Goal: Task Accomplishment & Management: Use online tool/utility

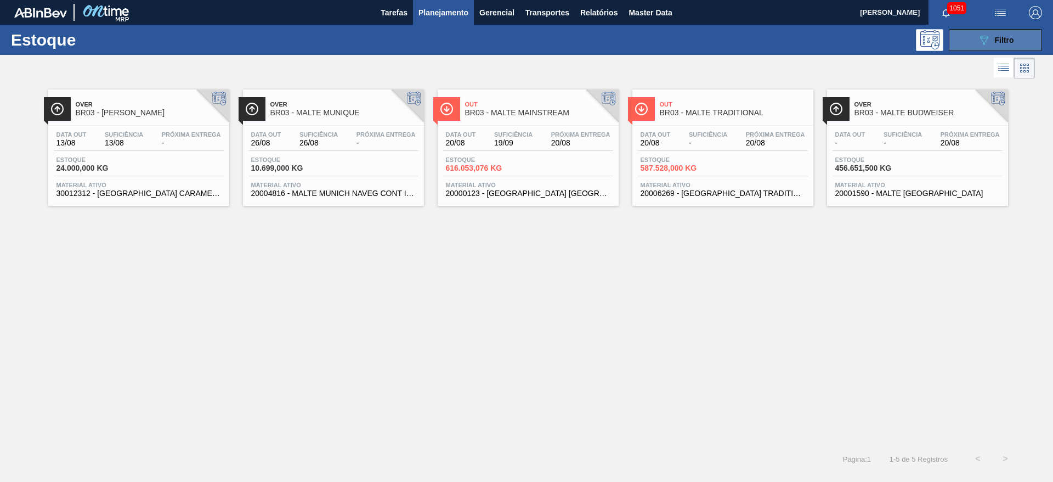
click at [984, 44] on icon at bounding box center [984, 40] width 8 height 9
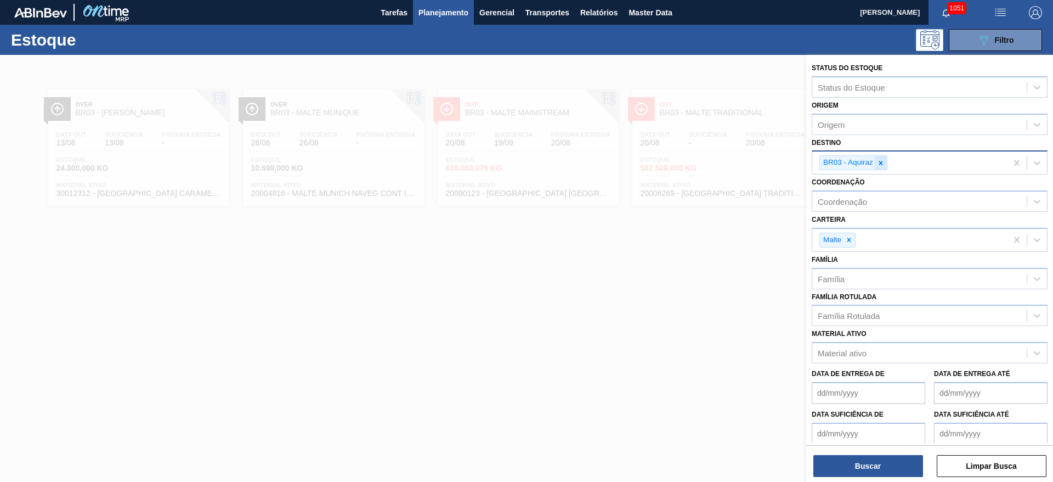
click at [881, 160] on icon at bounding box center [881, 163] width 8 height 8
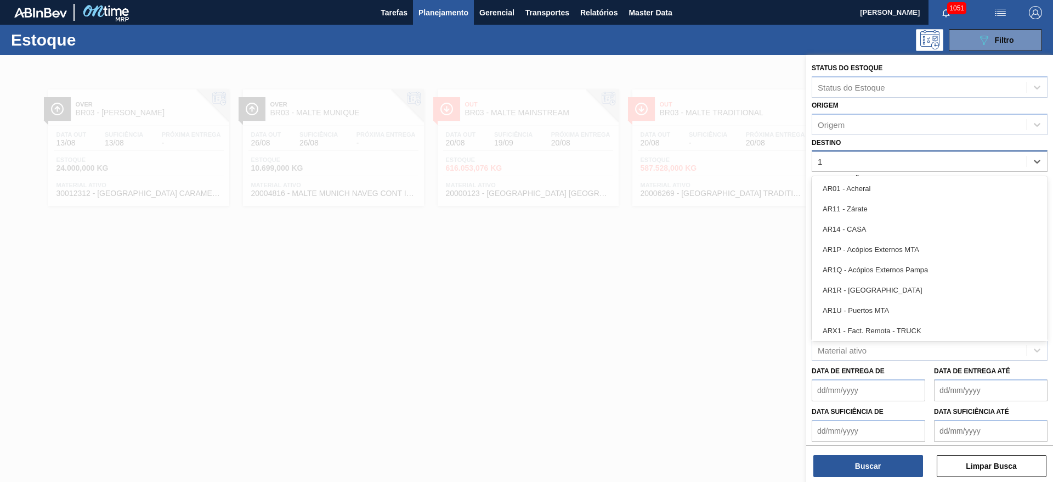
type input "12"
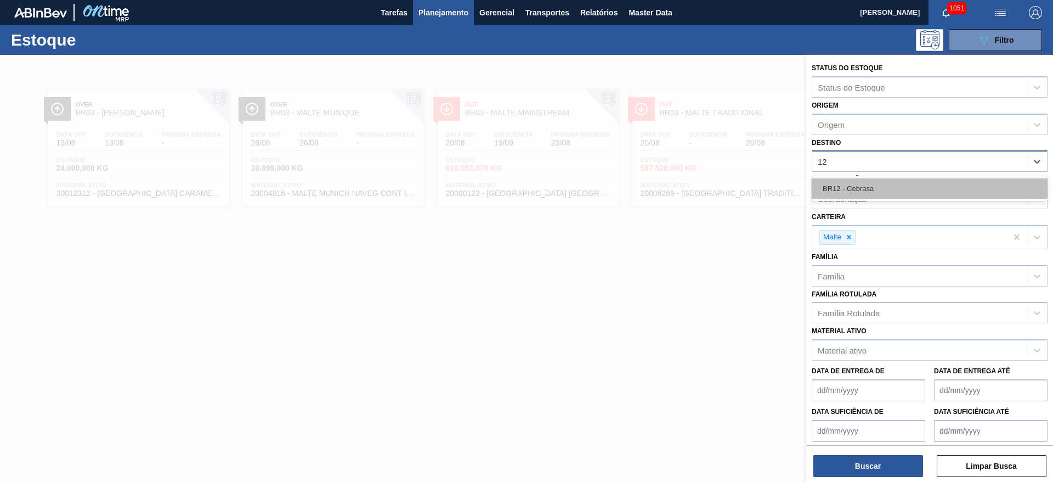
click at [857, 189] on div "BR12 - Cebrasa" at bounding box center [930, 188] width 236 height 20
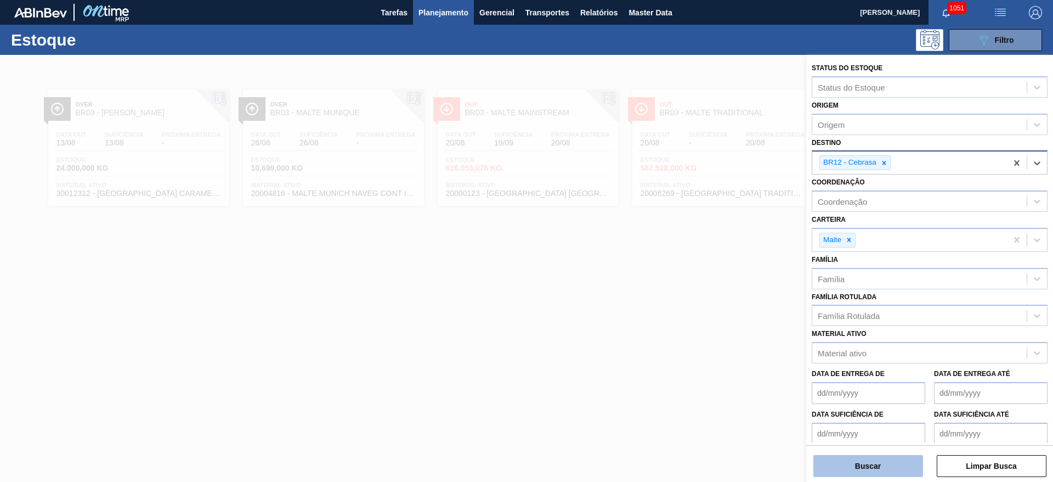
click at [824, 466] on button "Buscar" at bounding box center [868, 466] width 110 height 22
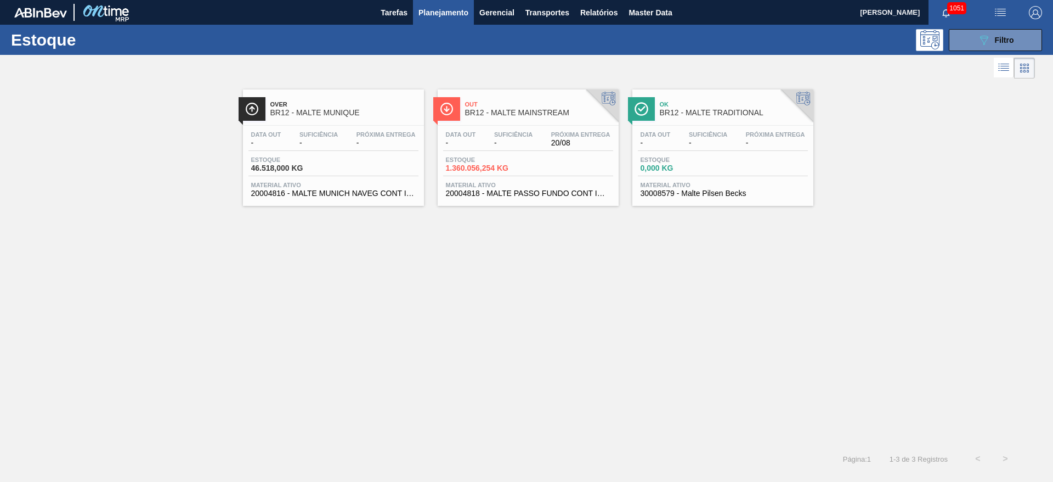
click at [503, 179] on div "Data out - Suficiência - Próxima Entrega 20/08 Estoque 1.360.056,254 KG Materia…" at bounding box center [528, 163] width 181 height 75
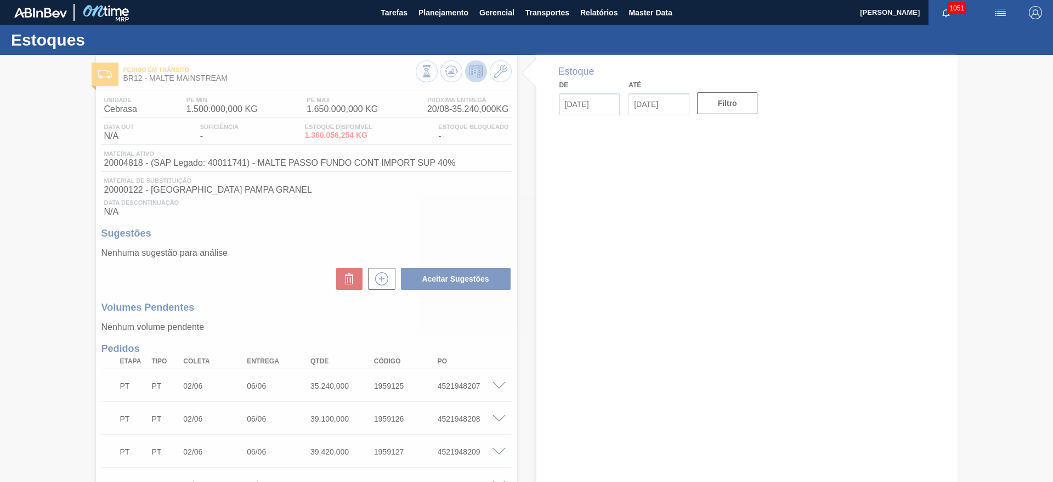
type input "[DATE]"
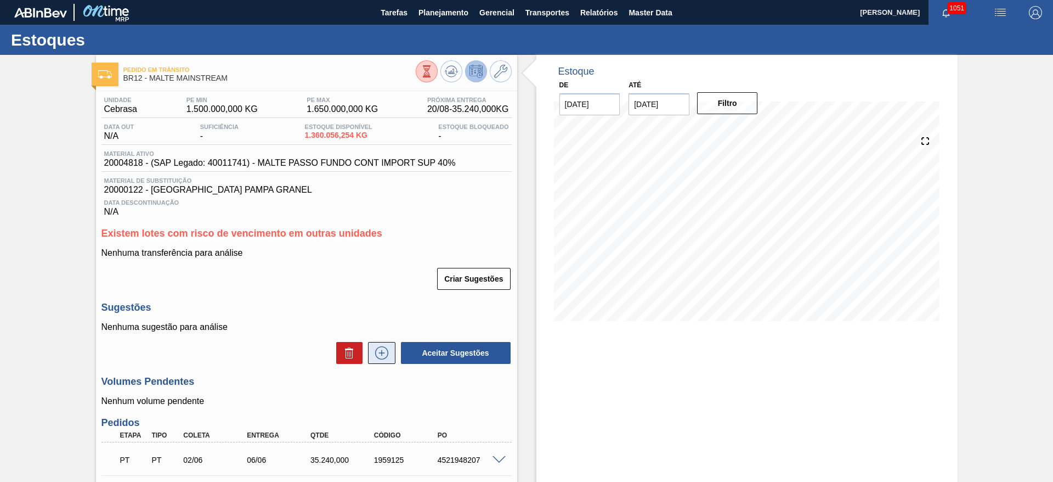
click at [387, 349] on icon at bounding box center [382, 352] width 18 height 13
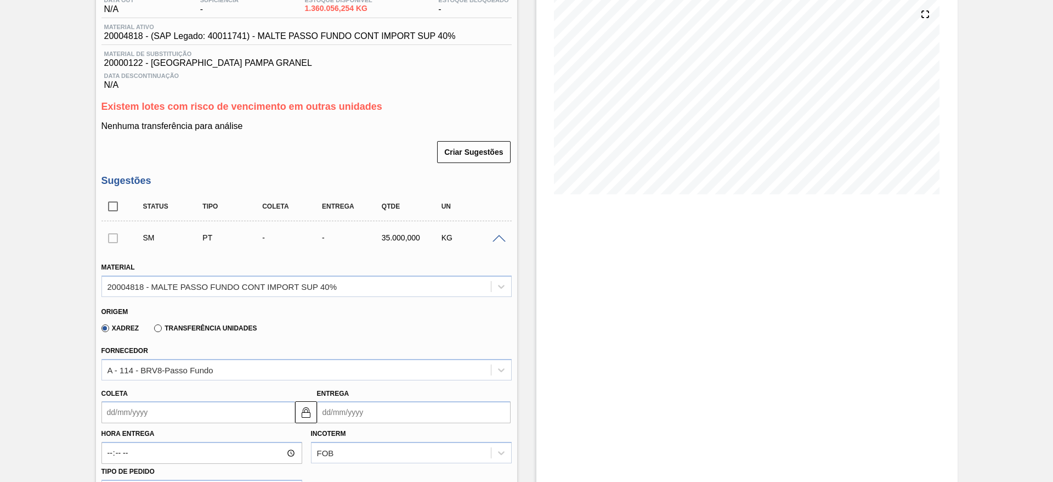
scroll to position [247, 0]
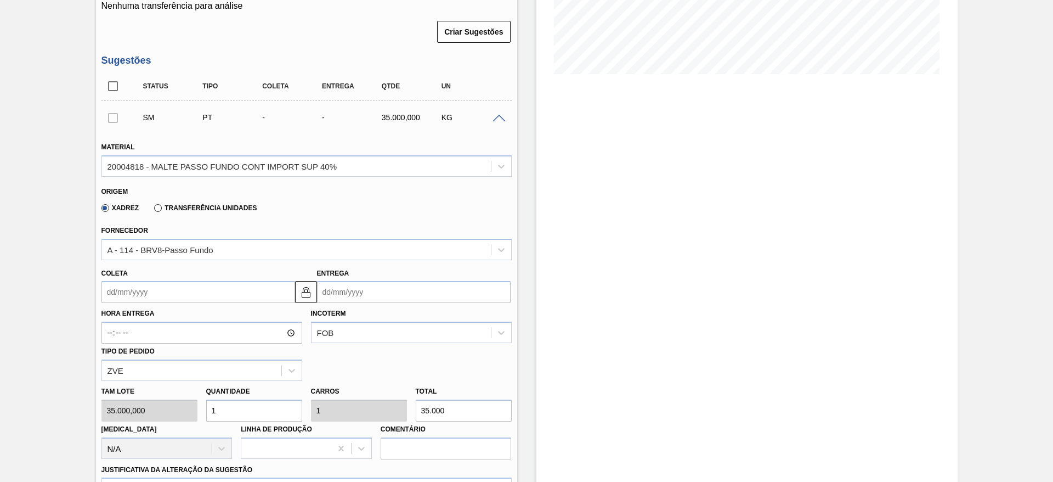
click at [105, 285] on input "Coleta" at bounding box center [198, 292] width 194 height 22
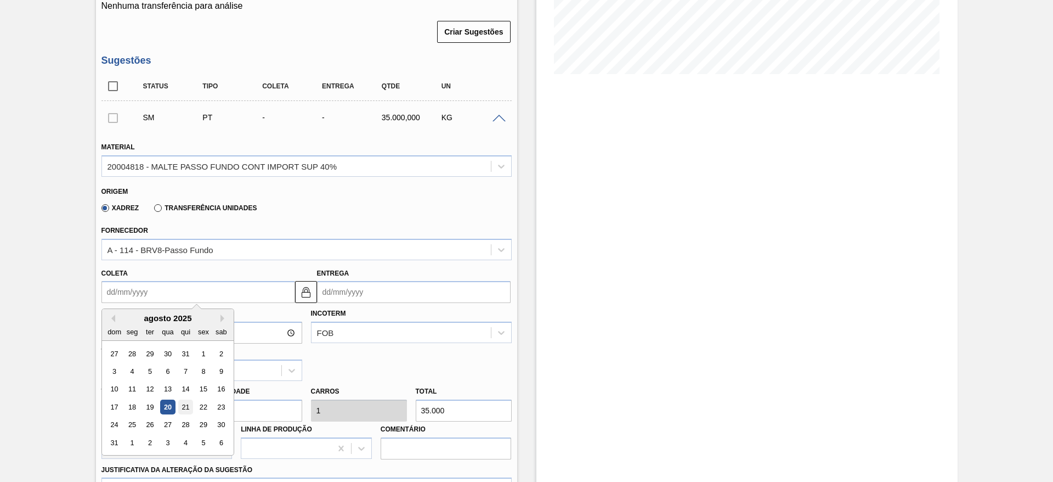
click at [185, 406] on div "21" at bounding box center [185, 406] width 15 height 15
type input "21/08/2025"
type input "[DATE]"
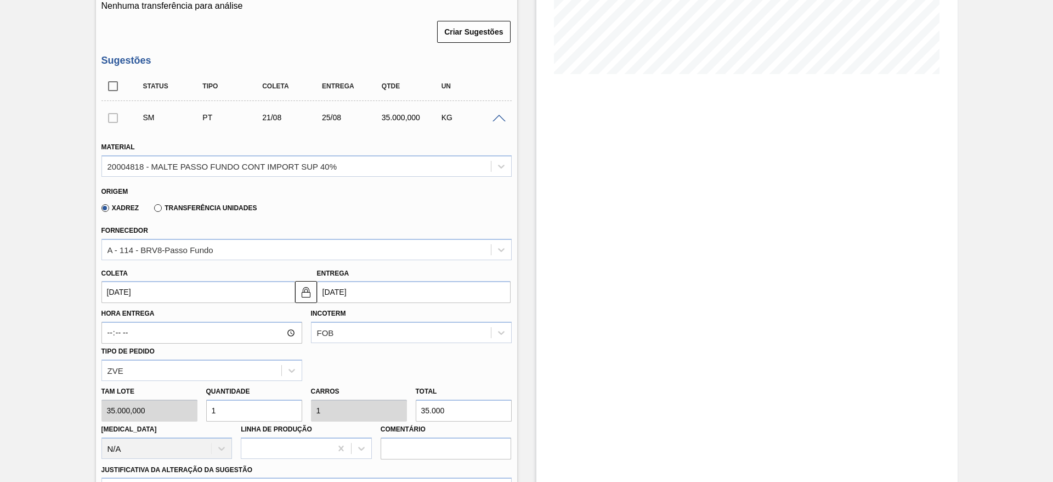
scroll to position [494, 0]
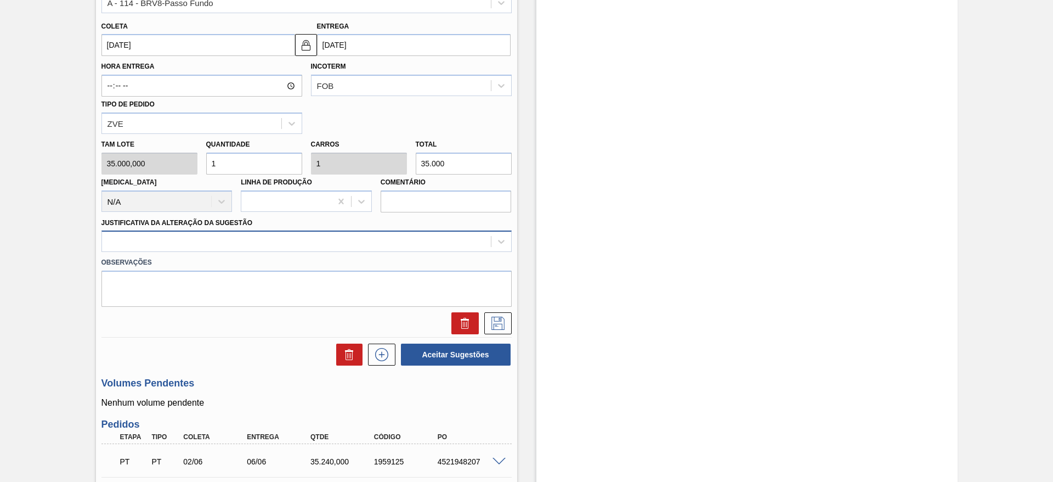
drag, startPoint x: 500, startPoint y: 242, endPoint x: 414, endPoint y: 250, distance: 87.0
click at [500, 242] on icon at bounding box center [501, 241] width 11 height 11
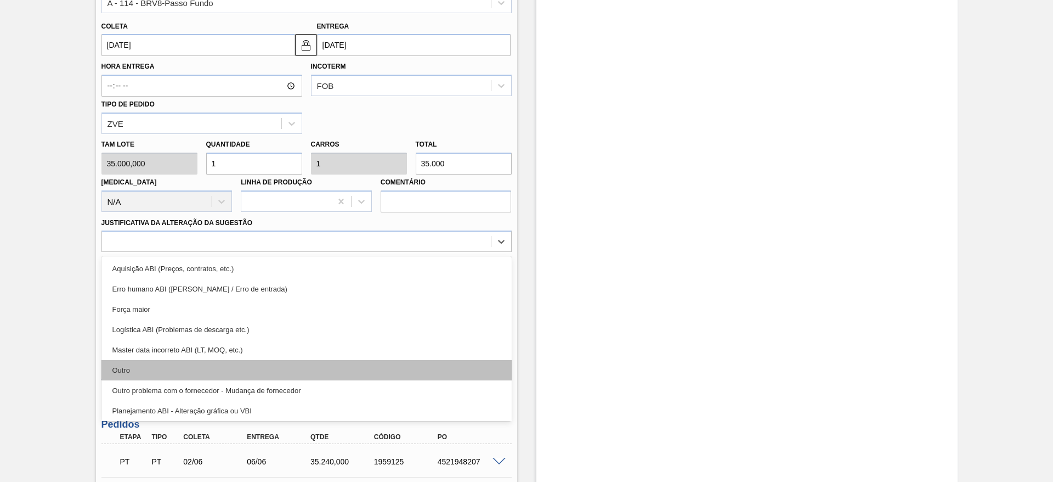
click at [128, 373] on div "Outro" at bounding box center [306, 370] width 410 height 20
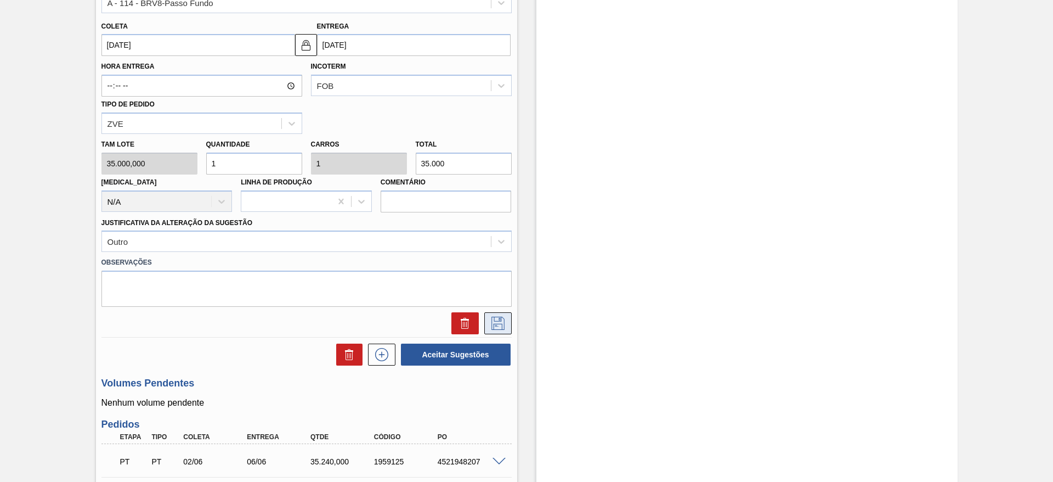
click at [500, 321] on icon at bounding box center [498, 322] width 18 height 13
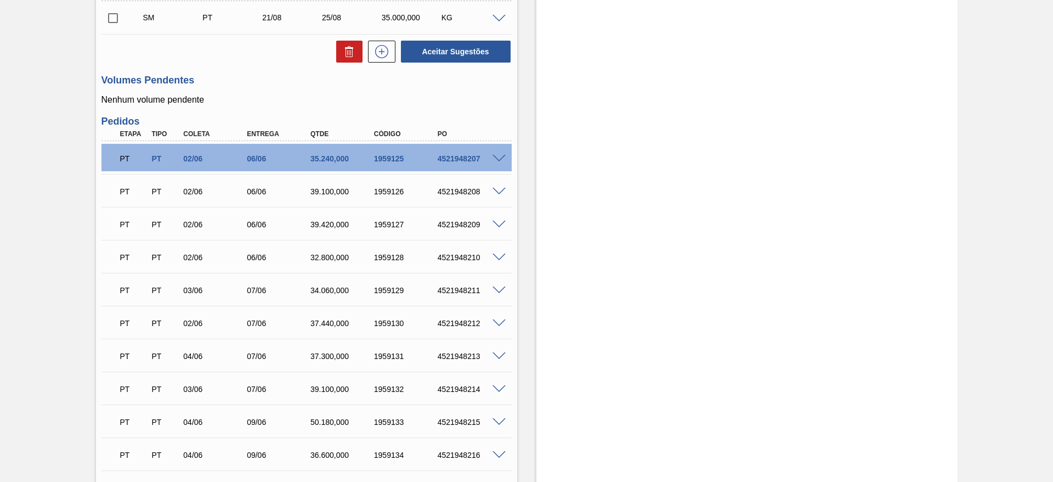
scroll to position [165, 0]
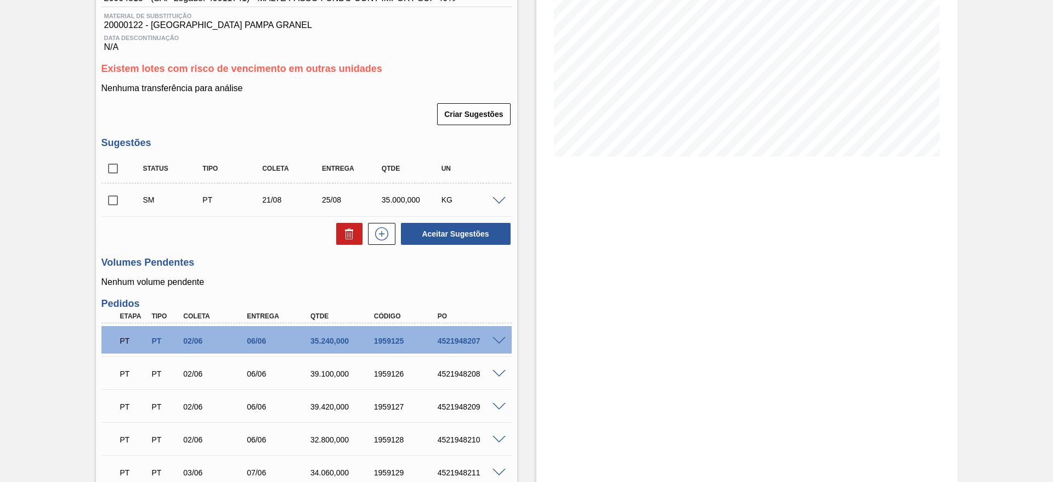
drag, startPoint x: 114, startPoint y: 200, endPoint x: 135, endPoint y: 207, distance: 22.5
click at [114, 200] on input "checkbox" at bounding box center [112, 200] width 23 height 23
click at [499, 204] on div "SM PT 21/08 25/08 35.000,000 KG" at bounding box center [306, 199] width 410 height 27
click at [505, 196] on div at bounding box center [501, 200] width 22 height 8
click at [497, 198] on span at bounding box center [498, 201] width 13 height 8
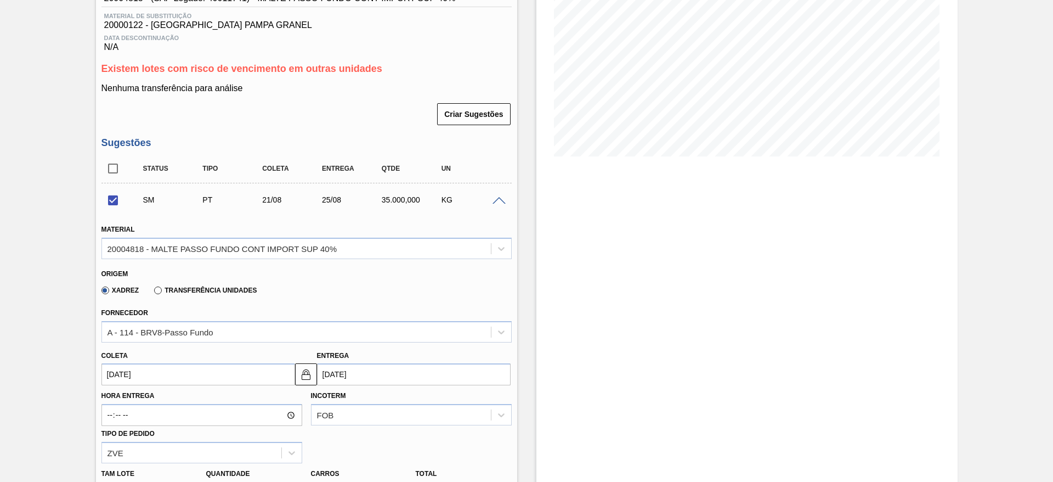
click at [497, 198] on span at bounding box center [498, 201] width 13 height 8
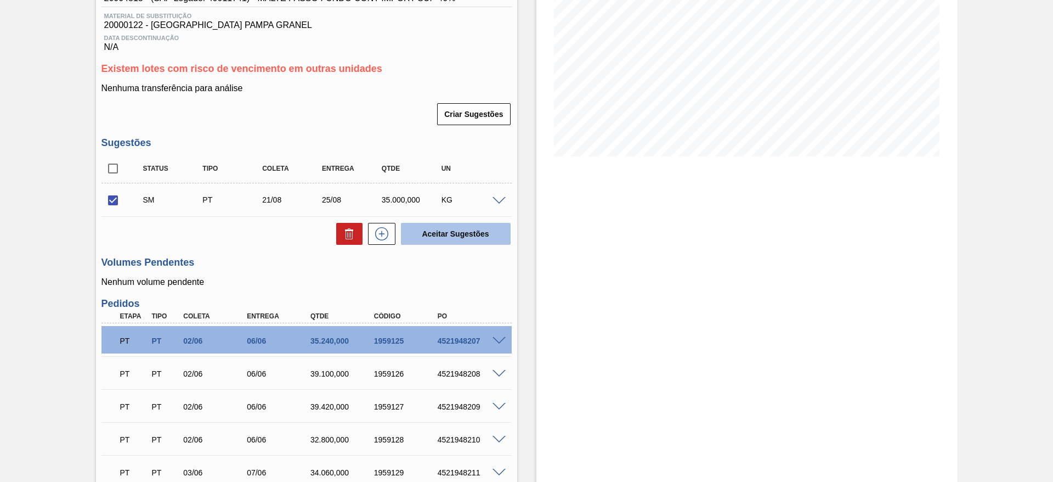
click at [460, 233] on button "Aceitar Sugestões" at bounding box center [456, 234] width 110 height 22
checkbox input "false"
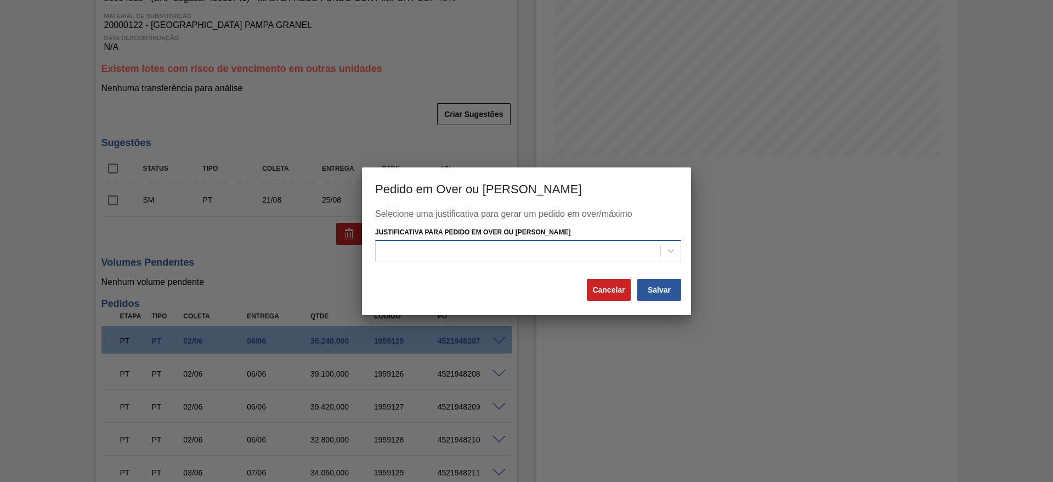
click at [384, 246] on div at bounding box center [518, 251] width 285 height 16
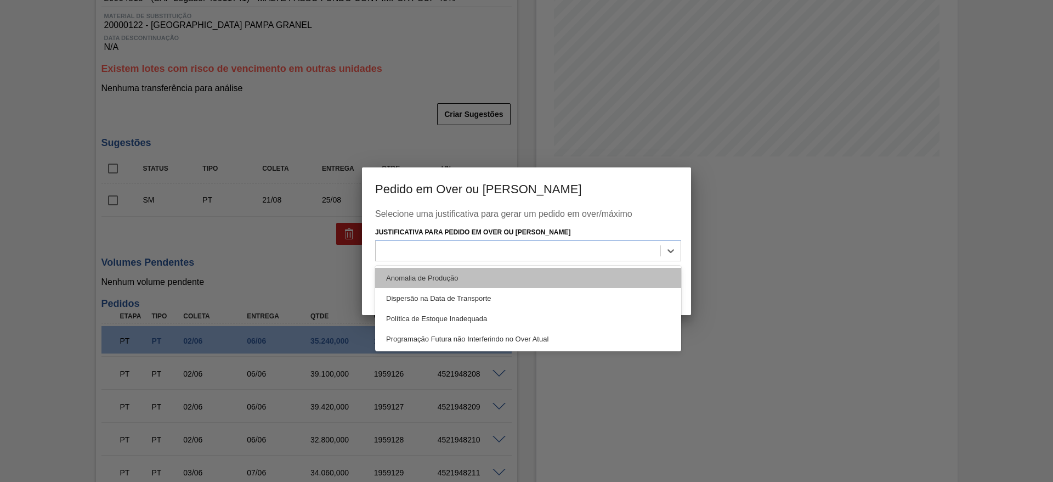
click at [395, 278] on div "Anomalia de Produção" at bounding box center [528, 278] width 306 height 20
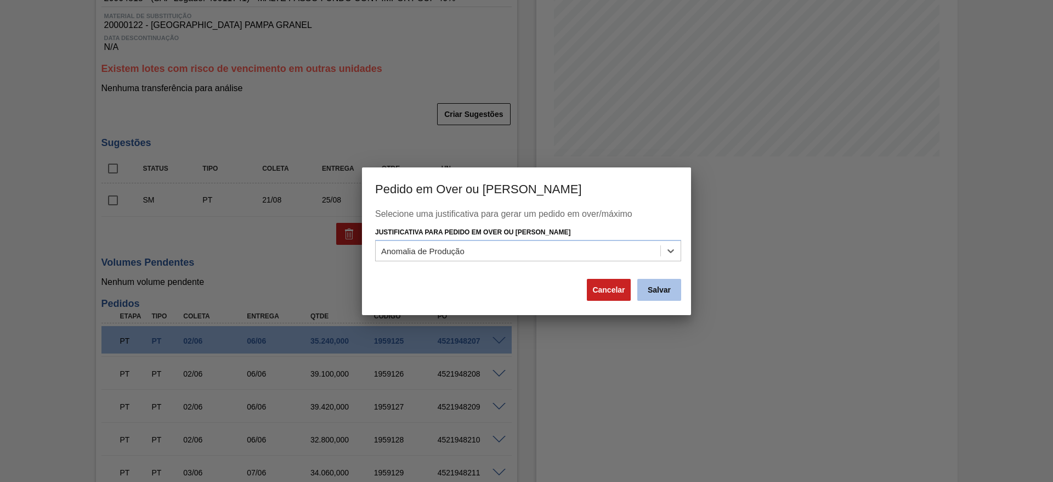
click at [660, 294] on button "Salvar" at bounding box center [659, 290] width 44 height 22
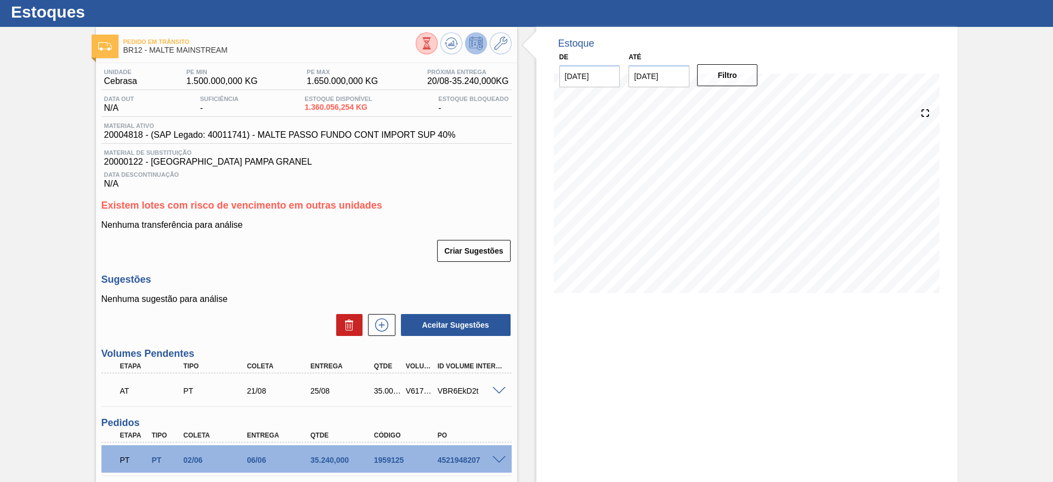
scroll to position [0, 0]
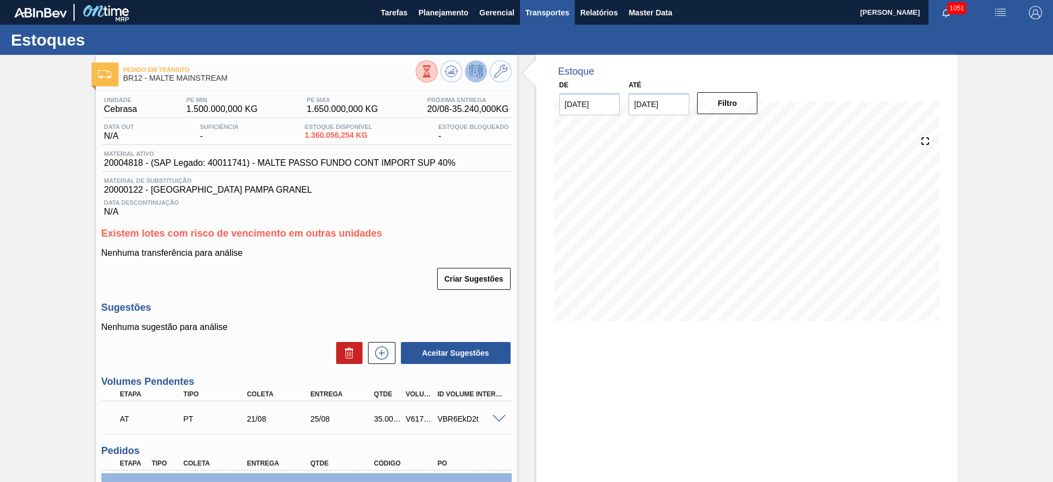
click at [541, 15] on span "Transportes" at bounding box center [547, 12] width 44 height 13
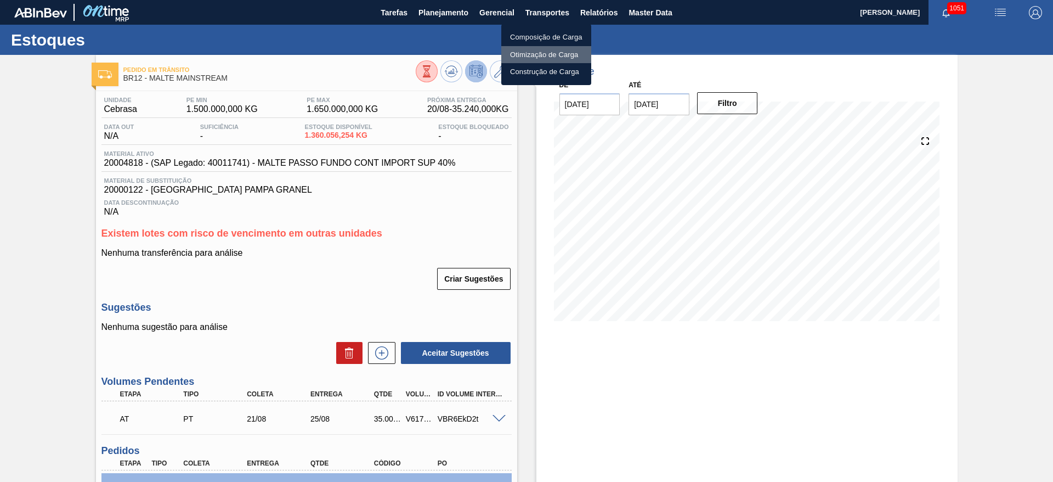
click at [525, 54] on li "Otimização de Carga" at bounding box center [546, 55] width 90 height 18
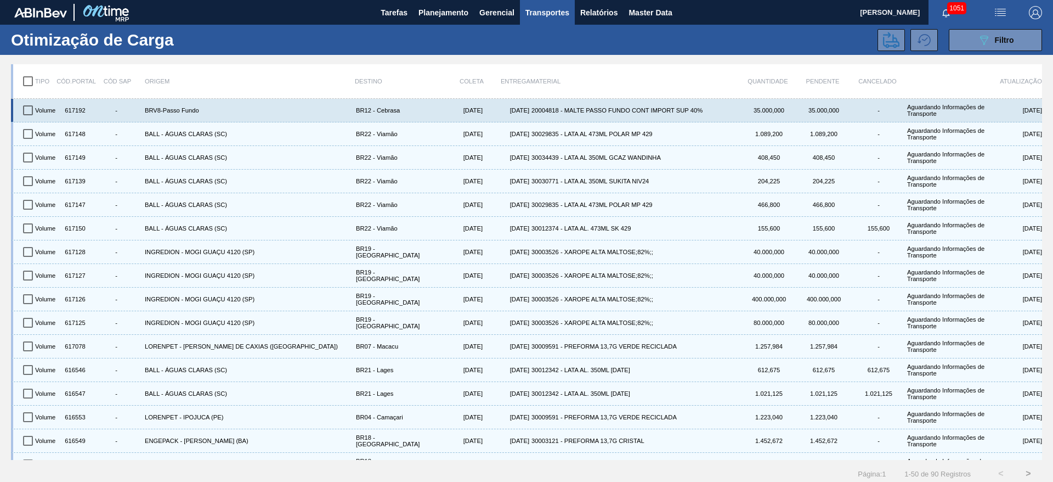
click at [26, 110] on input "checkbox" at bounding box center [27, 110] width 23 height 23
checkbox input "true"
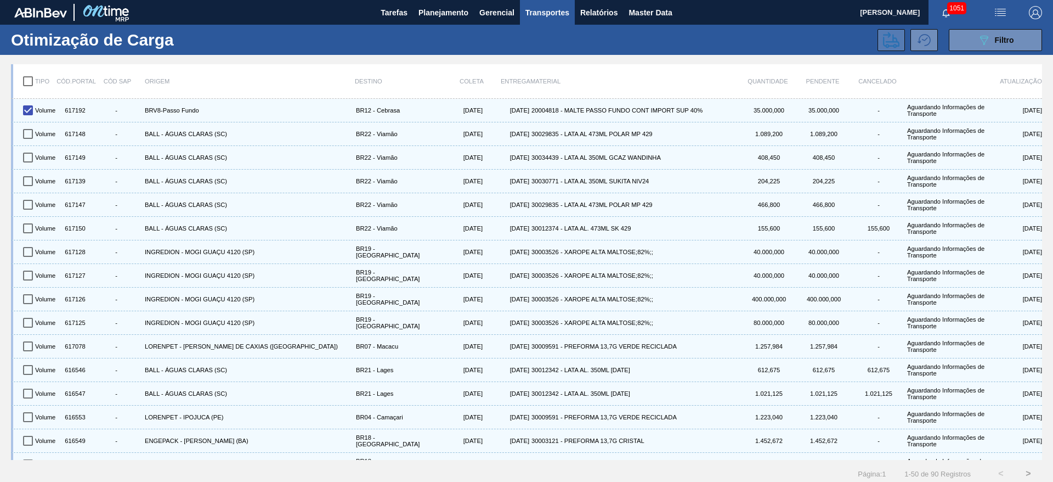
click at [896, 39] on icon at bounding box center [891, 40] width 16 height 16
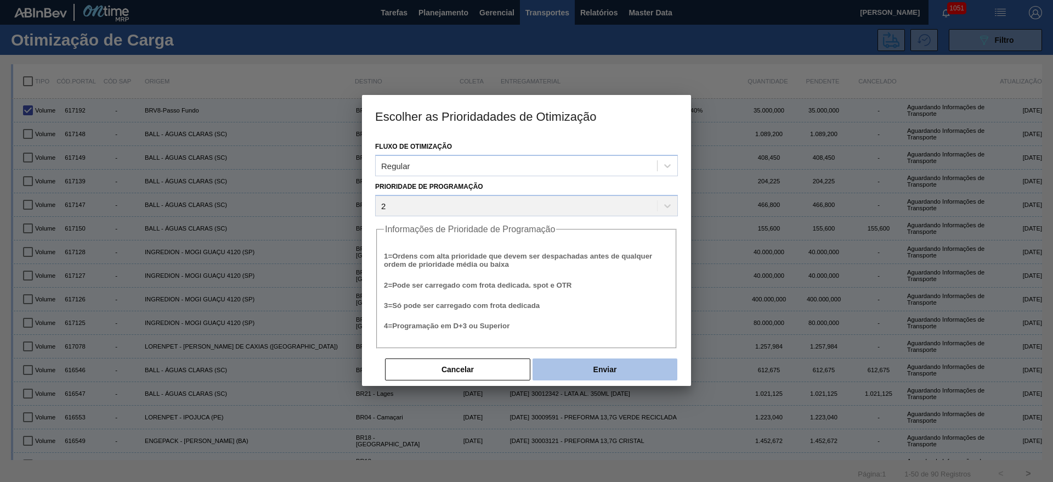
click at [633, 370] on button "Enviar" at bounding box center [605, 369] width 145 height 22
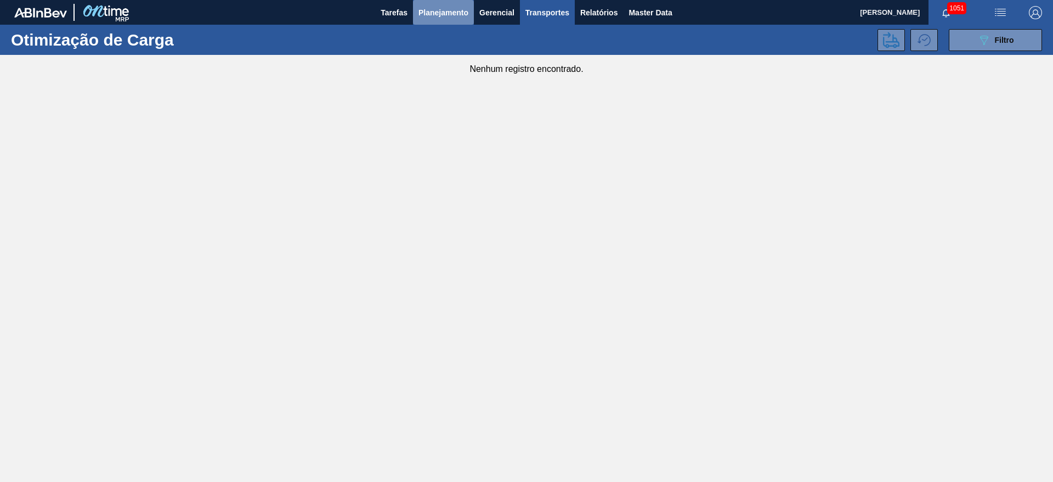
click at [449, 17] on span "Planejamento" at bounding box center [443, 12] width 50 height 13
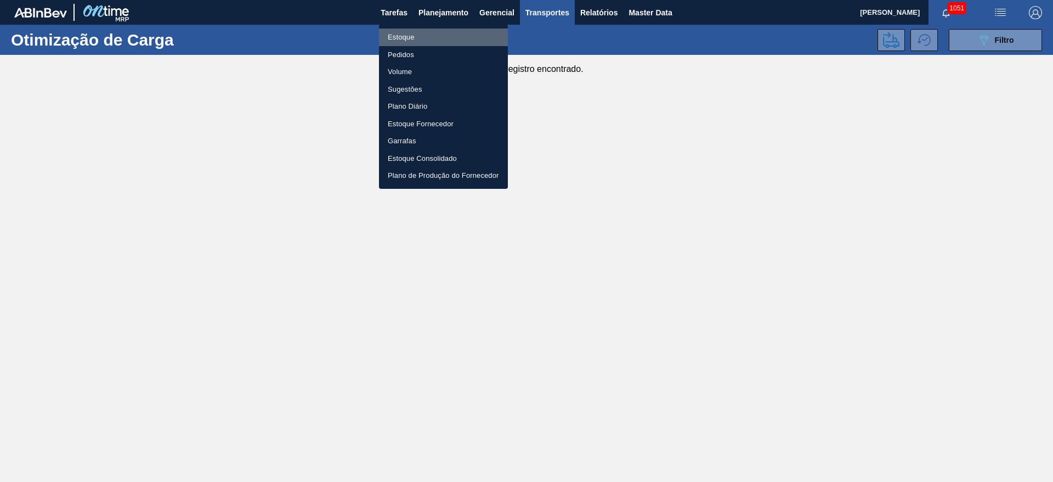
click at [397, 36] on li "Estoque" at bounding box center [443, 38] width 129 height 18
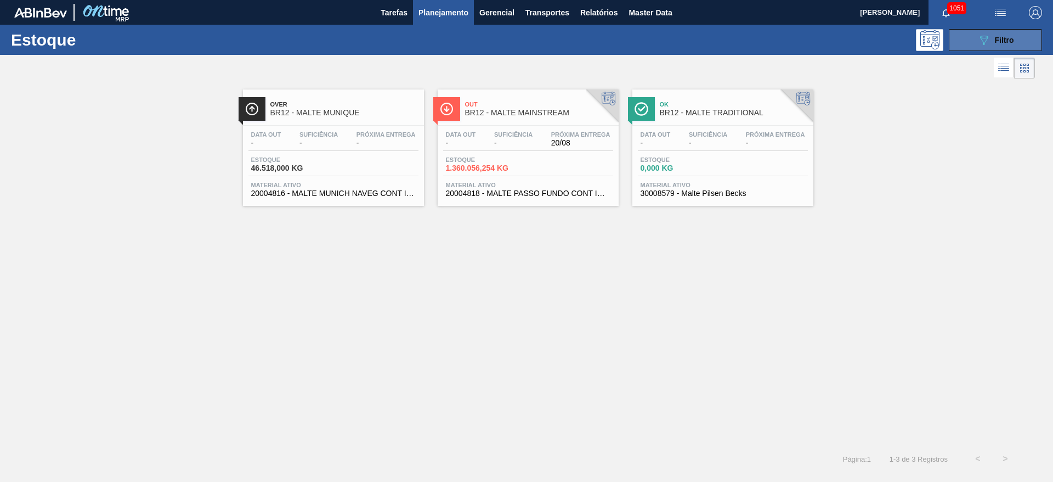
click at [998, 30] on button "089F7B8B-B2A5-4AFE-B5C0-19BA573D28AC Filtro" at bounding box center [995, 40] width 93 height 22
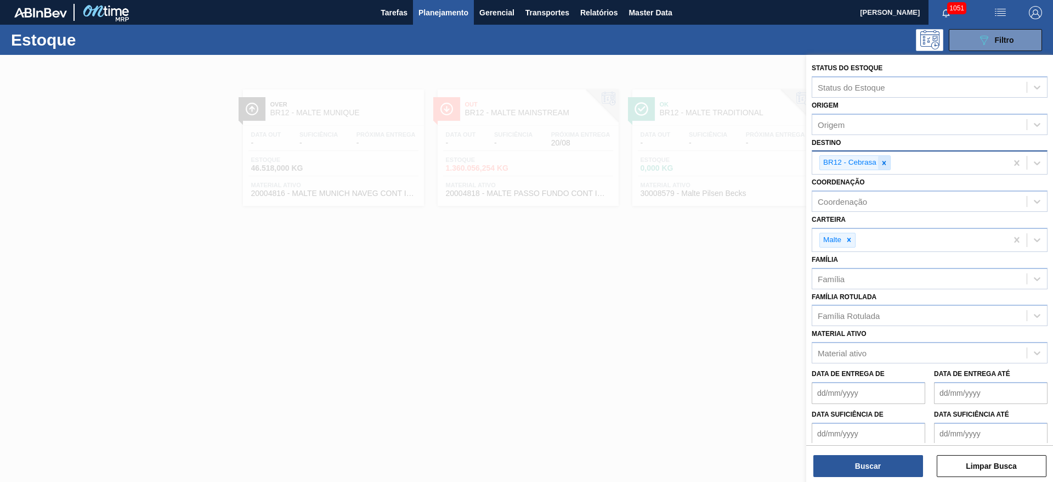
click at [885, 164] on icon at bounding box center [884, 163] width 8 height 8
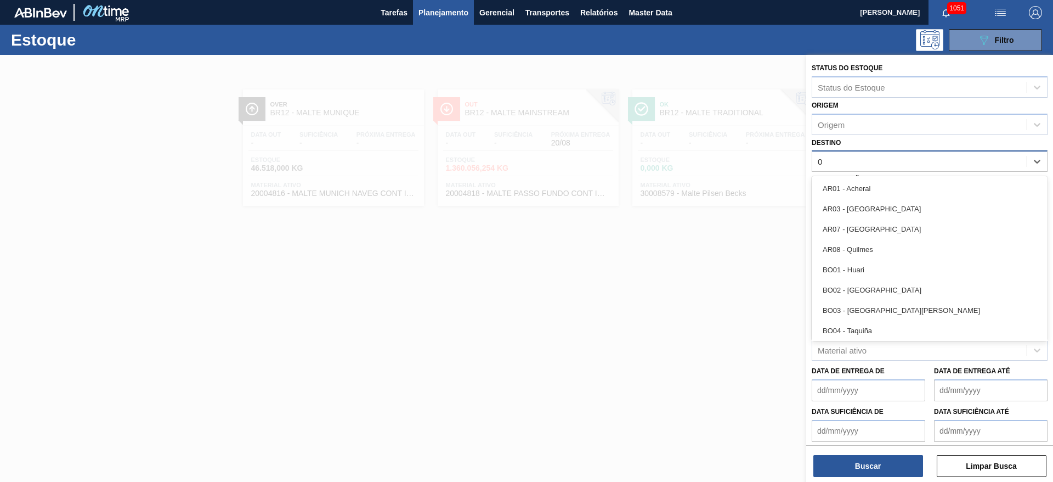
type input "05"
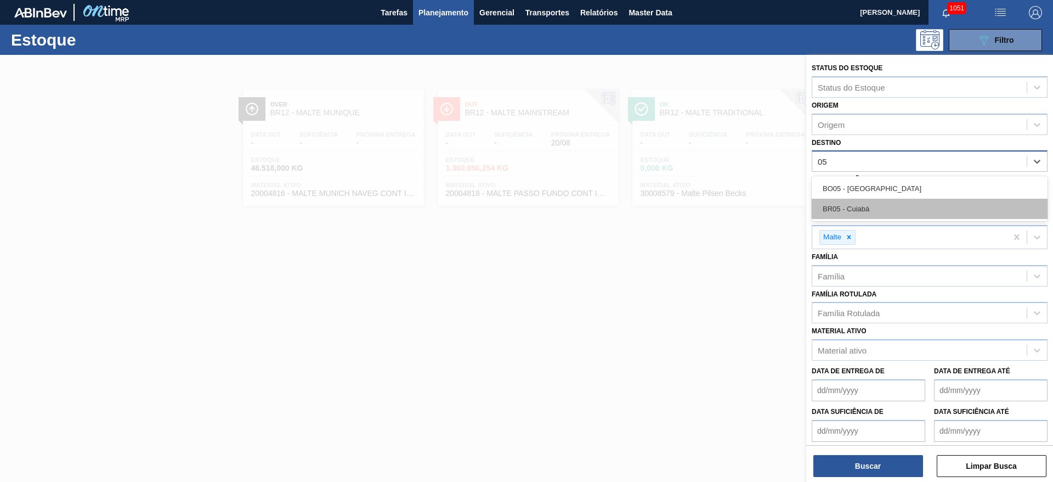
click at [843, 206] on div "BR05 - Cuiabá" at bounding box center [930, 209] width 236 height 20
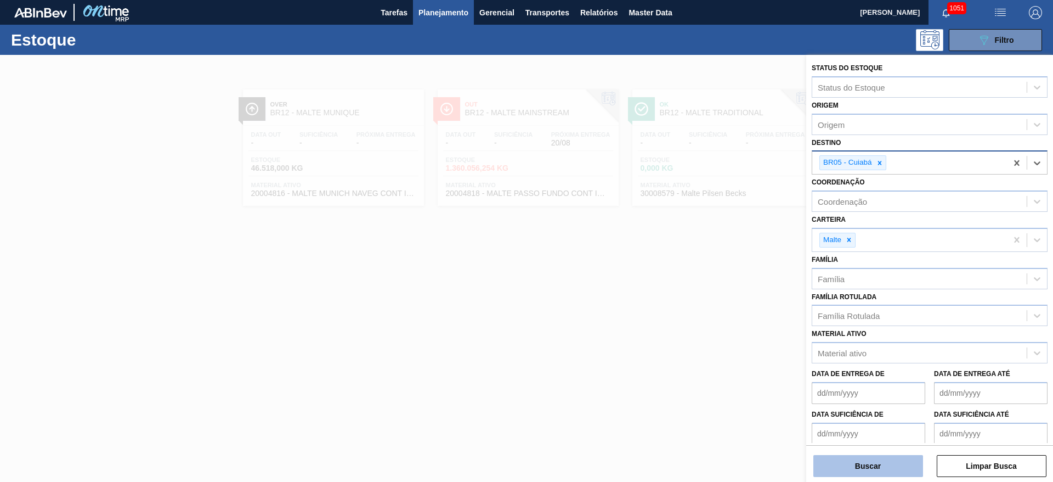
click at [862, 468] on button "Buscar" at bounding box center [868, 466] width 110 height 22
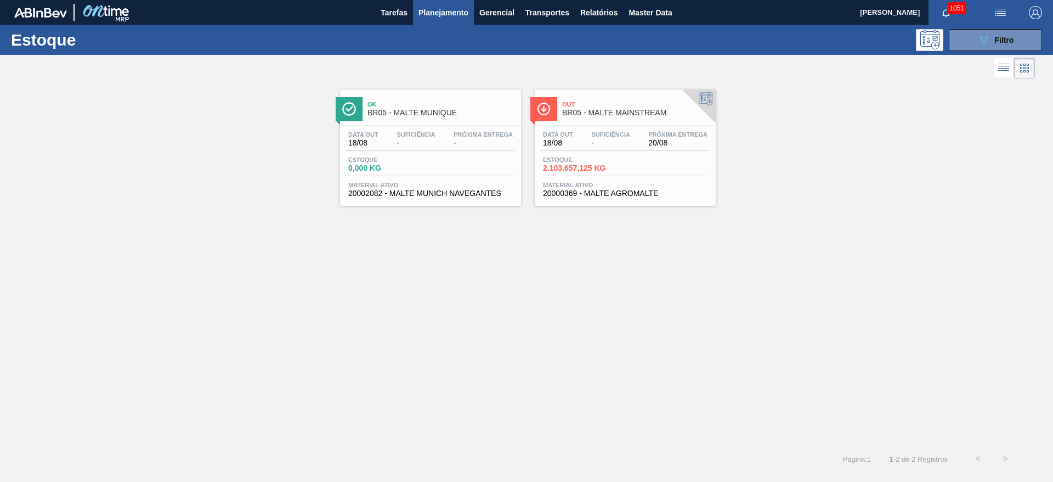
click at [587, 126] on div "Data out 18/08 Suficiência - Próxima Entrega 20/08 Estoque 2.103.657,125 KG Mat…" at bounding box center [625, 163] width 181 height 75
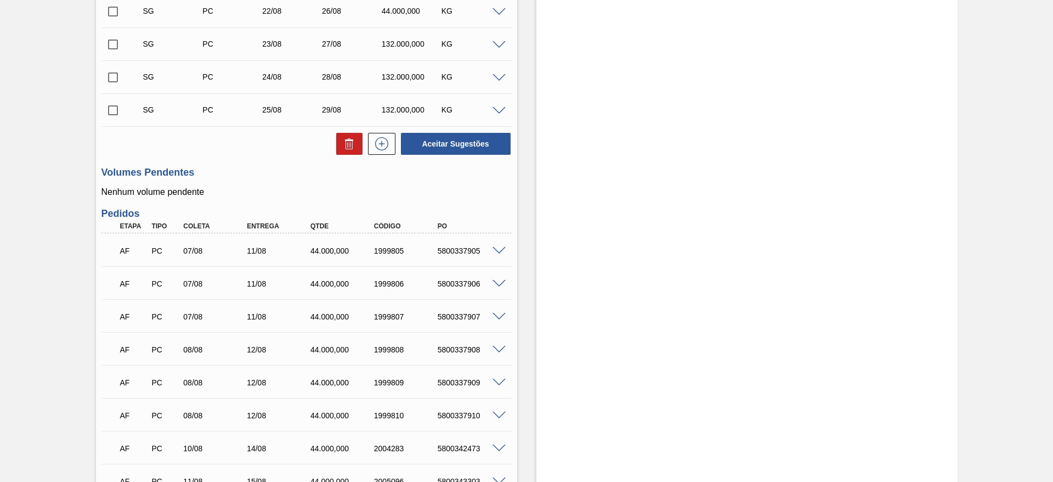
scroll to position [293, 0]
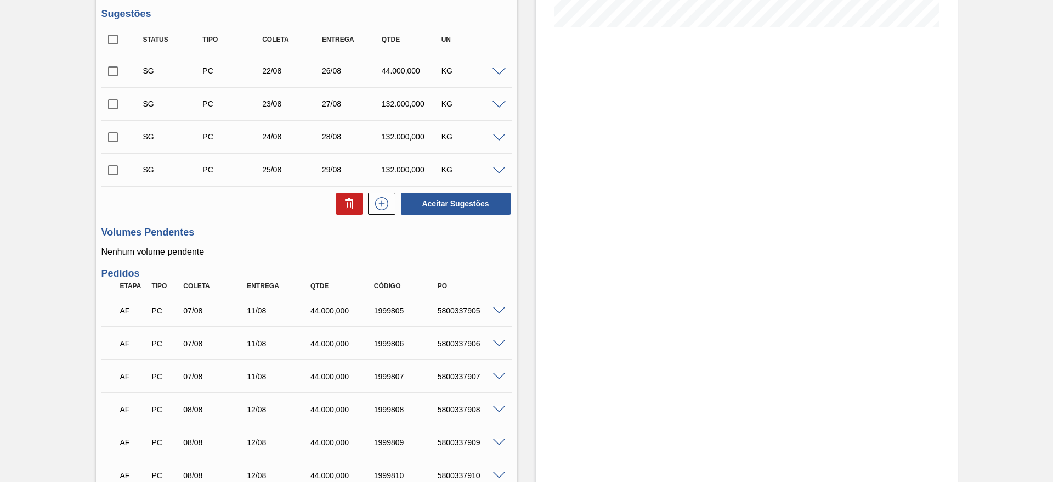
click at [499, 312] on span at bounding box center [498, 311] width 13 height 8
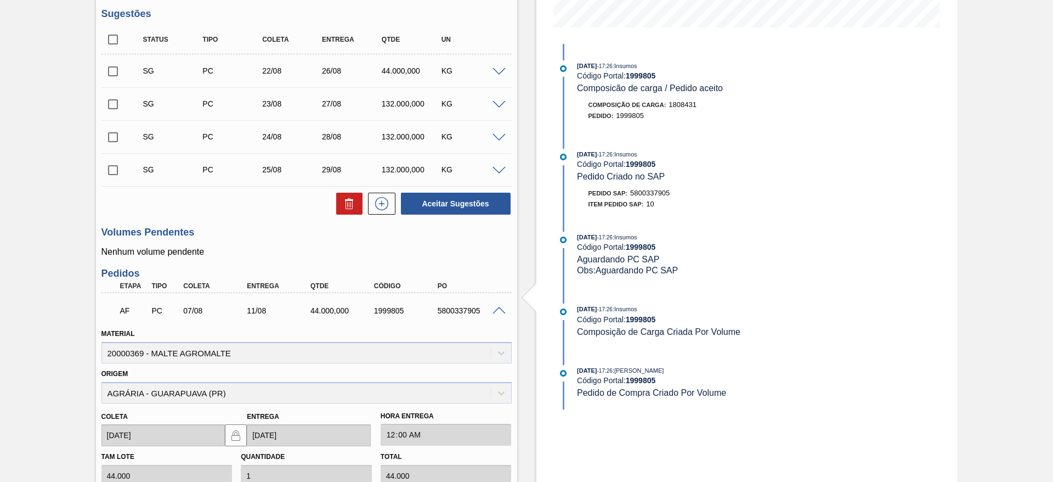
scroll to position [458, 0]
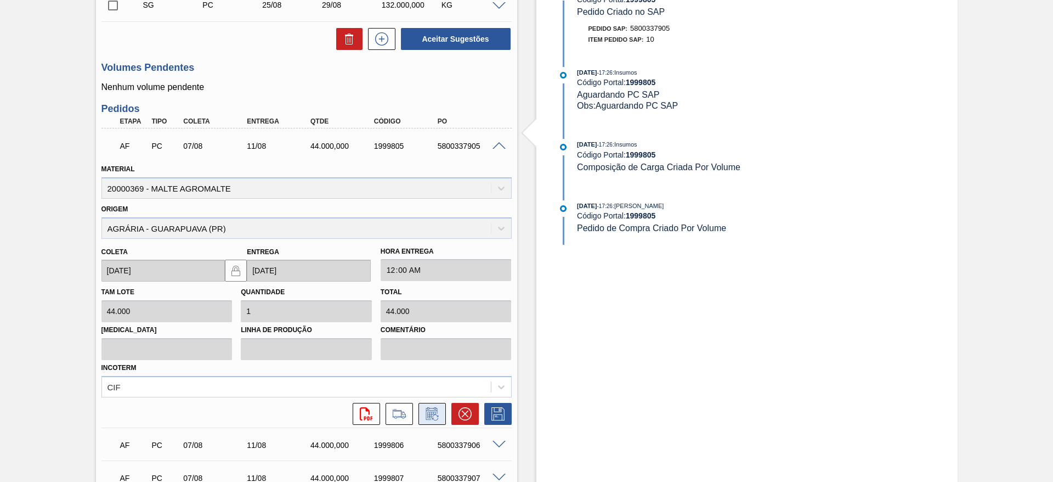
click at [436, 417] on icon at bounding box center [432, 413] width 18 height 13
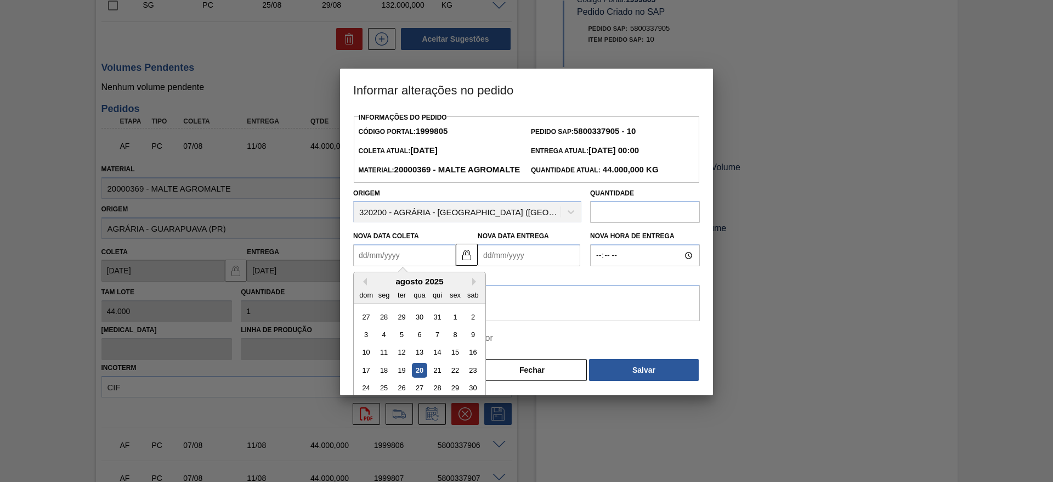
click at [360, 266] on Coleta1999805 "Nova Data Coleta" at bounding box center [404, 255] width 103 height 22
drag, startPoint x: 456, startPoint y: 387, endPoint x: 445, endPoint y: 383, distance: 11.8
click at [456, 377] on div "22" at bounding box center [455, 370] width 15 height 15
type Coleta1999805 "22/08/2025"
type Entrega1999805 "26/08/2025"
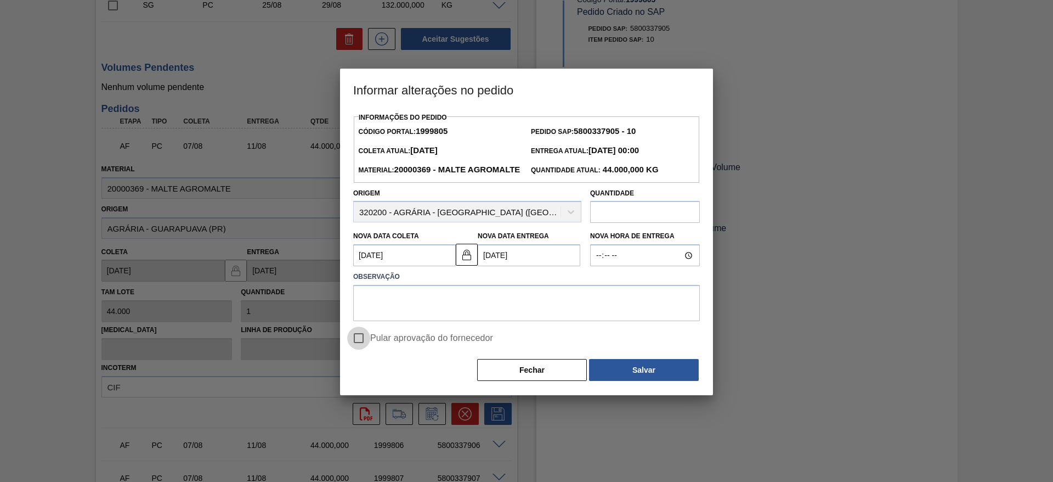
click at [356, 349] on input "Pular aprovação do fornecedor" at bounding box center [358, 337] width 23 height 23
checkbox input "true"
click at [624, 381] on button "Salvar" at bounding box center [644, 370] width 110 height 22
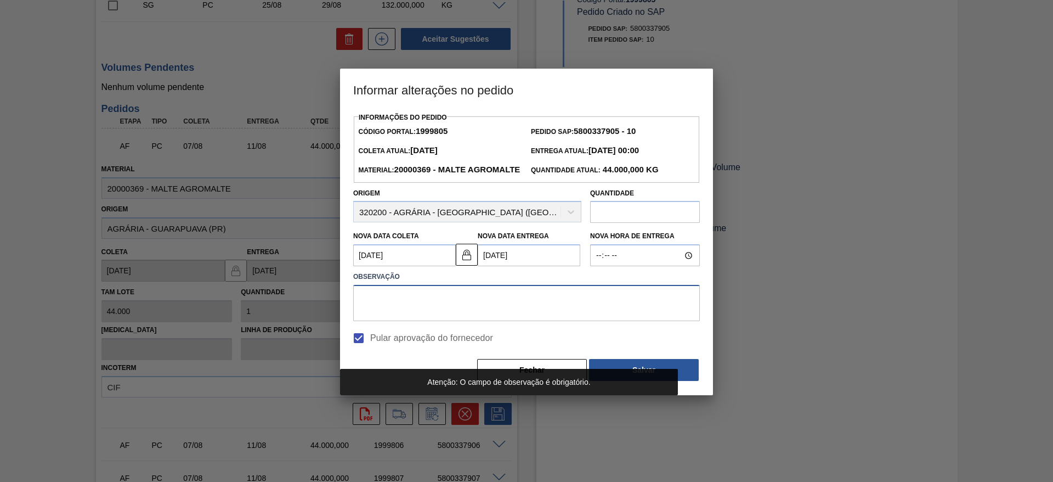
click at [423, 312] on textarea at bounding box center [526, 303] width 347 height 36
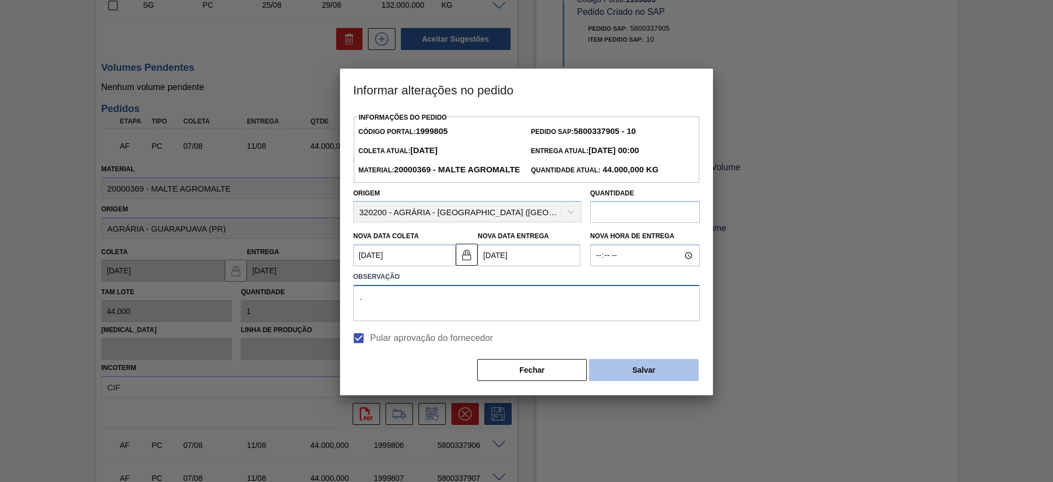
type textarea "."
click at [667, 381] on button "Salvar" at bounding box center [644, 370] width 110 height 22
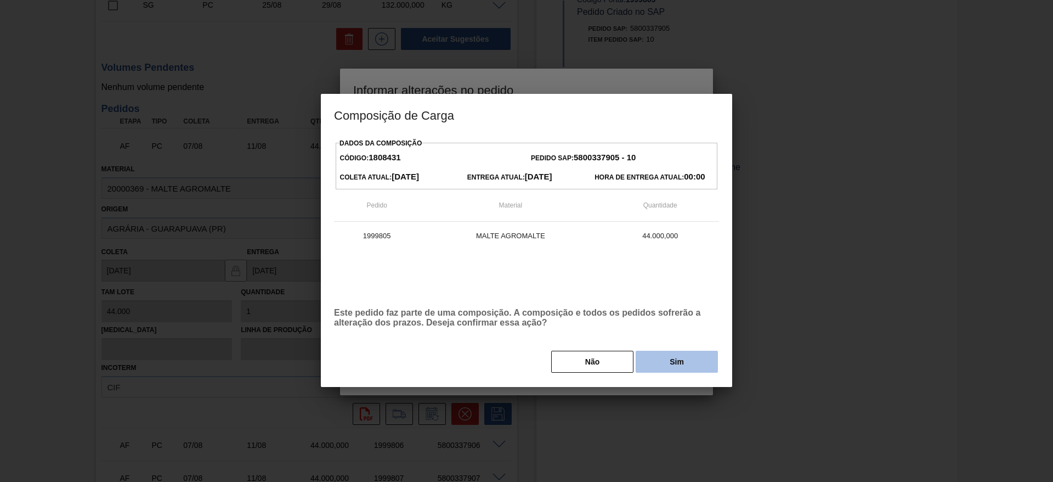
click at [680, 358] on button "Sim" at bounding box center [677, 361] width 82 height 22
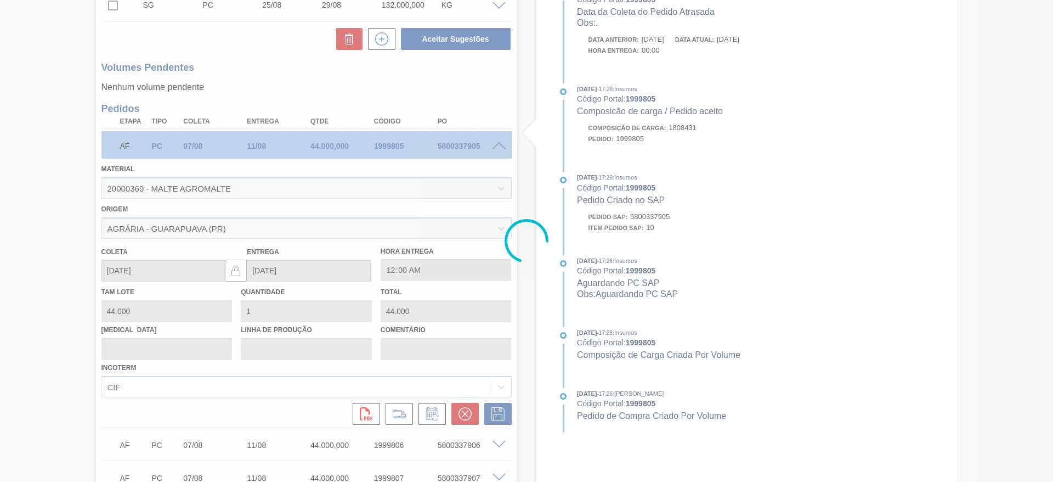
type input "."
type input "22/08/2025"
type input "26/08/2025"
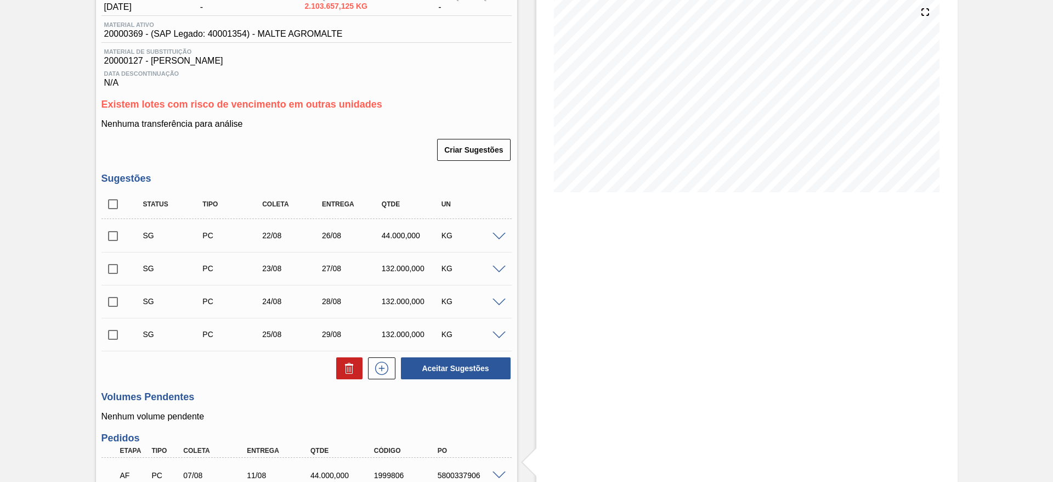
scroll to position [0, 0]
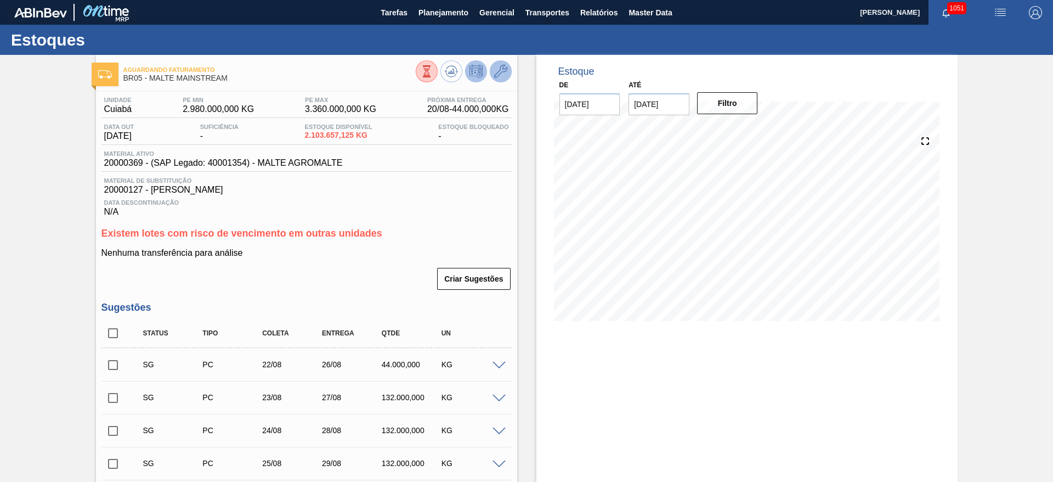
click at [502, 63] on button at bounding box center [501, 71] width 22 height 22
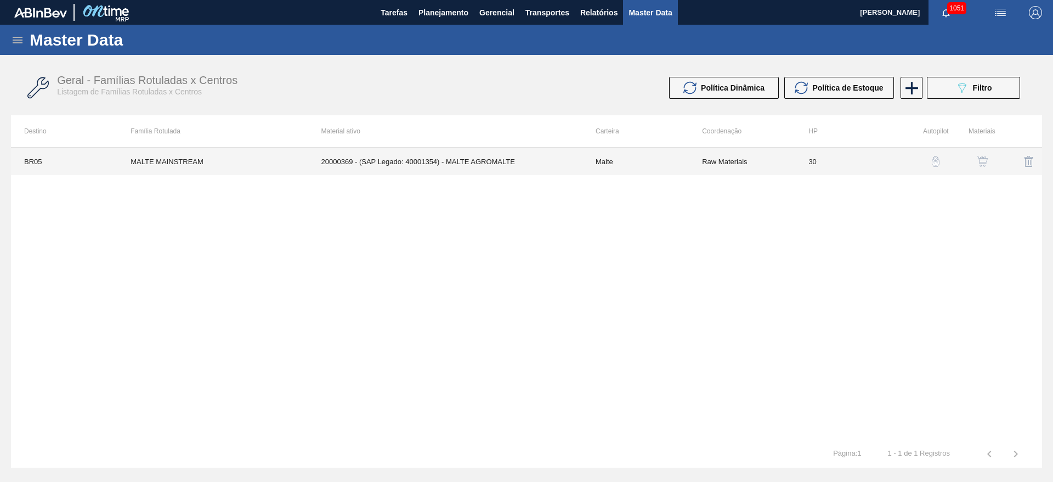
click at [584, 161] on td "Malte" at bounding box center [635, 161] width 106 height 27
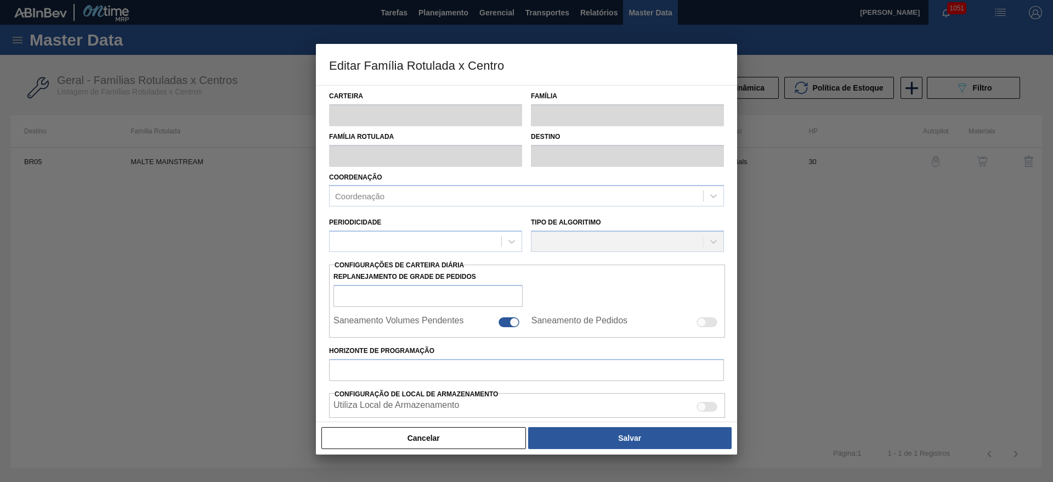
type input "Malte"
type input "MALTE MAINSTREAM"
type input "BR05 - Cuiabá"
type input "0"
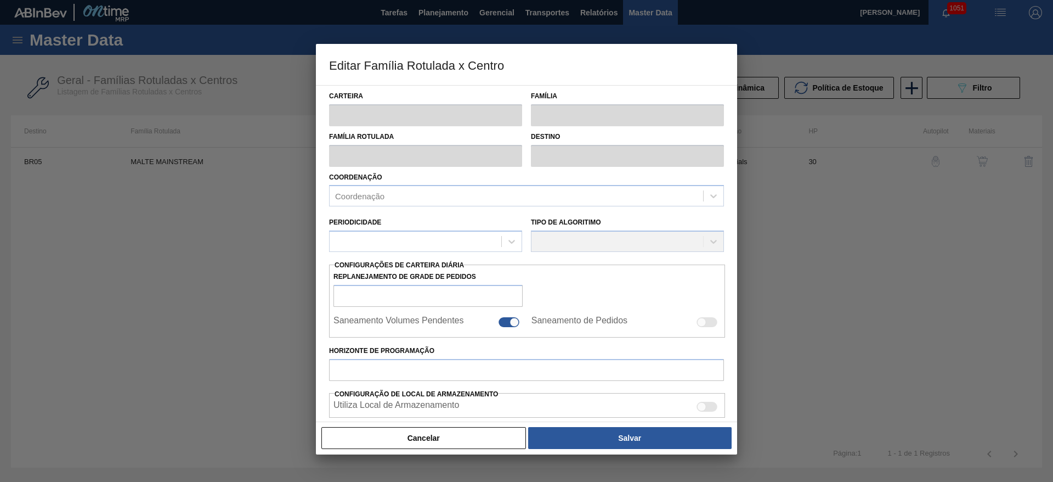
checkbox input "false"
type input "30"
type input "2.980.000"
type input "3.360.000"
type input "100"
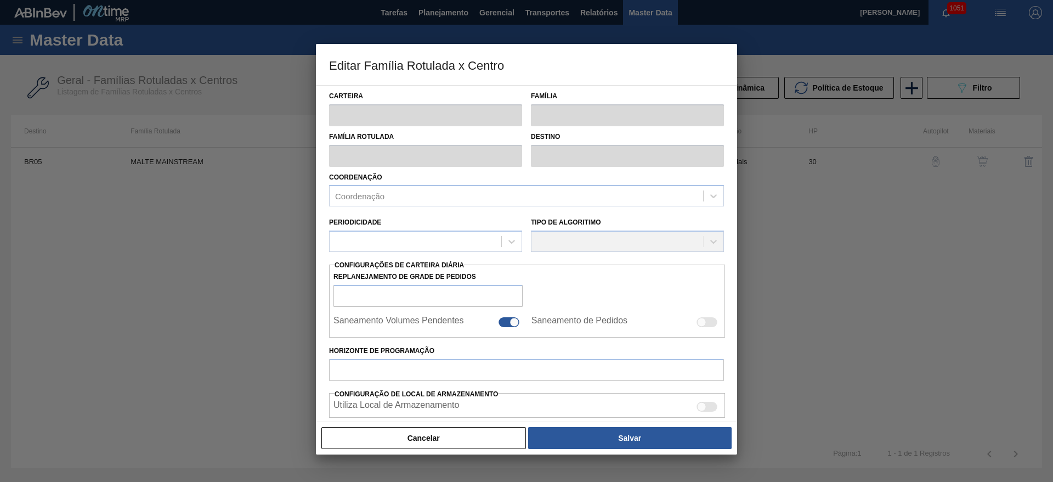
type input "3.360.000,000"
checkbox input "true"
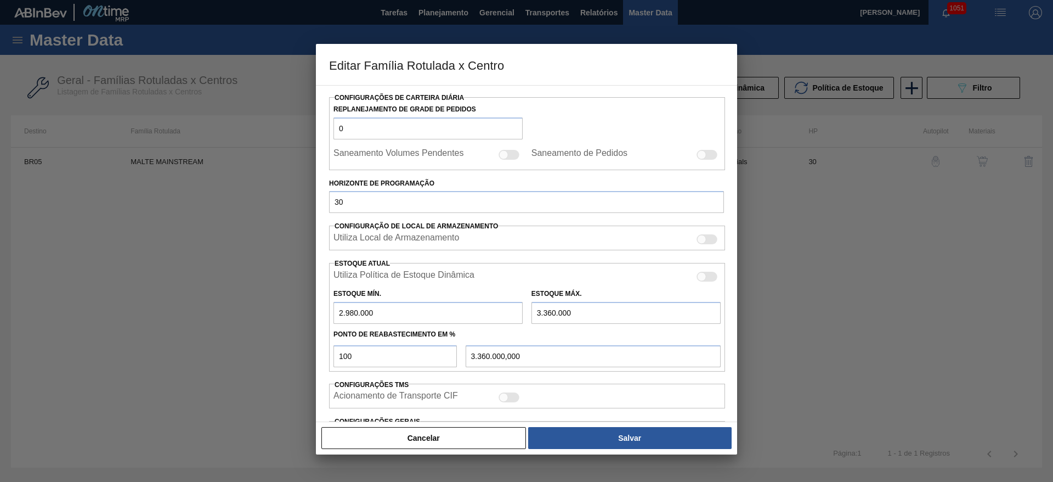
scroll to position [270, 0]
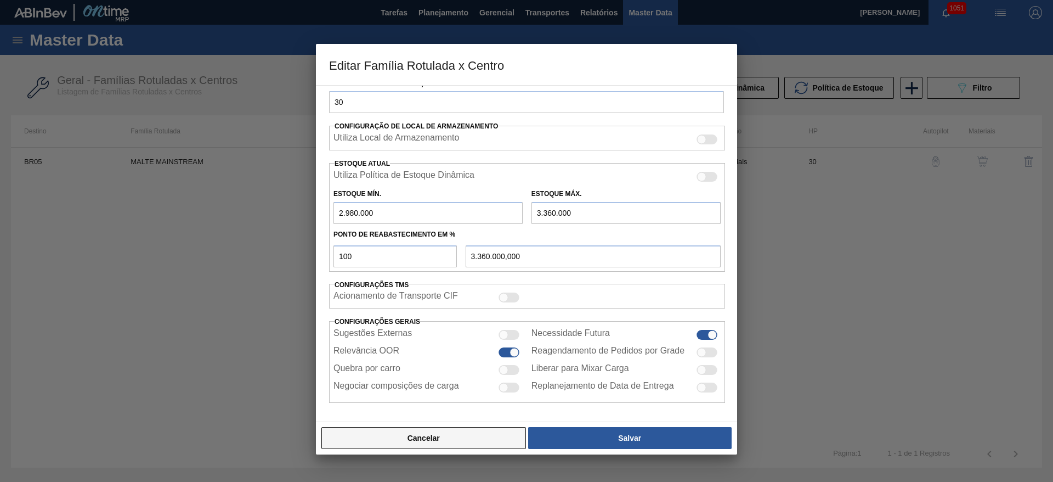
click at [471, 434] on button "Cancelar" at bounding box center [423, 438] width 205 height 22
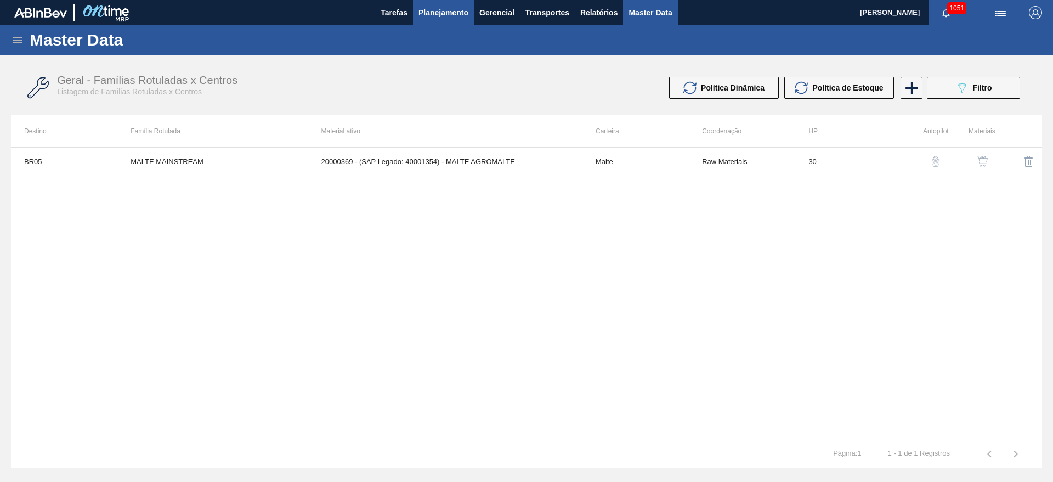
click at [440, 15] on span "Planejamento" at bounding box center [443, 12] width 50 height 13
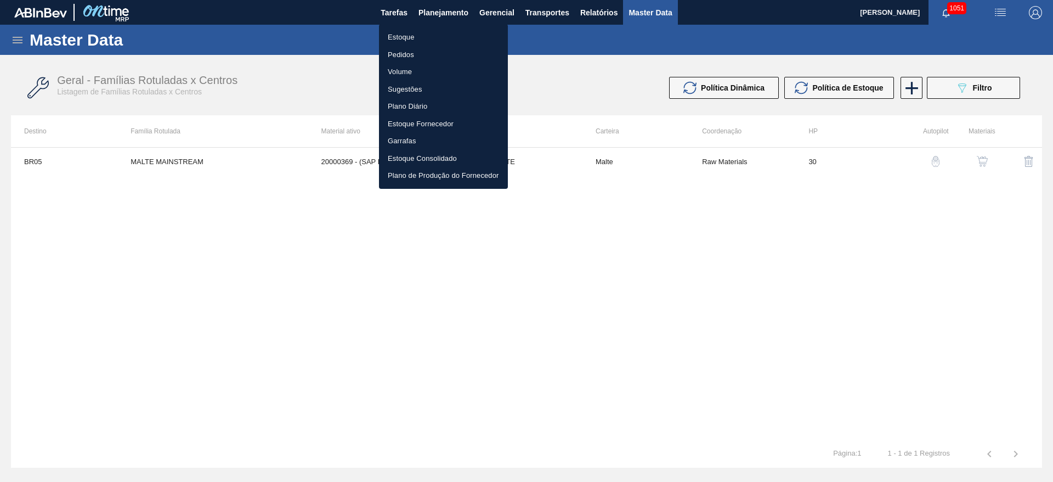
click at [403, 33] on li "Estoque" at bounding box center [443, 38] width 129 height 18
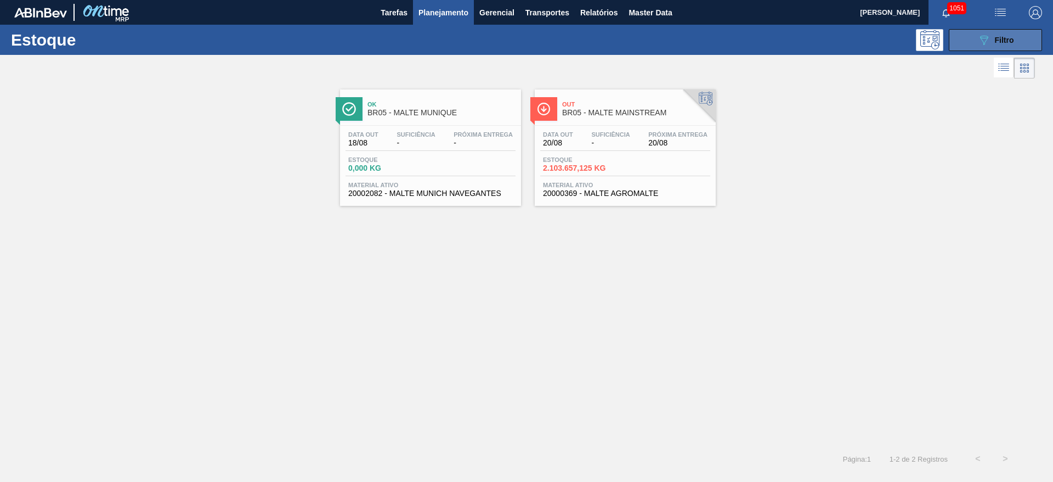
click at [976, 39] on button "089F7B8B-B2A5-4AFE-B5C0-19BA573D28AC Filtro" at bounding box center [995, 40] width 93 height 22
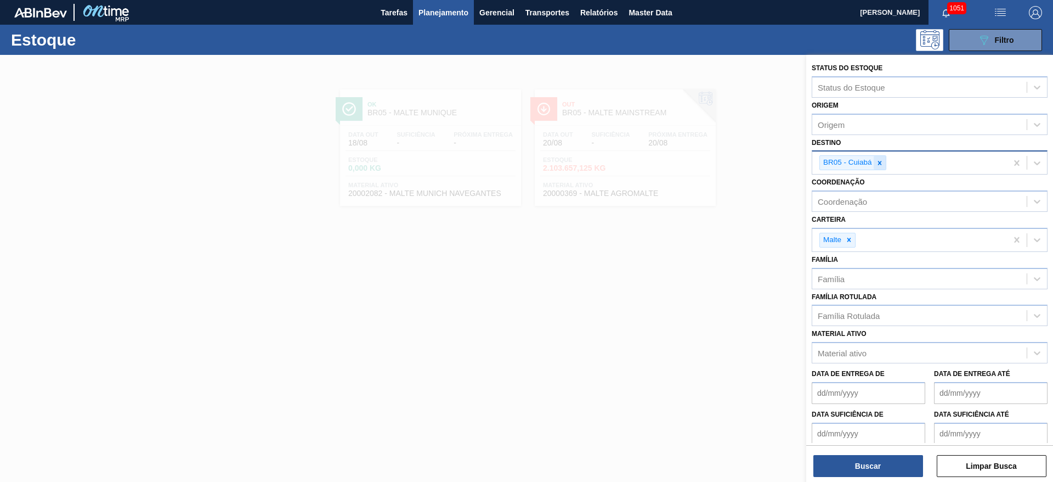
click at [876, 161] on icon at bounding box center [880, 163] width 8 height 8
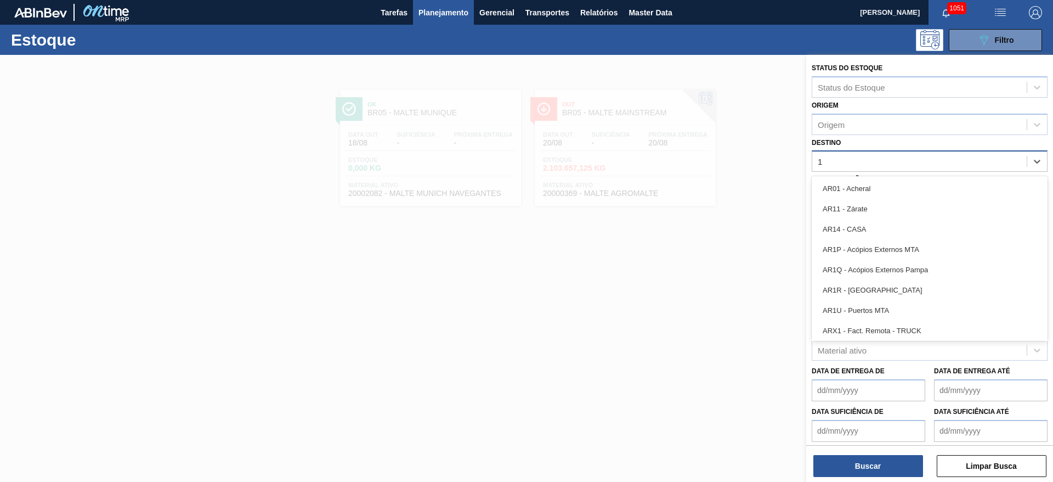
type input "16"
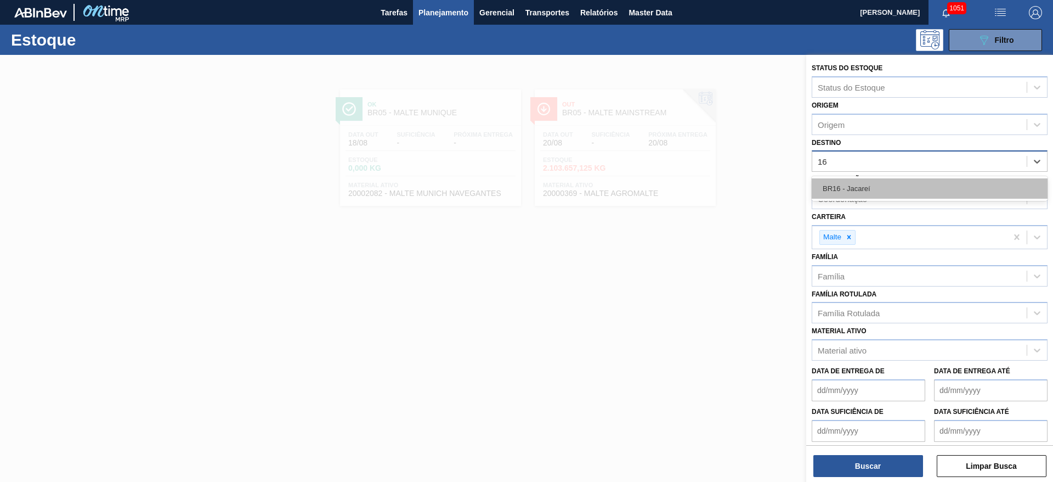
click at [848, 183] on div "BR16 - Jacareí" at bounding box center [930, 188] width 236 height 20
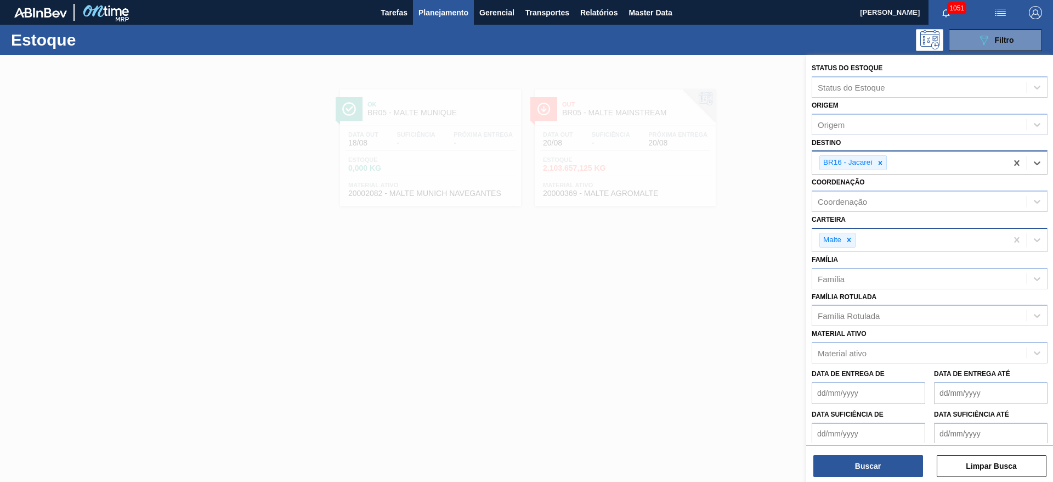
drag, startPoint x: 849, startPoint y: 241, endPoint x: 843, endPoint y: 232, distance: 11.1
click at [850, 240] on icon at bounding box center [849, 240] width 4 height 4
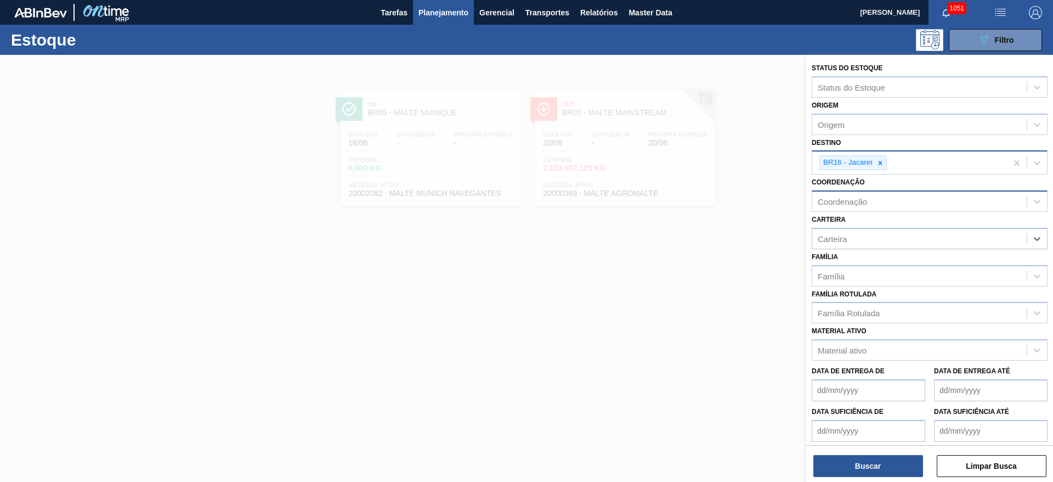
click at [833, 200] on div "Coordenação" at bounding box center [842, 201] width 49 height 9
type input "des"
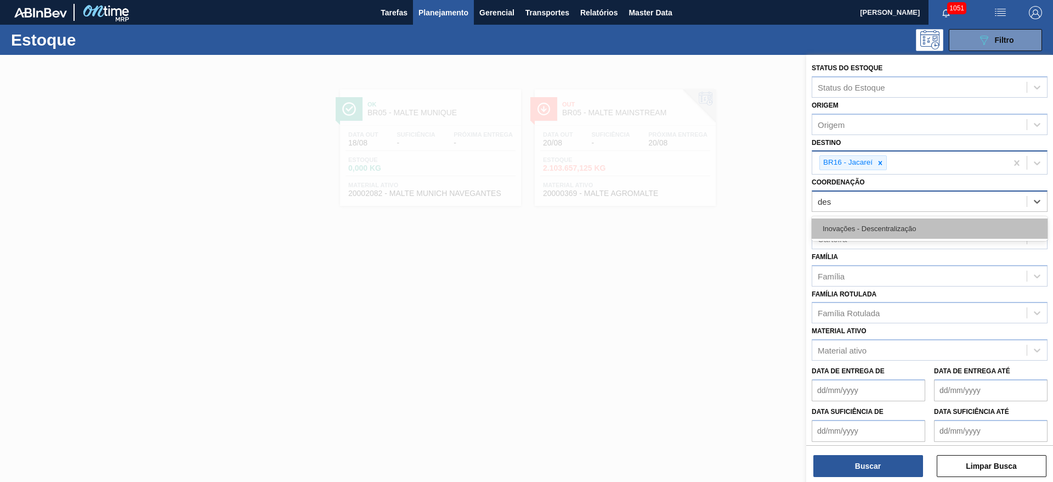
click at [854, 227] on div "Inovações - Descentralização" at bounding box center [930, 228] width 236 height 20
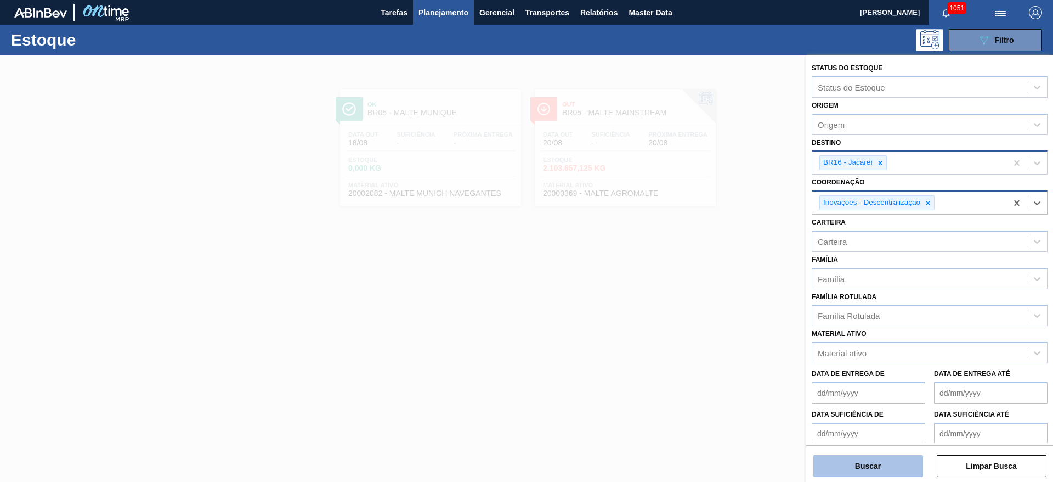
click at [833, 464] on button "Buscar" at bounding box center [868, 466] width 110 height 22
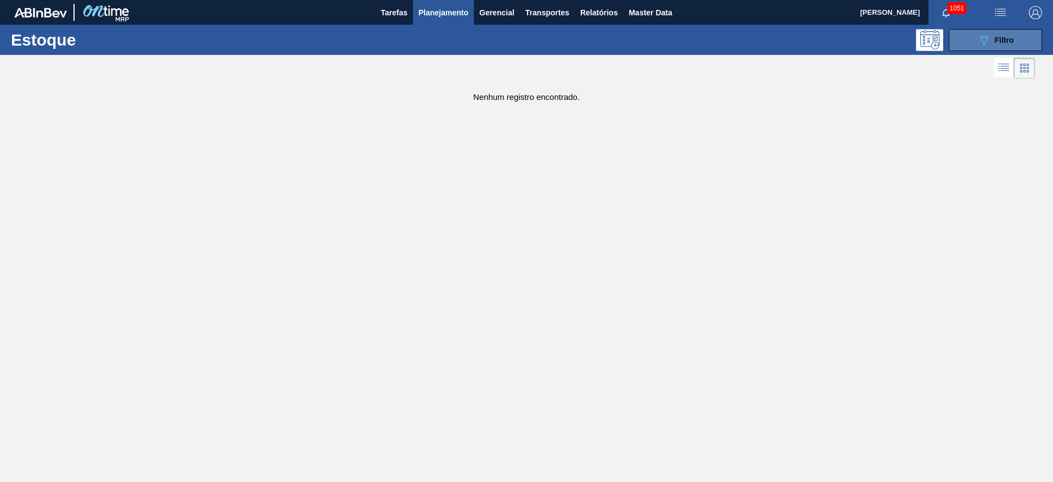
click at [987, 37] on icon at bounding box center [984, 40] width 8 height 9
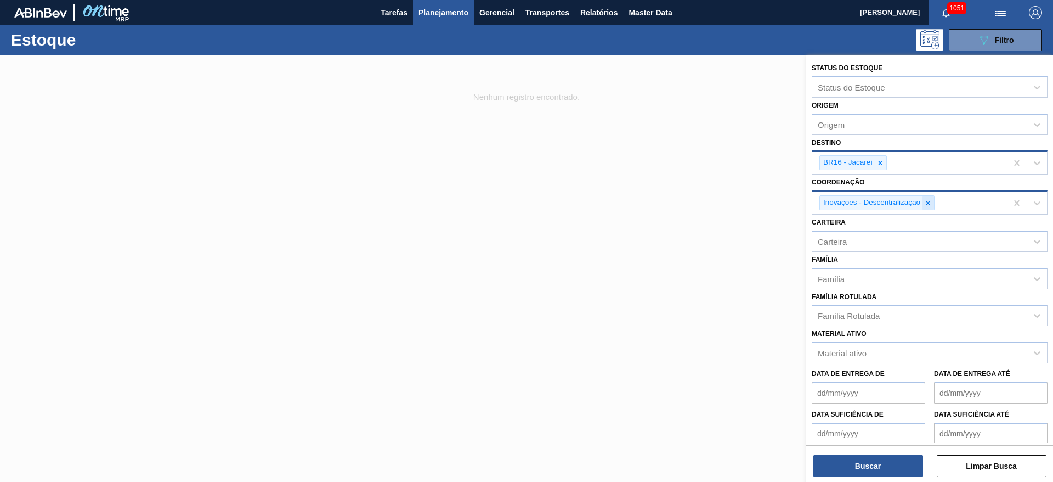
click at [928, 200] on icon at bounding box center [928, 203] width 8 height 8
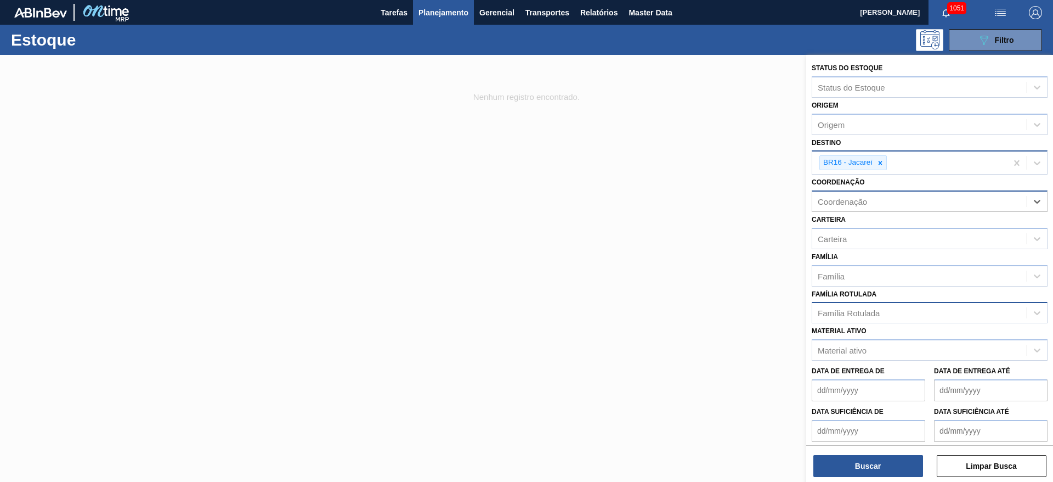
click at [836, 316] on div "Família Rotulada" at bounding box center [849, 312] width 62 height 9
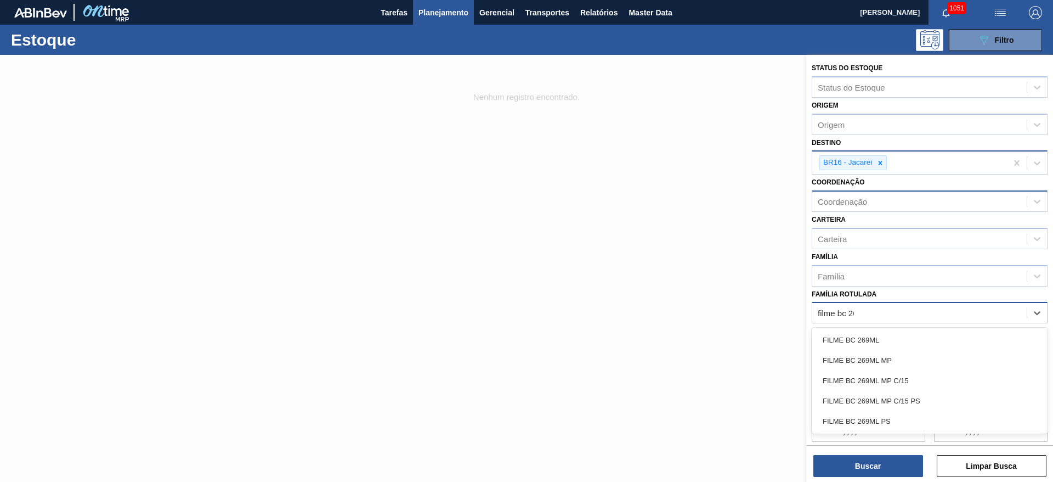
type Rotulada "filme bc 269"
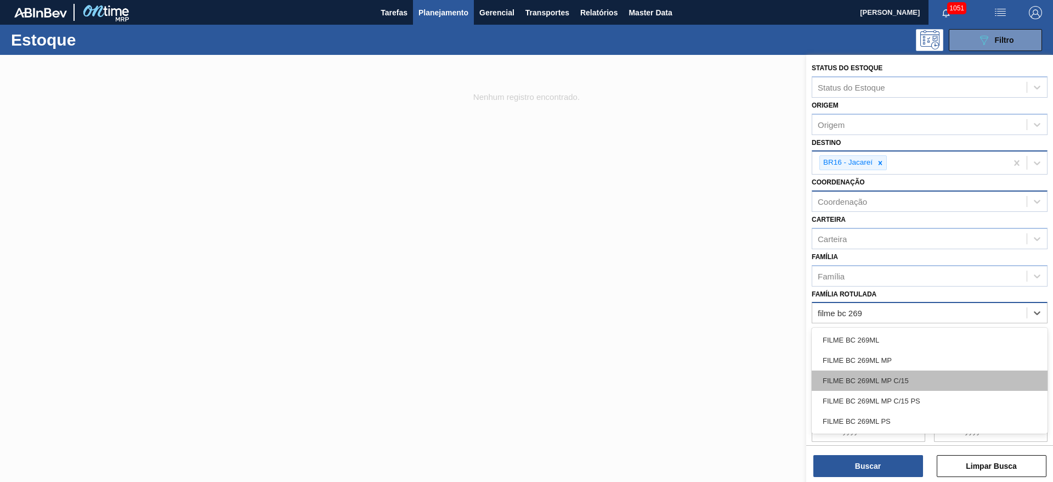
click at [869, 376] on div "FILME BC 269ML MP C/15" at bounding box center [930, 380] width 236 height 20
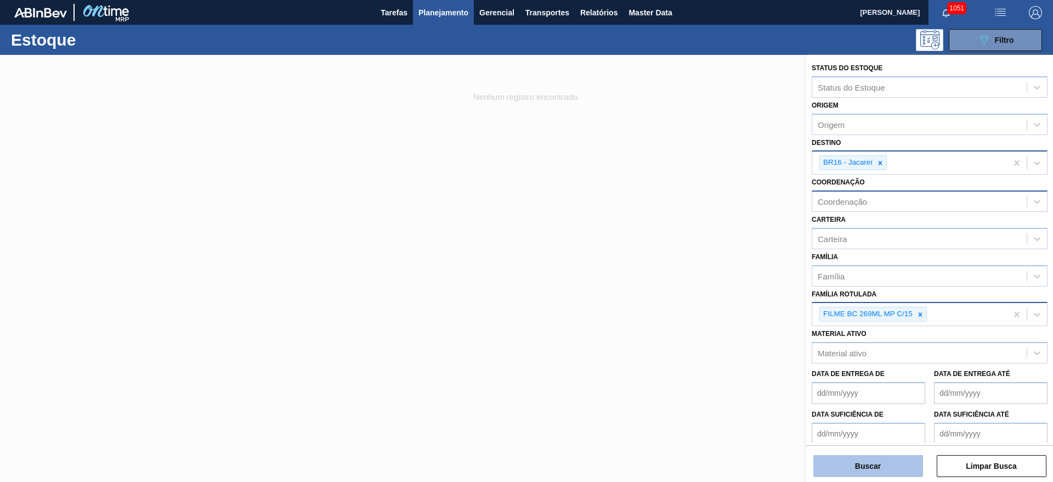
click at [856, 463] on button "Buscar" at bounding box center [868, 466] width 110 height 22
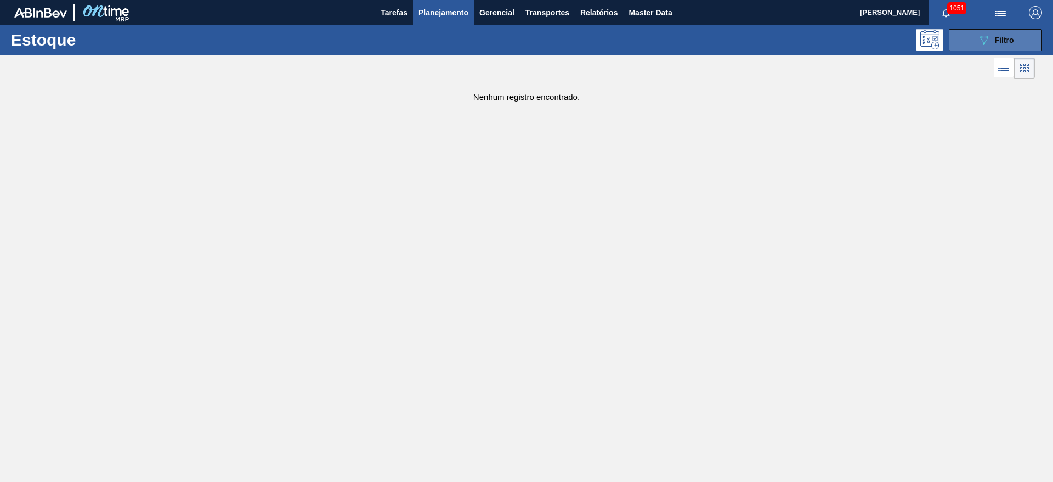
click at [997, 40] on span "Filtro" at bounding box center [1004, 40] width 19 height 9
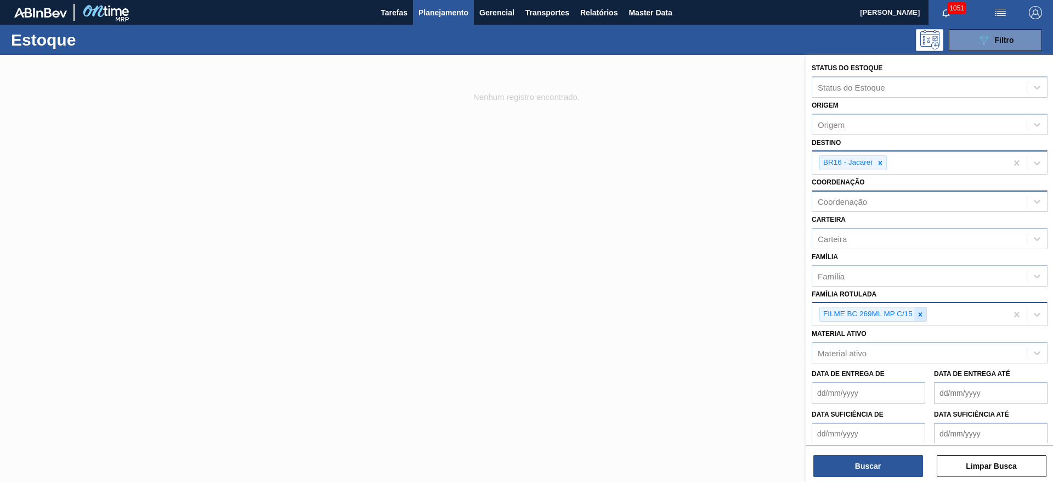
click at [920, 312] on icon at bounding box center [920, 314] width 8 height 8
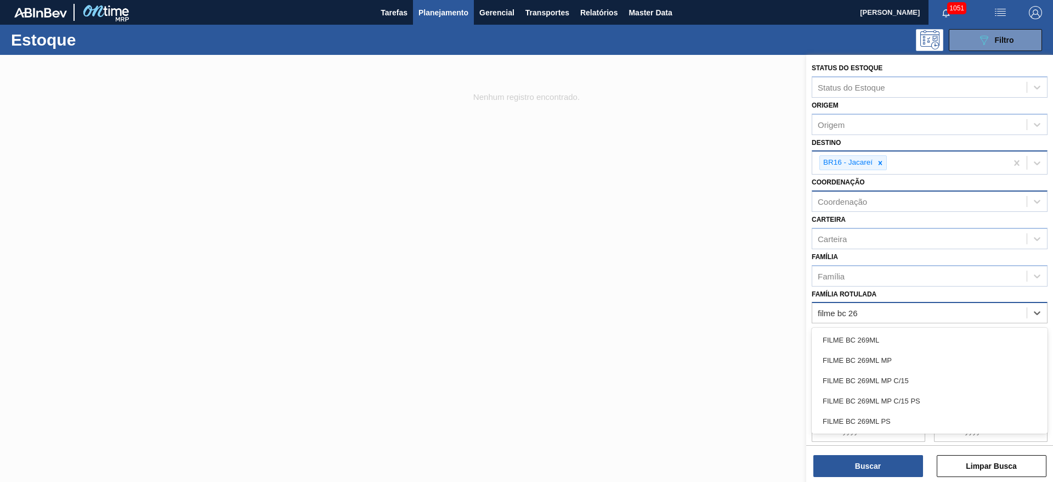
type Rotulada "filme bc 269"
drag, startPoint x: 874, startPoint y: 358, endPoint x: 864, endPoint y: 385, distance: 29.1
click at [874, 358] on div "FILME BC 269ML MP" at bounding box center [930, 360] width 236 height 20
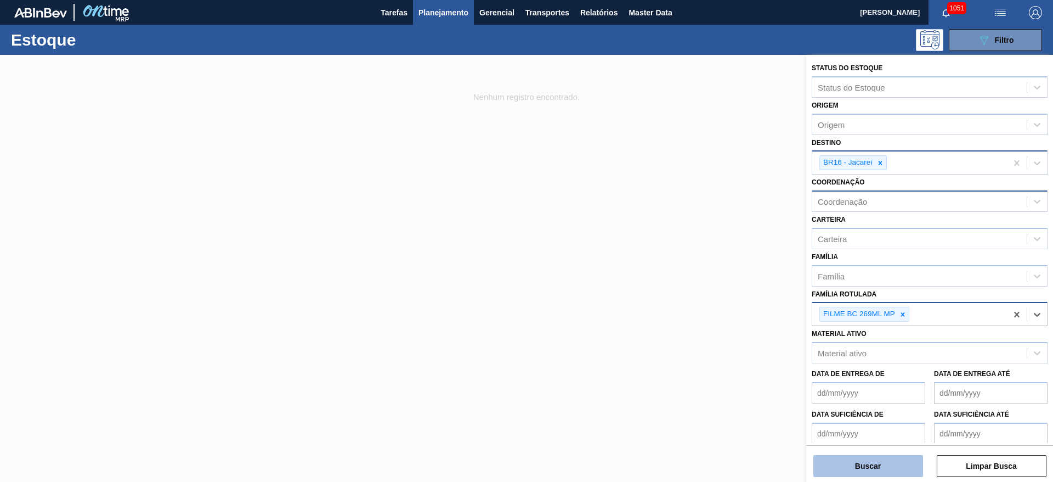
click at [854, 461] on button "Buscar" at bounding box center [868, 466] width 110 height 22
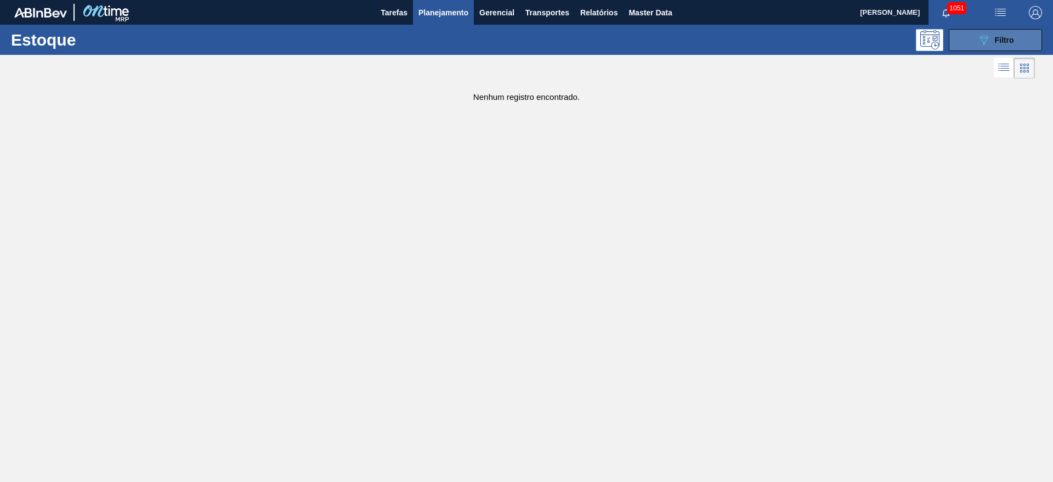
click at [976, 41] on button "089F7B8B-B2A5-4AFE-B5C0-19BA573D28AC Filtro" at bounding box center [995, 40] width 93 height 22
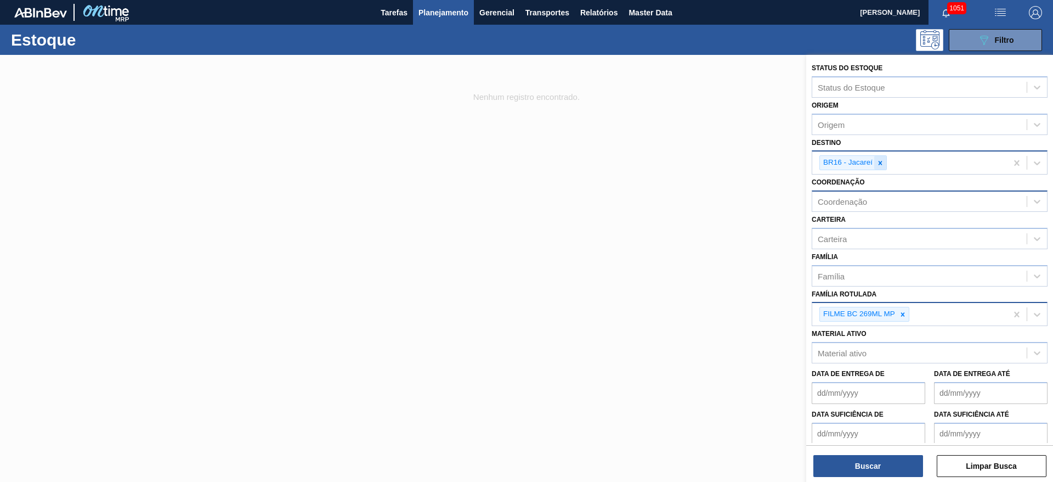
click at [881, 161] on icon at bounding box center [881, 163] width 4 height 4
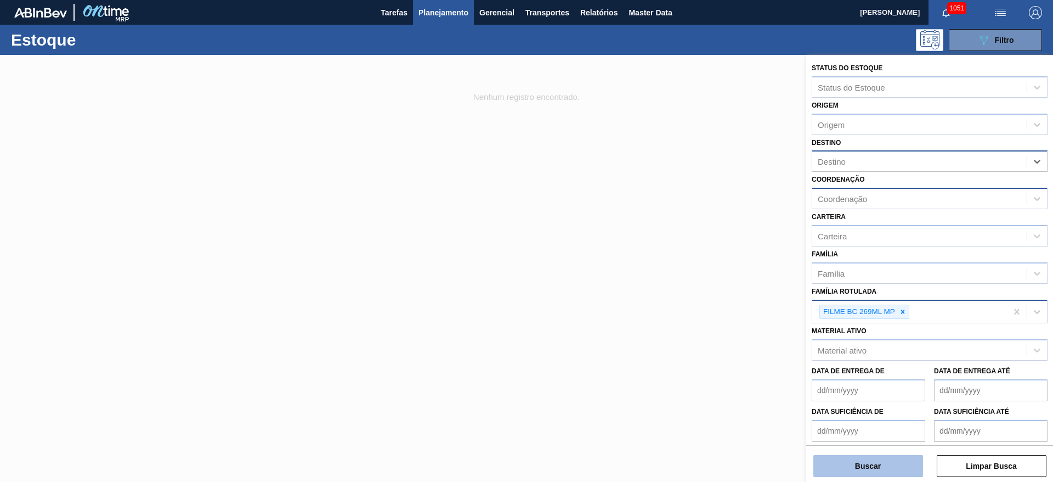
click at [867, 462] on button "Buscar" at bounding box center [868, 466] width 110 height 22
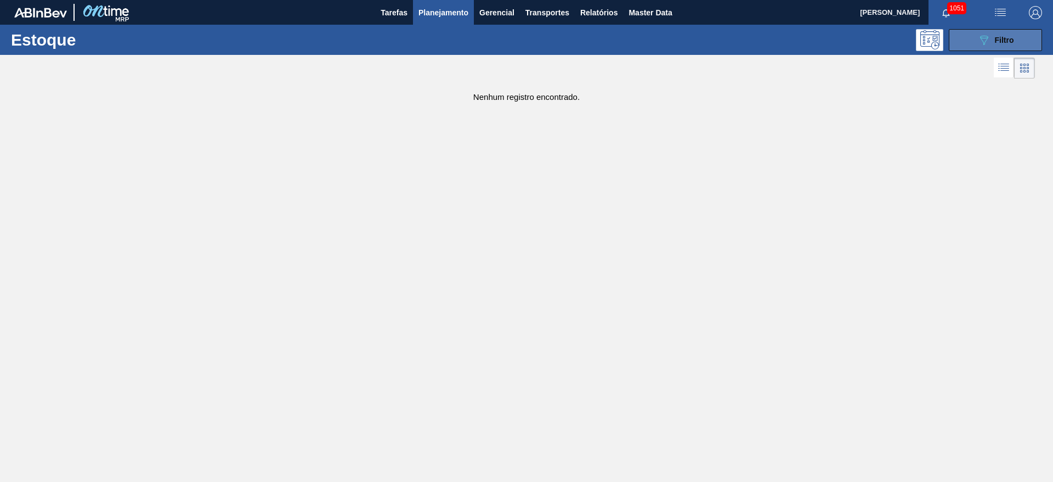
click at [986, 44] on icon "089F7B8B-B2A5-4AFE-B5C0-19BA573D28AC" at bounding box center [983, 39] width 13 height 13
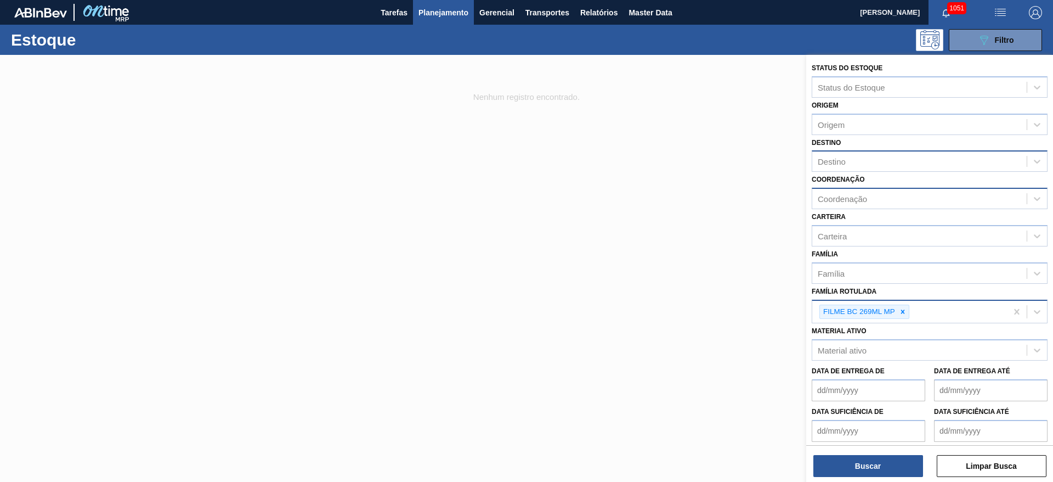
click at [901, 312] on icon at bounding box center [903, 312] width 8 height 8
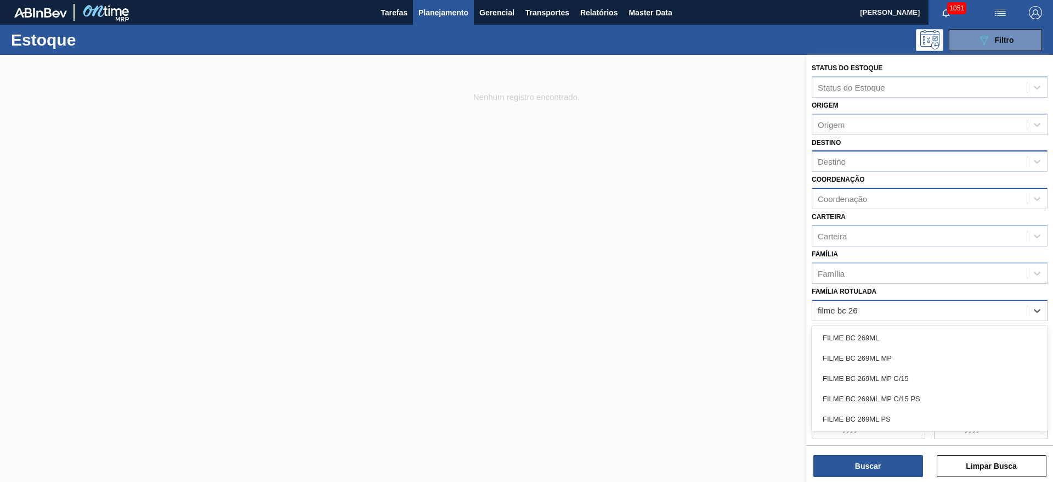
type Rotulada "filme bc 269"
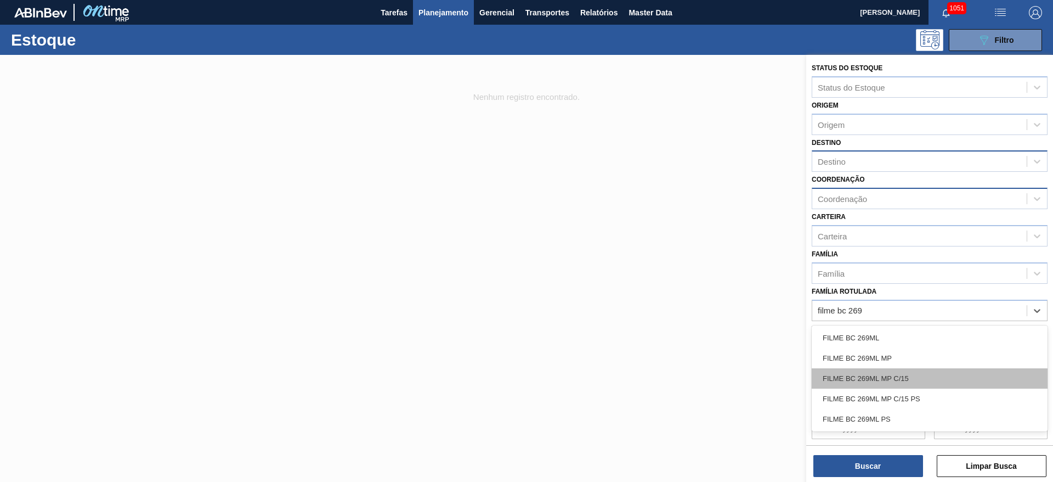
click at [904, 378] on div "FILME BC 269ML MP C/15" at bounding box center [930, 378] width 236 height 20
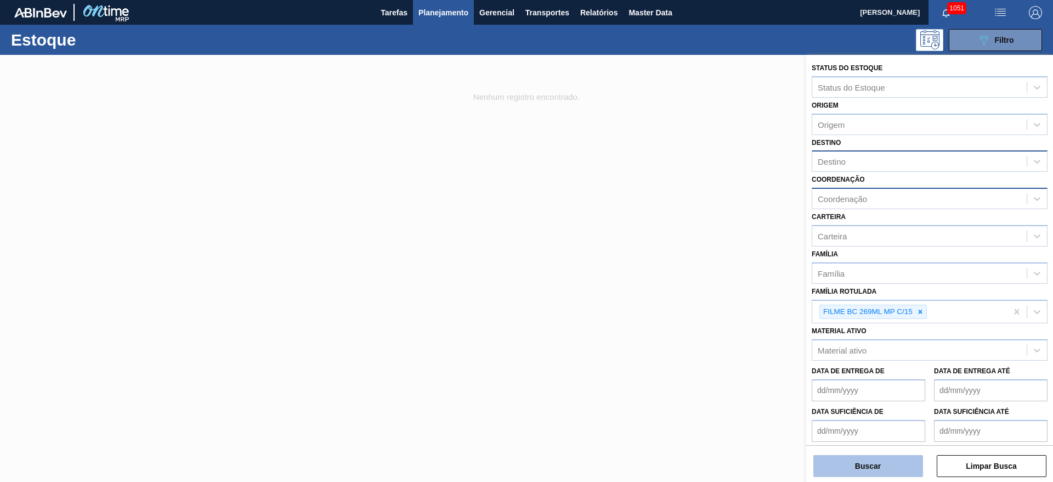
click at [842, 467] on button "Buscar" at bounding box center [868, 466] width 110 height 22
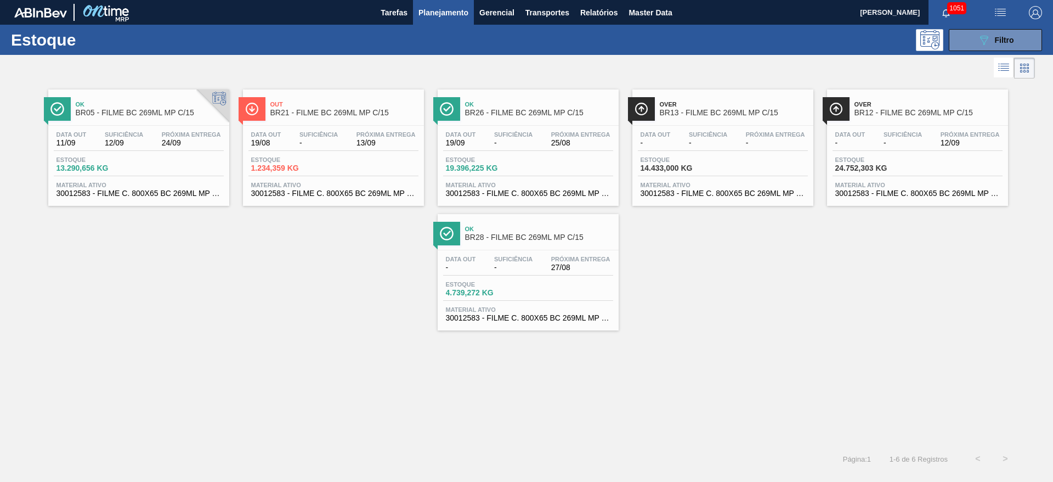
click at [691, 141] on span "-" at bounding box center [708, 143] width 38 height 8
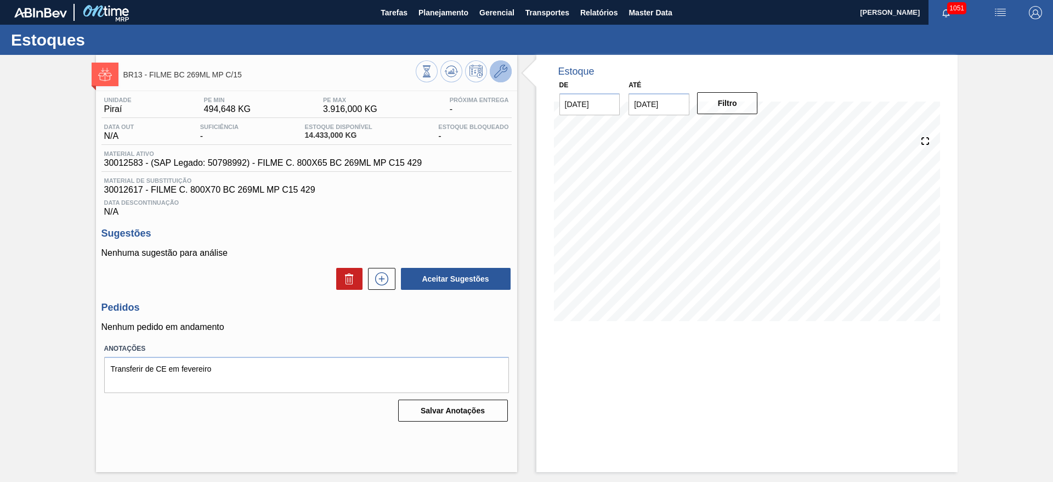
click at [503, 71] on icon at bounding box center [500, 71] width 13 height 13
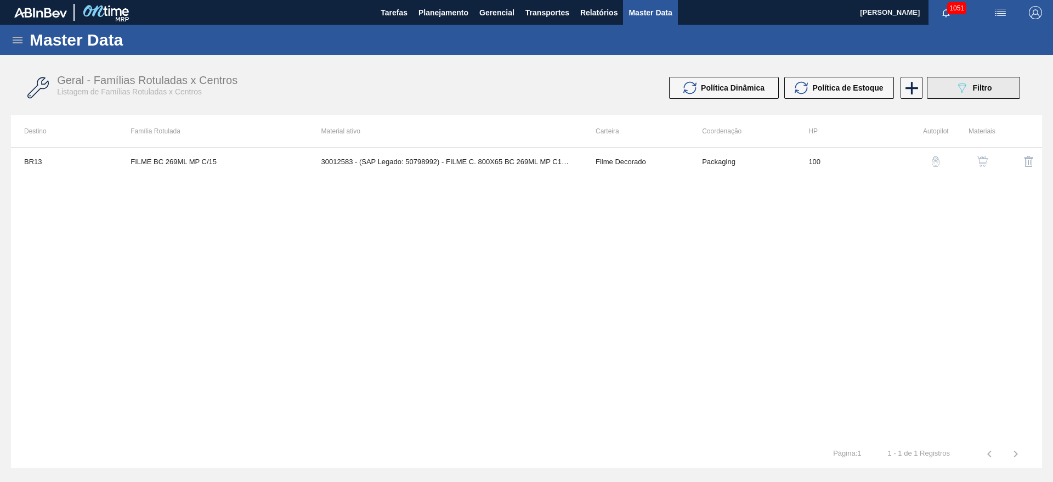
click at [988, 85] on span "Filtro" at bounding box center [982, 87] width 19 height 9
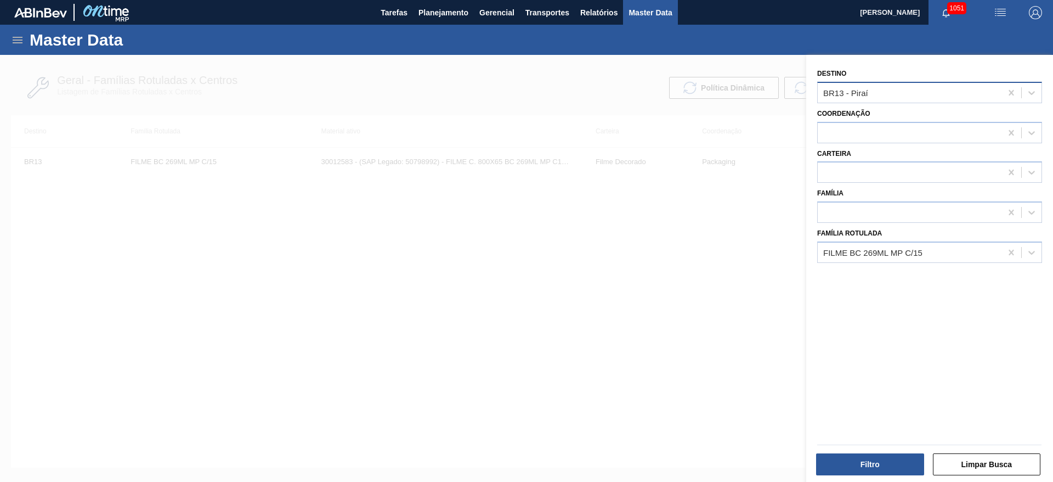
click at [872, 93] on div "BR13 - Piraí" at bounding box center [910, 92] width 184 height 16
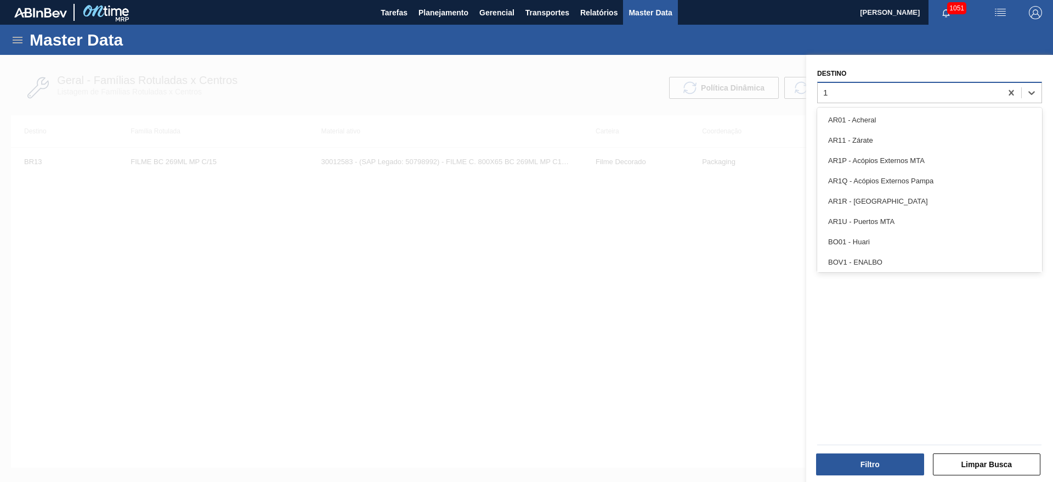
type input "16"
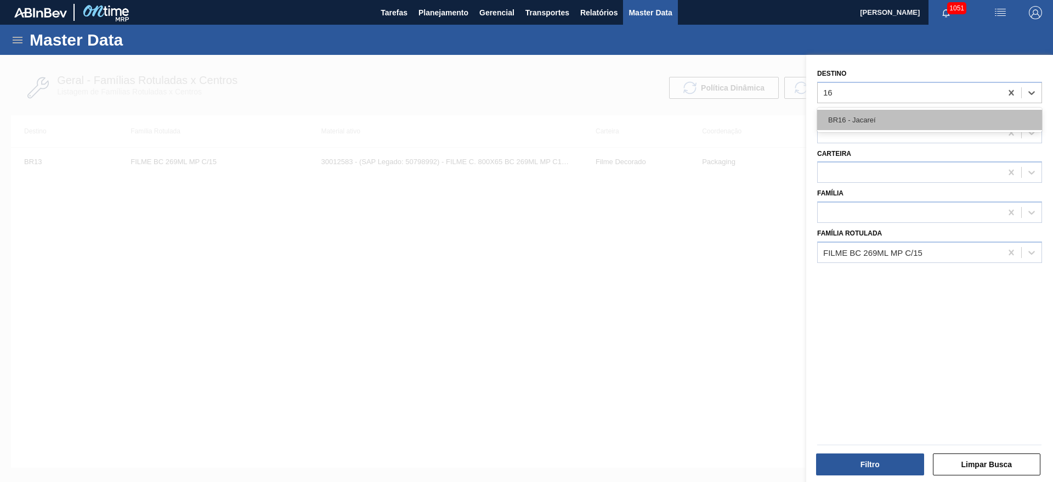
click at [870, 113] on div "BR16 - Jacareí" at bounding box center [929, 120] width 225 height 20
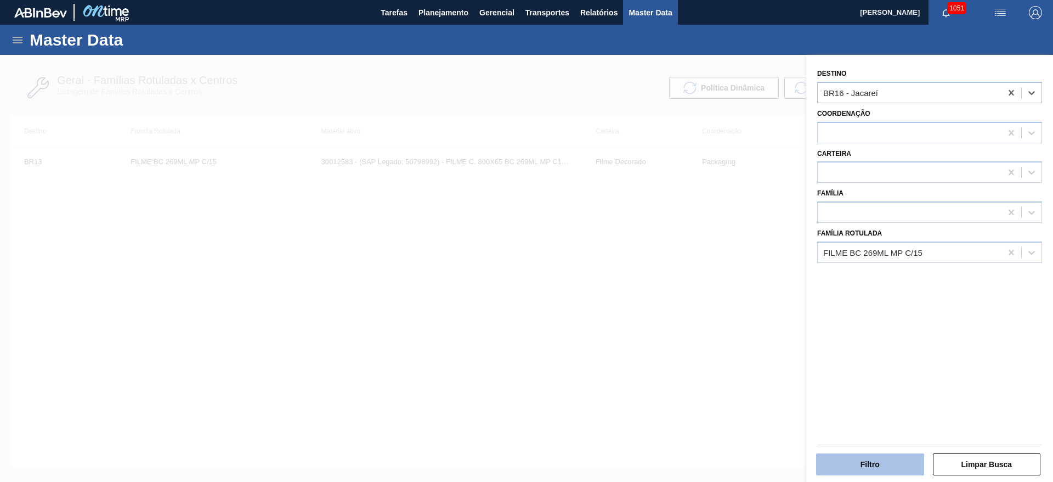
click at [848, 466] on button "Filtro" at bounding box center [870, 464] width 108 height 22
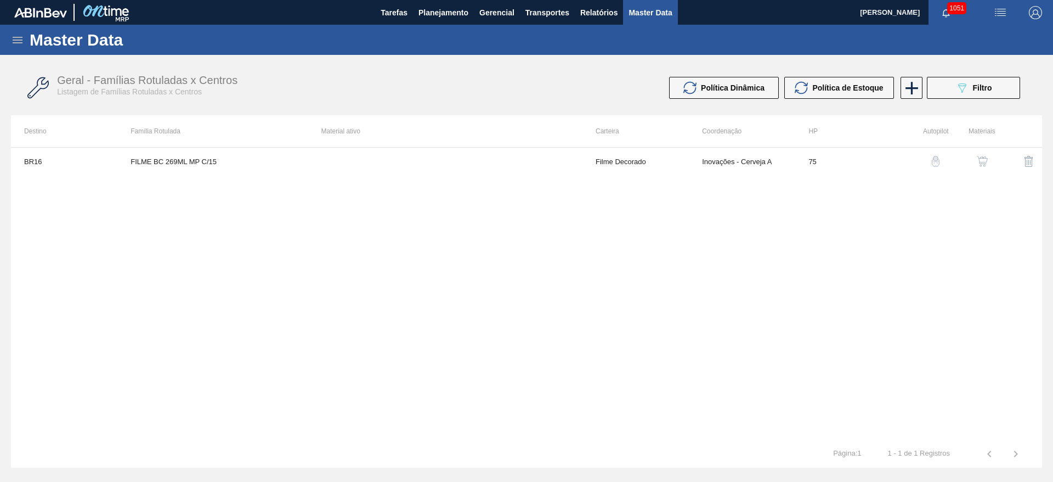
click at [982, 163] on img "button" at bounding box center [982, 161] width 11 height 11
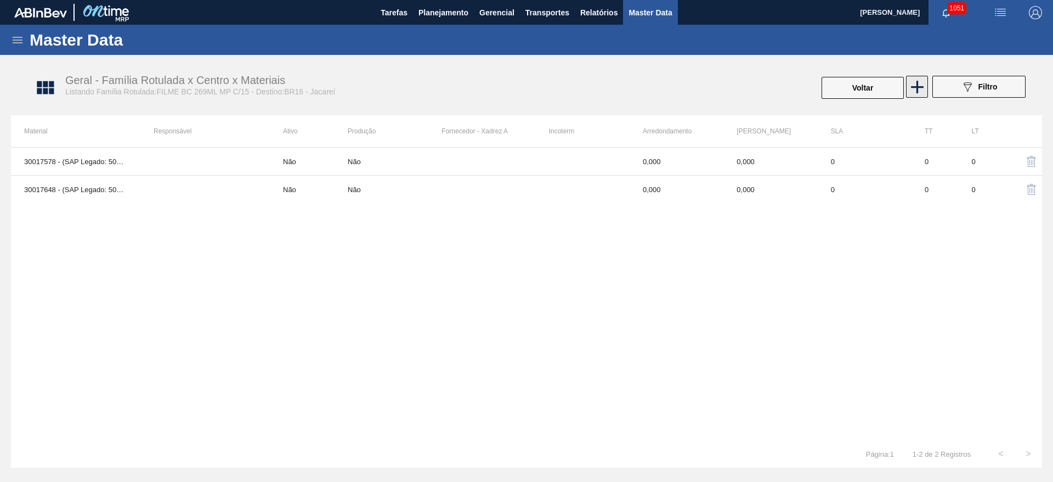
click at [919, 86] on icon at bounding box center [917, 87] width 13 height 13
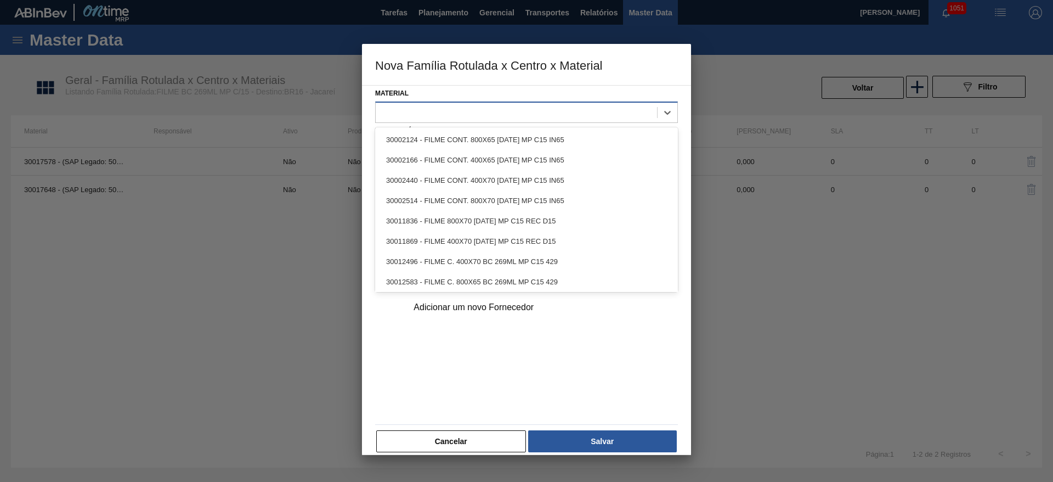
click at [415, 110] on div at bounding box center [516, 112] width 281 height 16
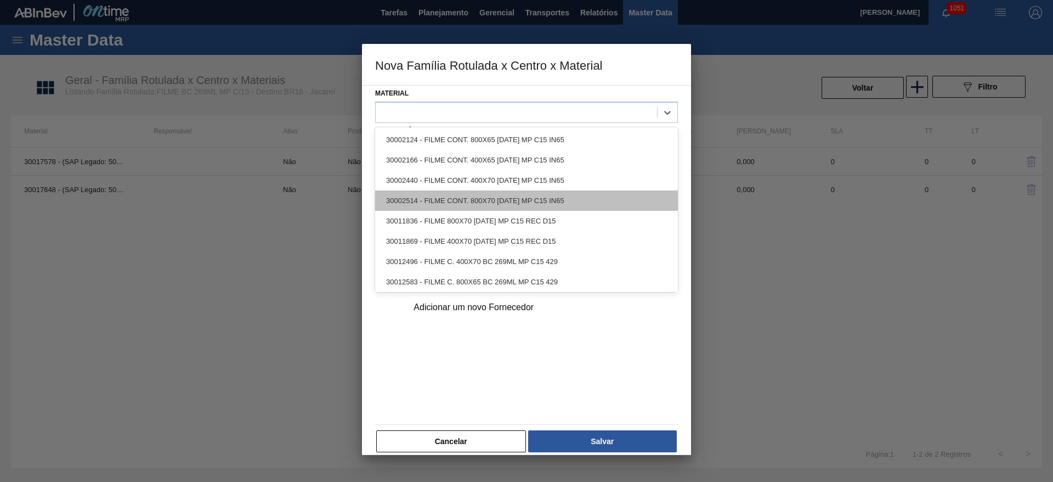
scroll to position [104, 0]
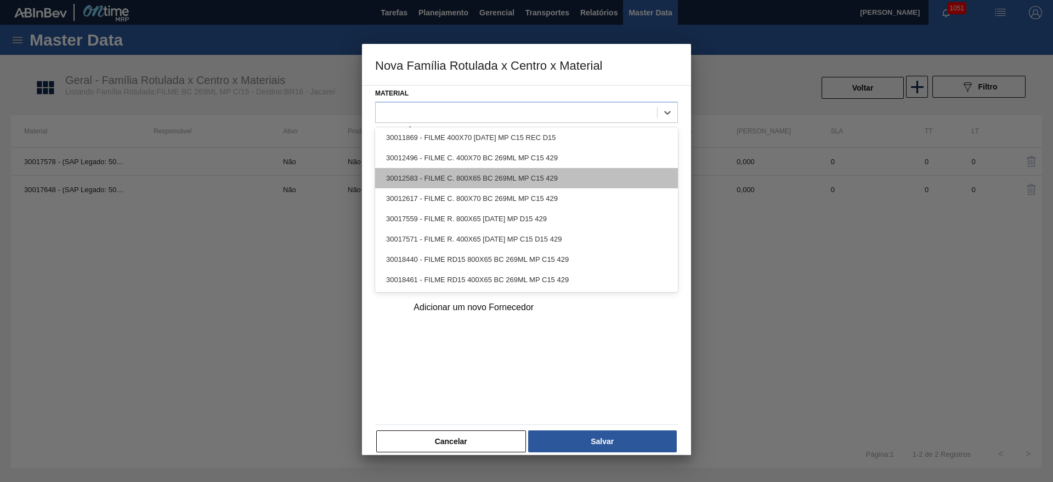
click at [462, 176] on div "30012583 - FILME C. 800X65 BC 269ML MP C15 429" at bounding box center [526, 178] width 303 height 20
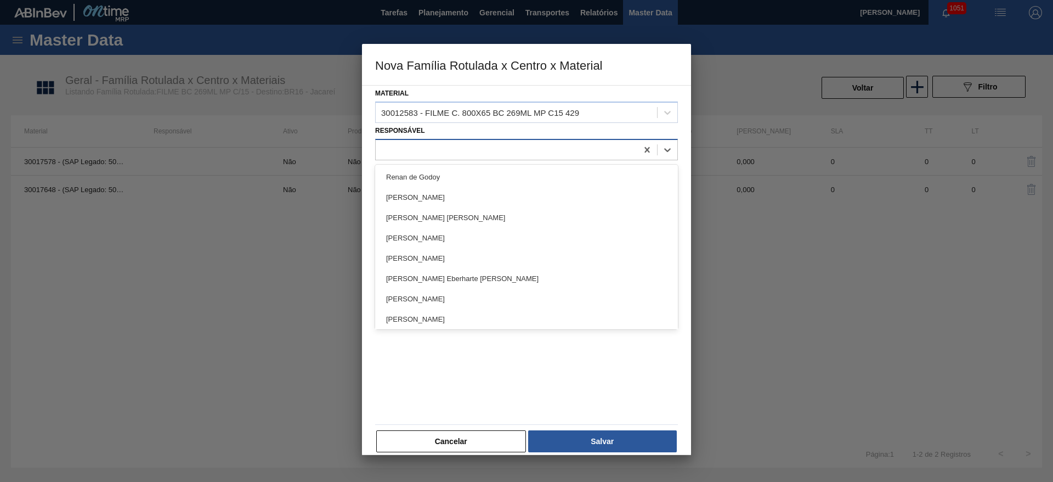
click at [437, 145] on div at bounding box center [507, 149] width 262 height 16
type input "m"
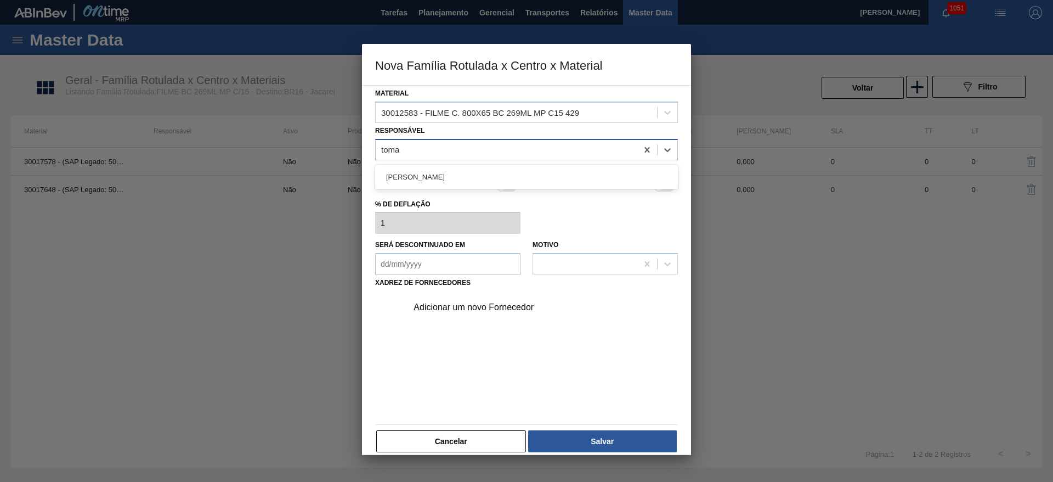
type input "tomas"
click at [438, 180] on div "TOMAS SIMOES SILVA" at bounding box center [526, 177] width 303 height 20
click at [502, 168] on div at bounding box center [501, 169] width 9 height 9
checkbox input "true"
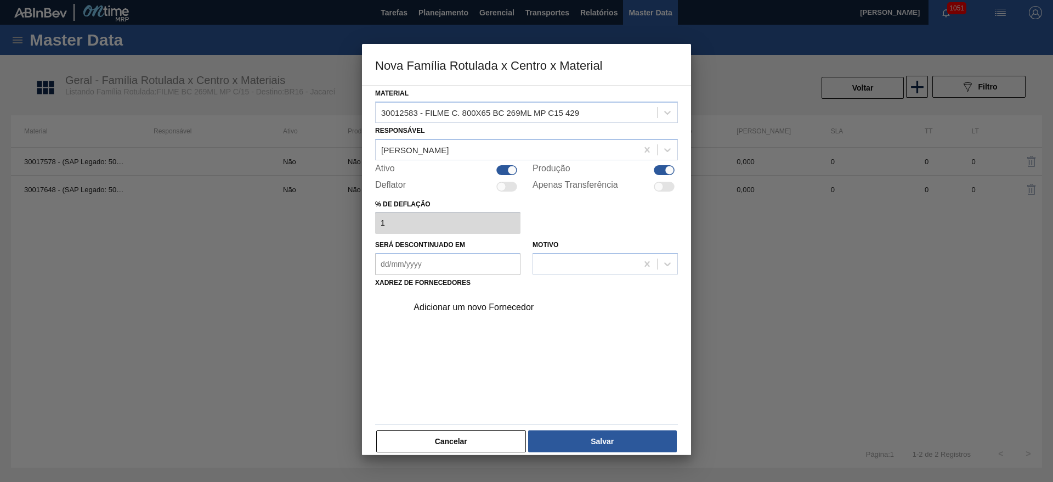
click at [449, 308] on div "Adicionar um novo Fornecedor" at bounding box center [521, 307] width 215 height 10
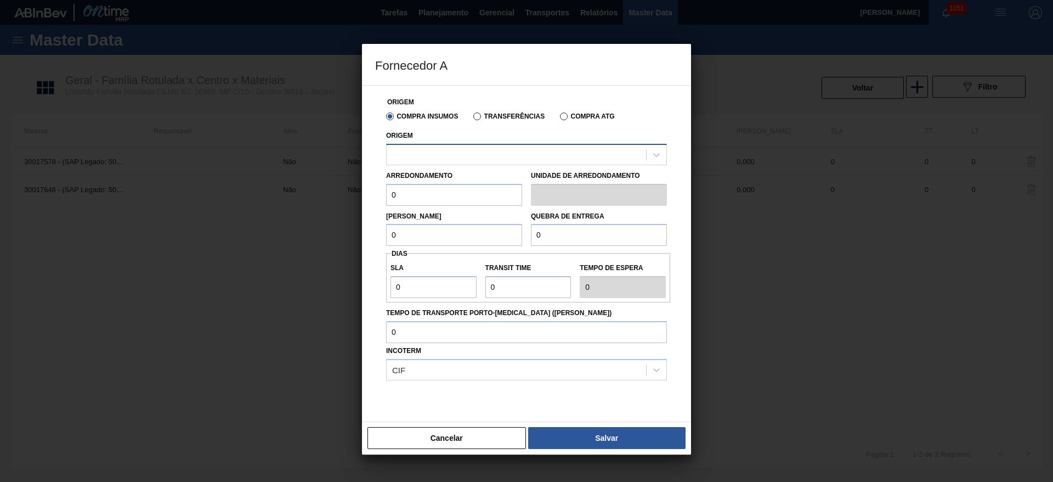
click at [408, 156] on div at bounding box center [516, 154] width 259 height 16
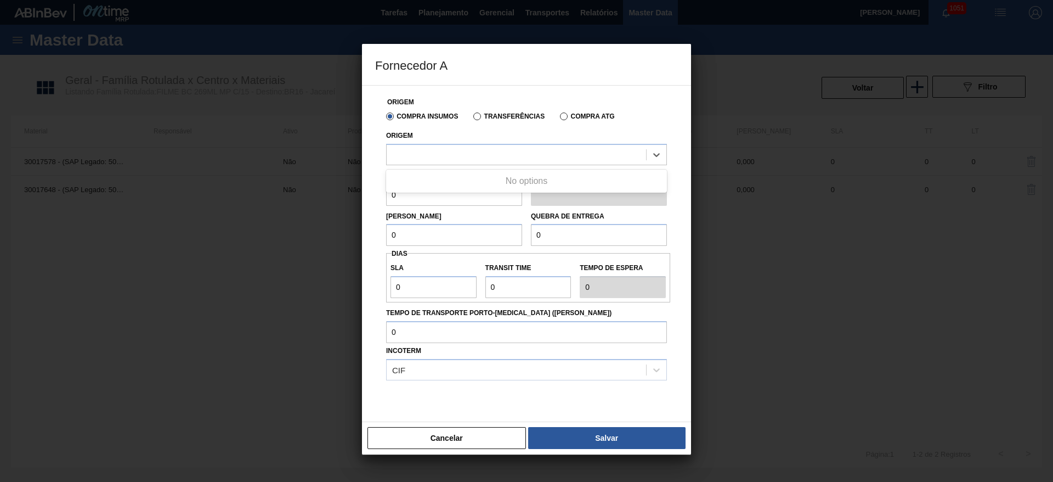
click at [482, 115] on label "Transferências" at bounding box center [508, 116] width 71 height 8
click at [472, 118] on input "Transferências" at bounding box center [472, 118] width 0 height 0
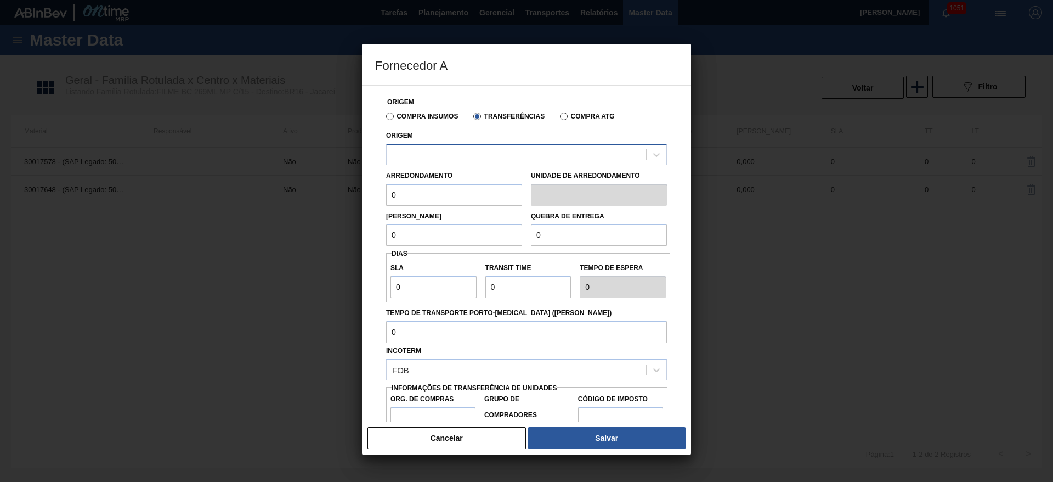
click at [422, 152] on div at bounding box center [516, 154] width 259 height 16
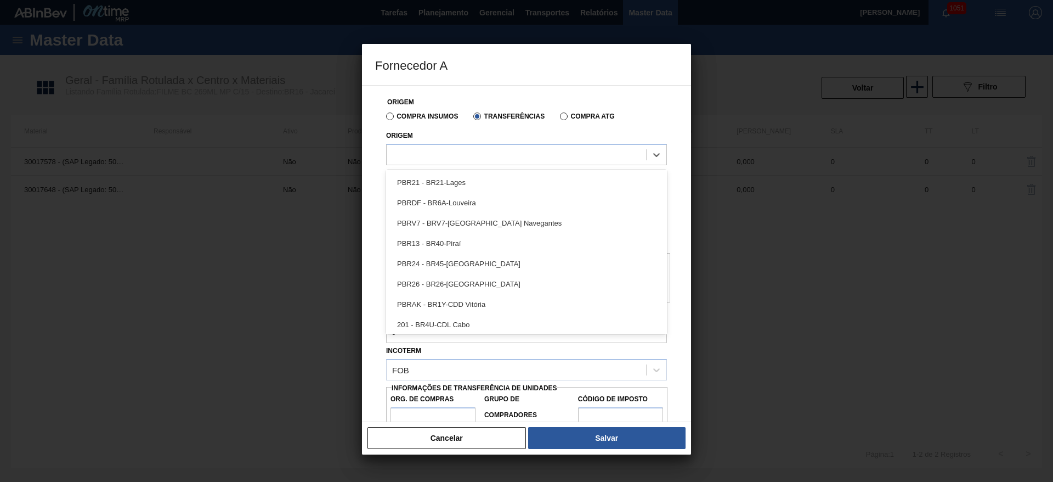
scroll to position [165, 0]
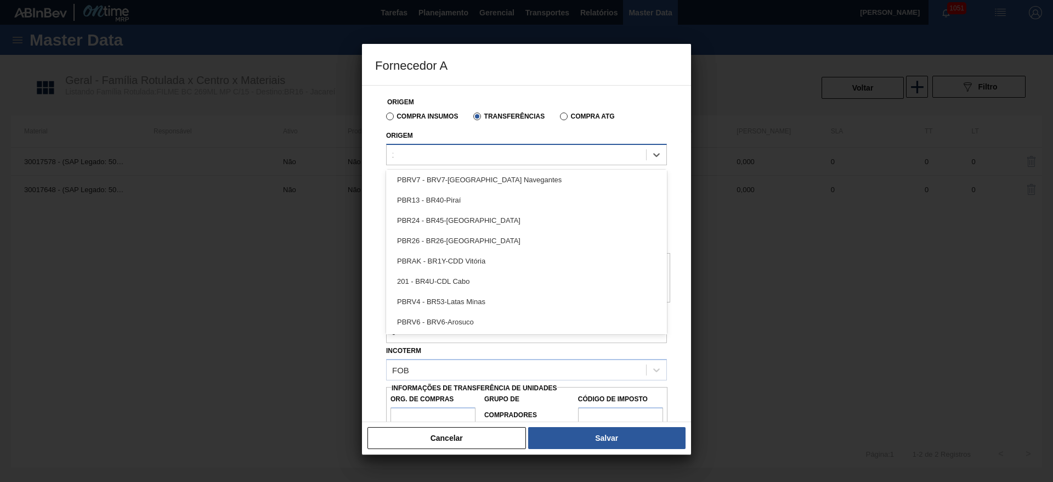
type input "13"
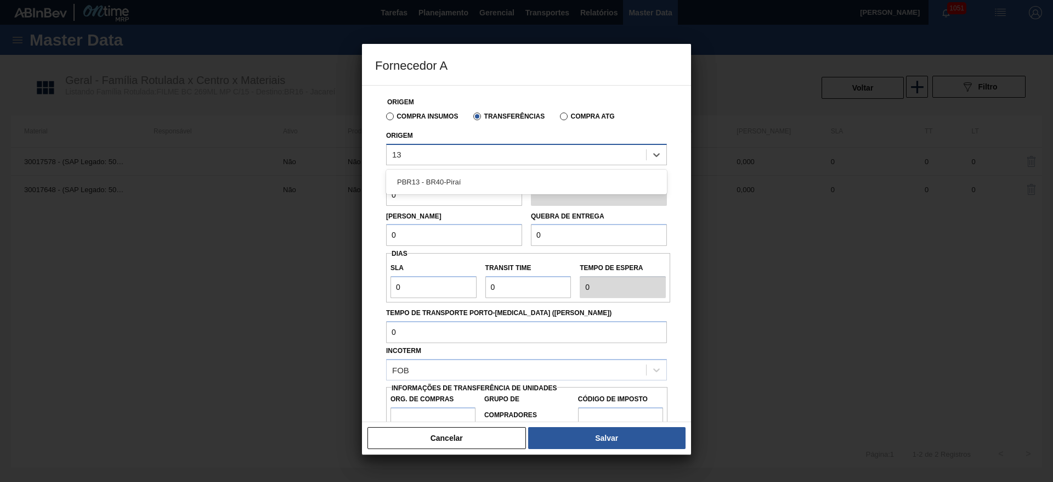
scroll to position [0, 0]
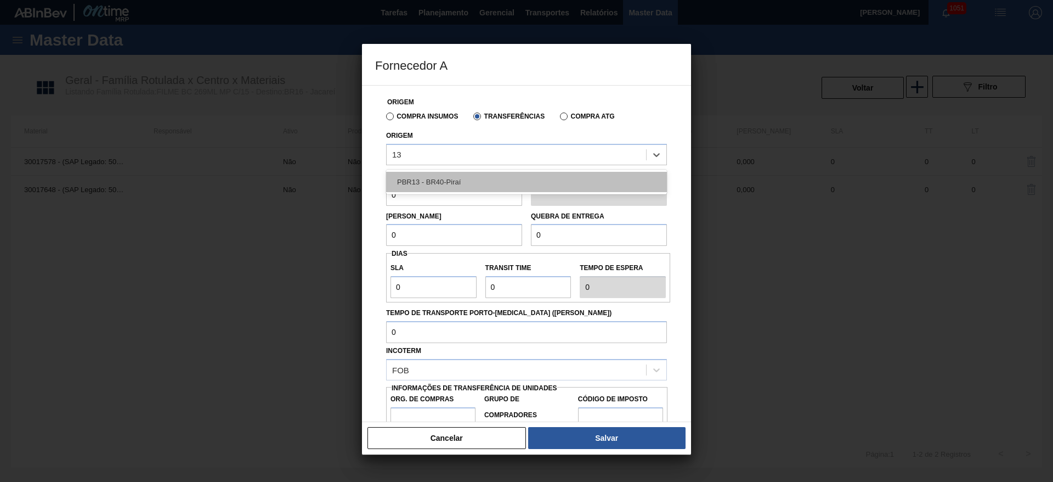
click at [433, 180] on div "PBR13 - BR40-Piraí" at bounding box center [526, 182] width 281 height 20
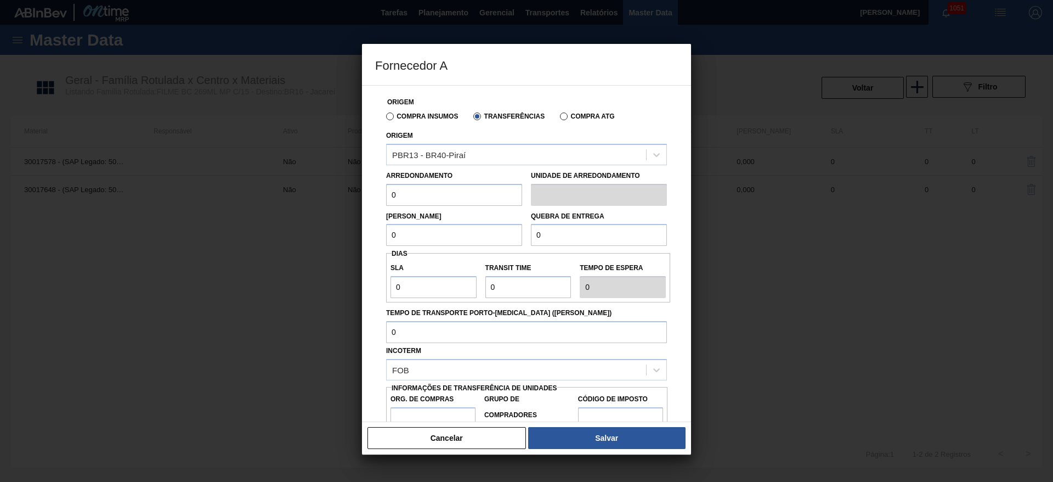
drag, startPoint x: 371, startPoint y: 204, endPoint x: 339, endPoint y: 202, distance: 31.3
click at [341, 202] on div "Fornecedor A Origem Compra Insumos Transferências Compra ATG Origem PBR13 - BR4…" at bounding box center [526, 241] width 1053 height 482
drag, startPoint x: 432, startPoint y: 193, endPoint x: 340, endPoint y: 218, distance: 95.0
click at [327, 207] on div "Fornecedor A Origem Compra Insumos Transferências Compra ATG Origem PBR13 - BR4…" at bounding box center [526, 241] width 1053 height 482
type input "500"
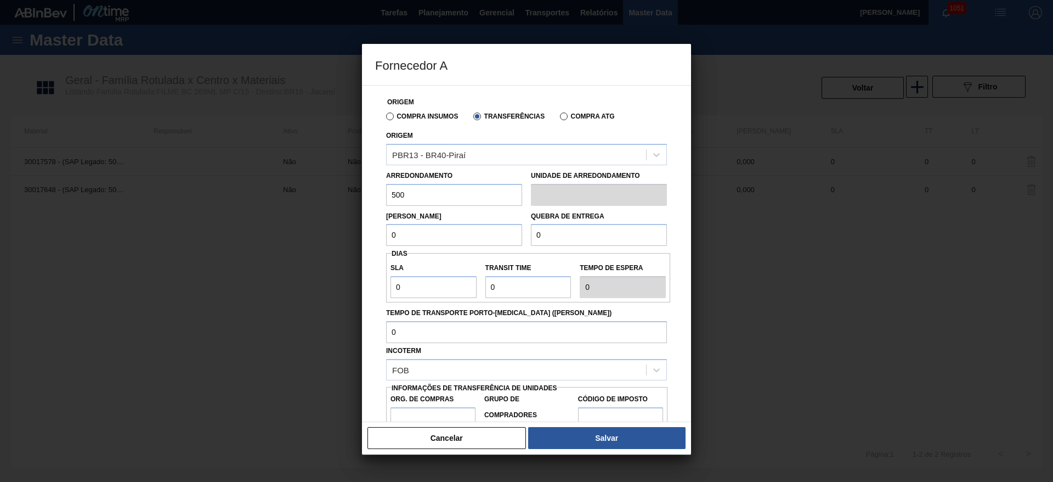
drag, startPoint x: 442, startPoint y: 228, endPoint x: 344, endPoint y: 241, distance: 98.4
click at [355, 238] on div "Fornecedor A Origem Compra Insumos Transferências Compra ATG Origem PBR13 - BR4…" at bounding box center [526, 241] width 1053 height 482
paste input "50"
type input "500"
drag, startPoint x: 573, startPoint y: 238, endPoint x: 495, endPoint y: 252, distance: 79.1
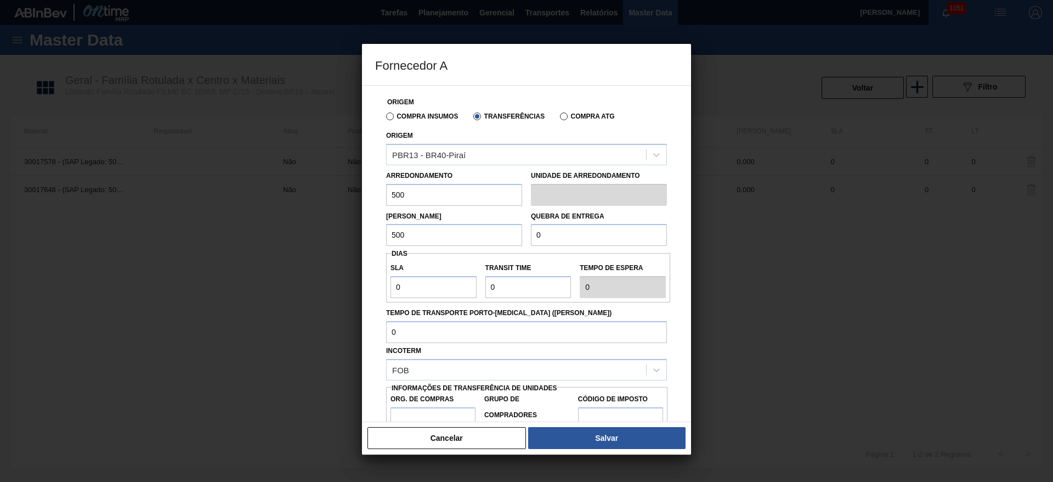
click at [506, 250] on div "Origem Compra Insumos Transferências Compra ATG Origem PBR13 - BR40-Piraí Arred…" at bounding box center [526, 268] width 303 height 364
paste input "50"
type input "500"
click at [359, 303] on div "Fornecedor A Origem Compra Insumos Transferências Compra ATG Origem PBR13 - BR4…" at bounding box center [526, 241] width 1053 height 482
type input "3"
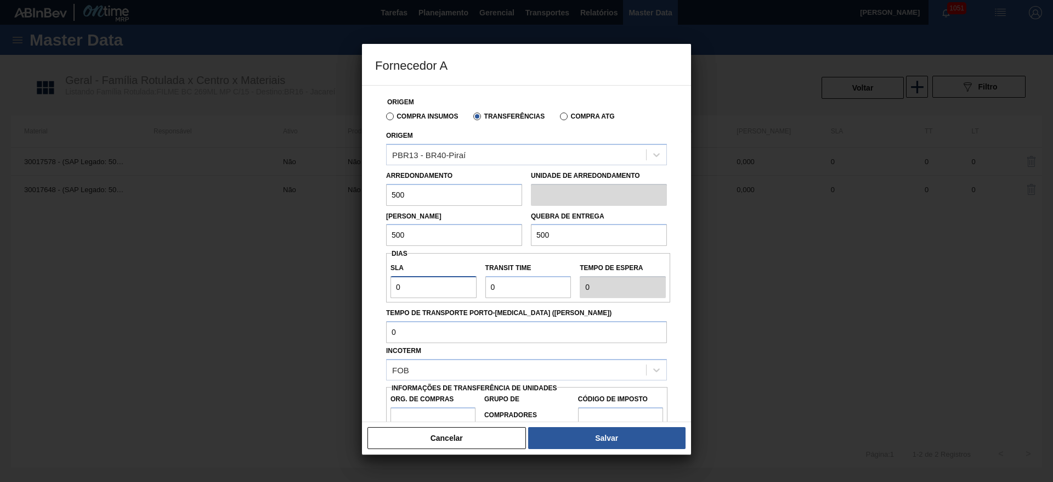
type input "3"
type input "1"
type input "4"
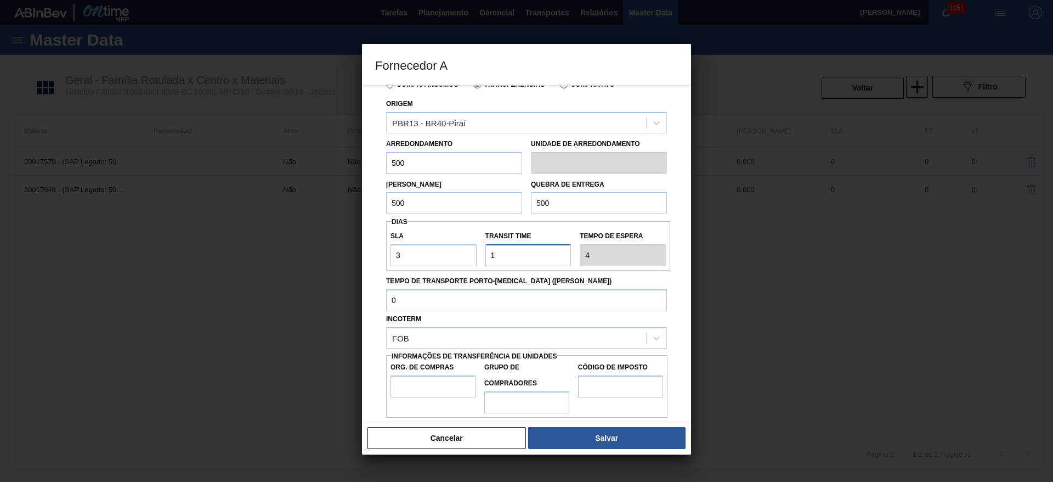
scroll to position [41, 0]
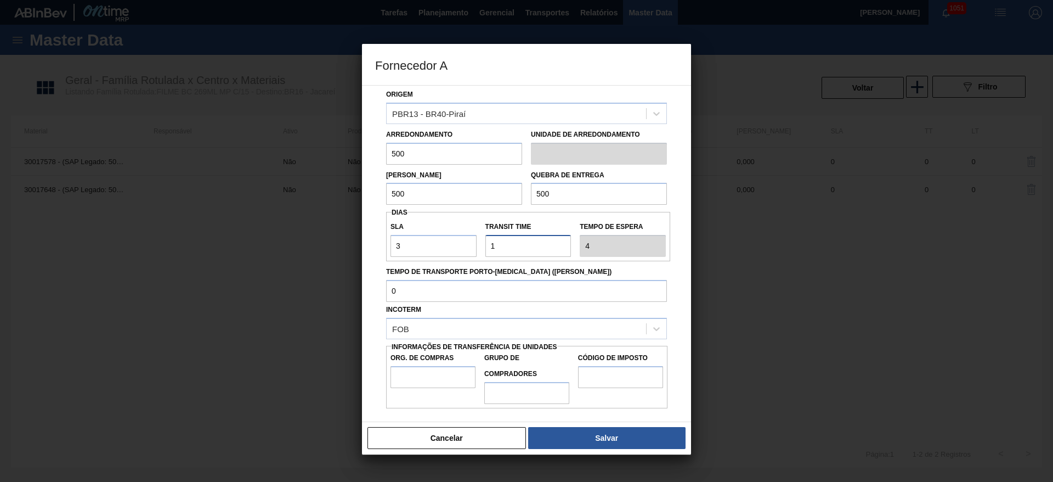
type input "1"
click at [412, 376] on input "Org. de Compras" at bounding box center [432, 377] width 85 height 22
type input "BR00"
drag, startPoint x: 519, startPoint y: 393, endPoint x: 520, endPoint y: 403, distance: 9.9
click at [519, 393] on input "Grupo de Compradores" at bounding box center [526, 393] width 85 height 22
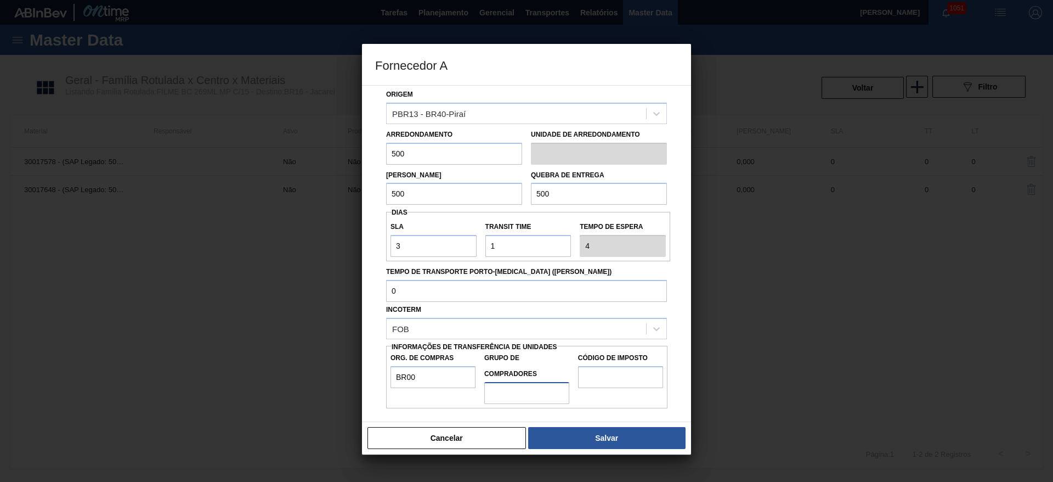
type input "A01"
click at [605, 375] on input "Código de Imposto" at bounding box center [620, 377] width 85 height 22
type input "I1"
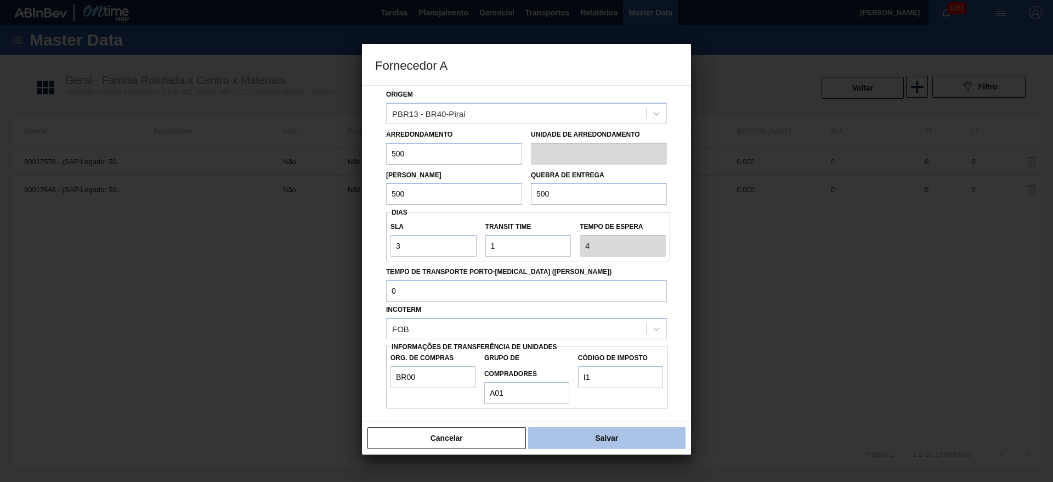
click at [605, 432] on button "Salvar" at bounding box center [606, 438] width 157 height 22
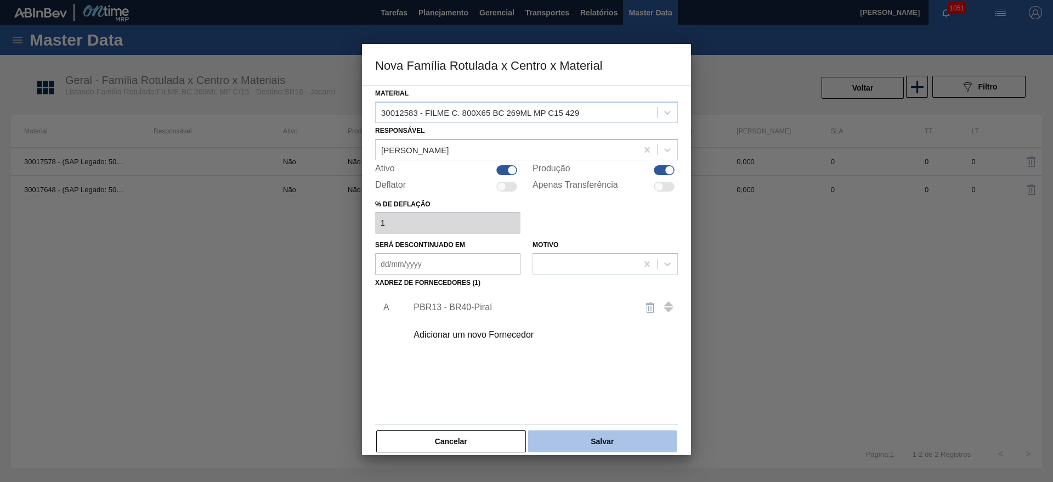
click at [596, 439] on button "Salvar" at bounding box center [602, 441] width 149 height 22
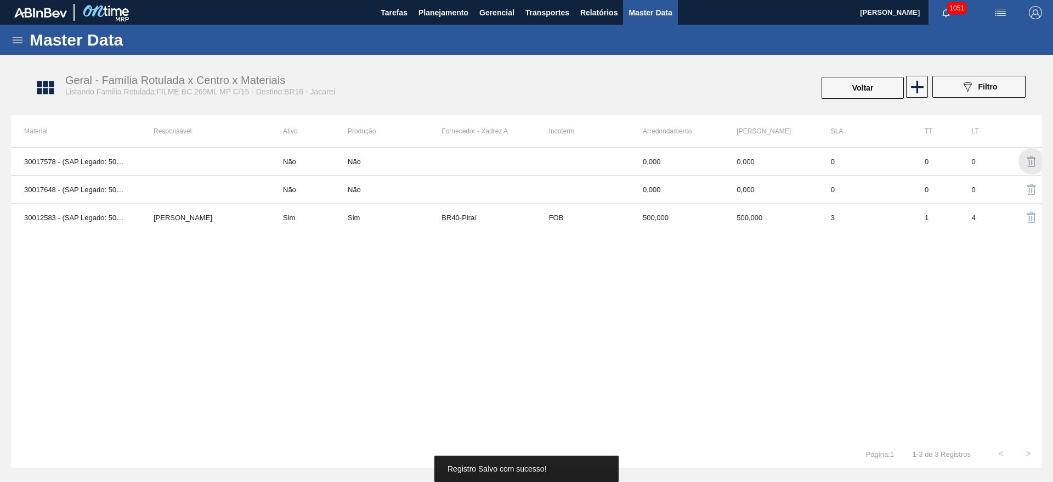
click at [1033, 164] on img "button" at bounding box center [1031, 161] width 13 height 13
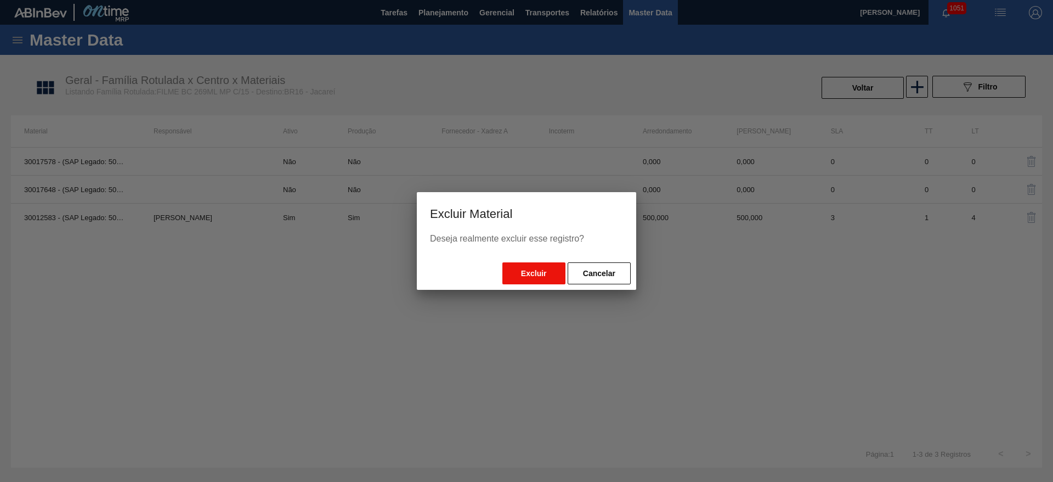
click at [519, 273] on button "Excluir" at bounding box center [533, 273] width 63 height 22
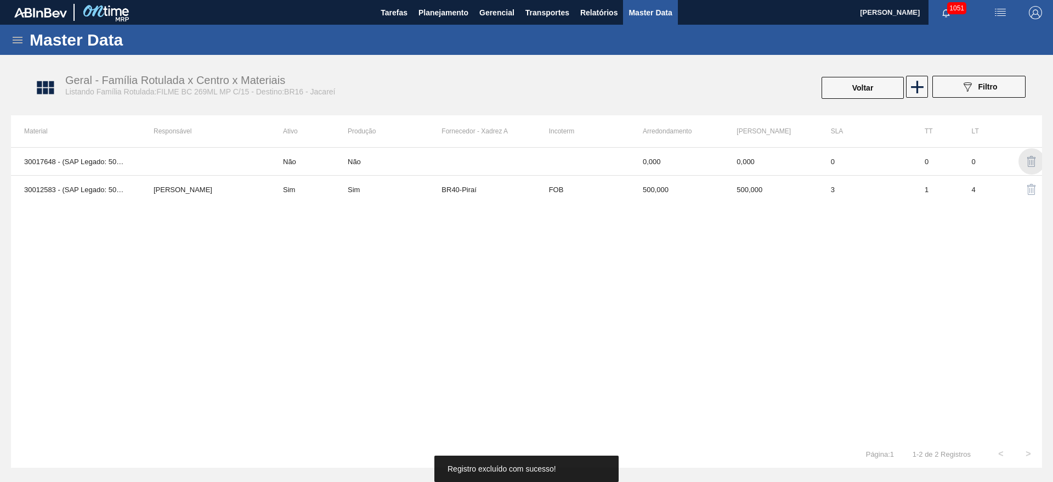
click at [1031, 157] on img "button" at bounding box center [1031, 161] width 13 height 13
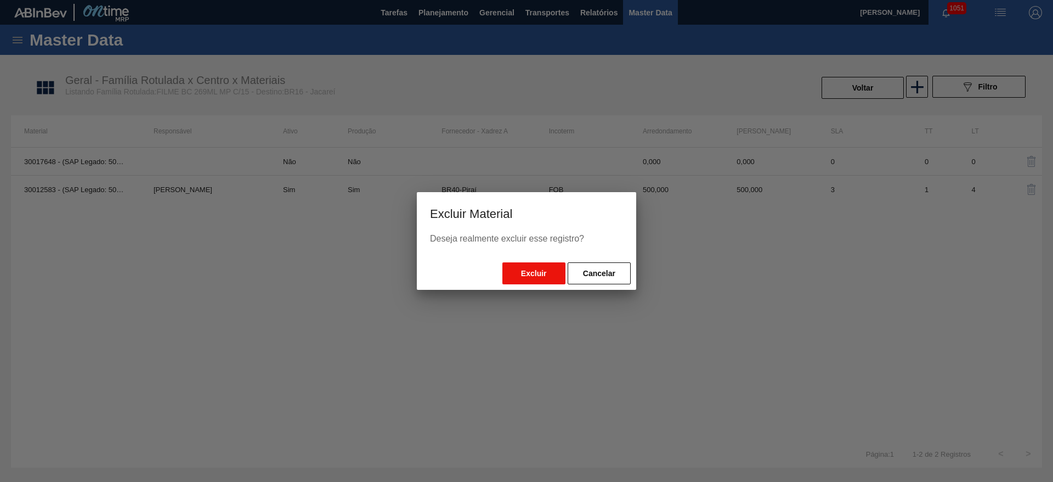
click at [533, 267] on button "Excluir" at bounding box center [533, 273] width 63 height 22
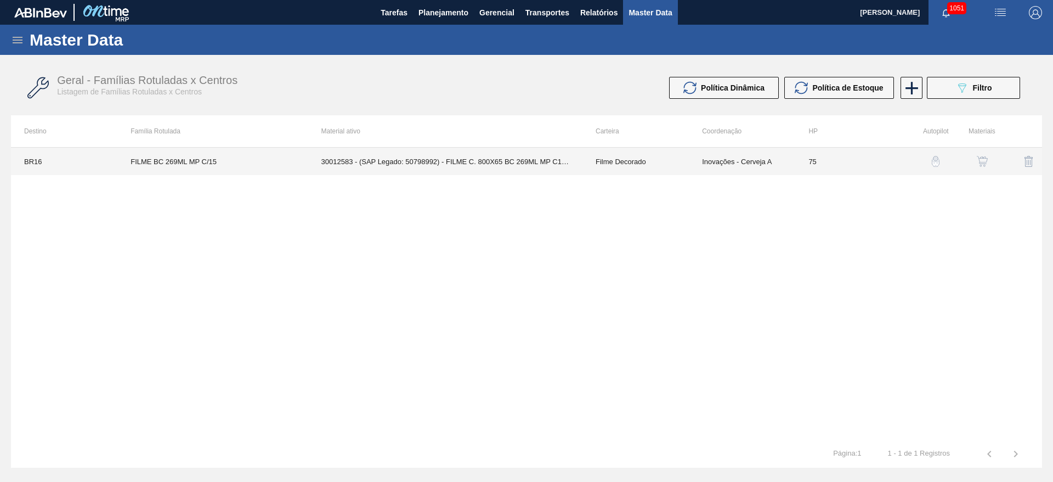
click at [459, 163] on td "30012583 - (SAP Legado: 50798992) - FILME C. 800X65 BC 269ML MP C15 429" at bounding box center [445, 161] width 274 height 27
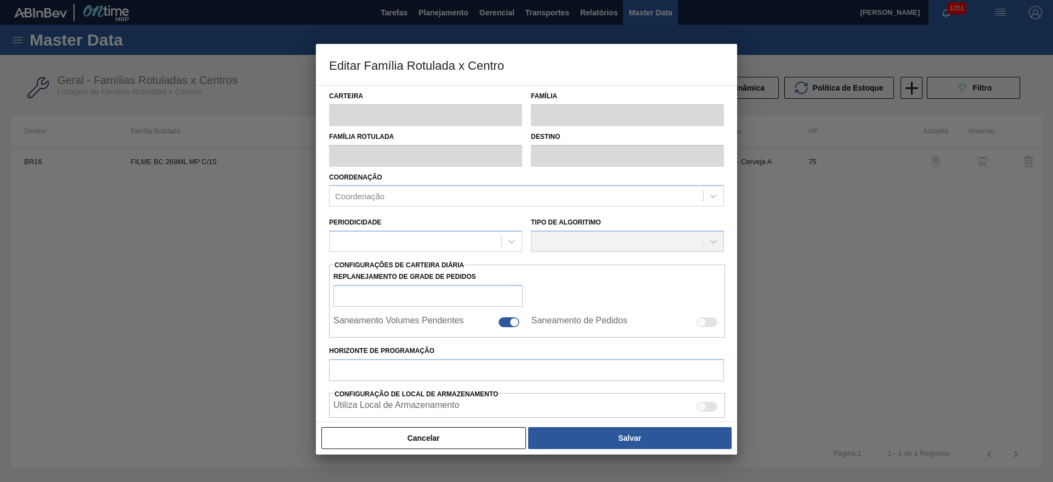
type input "Filme Decorado"
type input "FILME BC 269ML MP C/15"
type input "BR16 - Jacareí"
type input "75"
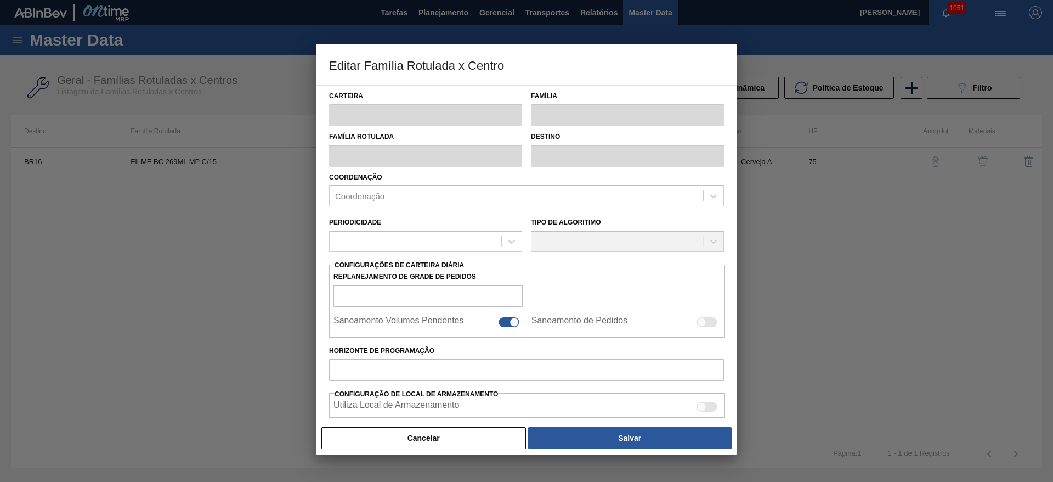
type input "0"
type input "100"
type input "0,000"
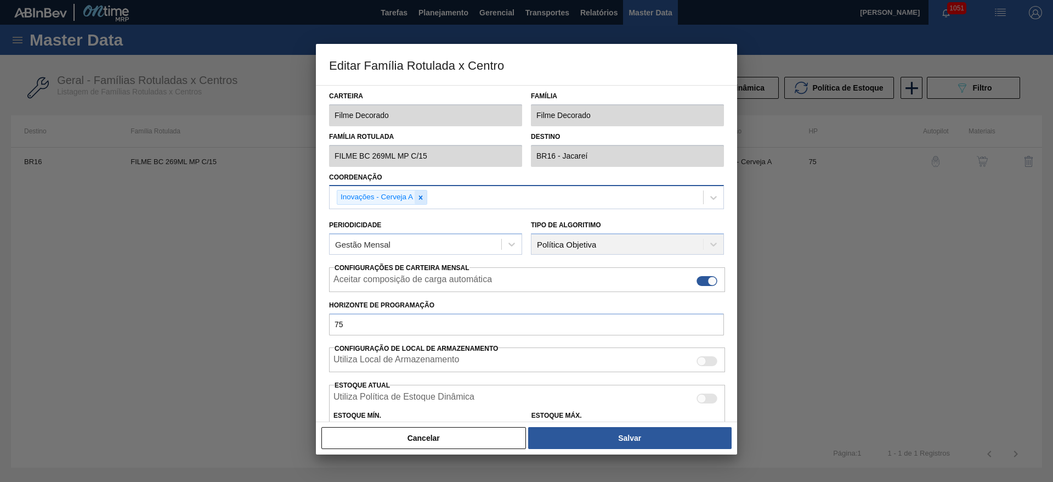
click at [421, 196] on icon at bounding box center [421, 197] width 4 height 4
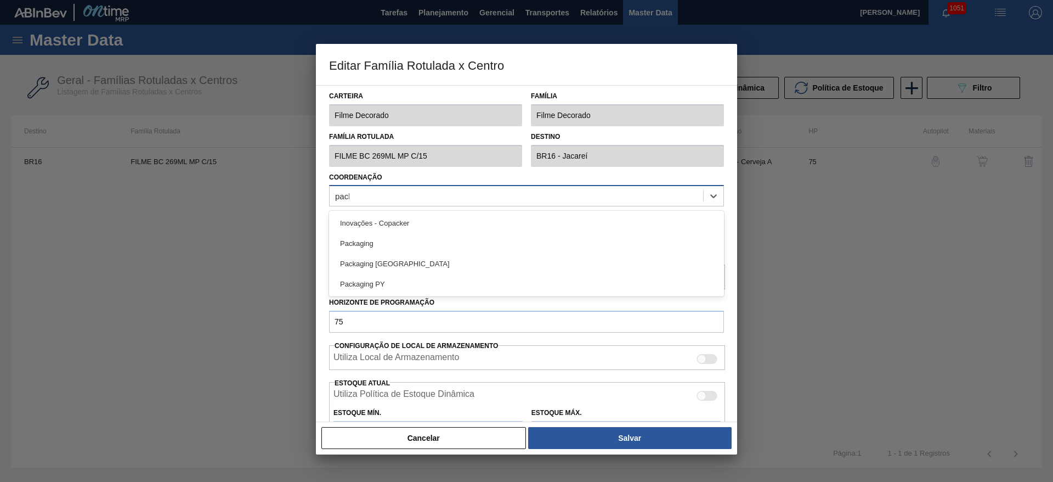
type input "packa"
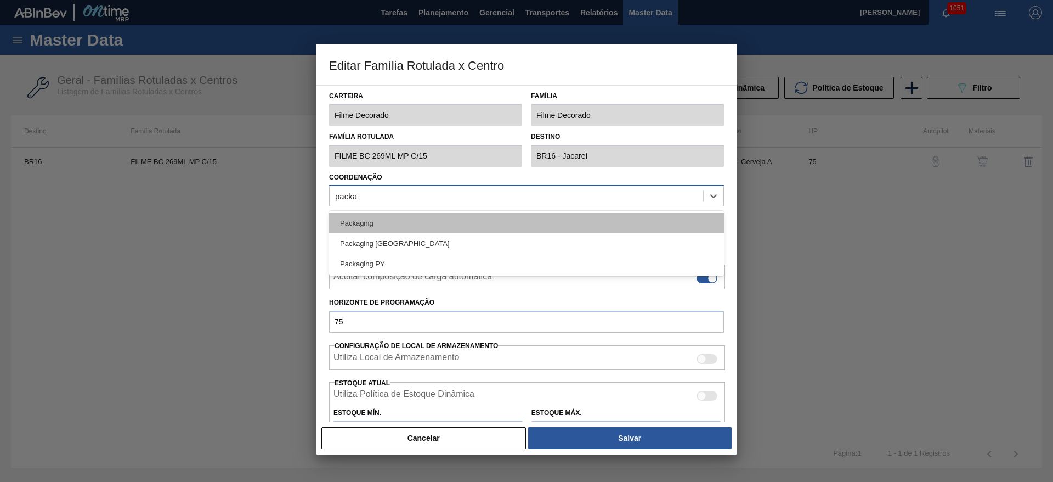
click at [361, 227] on div "Packaging" at bounding box center [526, 223] width 395 height 20
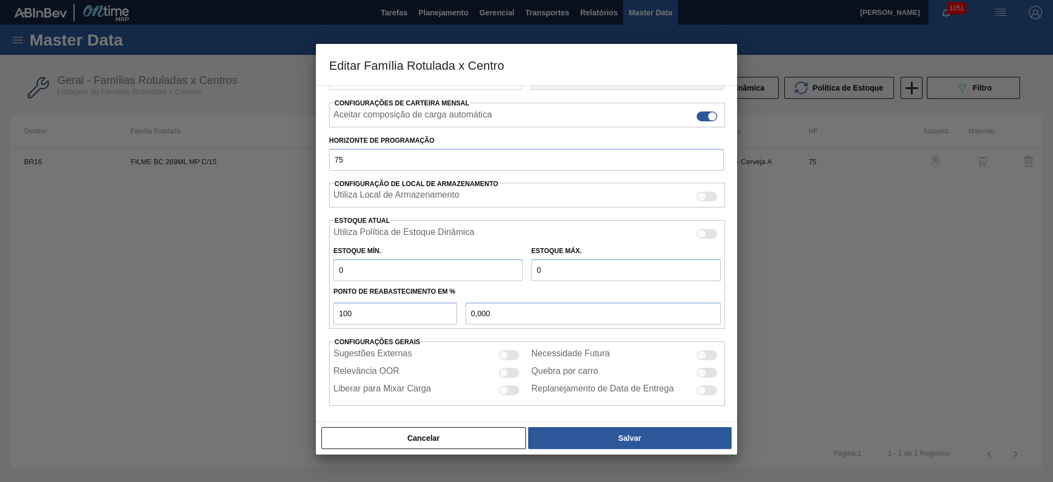
scroll to position [167, 0]
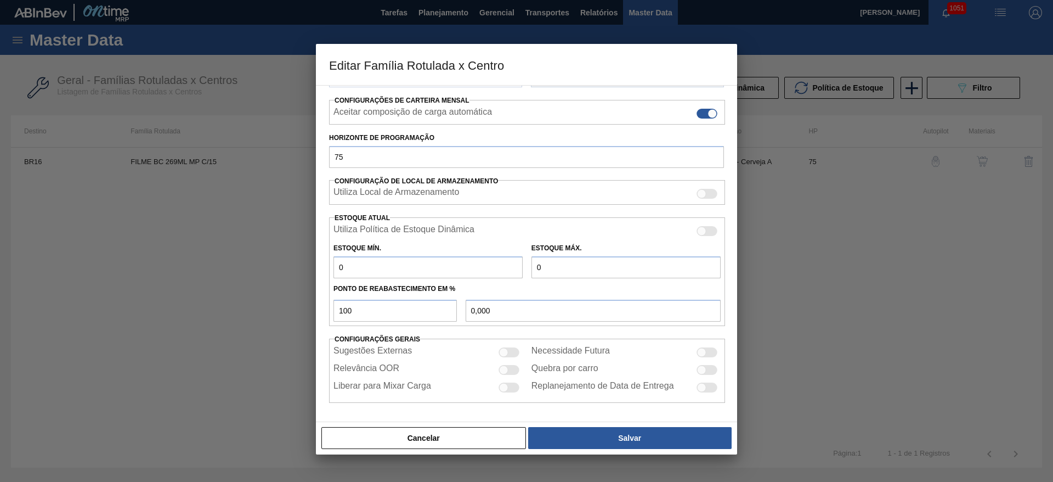
click at [509, 366] on div at bounding box center [509, 370] width 21 height 10
checkbox input "true"
click at [706, 352] on div at bounding box center [707, 352] width 21 height 10
checkbox input "true"
click at [703, 384] on div at bounding box center [701, 386] width 9 height 9
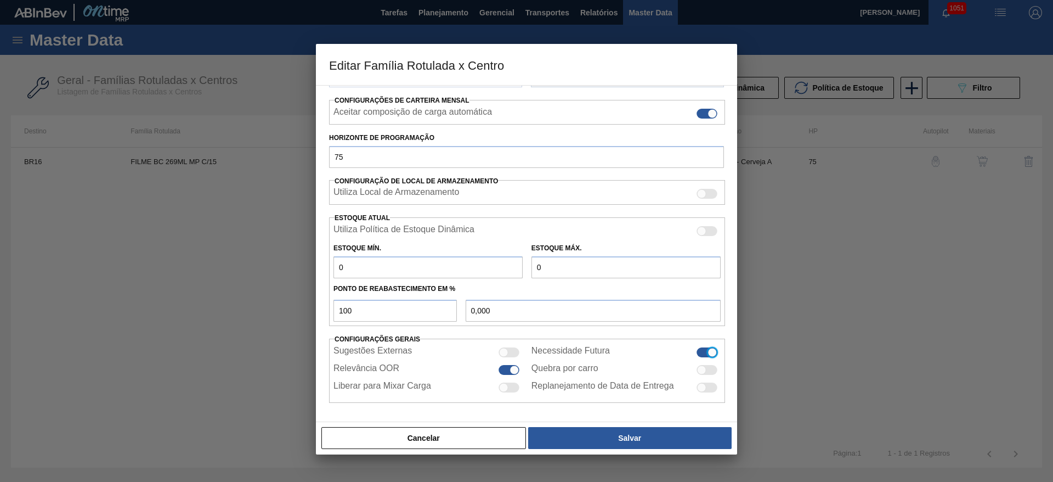
checkbox input "true"
click at [506, 352] on div at bounding box center [503, 351] width 9 height 9
checkbox input "true"
click at [500, 389] on div at bounding box center [503, 386] width 9 height 9
checkbox input "true"
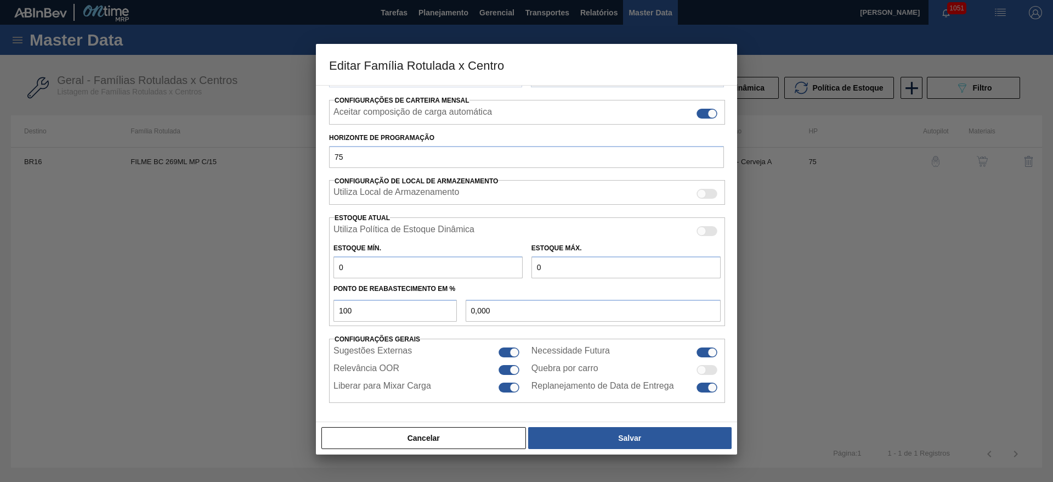
click at [700, 370] on div at bounding box center [701, 369] width 9 height 9
checkbox input "true"
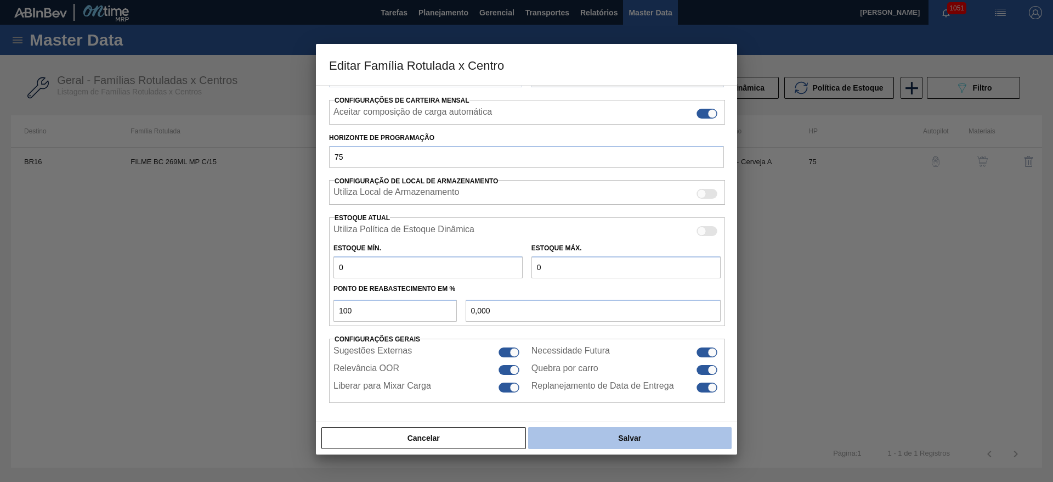
click at [588, 439] on button "Salvar" at bounding box center [629, 438] width 203 height 22
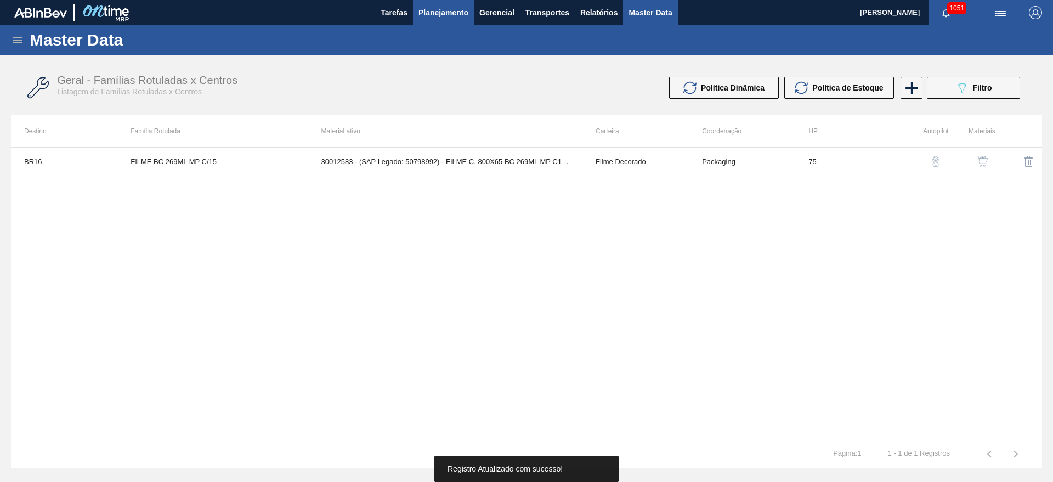
click at [443, 20] on button "Planejamento" at bounding box center [443, 12] width 61 height 25
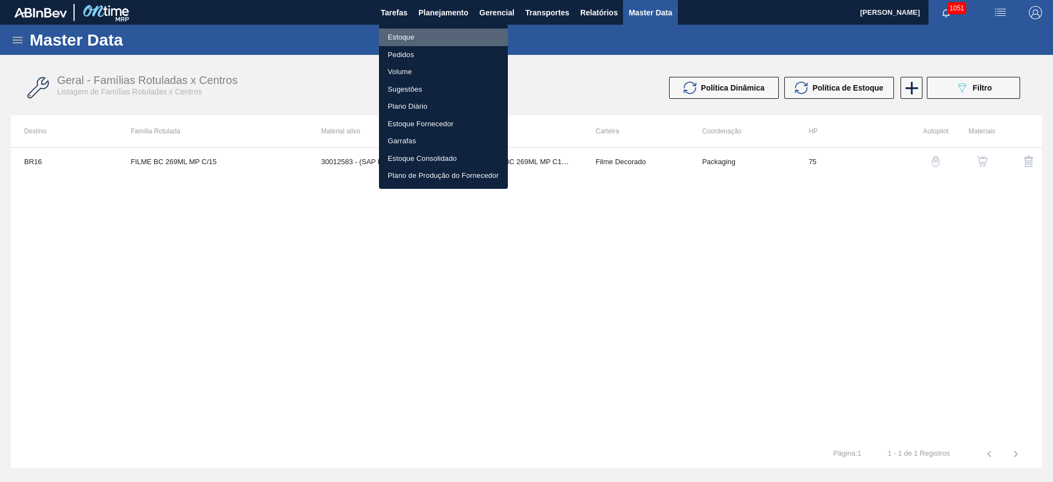
click at [403, 33] on li "Estoque" at bounding box center [443, 38] width 129 height 18
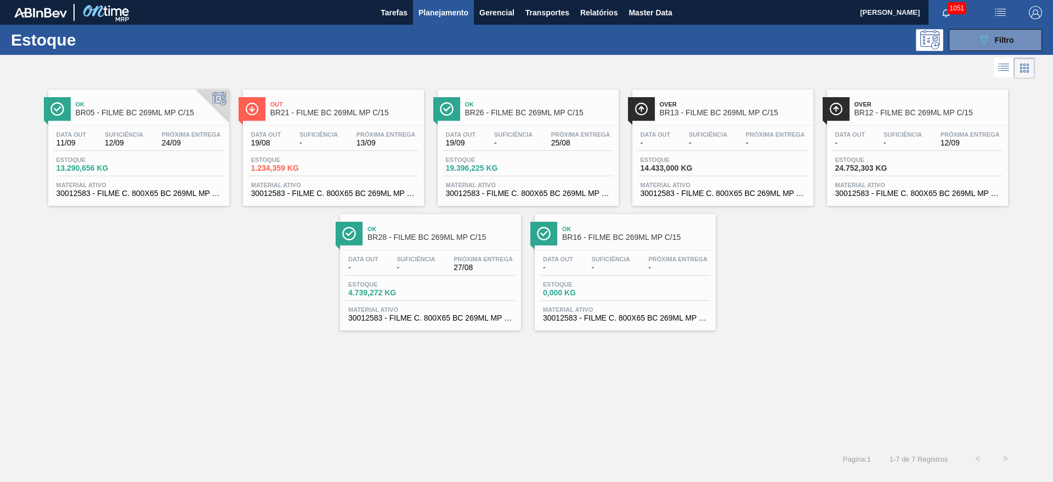
click at [625, 266] on span "-" at bounding box center [610, 267] width 38 height 8
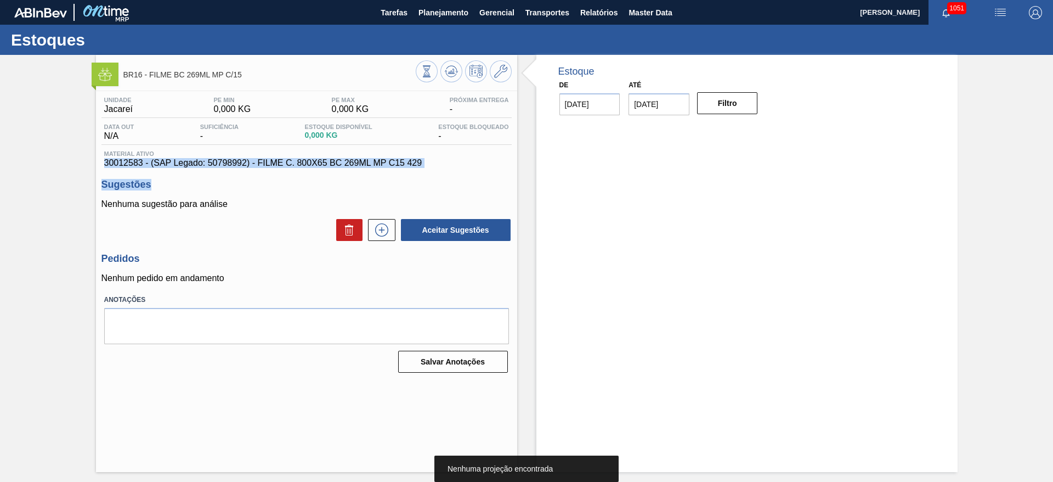
drag, startPoint x: 432, startPoint y: 157, endPoint x: 423, endPoint y: 171, distance: 15.8
click at [423, 171] on div "Unidade Jacareí PE MIN 0,000 KG PE MAX 0,000 KG Próxima Entrega - Data out N/A …" at bounding box center [306, 233] width 421 height 285
click at [344, 161] on span "30012583 - (SAP Legado: 50798992) - FILME C. 800X65 BC 269ML MP C15 429" at bounding box center [306, 163] width 405 height 10
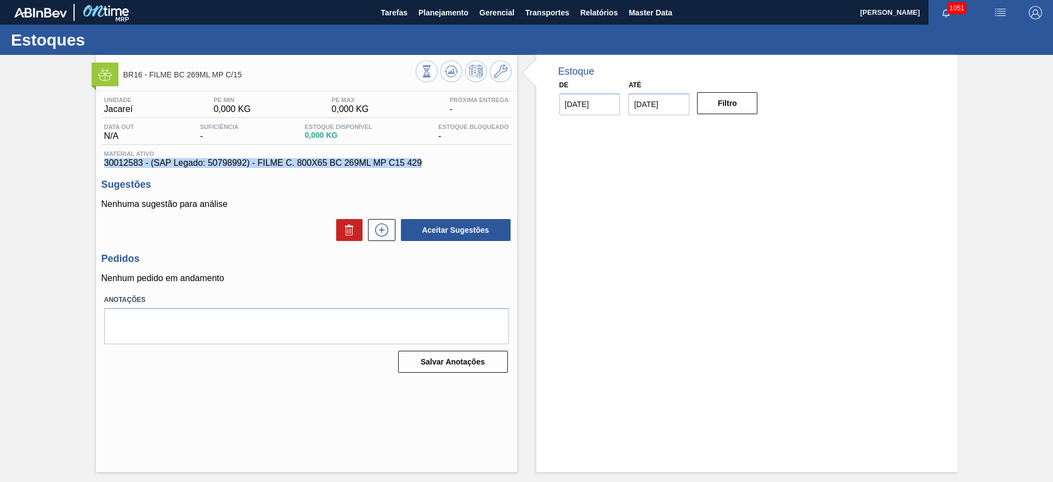
drag, startPoint x: 423, startPoint y: 162, endPoint x: 101, endPoint y: 160, distance: 321.4
click at [101, 160] on div "Material ativo 30012583 - (SAP Legado: 50798992) - FILME C. 800X65 BC 269ML MP …" at bounding box center [306, 159] width 410 height 18
copy span "30012583 - (SAP Legado: 50798992) - FILME C. 800X65 BC 269ML MP C15 429"
click at [433, 5] on button "Planejamento" at bounding box center [443, 12] width 61 height 25
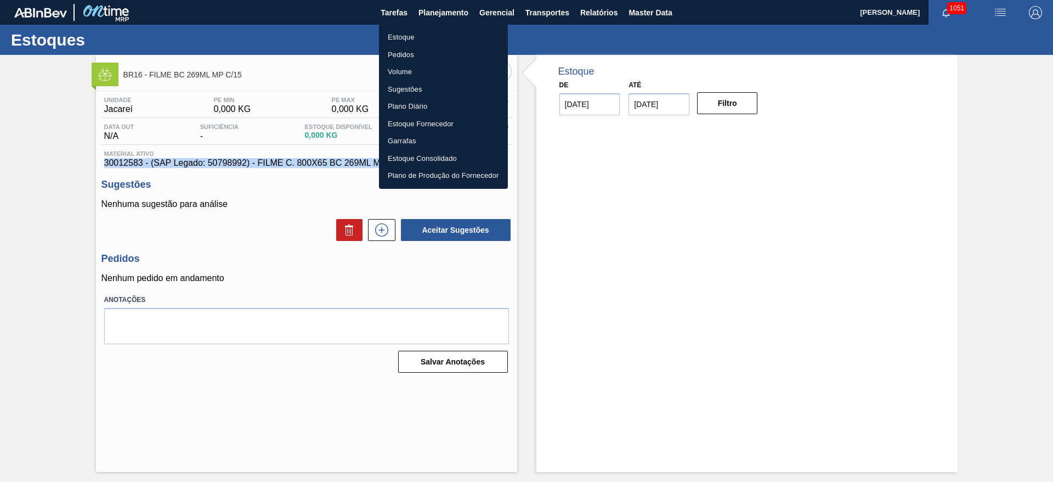
click at [401, 37] on li "Estoque" at bounding box center [443, 38] width 129 height 18
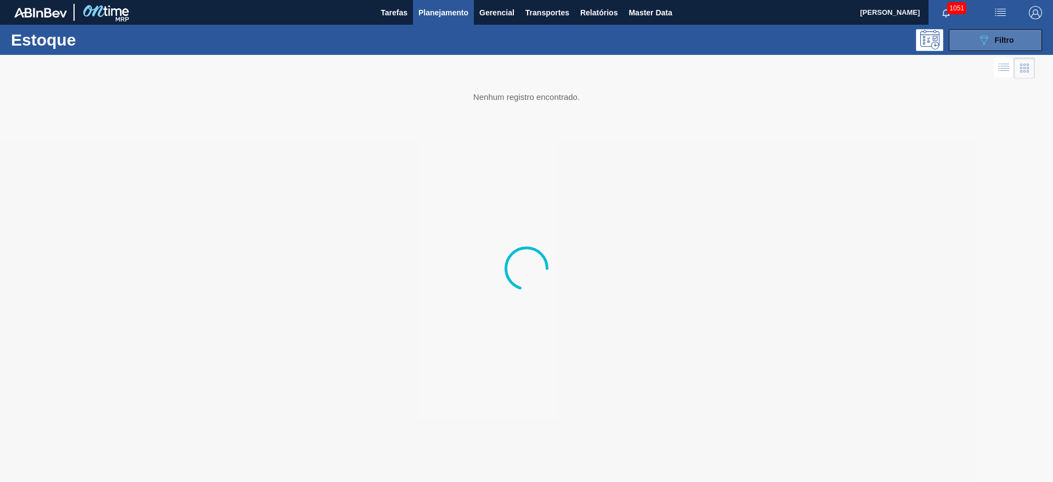
click at [995, 42] on span "Filtro" at bounding box center [1004, 40] width 19 height 9
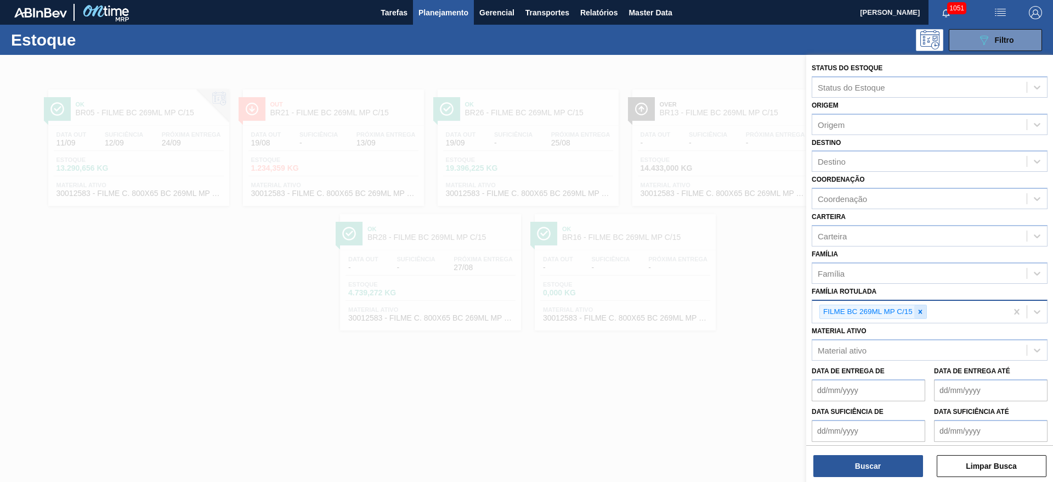
click at [921, 308] on icon at bounding box center [920, 312] width 8 height 8
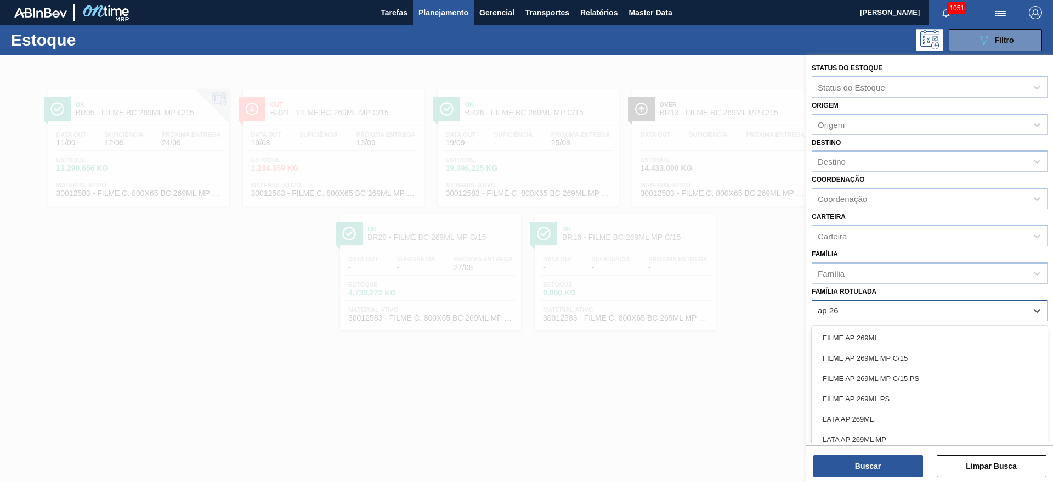
type Rotulada "ap 269"
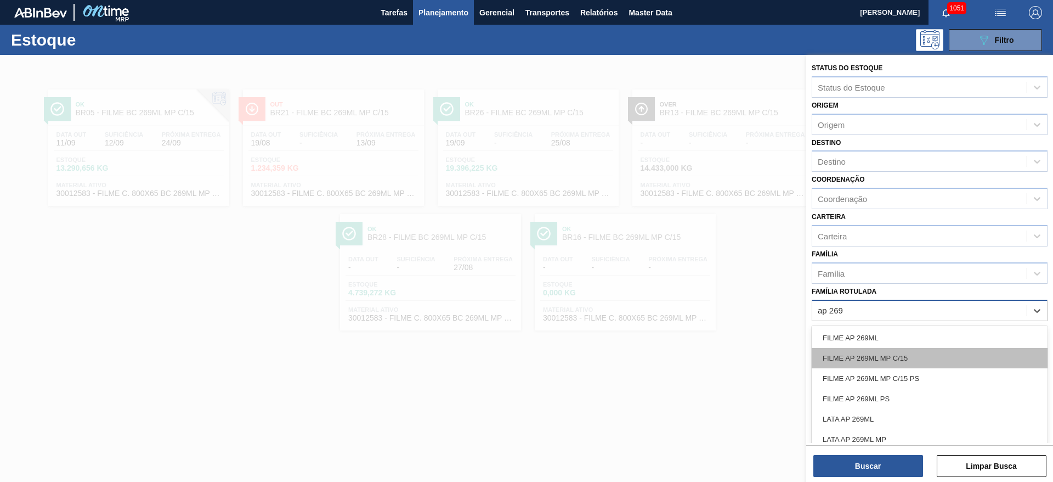
click at [870, 358] on div "FILME AP 269ML MP C/15" at bounding box center [930, 358] width 236 height 20
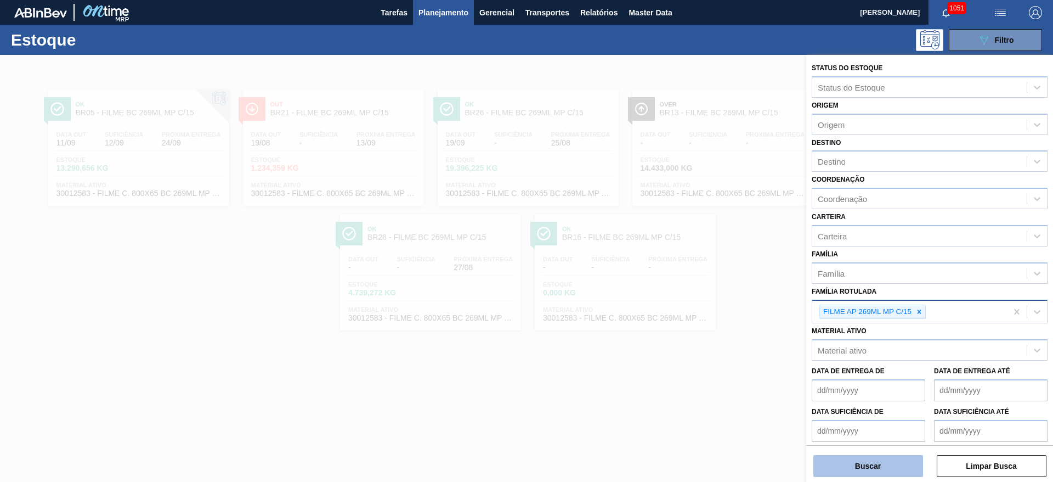
click at [853, 465] on button "Buscar" at bounding box center [868, 466] width 110 height 22
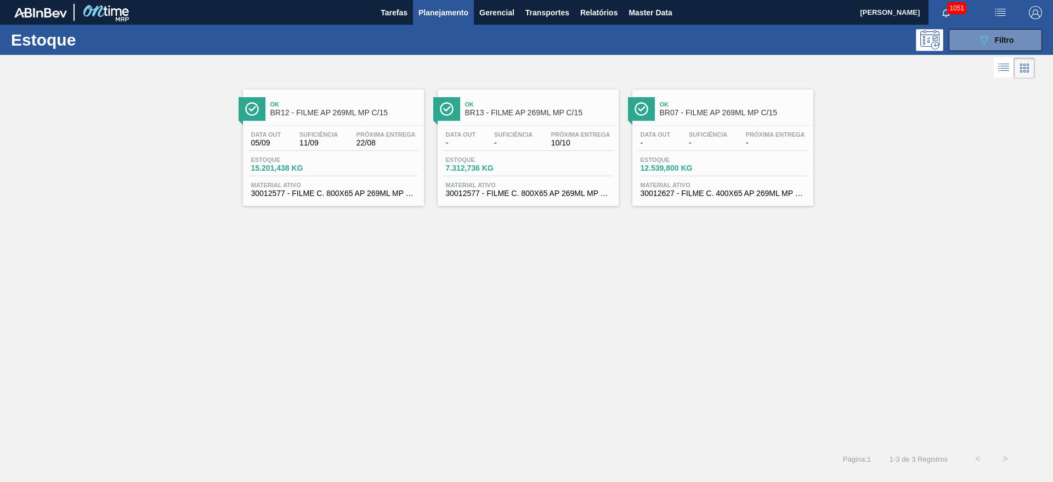
click at [354, 151] on div "Data out 05/09 Suficiência 11/09 Próxima Entrega 22/08 Estoque 15.201,438 KG Ma…" at bounding box center [333, 163] width 181 height 75
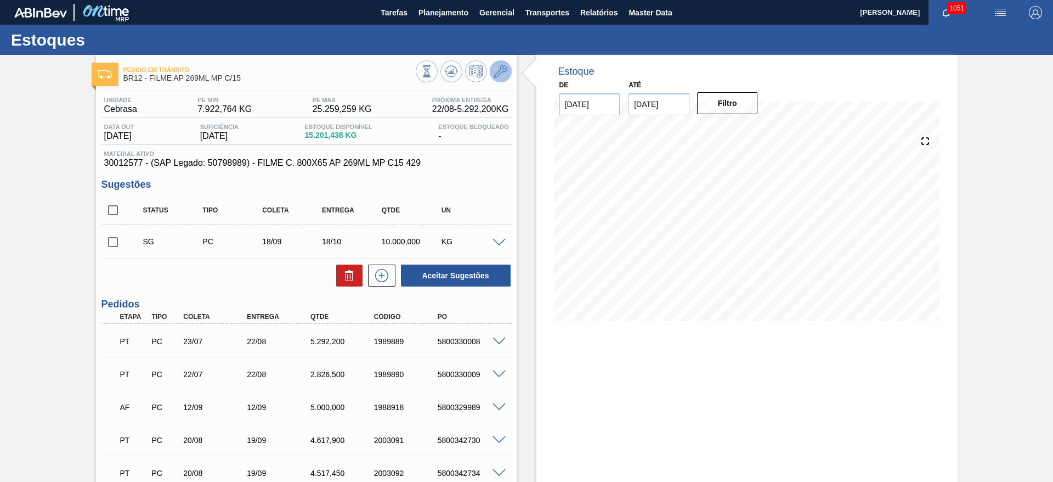
click at [506, 71] on icon at bounding box center [500, 71] width 13 height 13
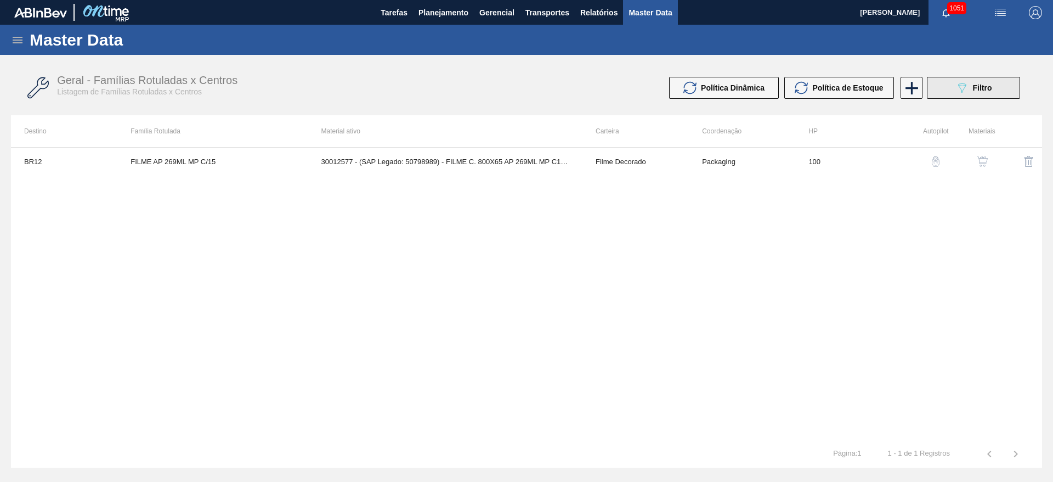
click at [971, 86] on div "089F7B8B-B2A5-4AFE-B5C0-19BA573D28AC Filtro" at bounding box center [973, 87] width 37 height 13
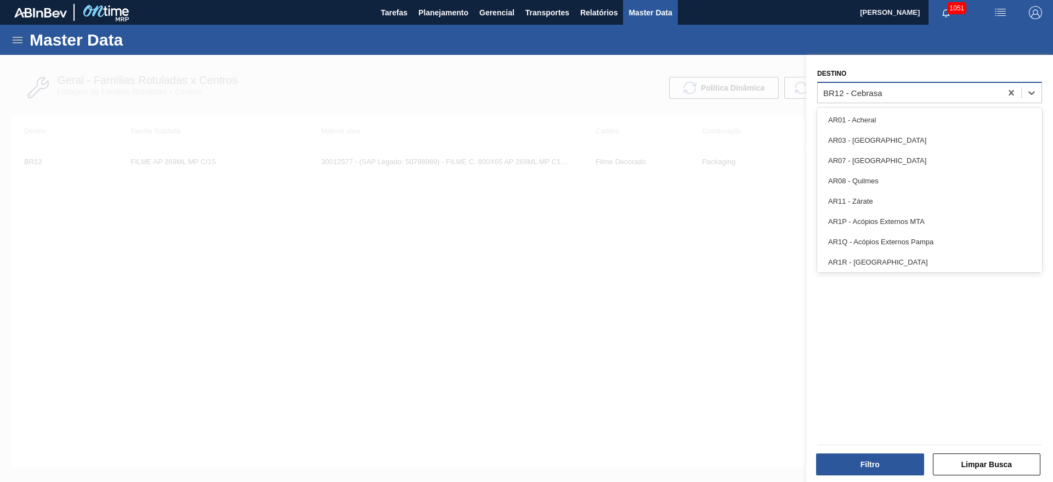
click at [849, 95] on div "BR12 - Cebrasa" at bounding box center [852, 92] width 59 height 9
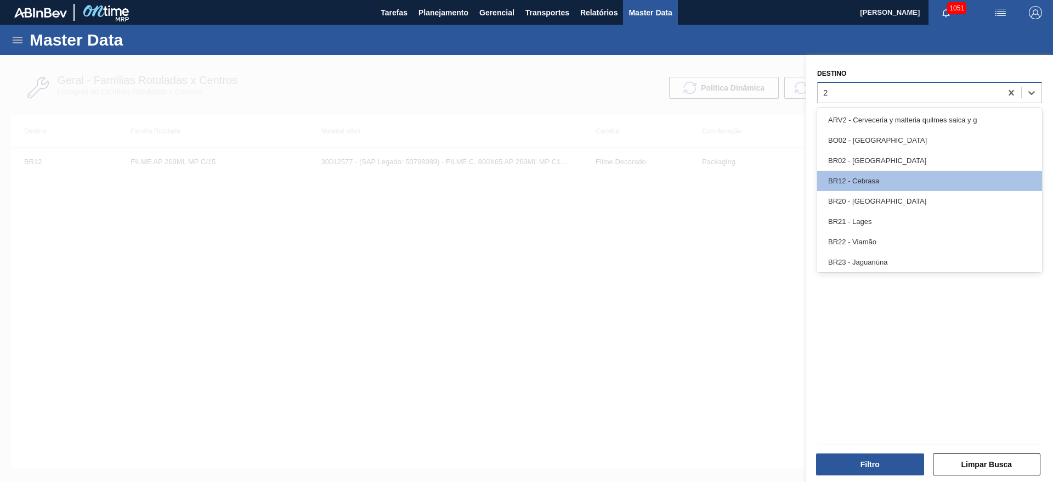
type input "26"
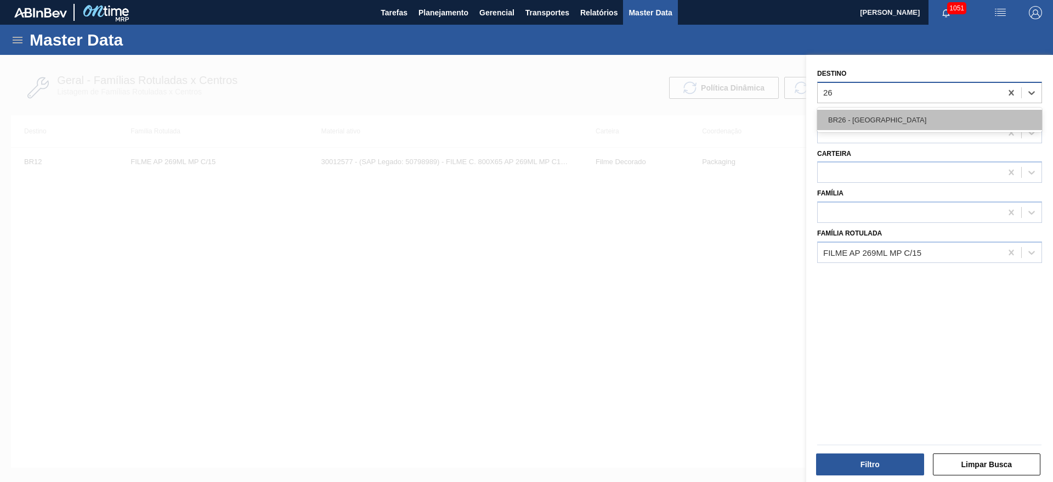
click at [837, 116] on div "BR26 - [GEOGRAPHIC_DATA]" at bounding box center [929, 120] width 225 height 20
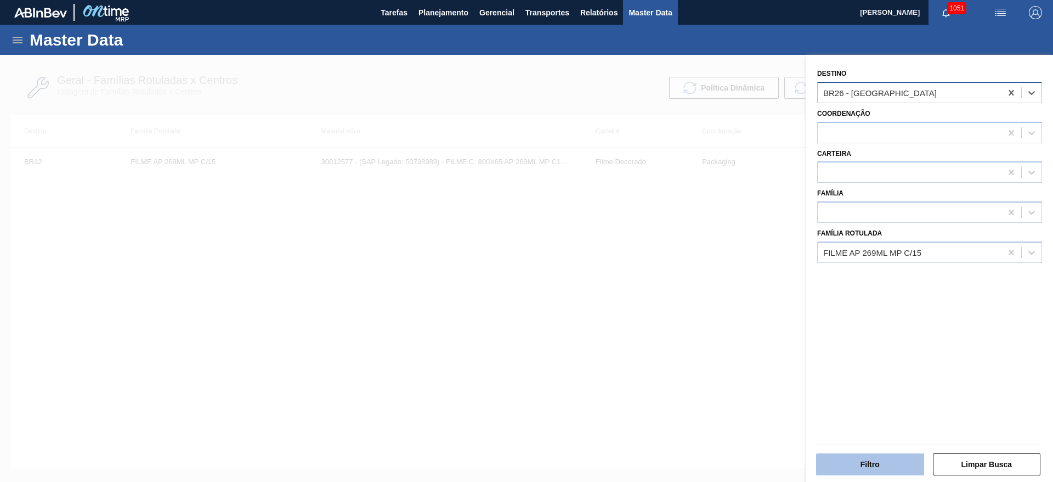
click at [864, 467] on button "Filtro" at bounding box center [870, 464] width 108 height 22
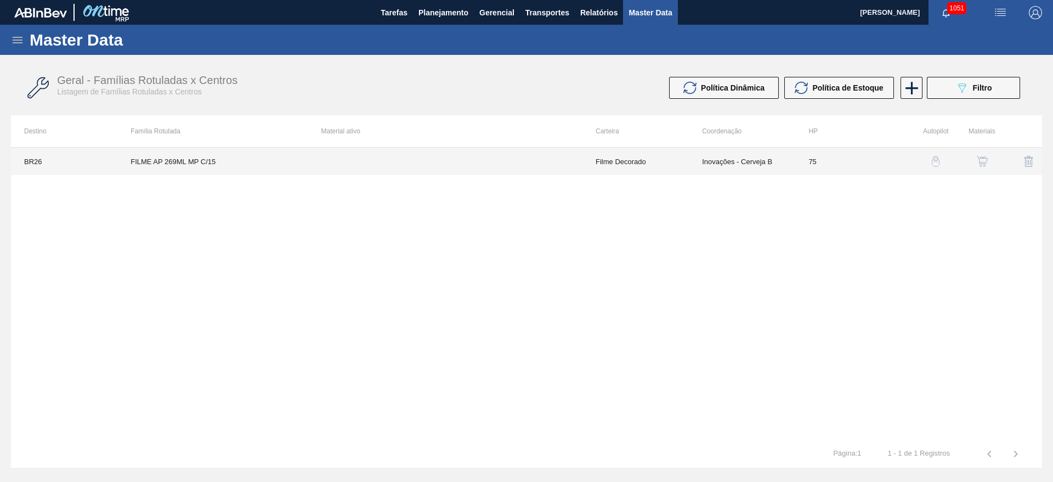
click at [772, 161] on td "Inovações - Cerveja B" at bounding box center [742, 161] width 106 height 27
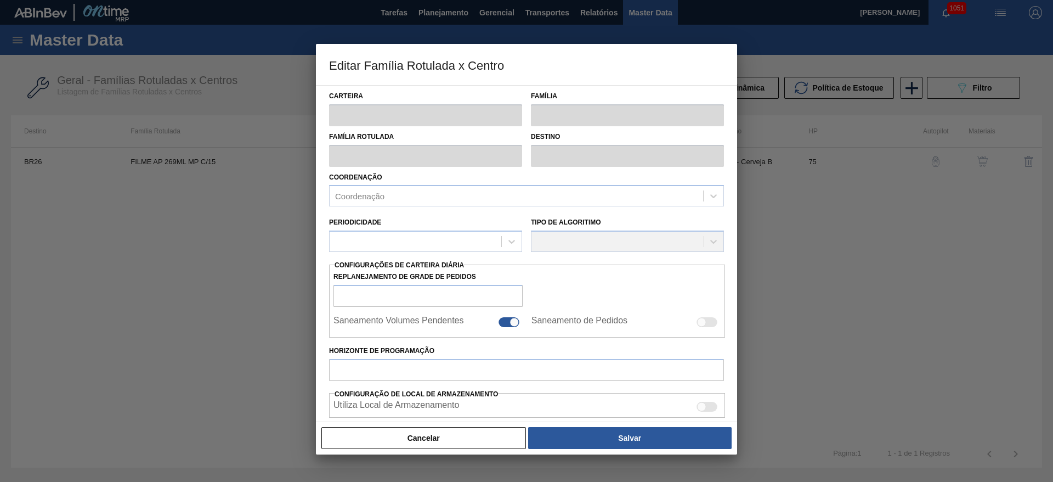
type input "Filme Decorado"
type input "FILME AP 269ML MP C/15"
type input "BR26 - [GEOGRAPHIC_DATA]"
type input "75"
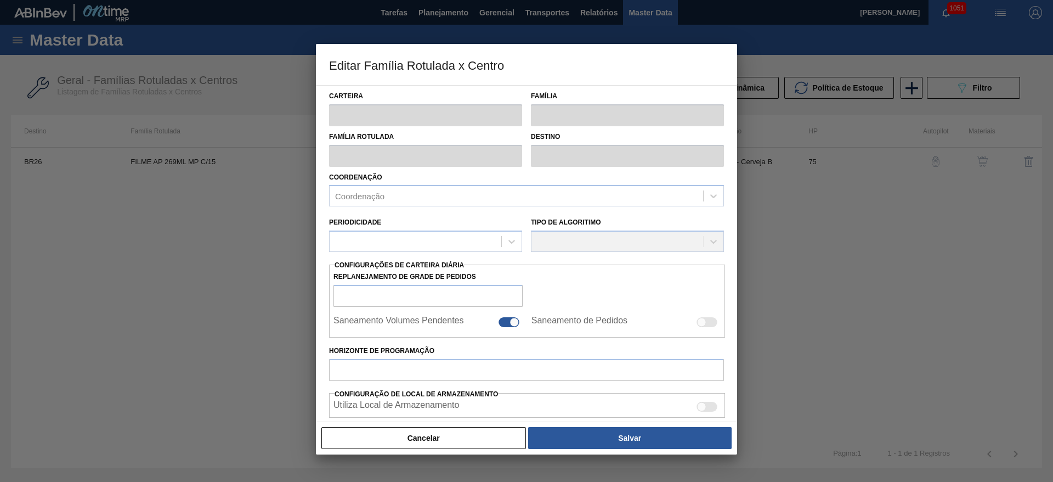
type input "0"
type input "100"
type input "0,000"
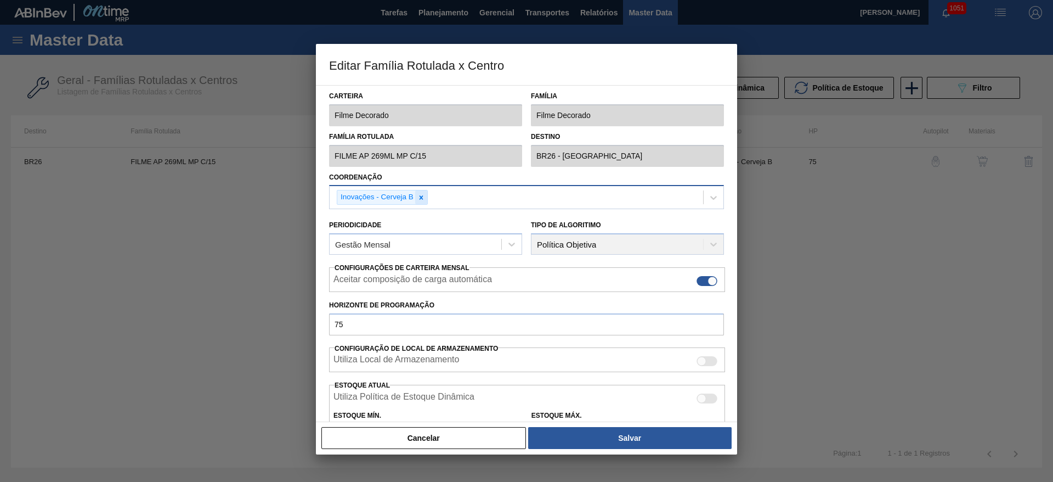
click at [426, 198] on div at bounding box center [421, 197] width 12 height 14
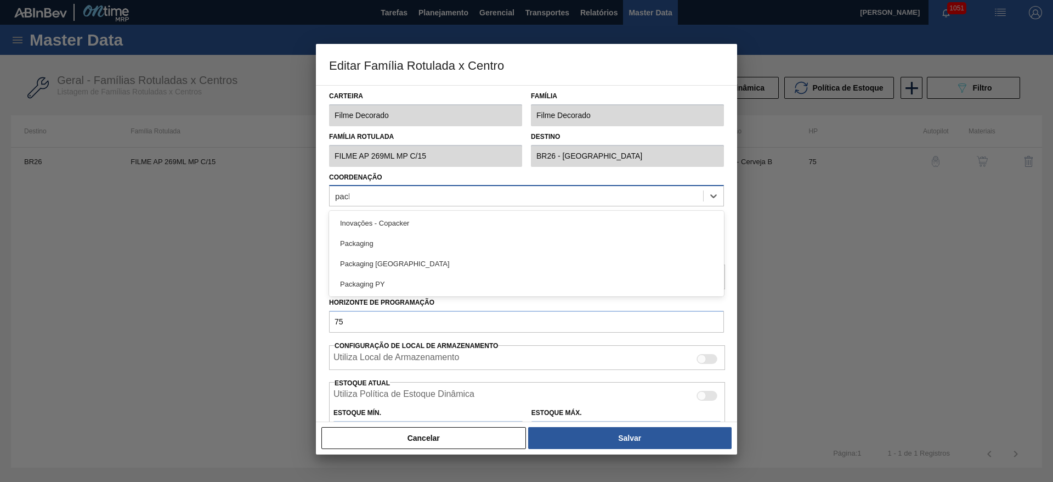
type input "packa"
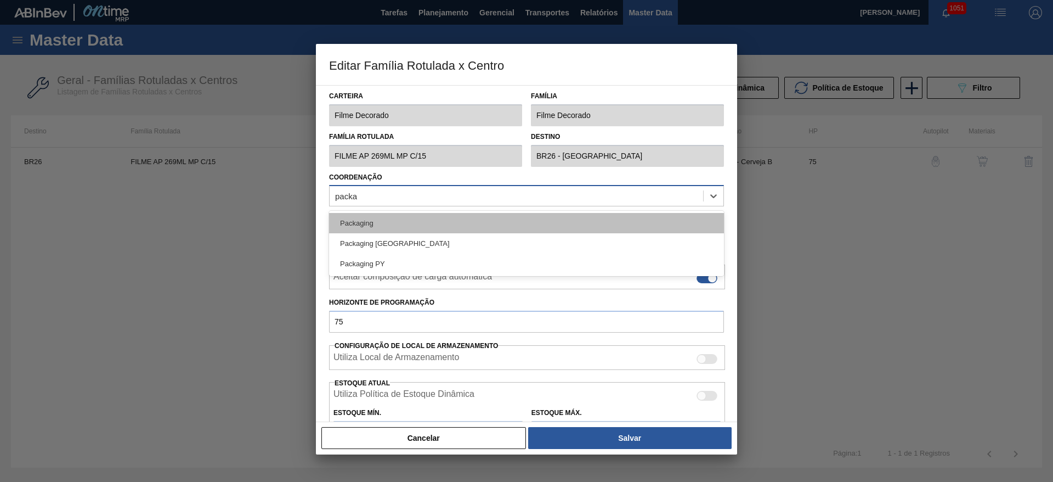
click at [393, 223] on div "Packaging" at bounding box center [526, 223] width 395 height 20
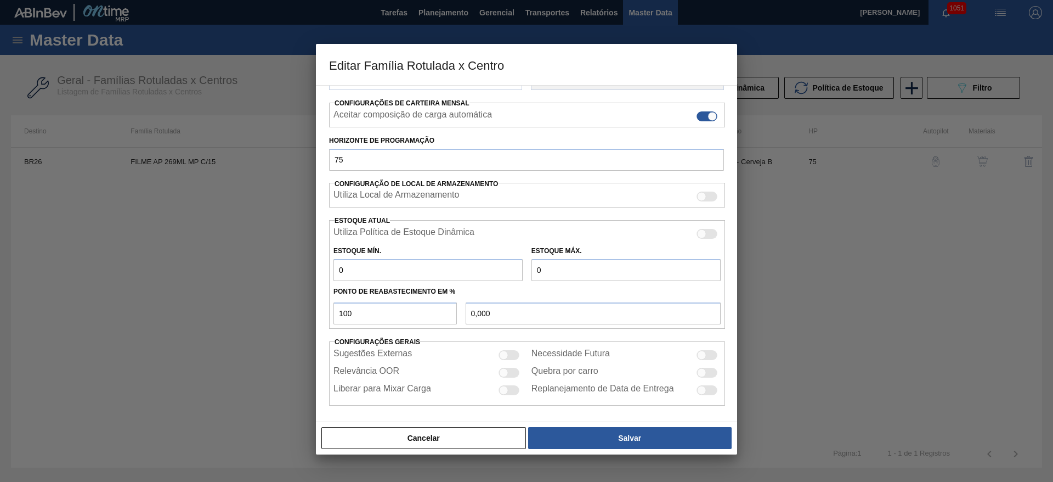
scroll to position [167, 0]
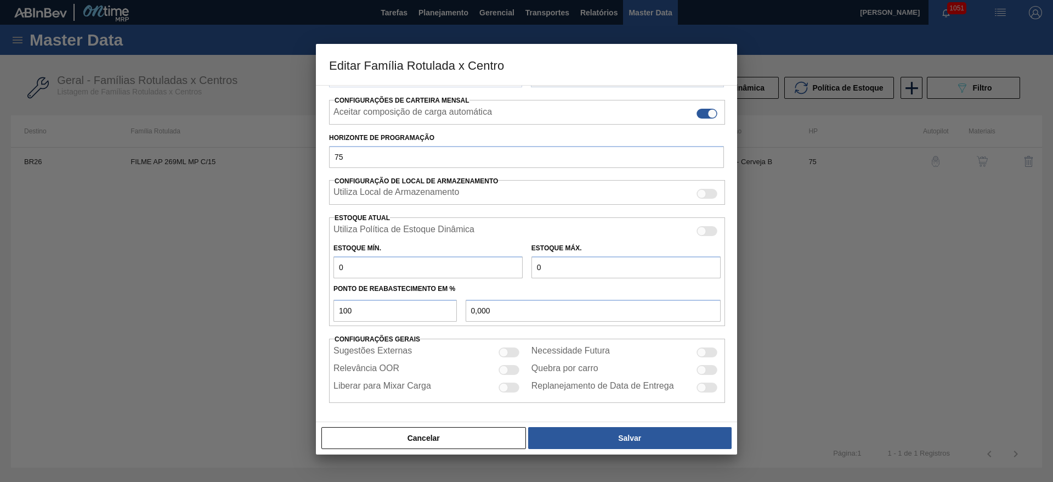
click at [508, 355] on div at bounding box center [509, 352] width 21 height 10
checkbox input "true"
click at [506, 369] on div at bounding box center [503, 369] width 9 height 9
checkbox input "true"
click at [506, 388] on div at bounding box center [503, 386] width 9 height 9
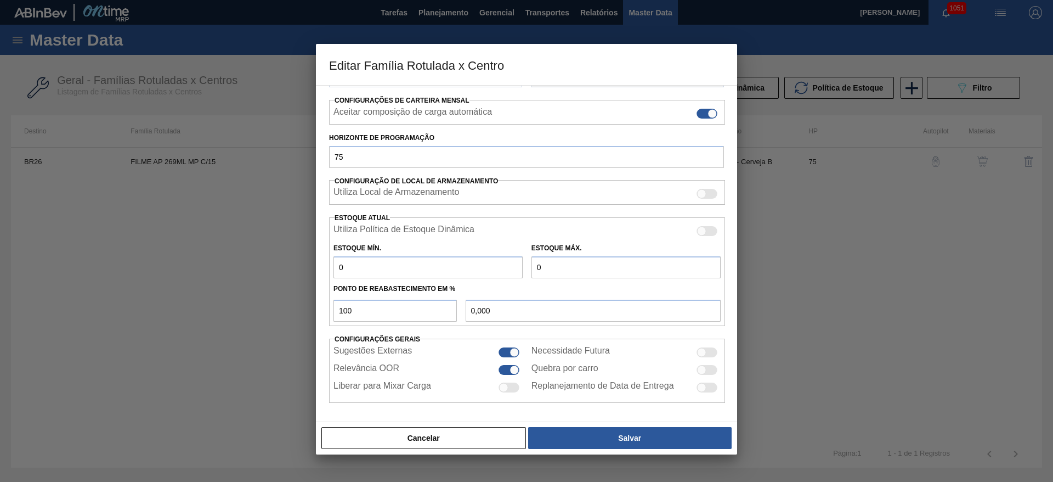
checkbox input "true"
click at [701, 353] on div at bounding box center [701, 351] width 9 height 9
checkbox input "true"
click at [705, 368] on div at bounding box center [707, 370] width 21 height 10
checkbox input "true"
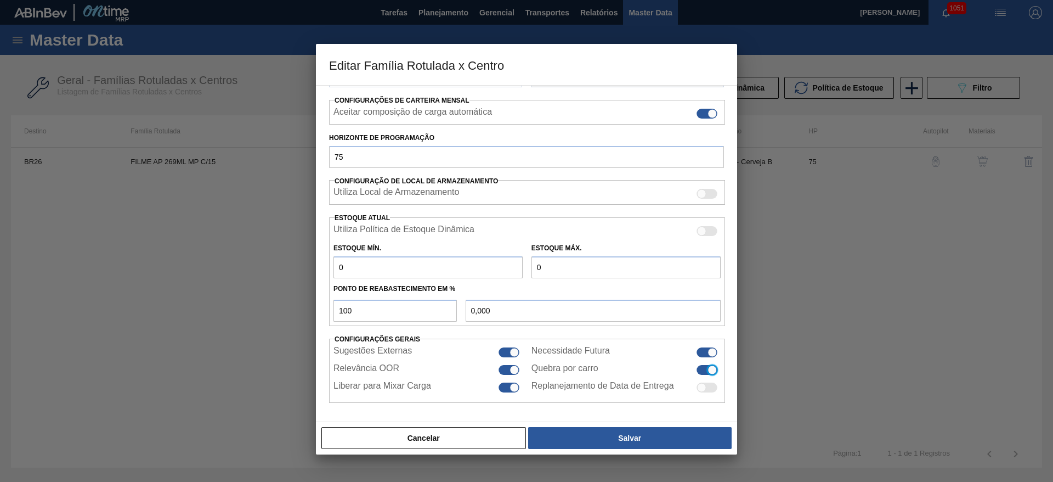
click at [703, 390] on div at bounding box center [701, 386] width 9 height 9
checkbox input "true"
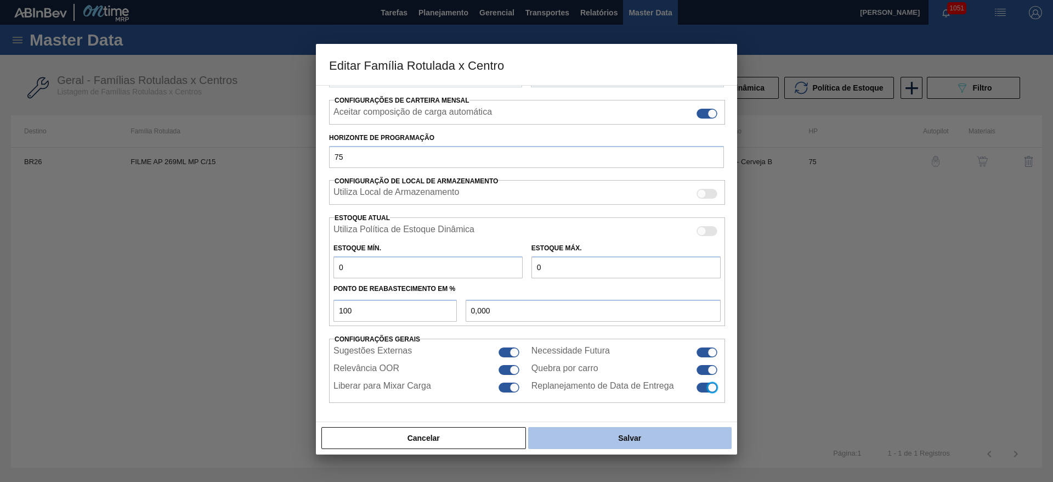
click at [621, 441] on button "Salvar" at bounding box center [629, 438] width 203 height 22
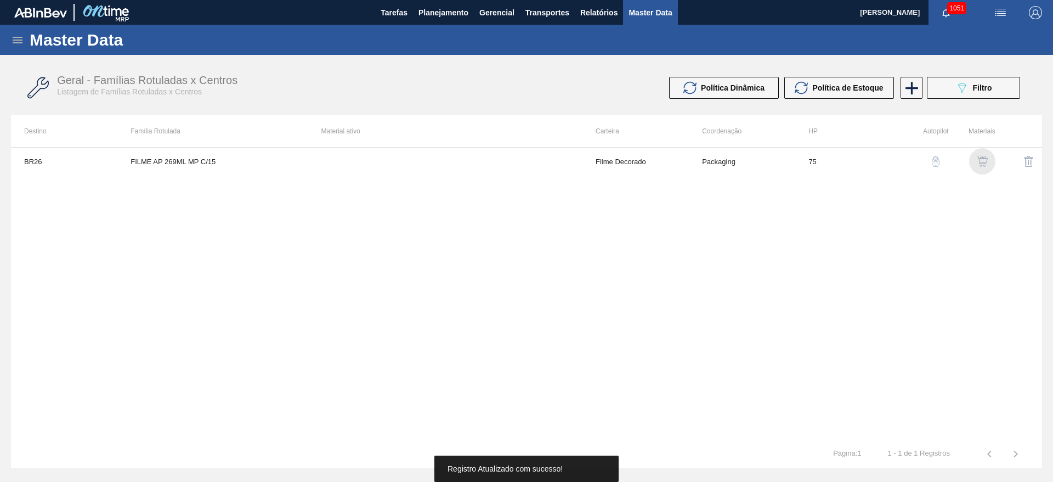
click at [986, 157] on img "button" at bounding box center [982, 161] width 11 height 11
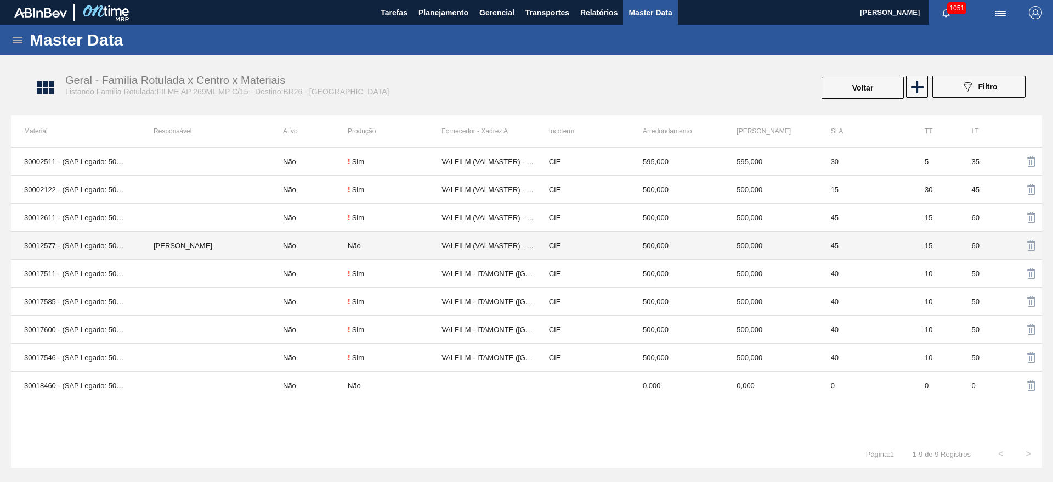
click at [322, 246] on td "Não" at bounding box center [309, 245] width 78 height 28
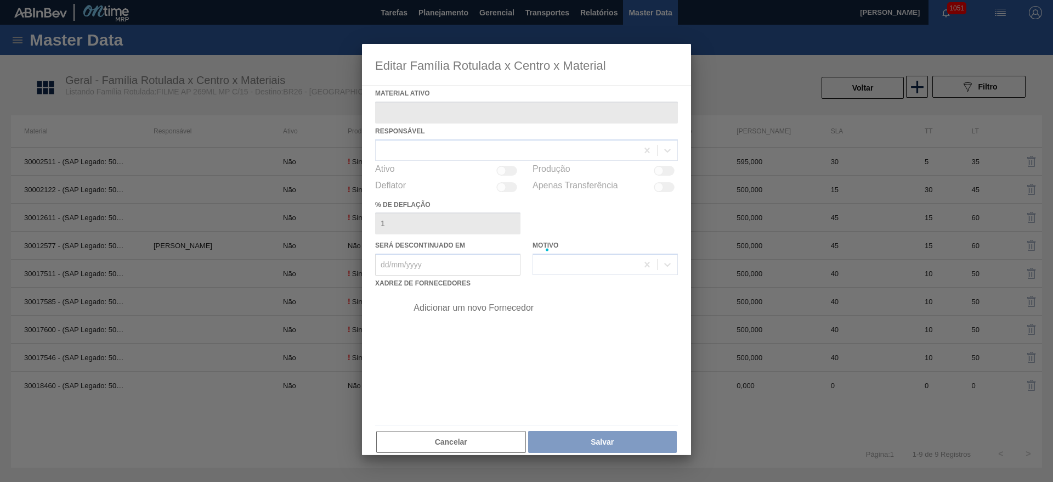
type ativo "30012577 - (SAP Legado: 50798989) - FILME C. 800X65 AP 269ML MP C15 429"
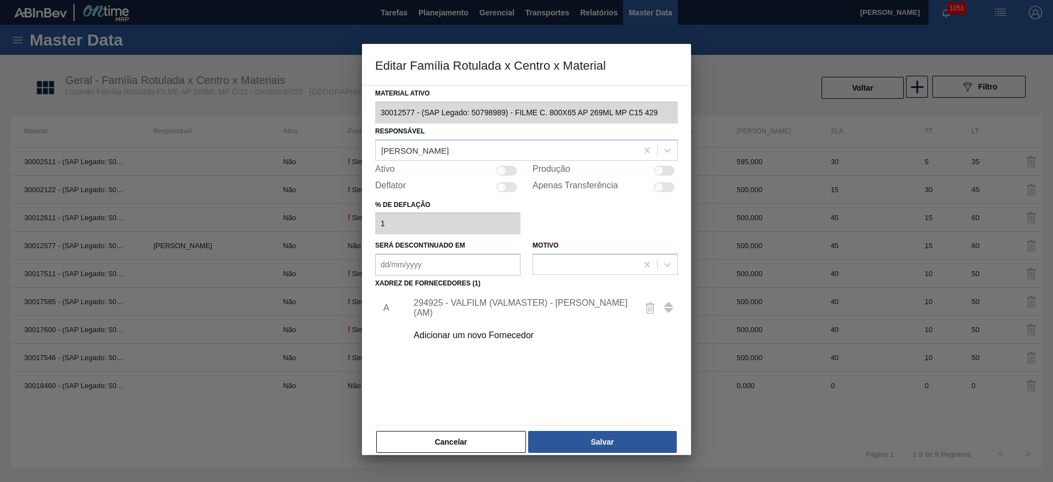
click at [503, 169] on div at bounding box center [501, 170] width 9 height 9
checkbox input "true"
click at [418, 151] on div "Leticia Marquesini Bandeira" at bounding box center [414, 149] width 67 height 9
type input "tomas"
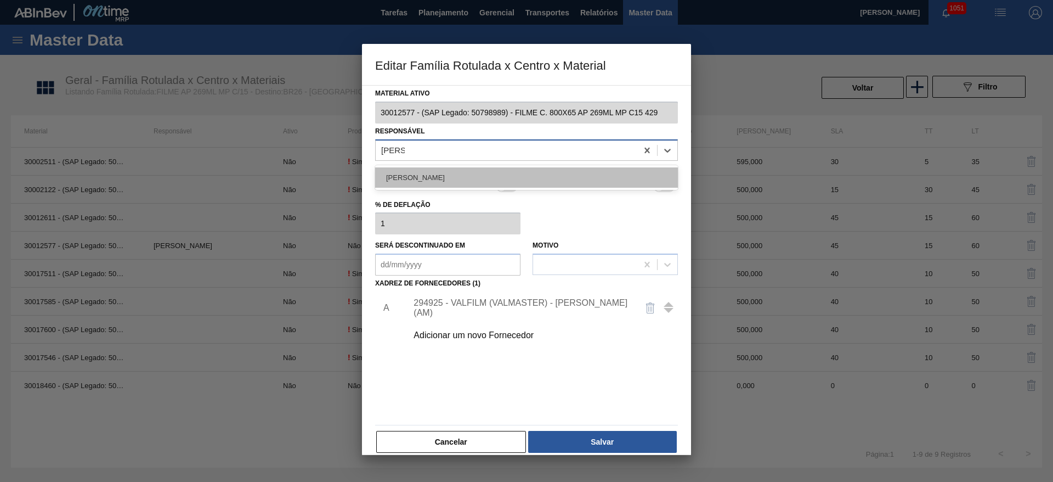
click at [428, 172] on div "TOMAS SIMOES SILVA" at bounding box center [526, 177] width 303 height 20
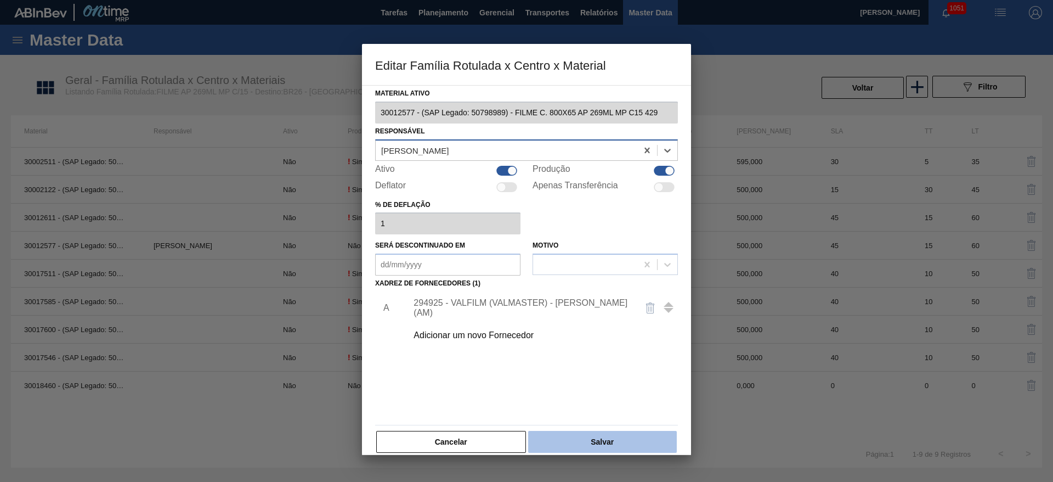
click at [604, 438] on button "Salvar" at bounding box center [602, 442] width 149 height 22
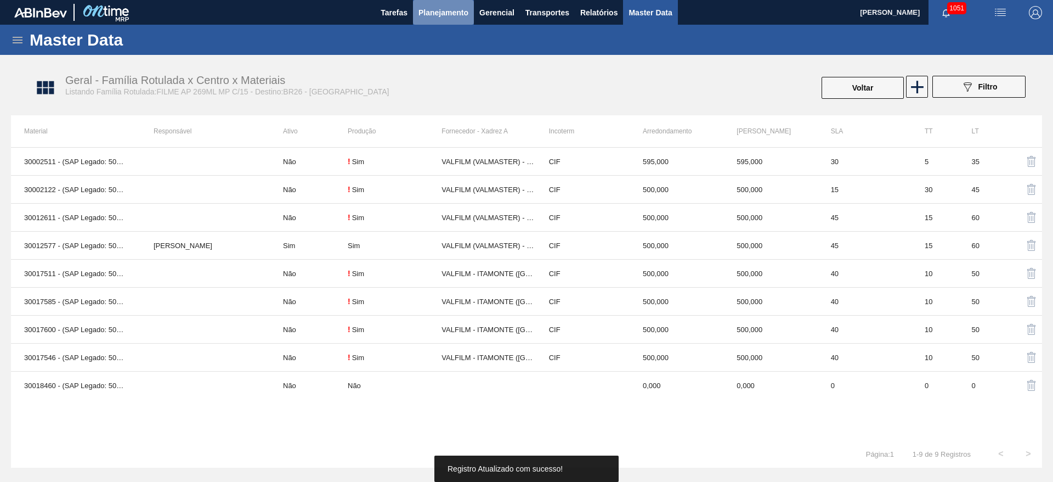
click at [429, 12] on span "Planejamento" at bounding box center [443, 12] width 50 height 13
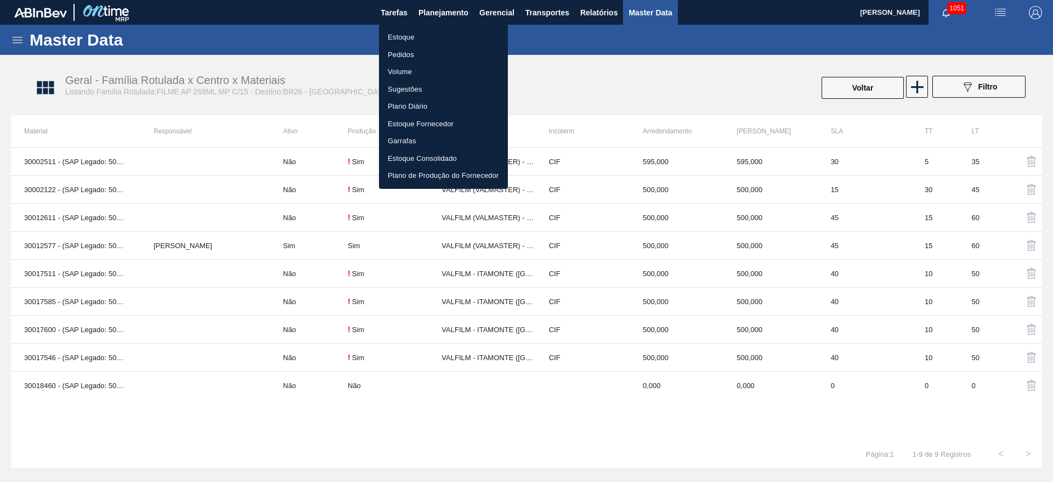
click at [407, 35] on li "Estoque" at bounding box center [443, 38] width 129 height 18
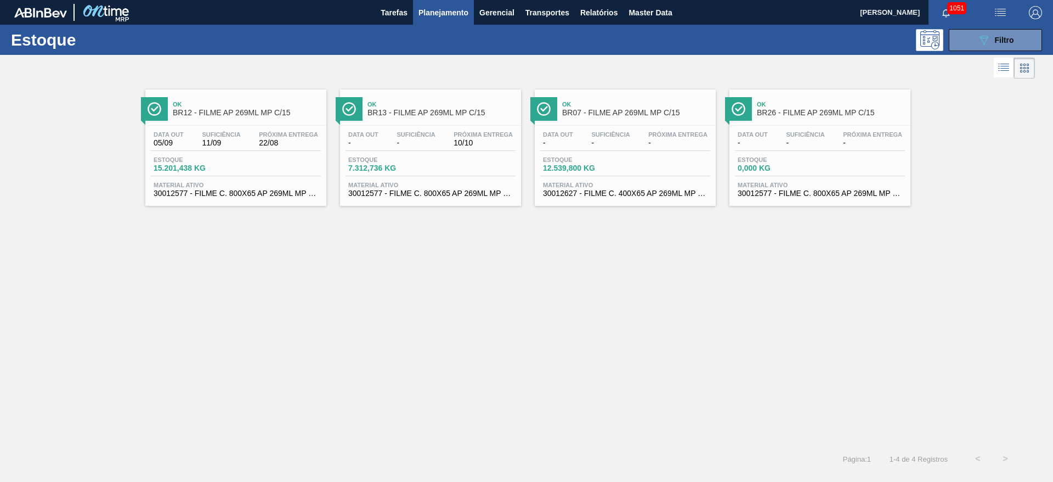
click at [811, 149] on div "Data out - Suficiência - Próxima Entrega -" at bounding box center [820, 141] width 170 height 20
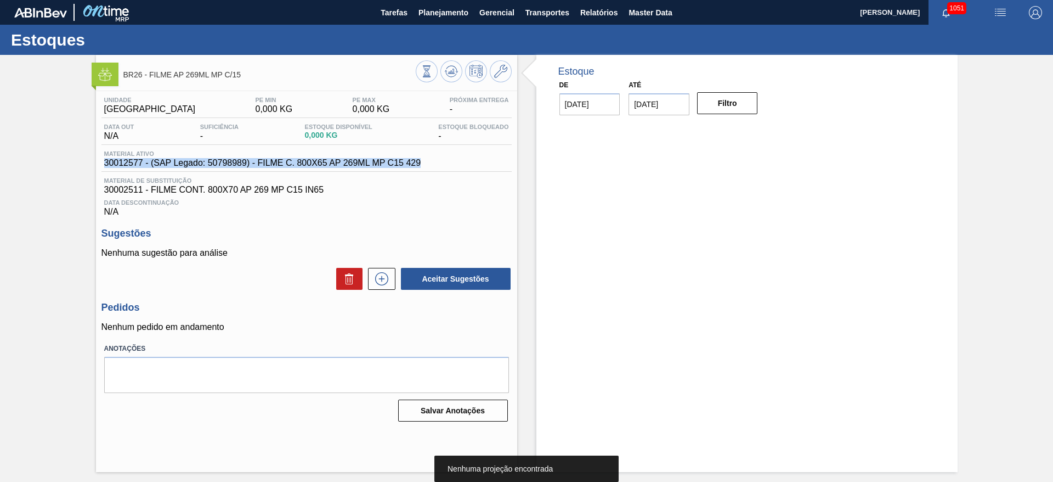
drag, startPoint x: 421, startPoint y: 161, endPoint x: 91, endPoint y: 161, distance: 329.6
click at [91, 161] on div "BR26 - FILME AP 269ML MP C/15 Unidade Uberlândia PE MIN 0,000 KG PE MAX 0,000 K…" at bounding box center [526, 263] width 1053 height 417
copy span "30012577 - (SAP Legado: 50798989) - FILME C. 800X65 AP 269ML MP C15 429"
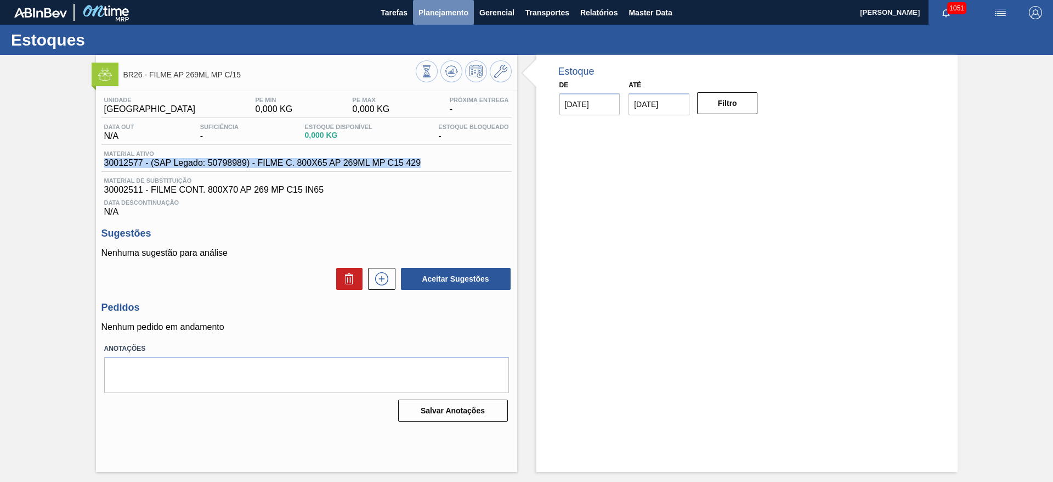
click at [432, 18] on span "Planejamento" at bounding box center [443, 12] width 50 height 13
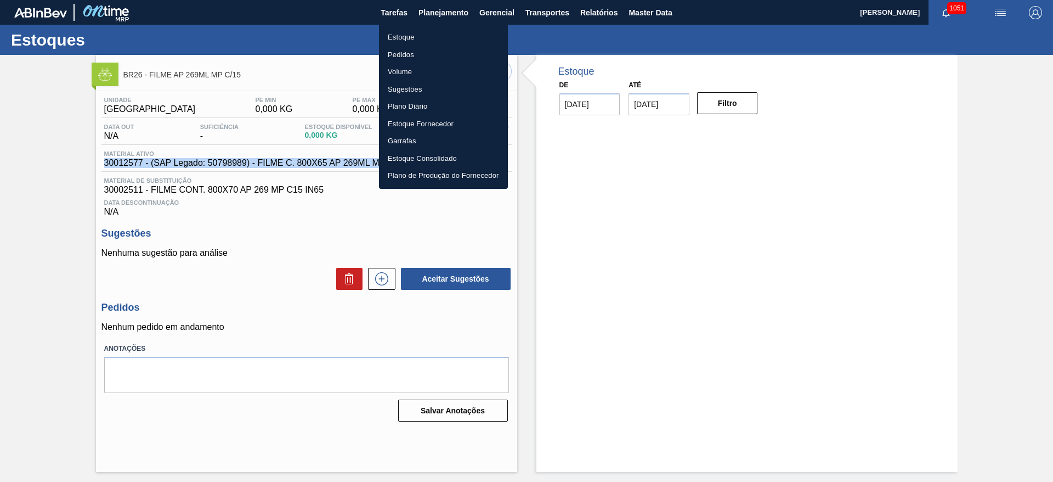
click at [405, 40] on li "Estoque" at bounding box center [443, 38] width 129 height 18
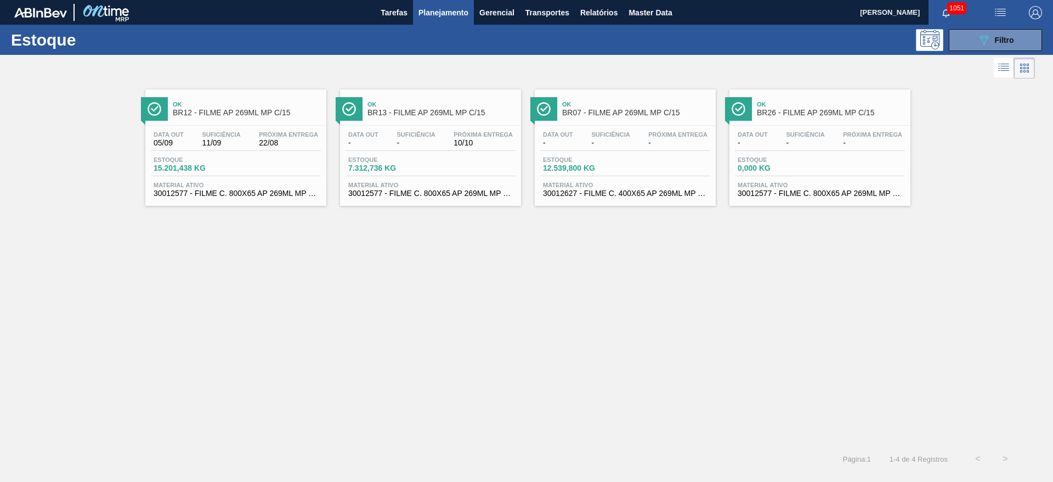
click at [817, 171] on div "Estoque 0,000 KG" at bounding box center [776, 164] width 82 height 16
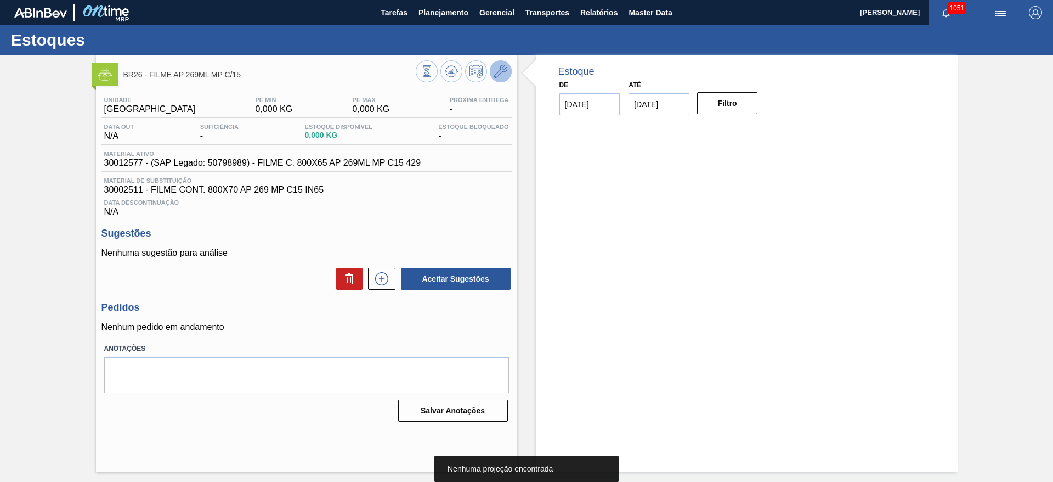
click at [497, 71] on icon at bounding box center [500, 71] width 13 height 13
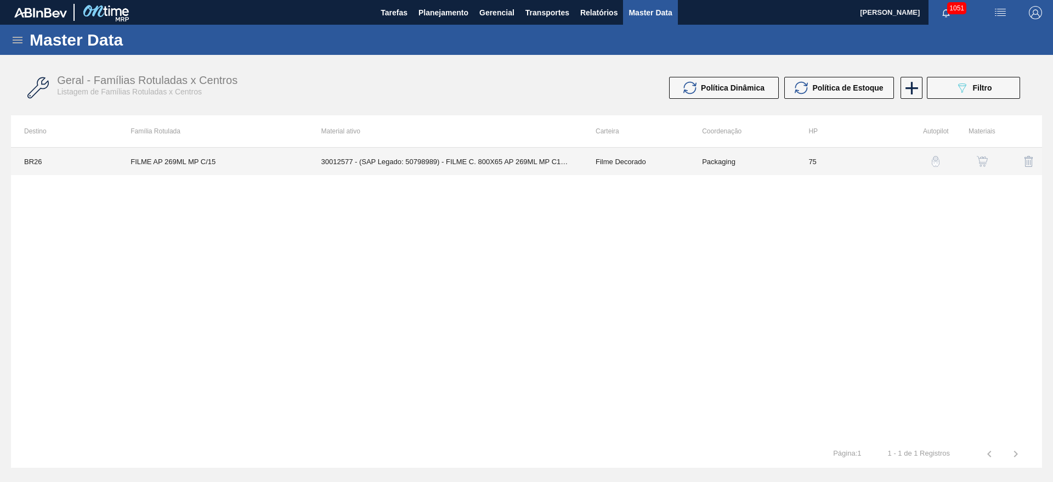
click at [505, 167] on td "30012577 - (SAP Legado: 50798989) - FILME C. 800X65 AP 269ML MP C15 429" at bounding box center [445, 161] width 274 height 27
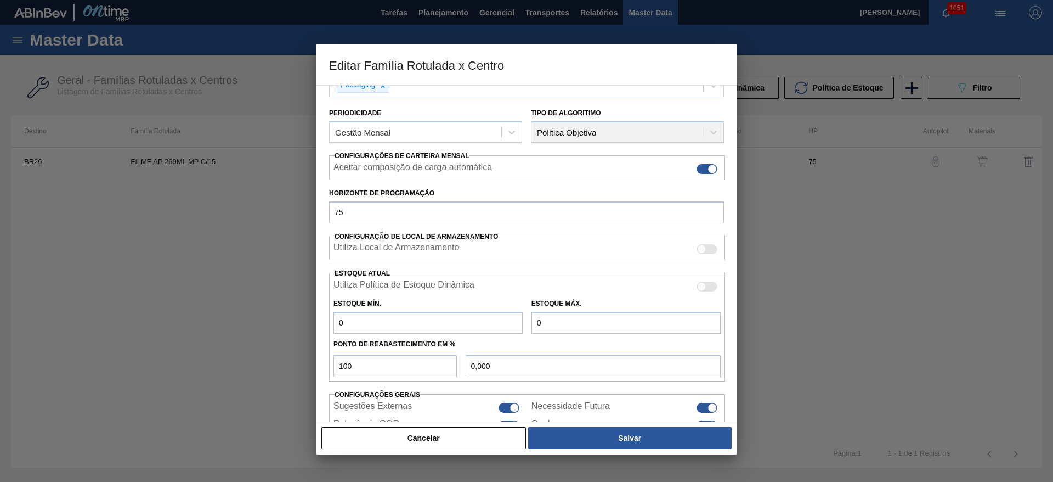
scroll to position [167, 0]
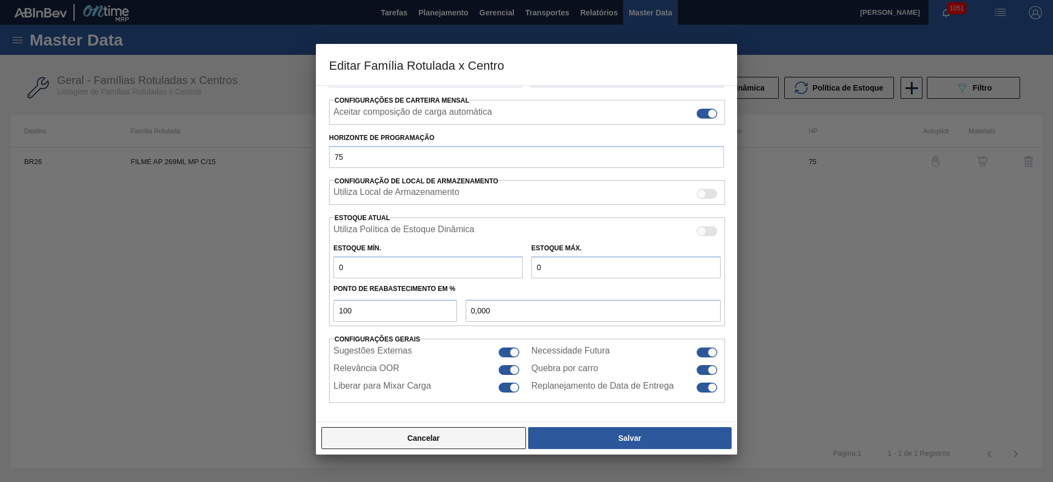
click at [456, 434] on button "Cancelar" at bounding box center [423, 438] width 205 height 22
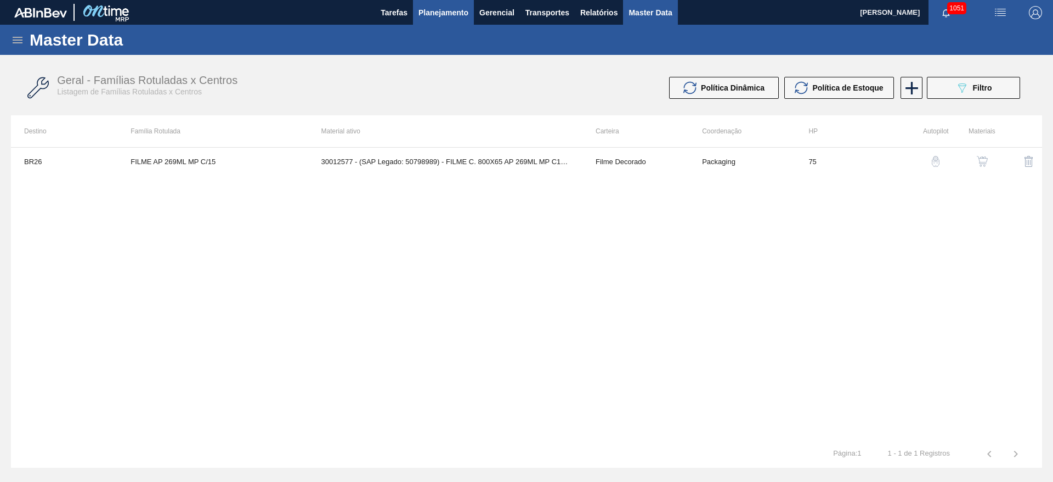
click at [425, 12] on span "Planejamento" at bounding box center [443, 12] width 50 height 13
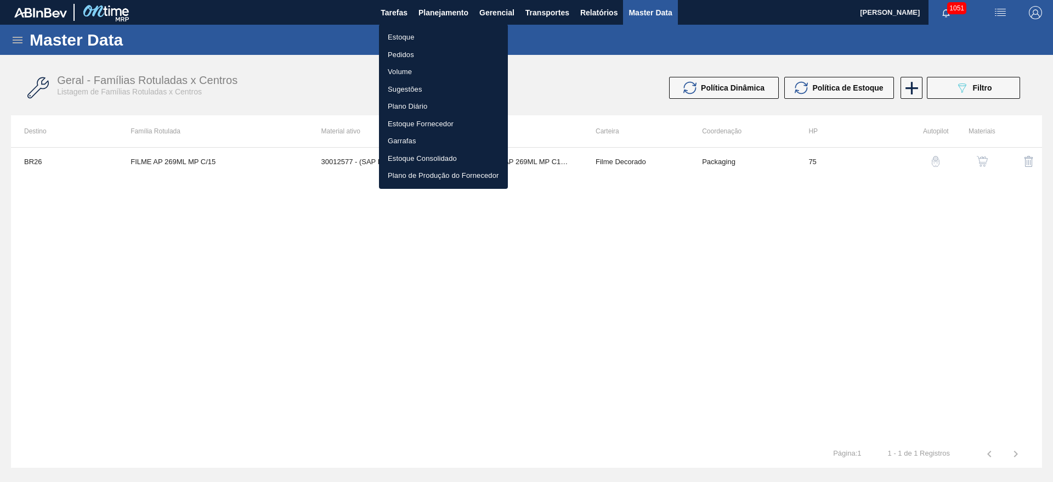
click at [404, 34] on li "Estoque" at bounding box center [443, 38] width 129 height 18
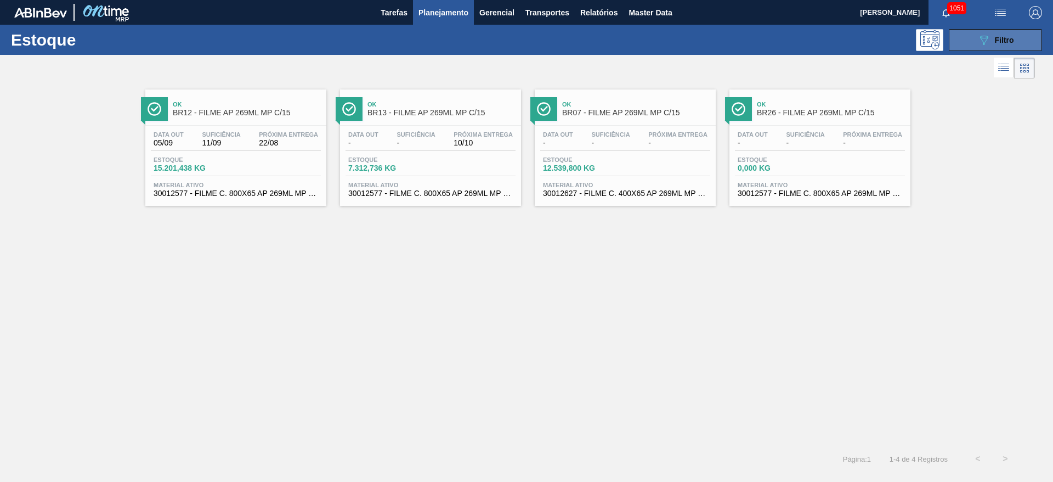
click at [977, 40] on icon "089F7B8B-B2A5-4AFE-B5C0-19BA573D28AC" at bounding box center [983, 39] width 13 height 13
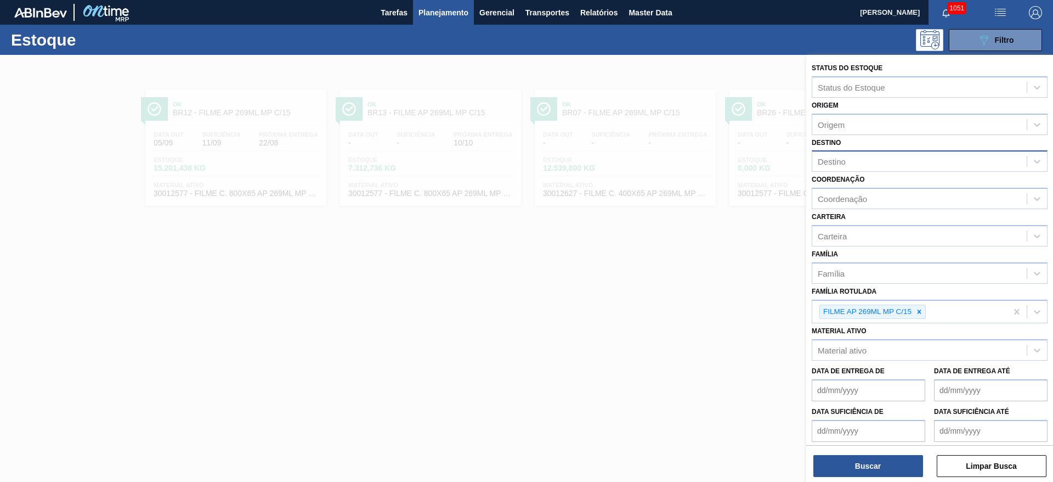
click at [838, 155] on div "Destino" at bounding box center [919, 162] width 214 height 16
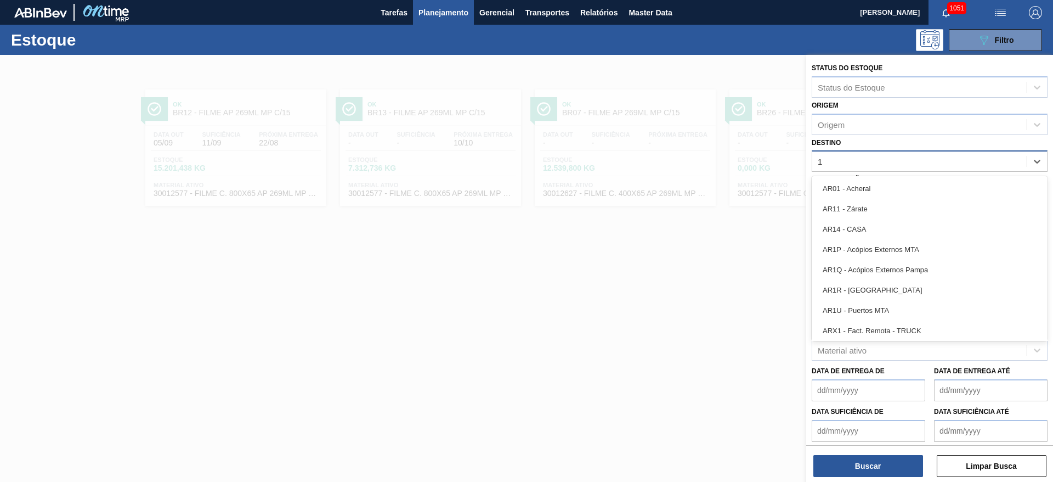
type input "16"
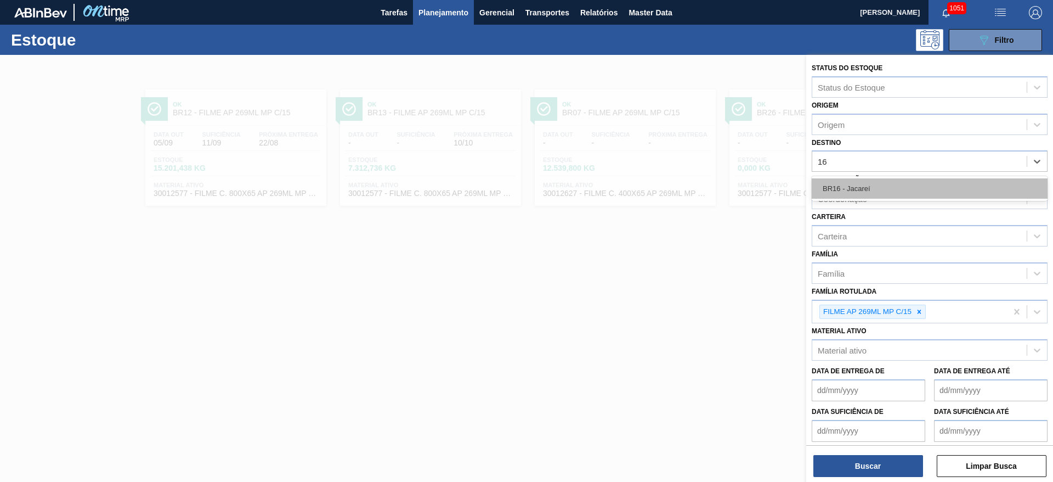
click at [839, 184] on div "BR16 - Jacareí" at bounding box center [930, 188] width 236 height 20
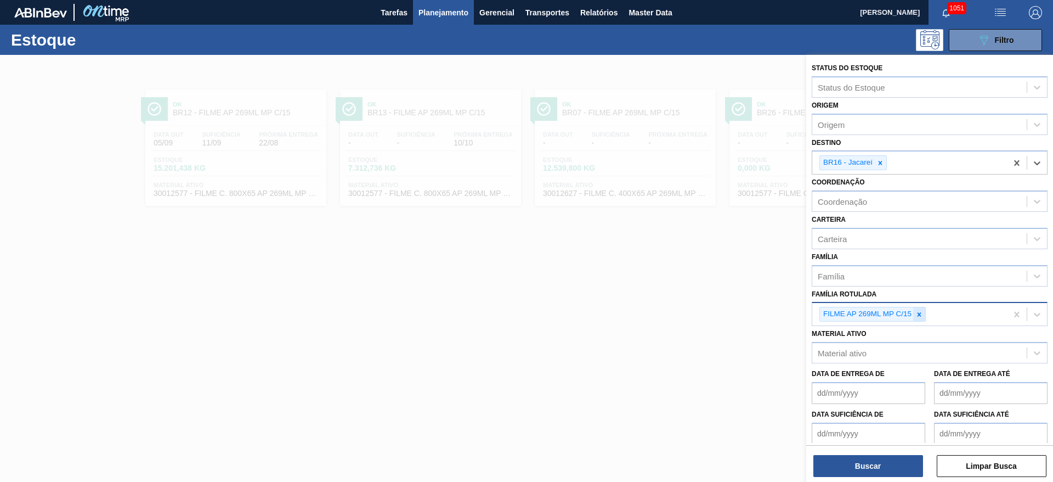
click at [920, 313] on icon at bounding box center [919, 314] width 8 height 8
click at [840, 235] on div "Carteira" at bounding box center [832, 238] width 29 height 9
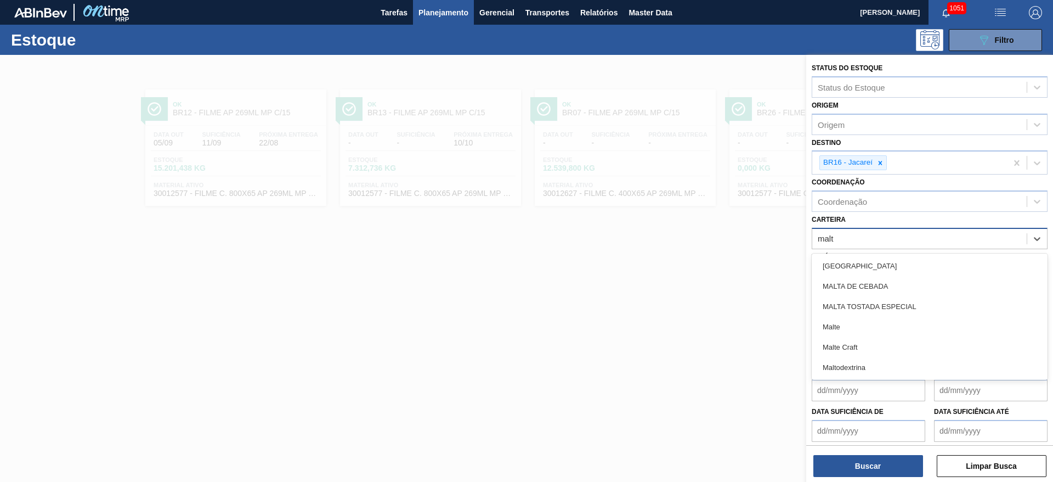
type input "malte"
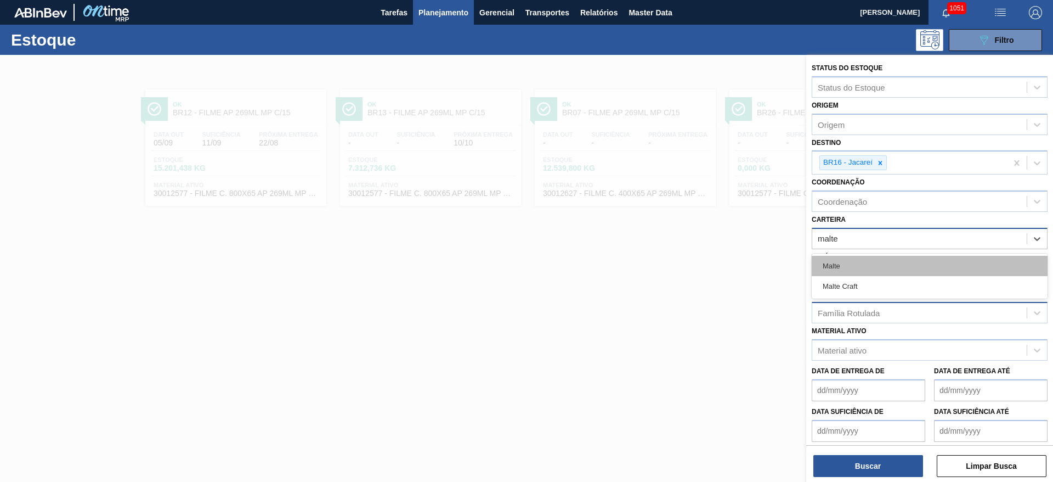
click at [822, 264] on div "Malte" at bounding box center [930, 266] width 236 height 20
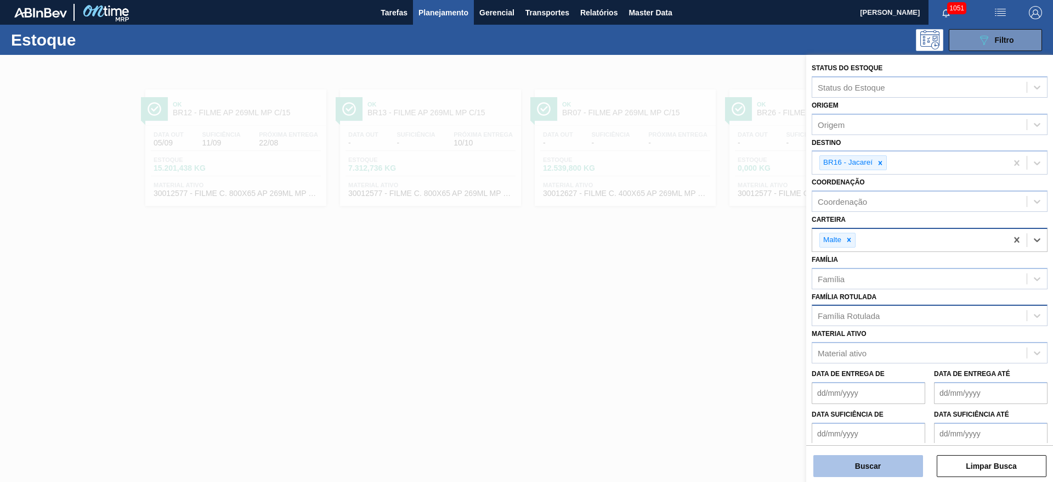
click at [858, 468] on button "Buscar" at bounding box center [868, 466] width 110 height 22
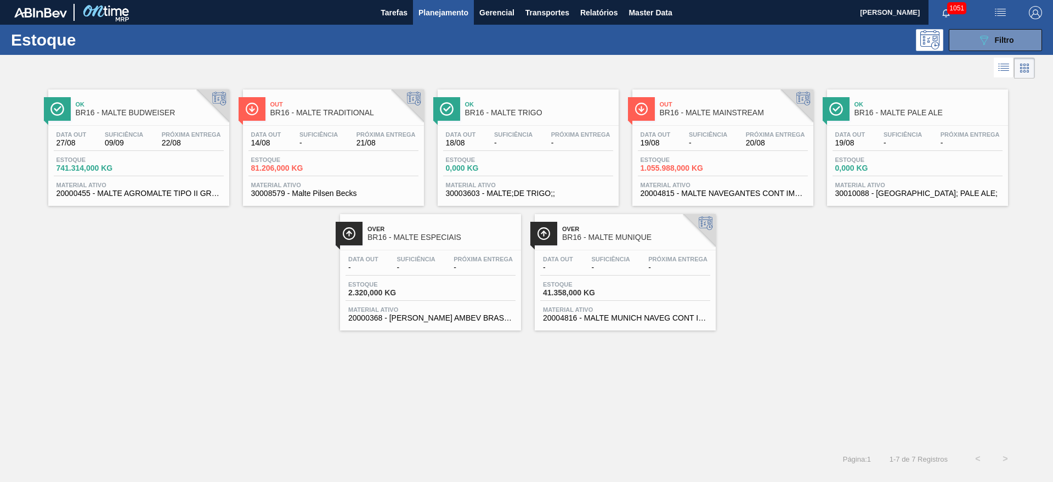
click at [315, 152] on div "Data out 14/08 Suficiência - Próxima Entrega 21/08 Estoque 81.206,000 KG Materi…" at bounding box center [333, 163] width 181 height 75
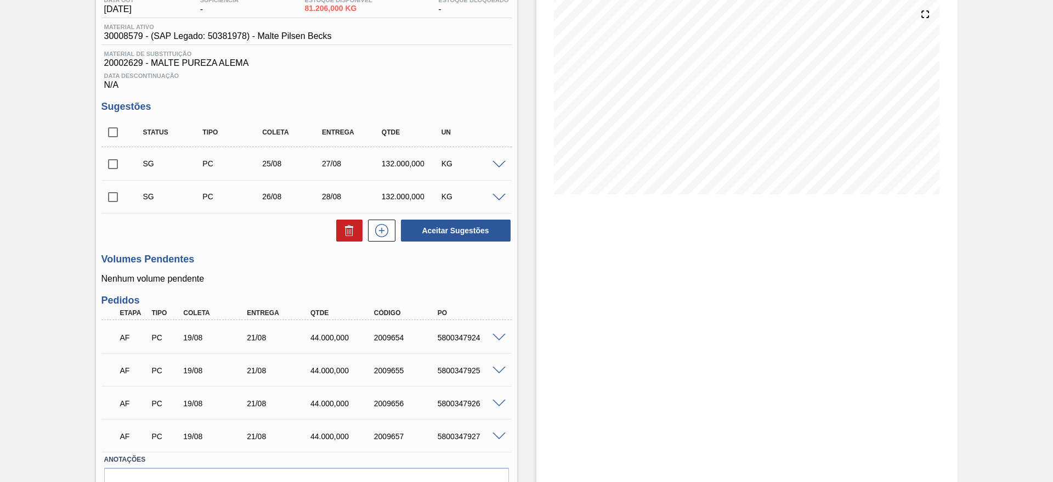
scroll to position [104, 0]
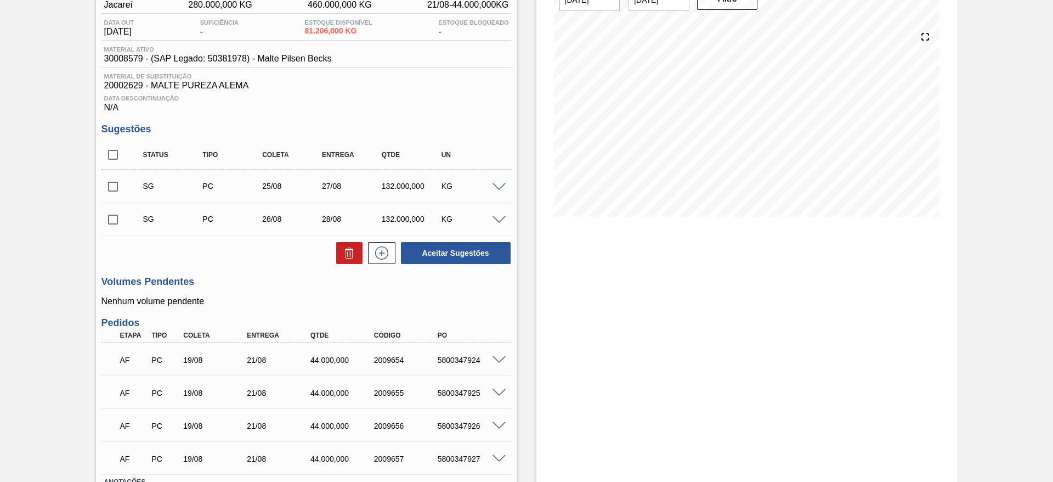
click at [501, 185] on span at bounding box center [498, 187] width 13 height 8
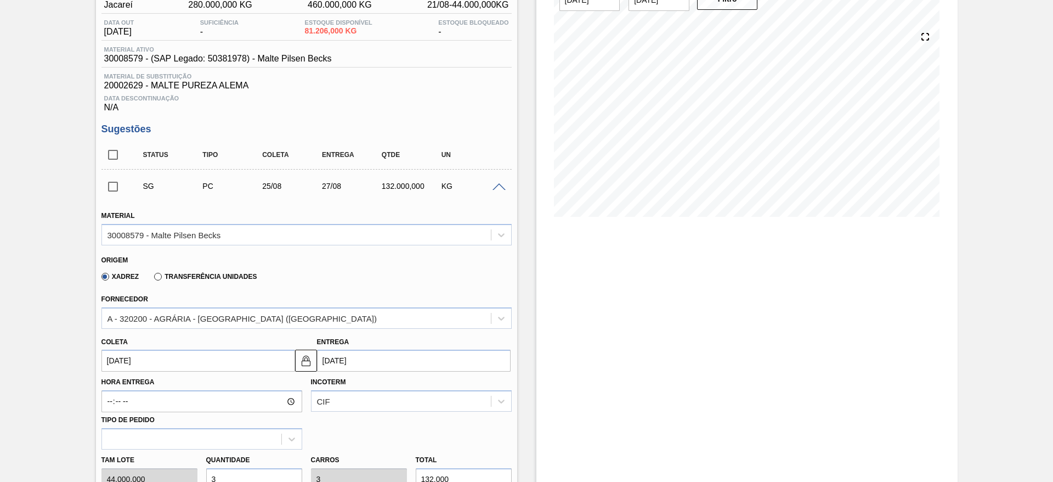
click at [116, 361] on input "[DATE]" at bounding box center [198, 360] width 194 height 22
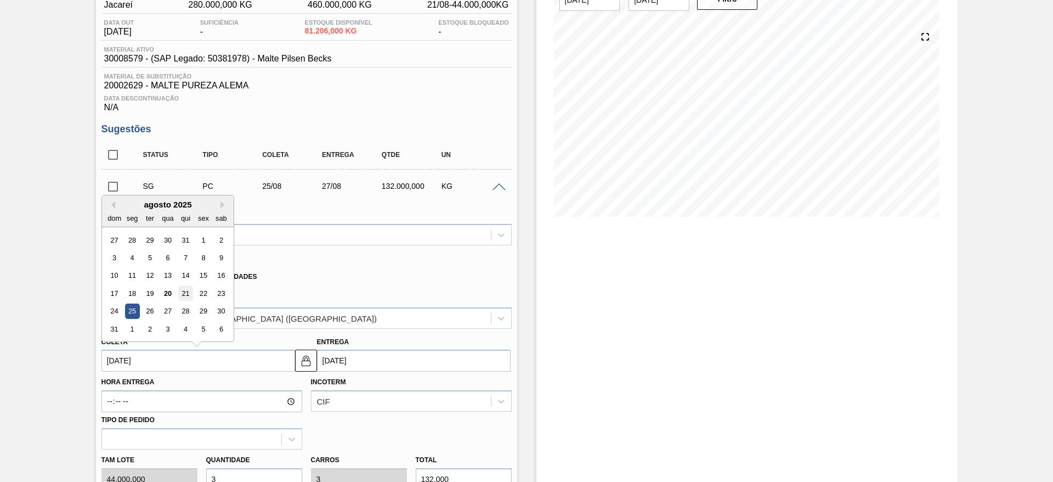
click at [184, 291] on div "21" at bounding box center [185, 293] width 15 height 15
type input "21/08/2025"
type input "23/08/2025"
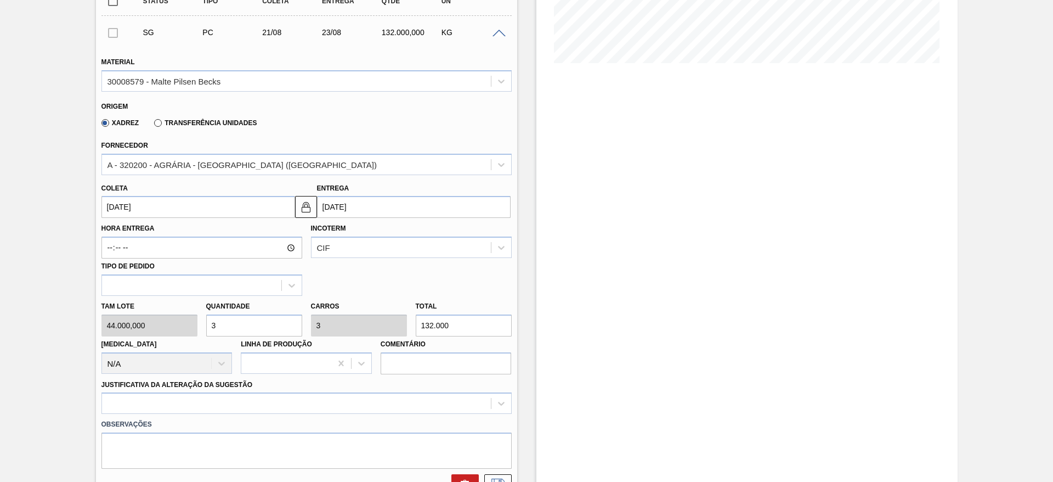
scroll to position [269, 0]
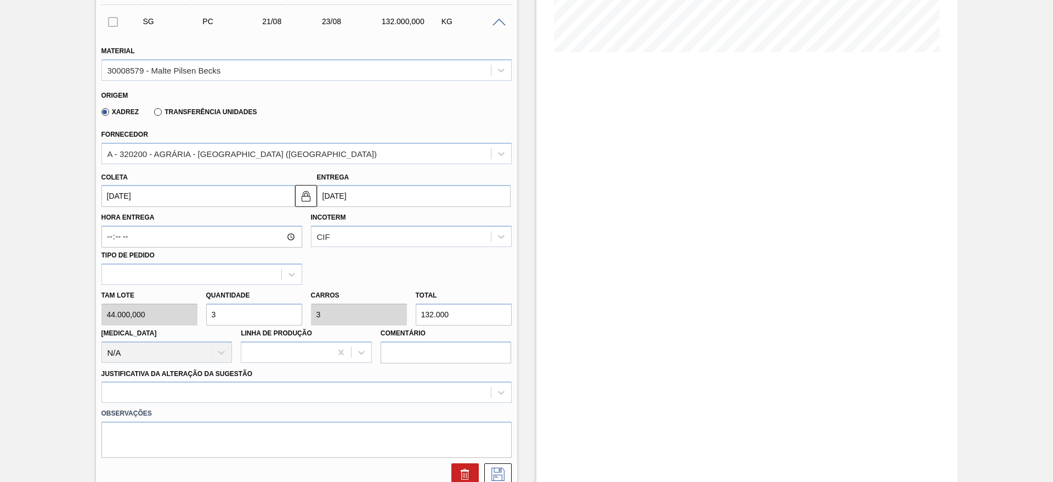
click at [163, 317] on div "Tam lote 44.000,000 Quantidade 3 Carros 3 Total 132.000 Doca N/A Linha de Produ…" at bounding box center [306, 324] width 419 height 78
type input "2"
type input "88.000"
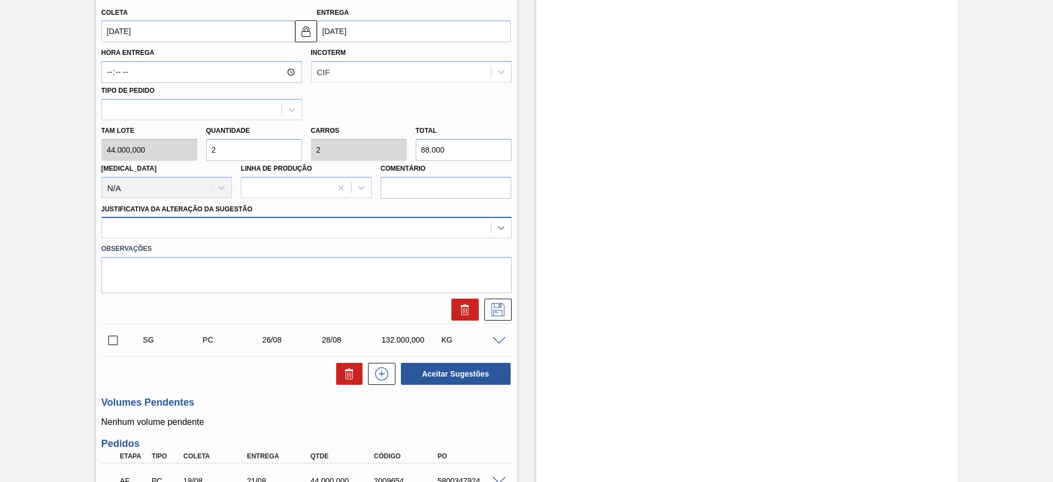
type input "2"
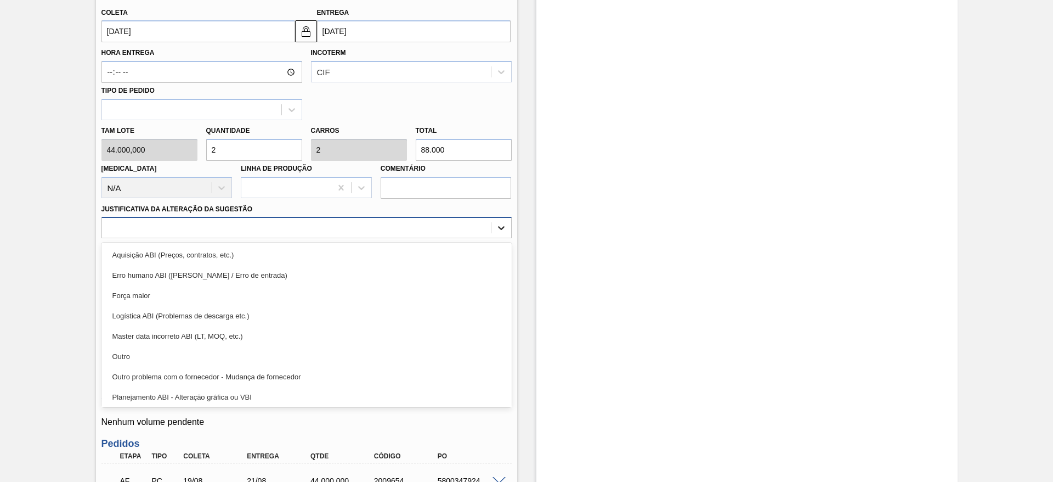
click at [497, 229] on icon at bounding box center [501, 227] width 11 height 11
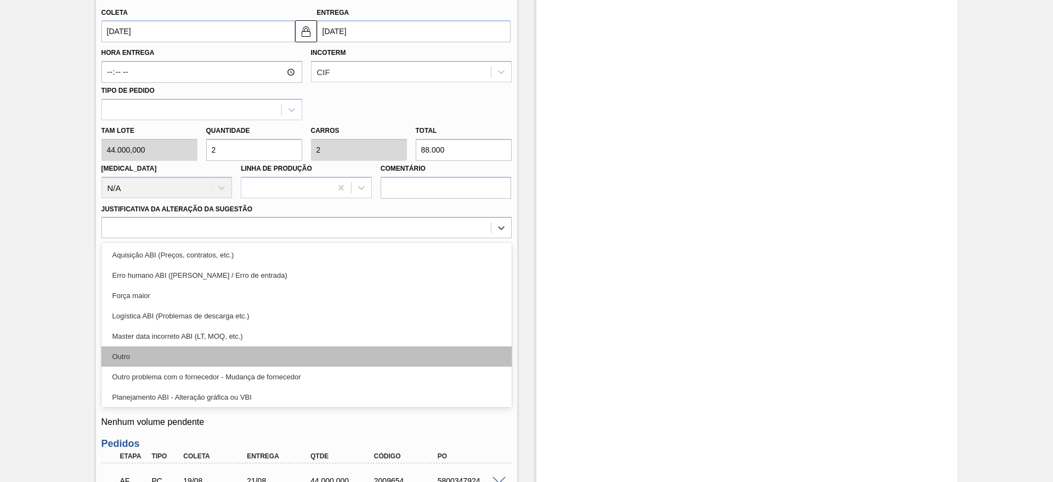
click at [140, 352] on div "Outro" at bounding box center [306, 356] width 410 height 20
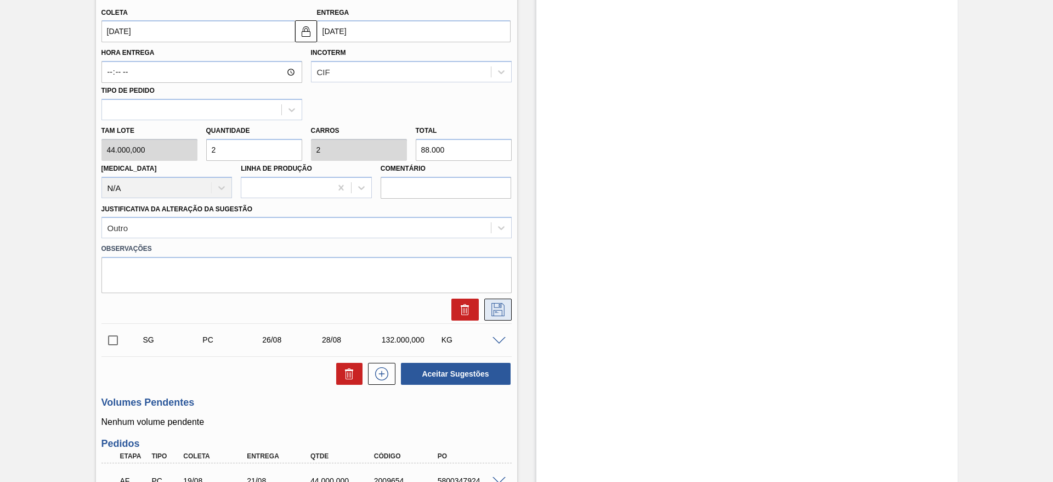
click at [499, 303] on icon at bounding box center [498, 309] width 18 height 13
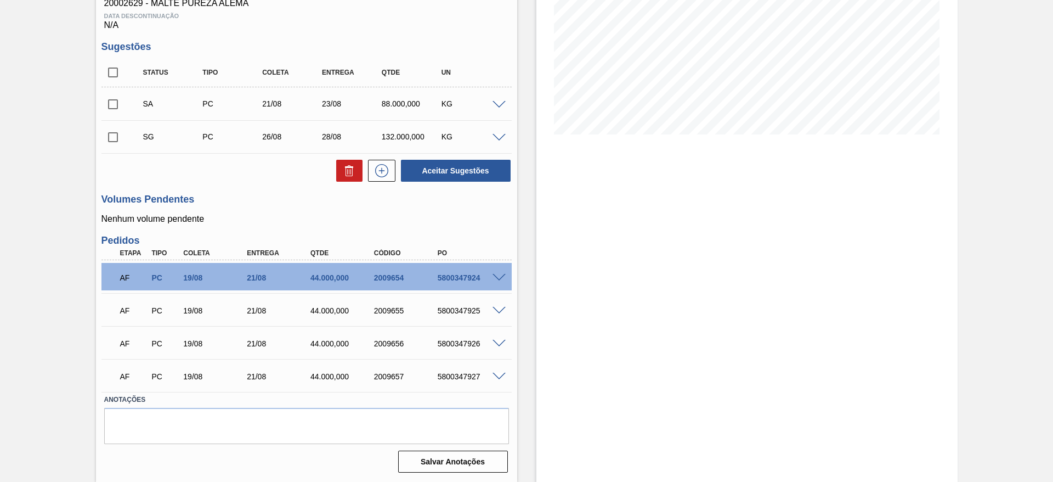
scroll to position [186, 0]
drag, startPoint x: 114, startPoint y: 103, endPoint x: 160, endPoint y: 132, distance: 55.2
click at [114, 103] on input "checkbox" at bounding box center [112, 104] width 23 height 23
click at [462, 171] on button "Aceitar Sugestões" at bounding box center [456, 171] width 110 height 22
checkbox input "false"
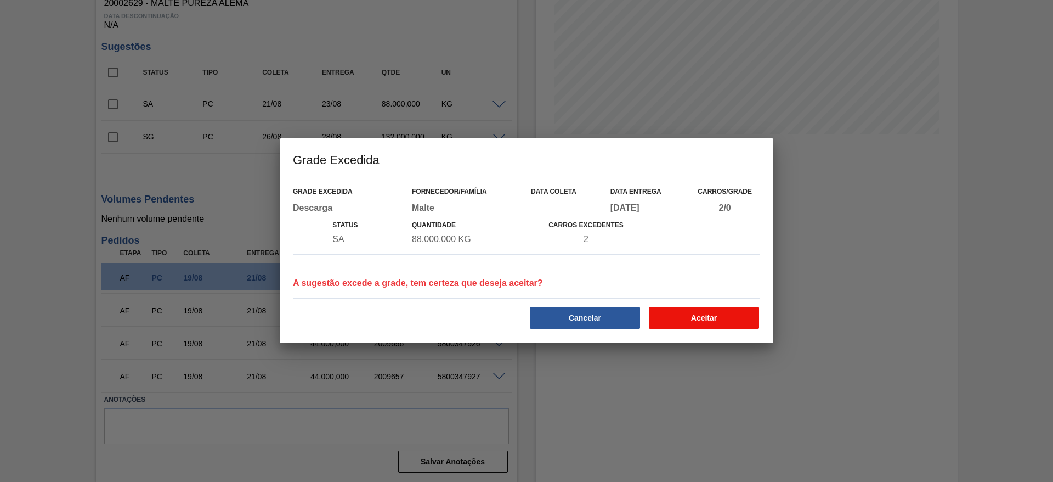
click at [690, 316] on button "Aceitar" at bounding box center [704, 318] width 110 height 22
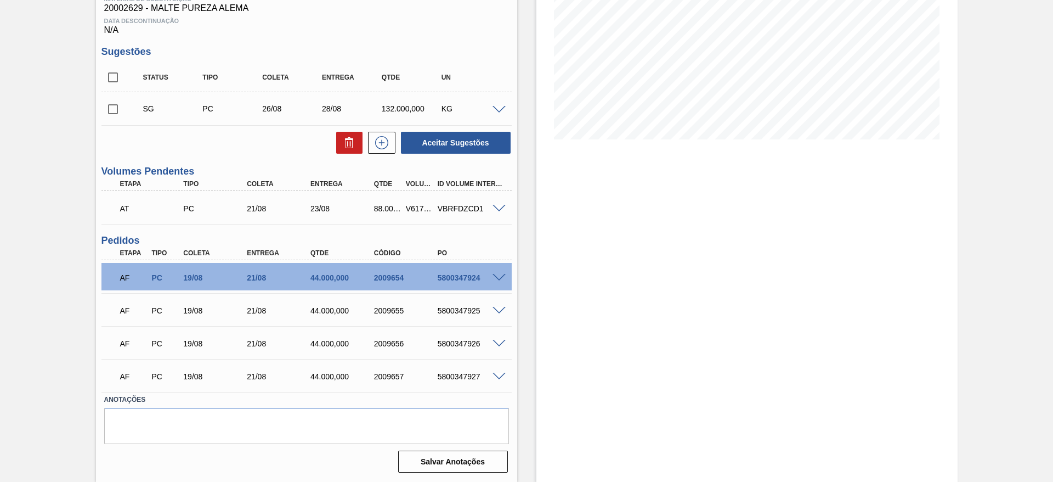
scroll to position [182, 0]
click at [416, 207] on div "V617250" at bounding box center [419, 208] width 33 height 9
copy div "V617250"
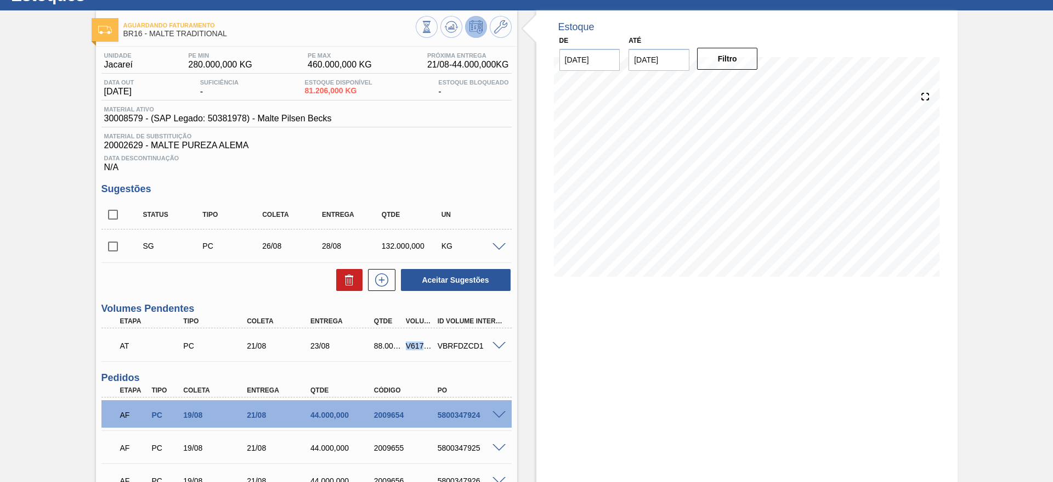
scroll to position [0, 0]
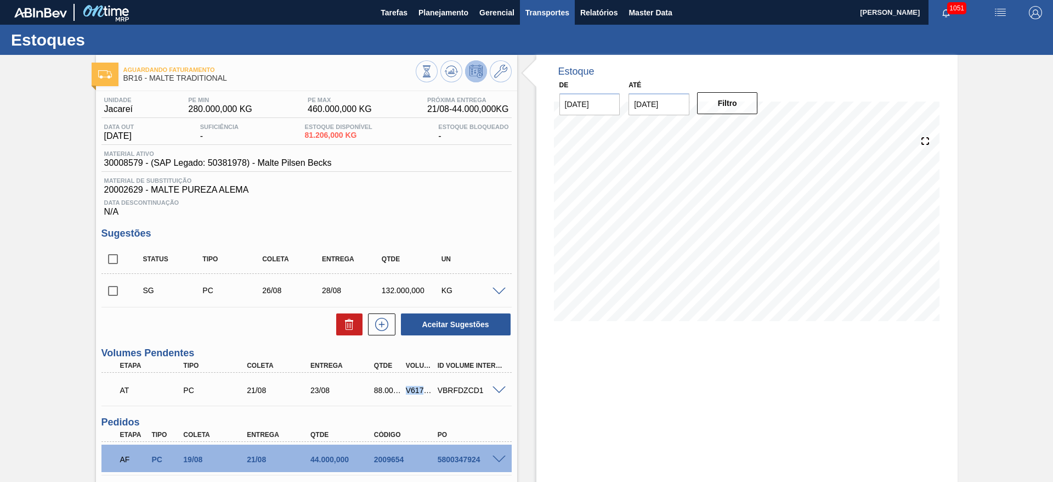
click at [541, 11] on span "Transportes" at bounding box center [547, 12] width 44 height 13
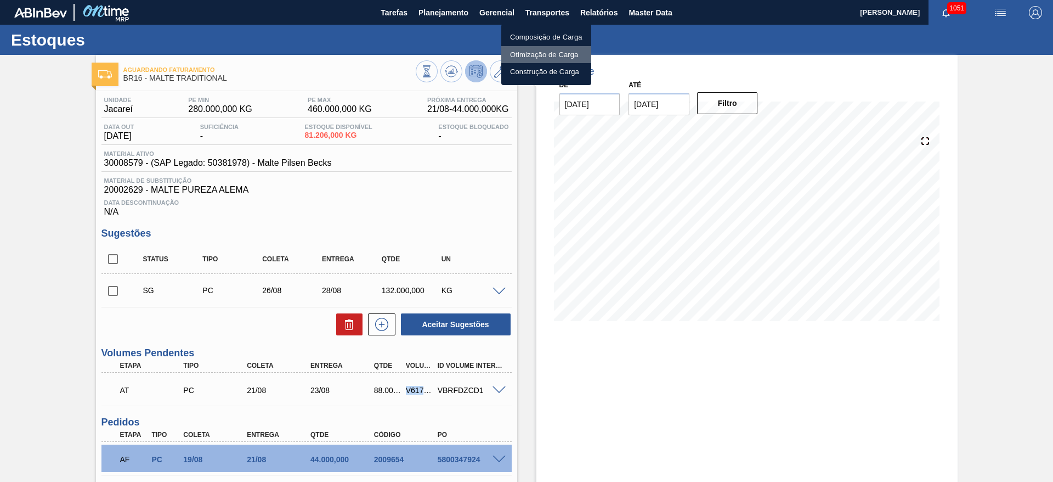
click at [522, 53] on li "Otimização de Carga" at bounding box center [546, 55] width 90 height 18
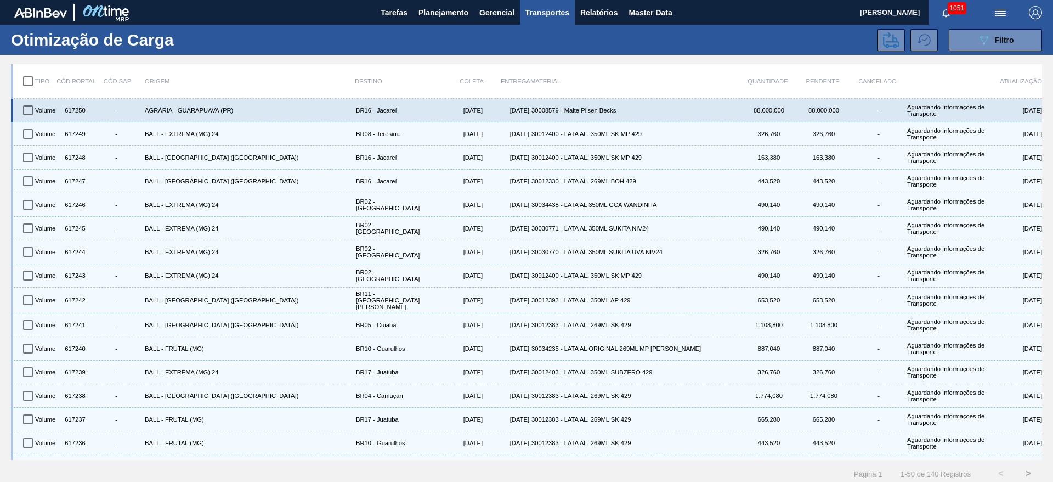
click at [30, 110] on input "checkbox" at bounding box center [27, 110] width 23 height 23
checkbox input "true"
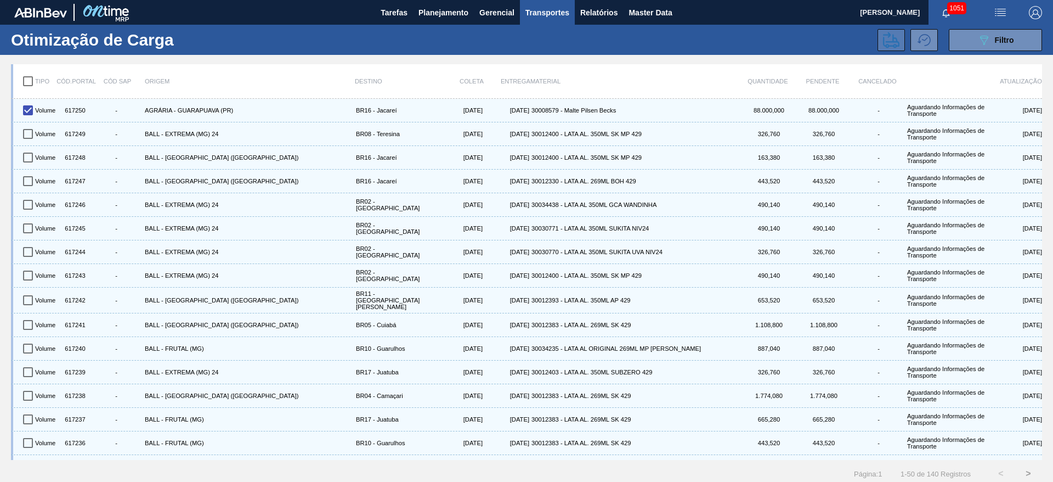
click at [887, 42] on icon at bounding box center [891, 40] width 16 height 16
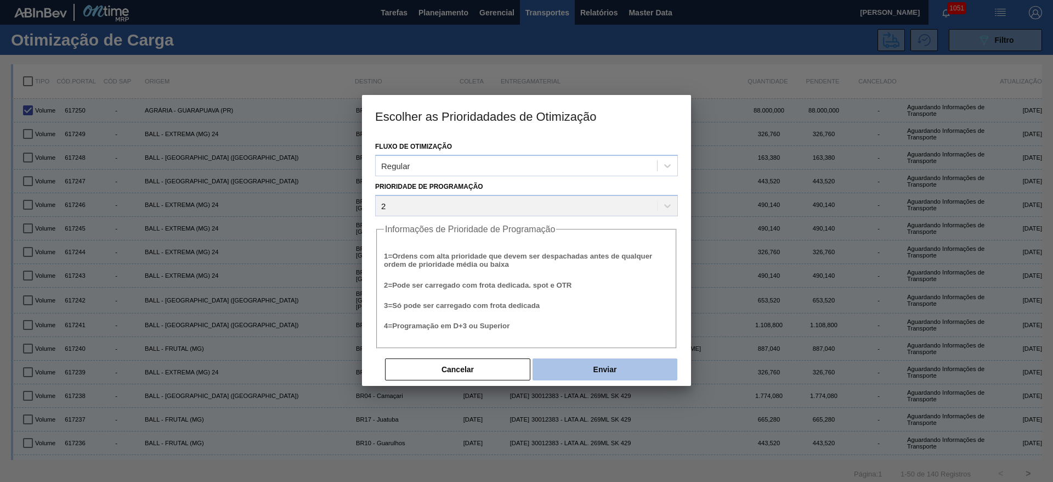
click at [623, 365] on button "Enviar" at bounding box center [605, 369] width 145 height 22
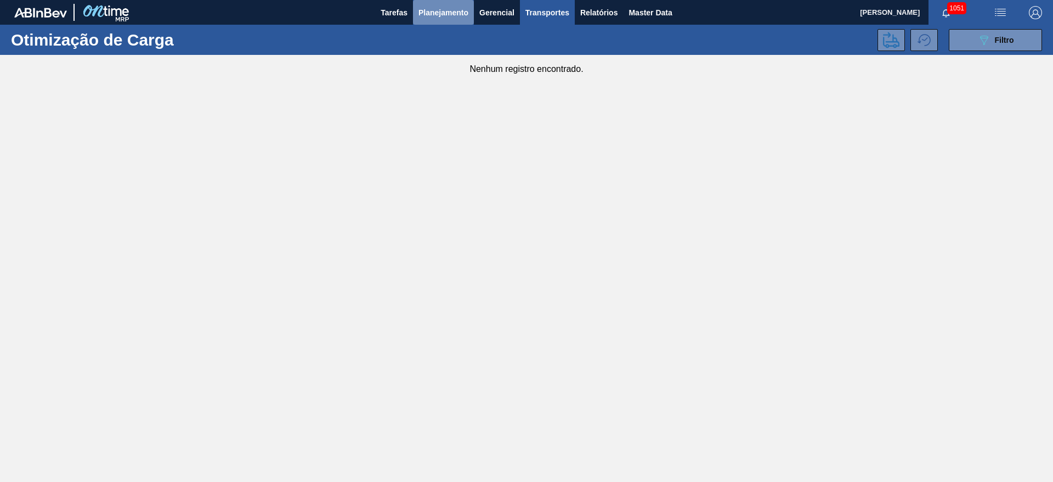
click at [437, 12] on span "Planejamento" at bounding box center [443, 12] width 50 height 13
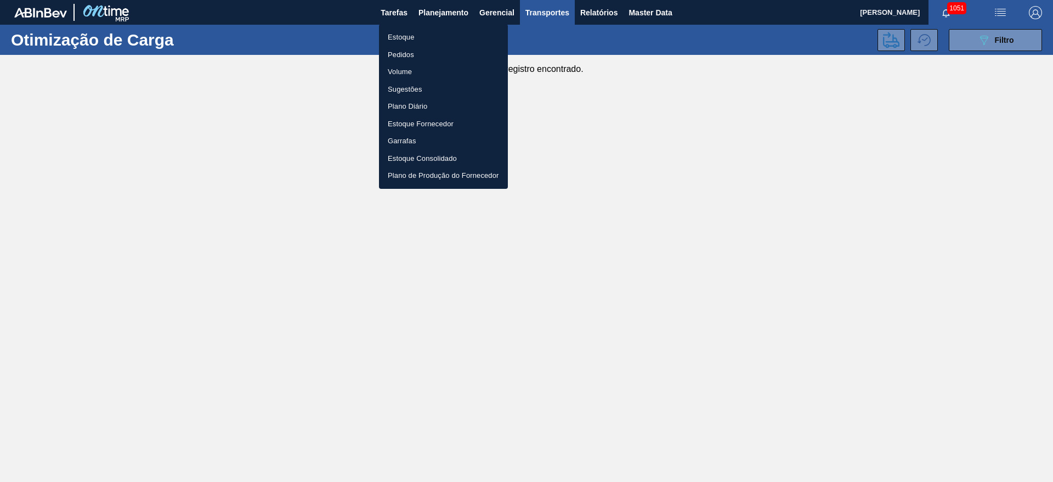
click at [401, 39] on li "Estoque" at bounding box center [443, 38] width 129 height 18
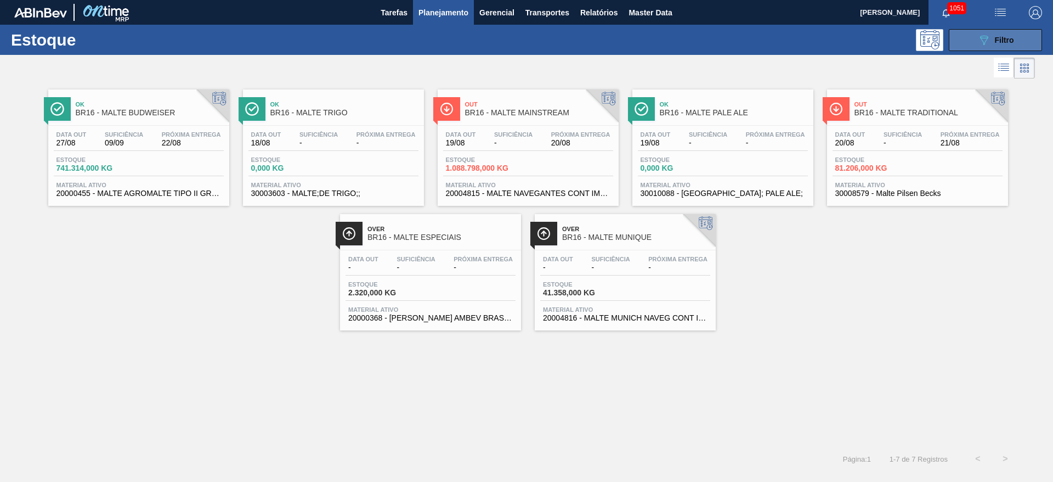
click at [972, 35] on button "089F7B8B-B2A5-4AFE-B5C0-19BA573D28AC Filtro" at bounding box center [995, 40] width 93 height 22
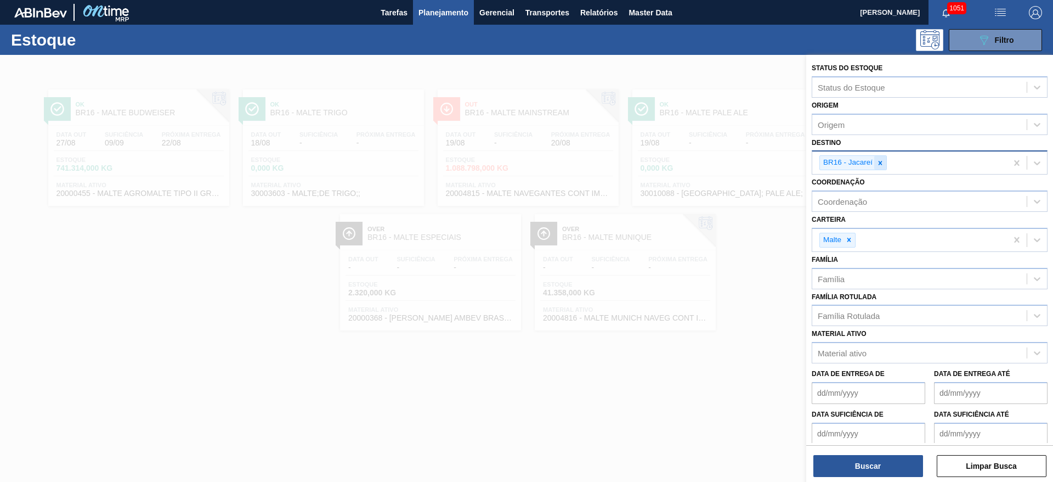
click at [883, 163] on icon at bounding box center [880, 163] width 8 height 8
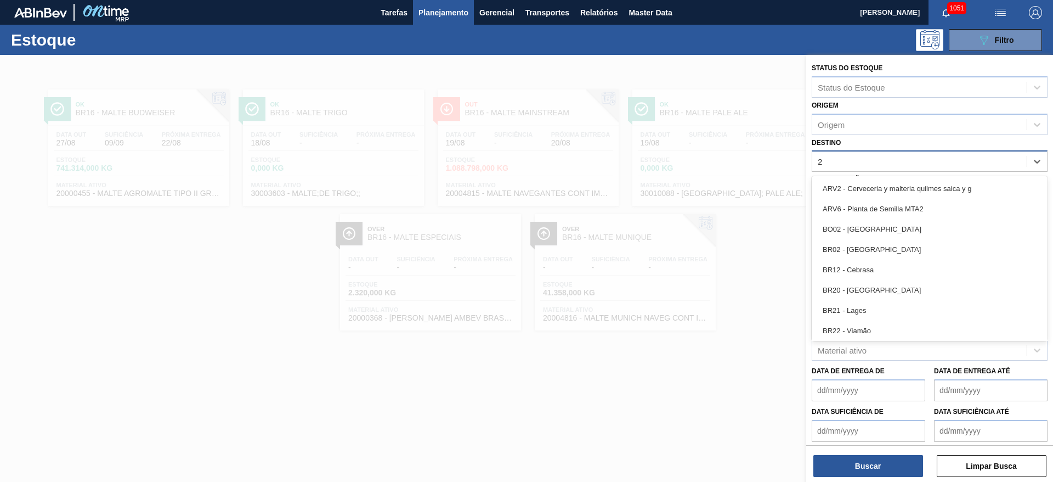
type input "23"
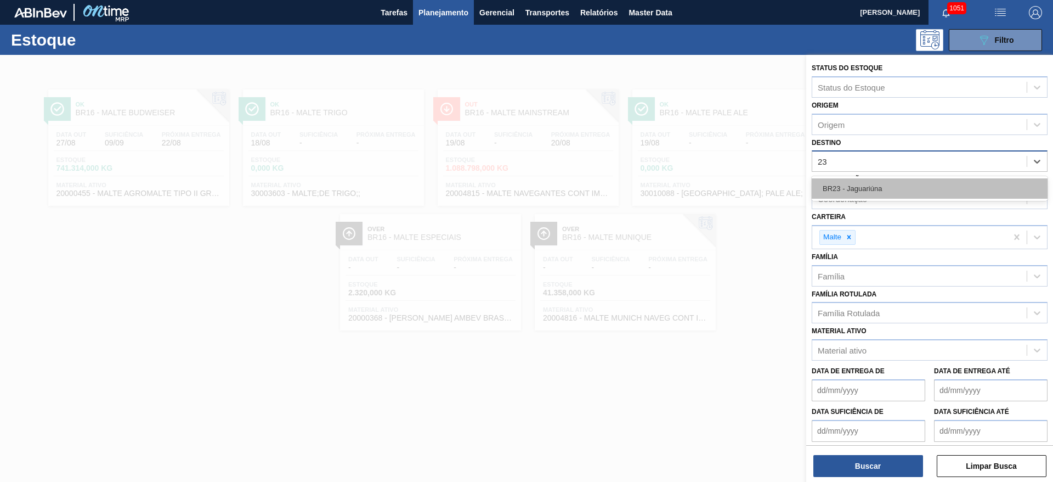
click at [863, 193] on div "BR23 - Jaguariúna" at bounding box center [930, 188] width 236 height 20
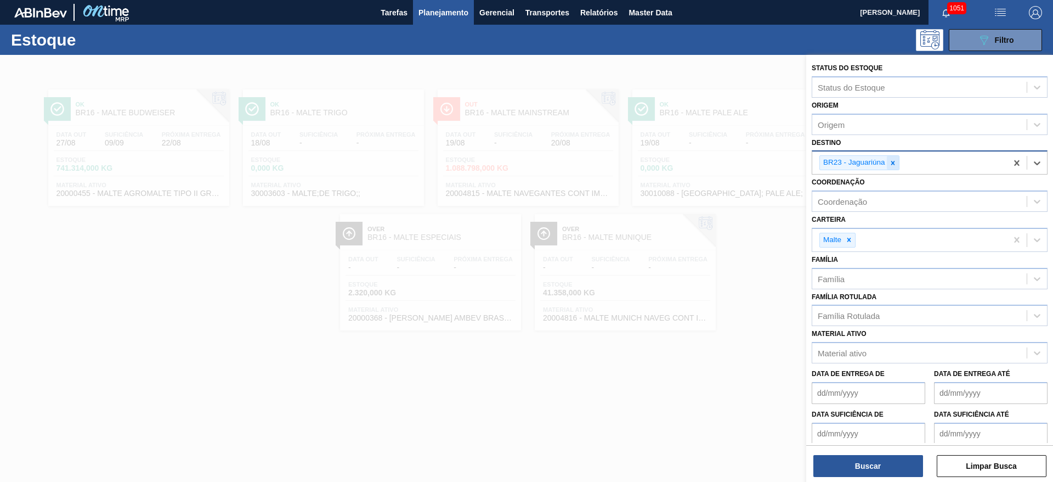
click at [893, 162] on icon at bounding box center [893, 163] width 4 height 4
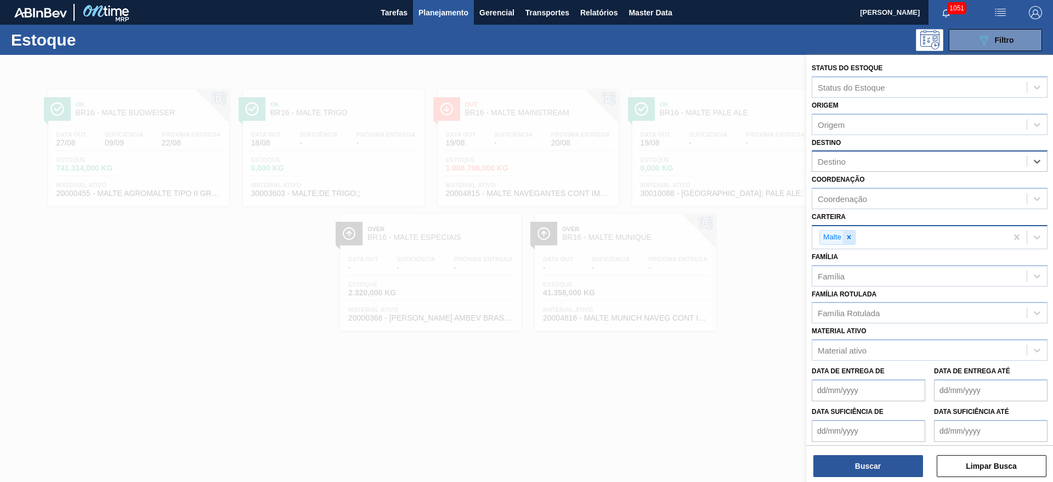
click at [853, 231] on div at bounding box center [849, 237] width 12 height 14
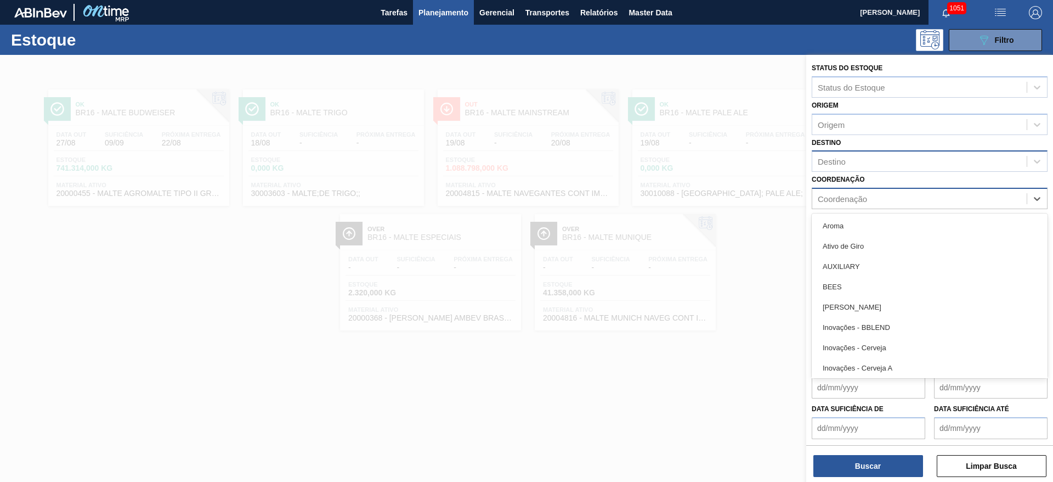
click at [847, 196] on div "Coordenação" at bounding box center [842, 198] width 49 height 9
type input "des"
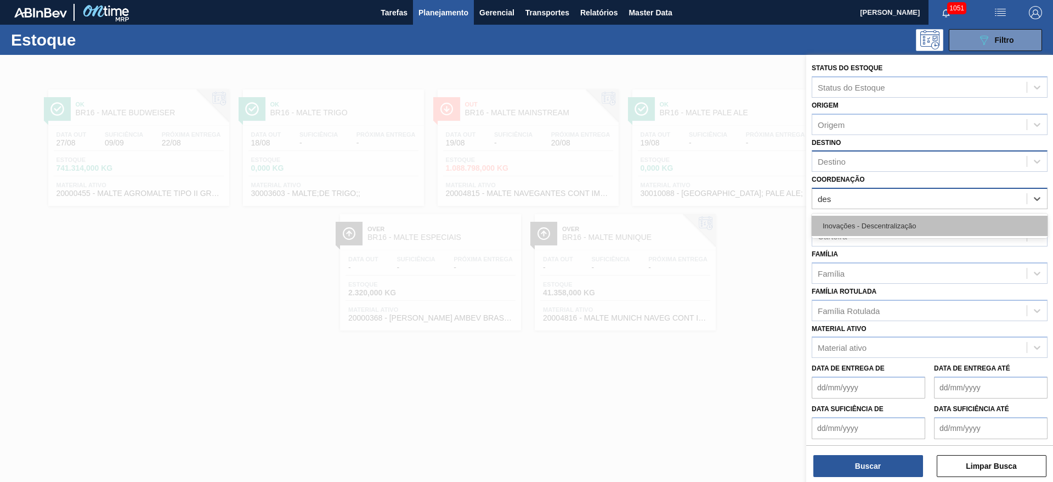
click at [853, 222] on div "Inovações - Descentralização" at bounding box center [930, 226] width 236 height 20
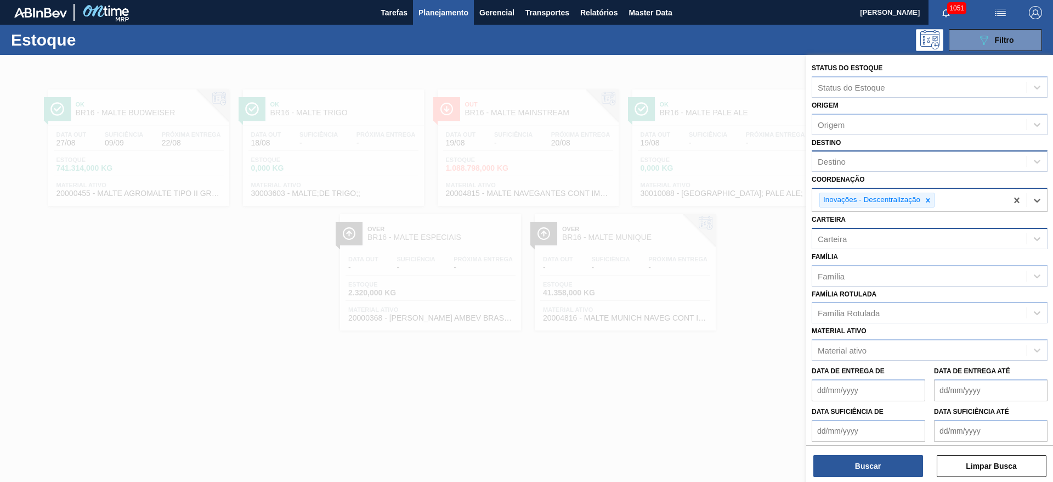
click at [835, 163] on div "Destino" at bounding box center [832, 161] width 28 height 9
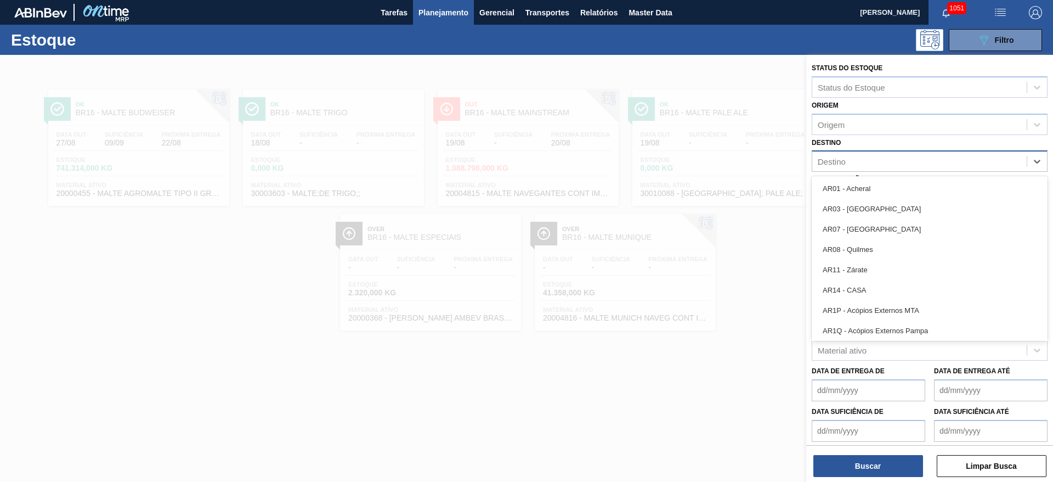
type input "22"
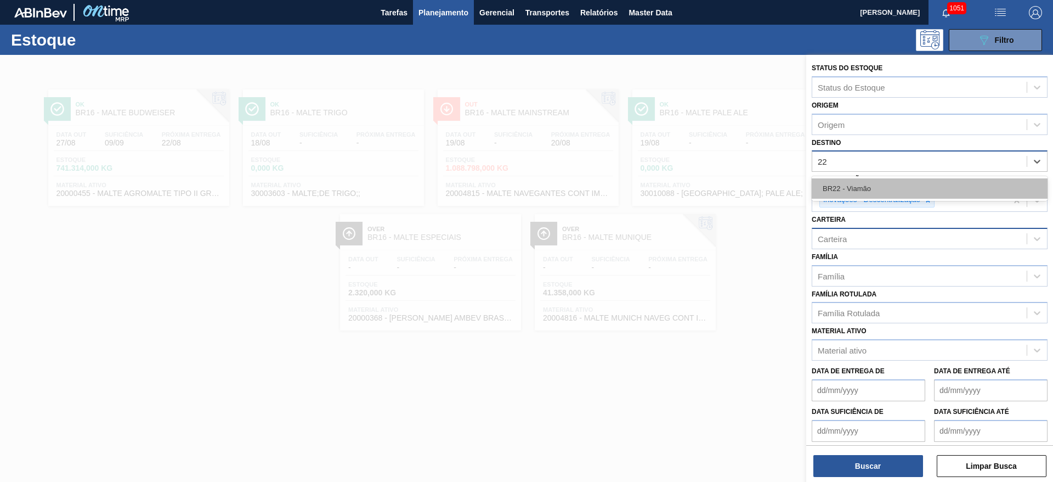
click at [840, 186] on div "BR22 - Viamão" at bounding box center [930, 188] width 236 height 20
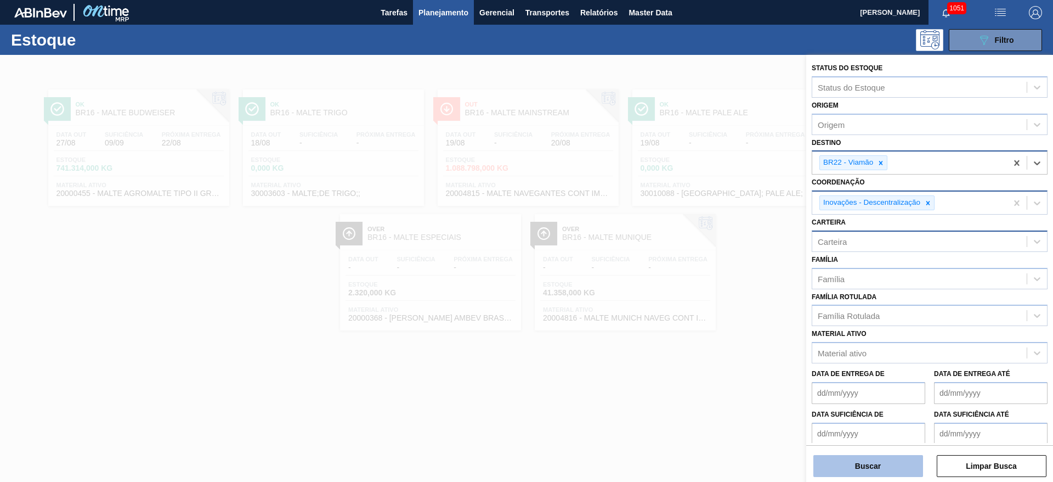
click at [860, 455] on button "Buscar" at bounding box center [868, 466] width 110 height 22
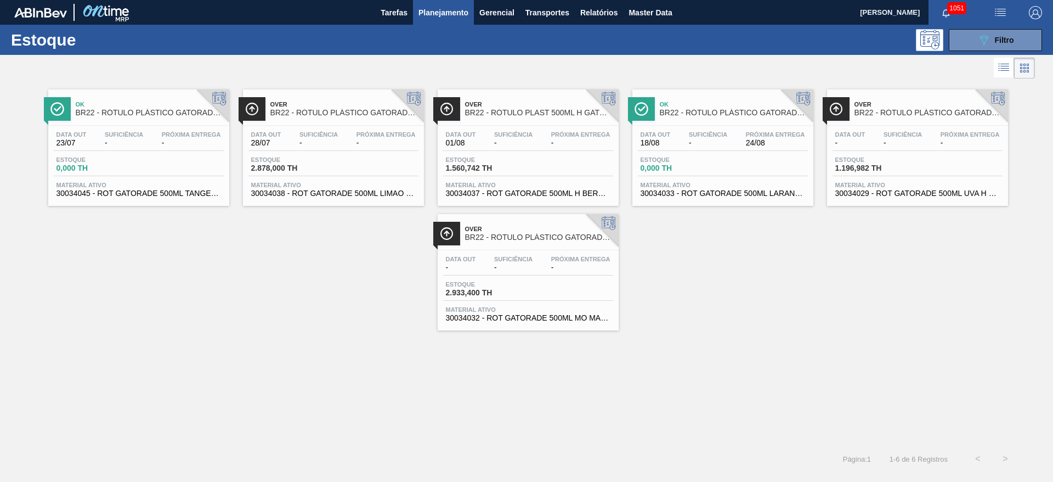
click at [130, 155] on div "Data out 23/07 Suficiência - Próxima Entrega - Estoque 0,000 TH Material ativo …" at bounding box center [138, 163] width 181 height 75
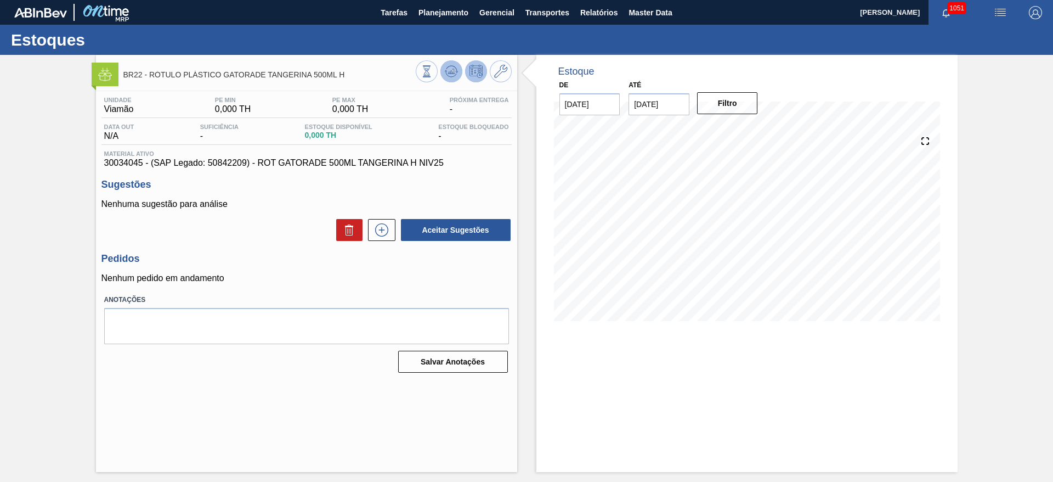
click at [433, 71] on icon at bounding box center [427, 71] width 12 height 12
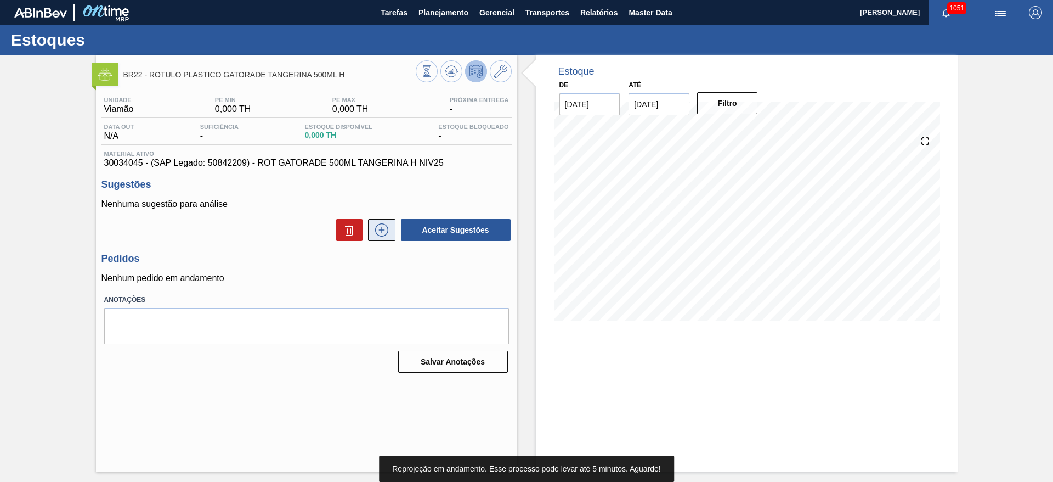
click at [379, 232] on icon at bounding box center [382, 229] width 18 height 13
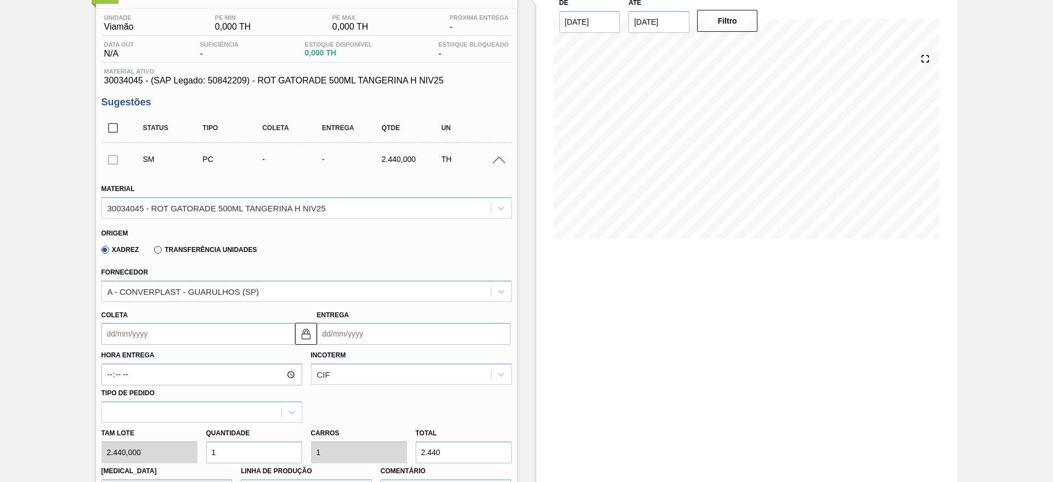
scroll to position [165, 0]
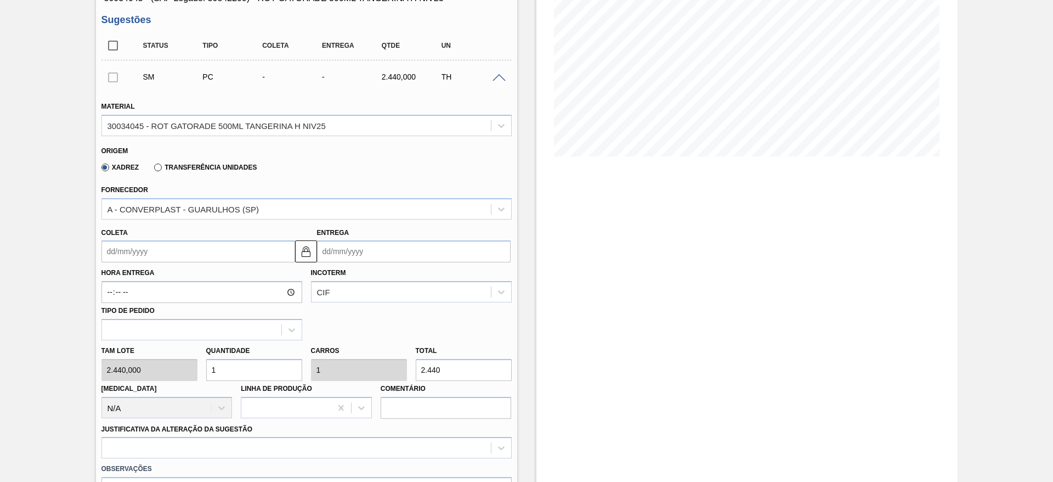
click at [111, 254] on input "Coleta" at bounding box center [198, 251] width 194 height 22
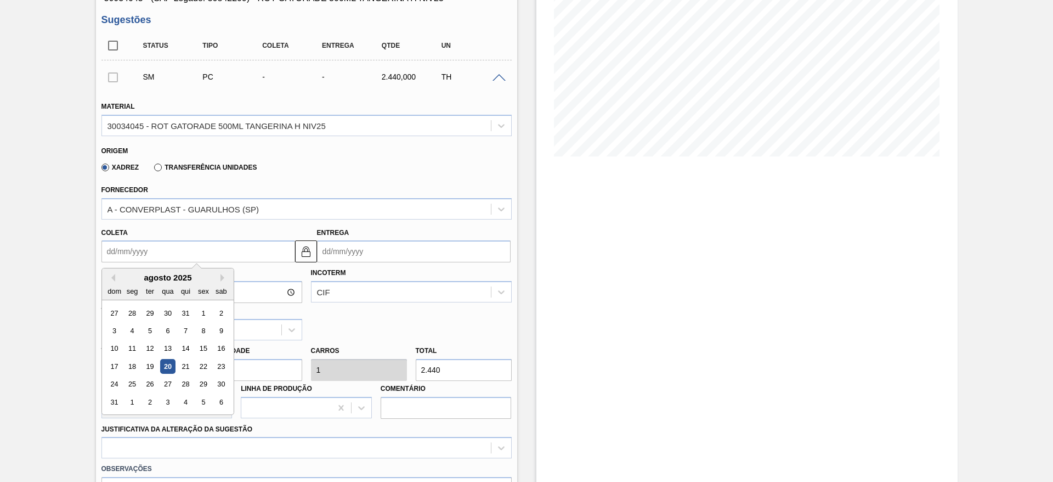
click at [130, 381] on div "25" at bounding box center [131, 384] width 15 height 15
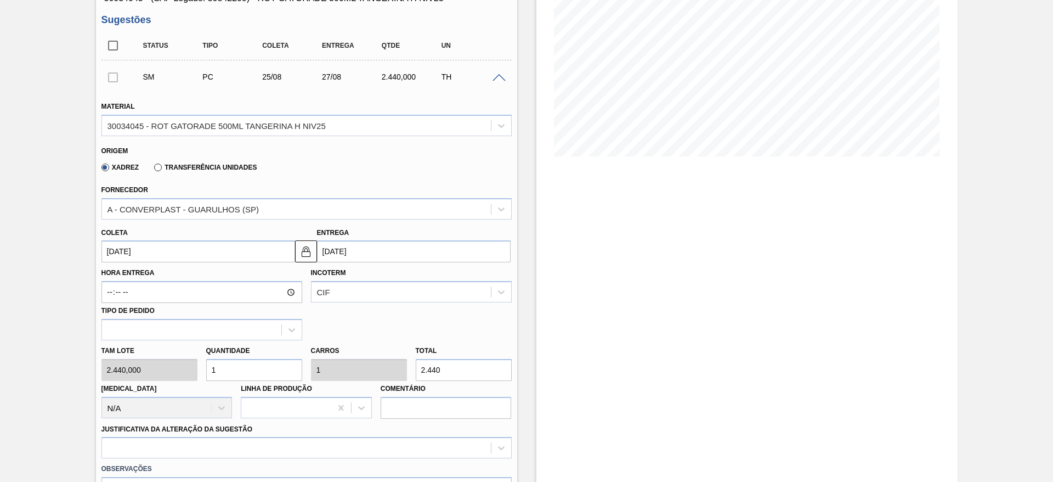
type input "[DATE]"
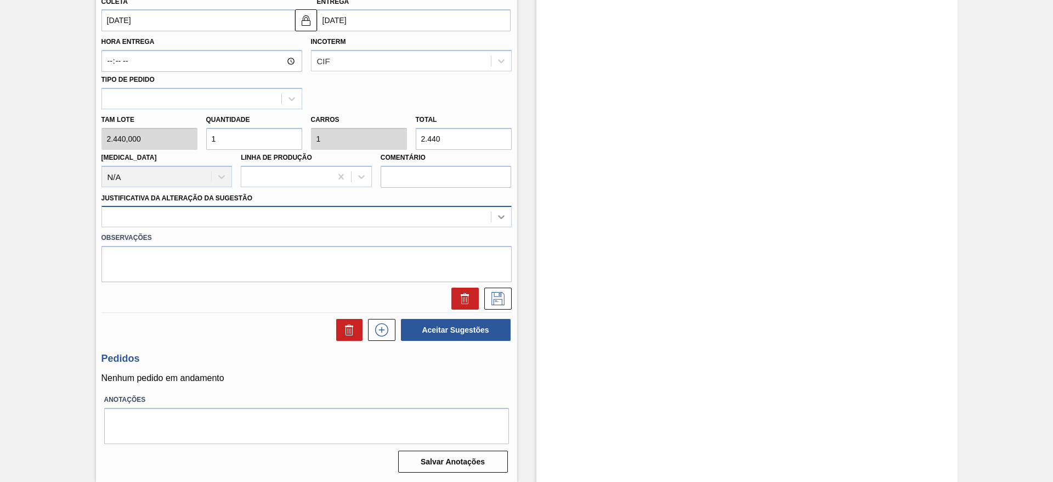
click at [502, 211] on icon at bounding box center [501, 216] width 11 height 11
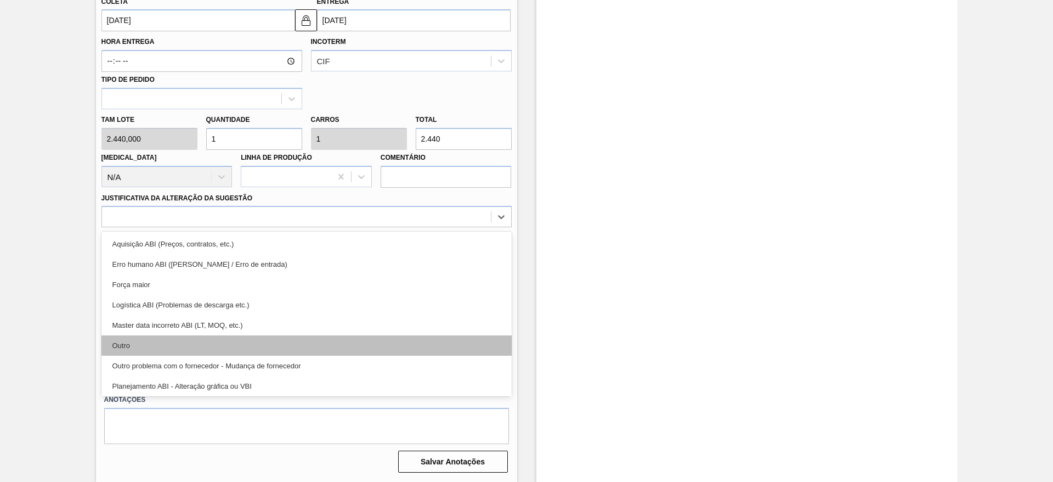
click at [118, 344] on div "Outro" at bounding box center [306, 345] width 410 height 20
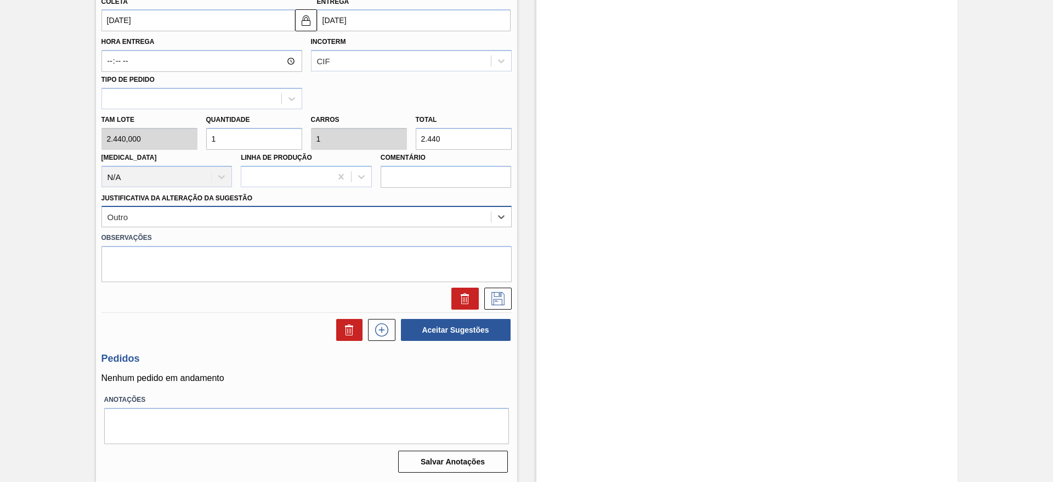
scroll to position [0, 0]
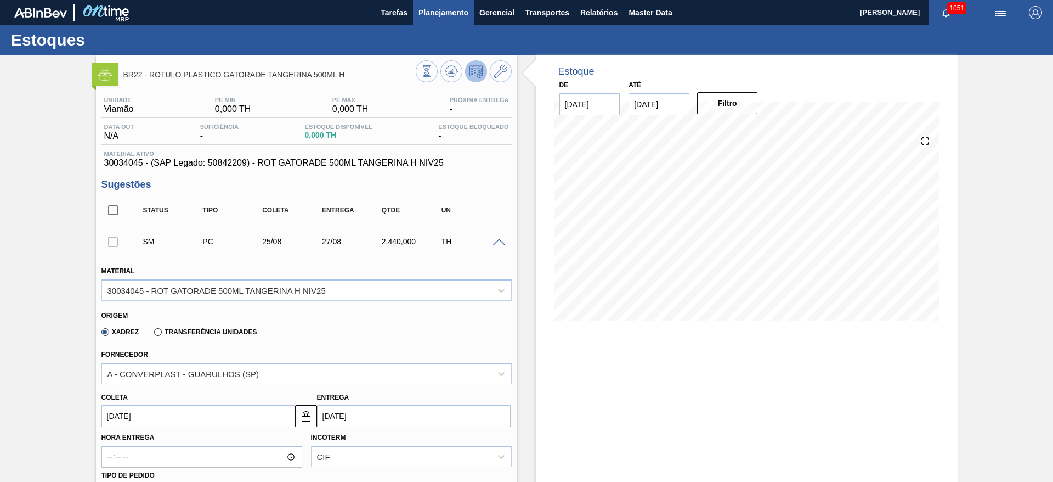
click at [426, 19] on button "Planejamento" at bounding box center [443, 12] width 61 height 25
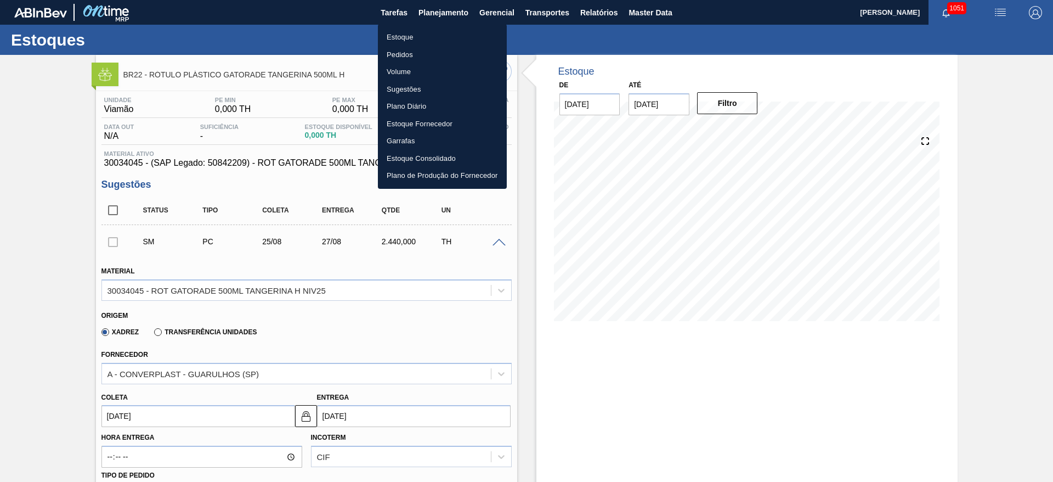
click at [409, 39] on li "Estoque" at bounding box center [442, 38] width 129 height 18
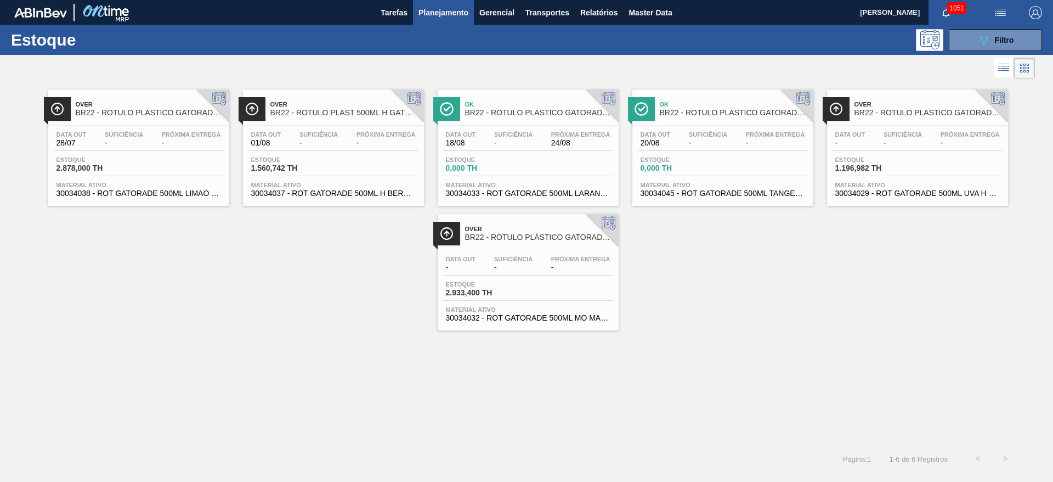
click at [514, 157] on span "Estoque" at bounding box center [484, 159] width 77 height 7
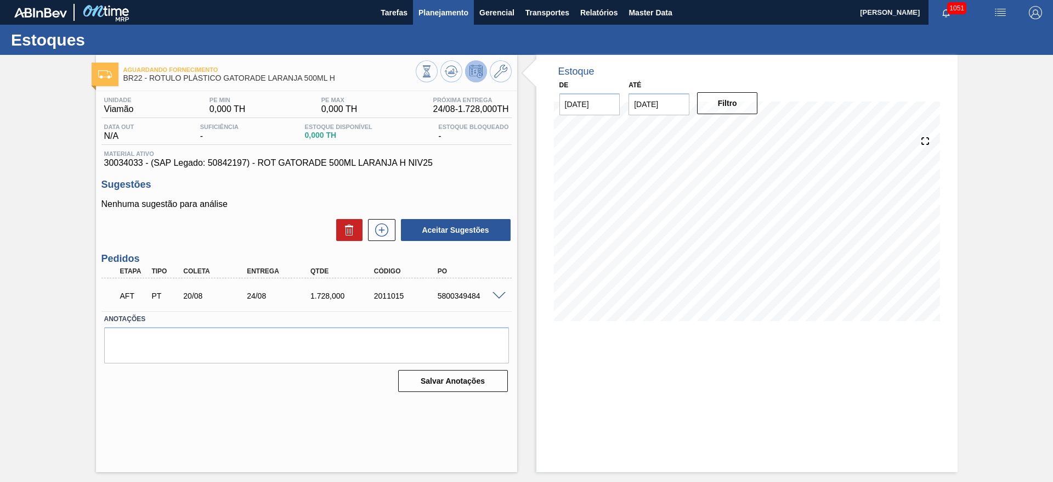
click at [428, 14] on span "Planejamento" at bounding box center [443, 12] width 50 height 13
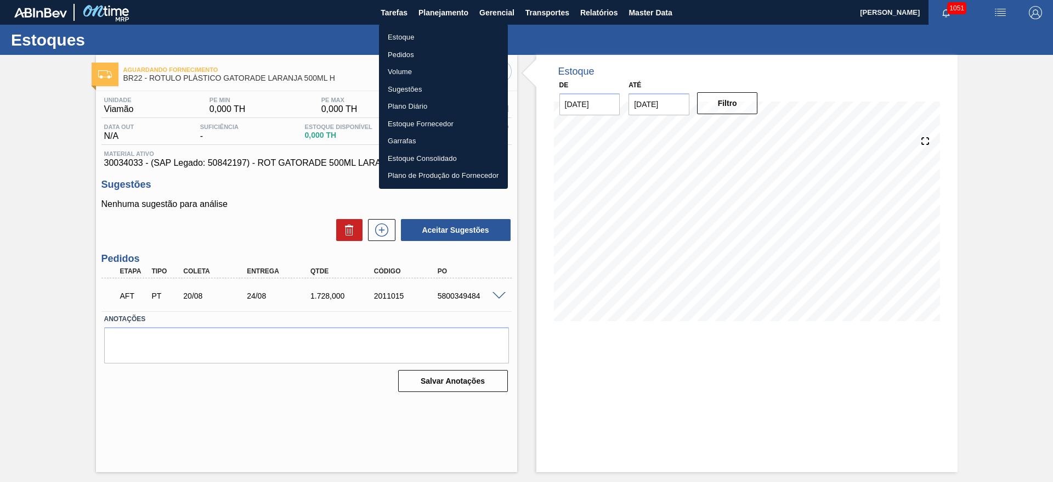
click at [640, 104] on div at bounding box center [526, 241] width 1053 height 482
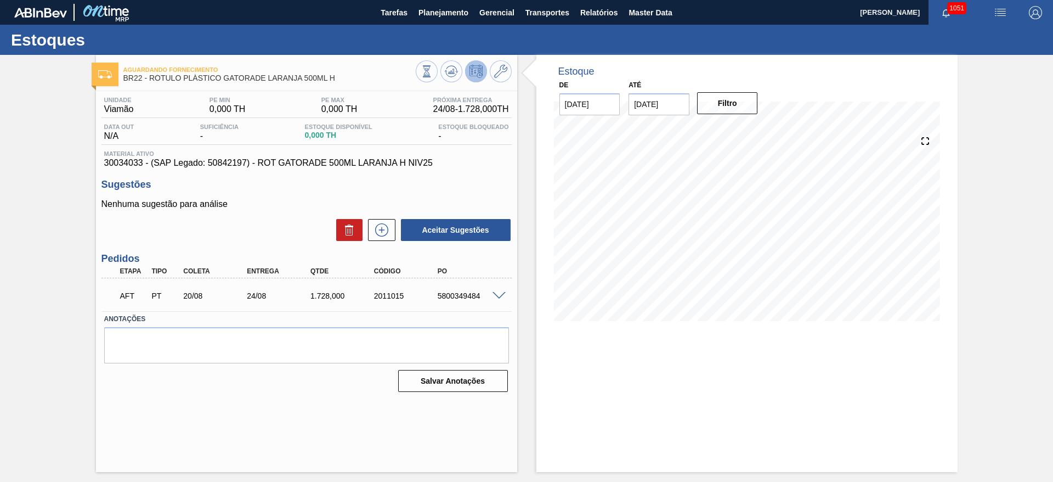
click at [644, 104] on input "[DATE]" at bounding box center [659, 104] width 61 height 22
click at [717, 236] on div "2" at bounding box center [712, 236] width 15 height 15
type input "[DATE]"
click at [727, 103] on button "Filtro" at bounding box center [727, 103] width 61 height 22
click at [427, 14] on span "Planejamento" at bounding box center [443, 12] width 50 height 13
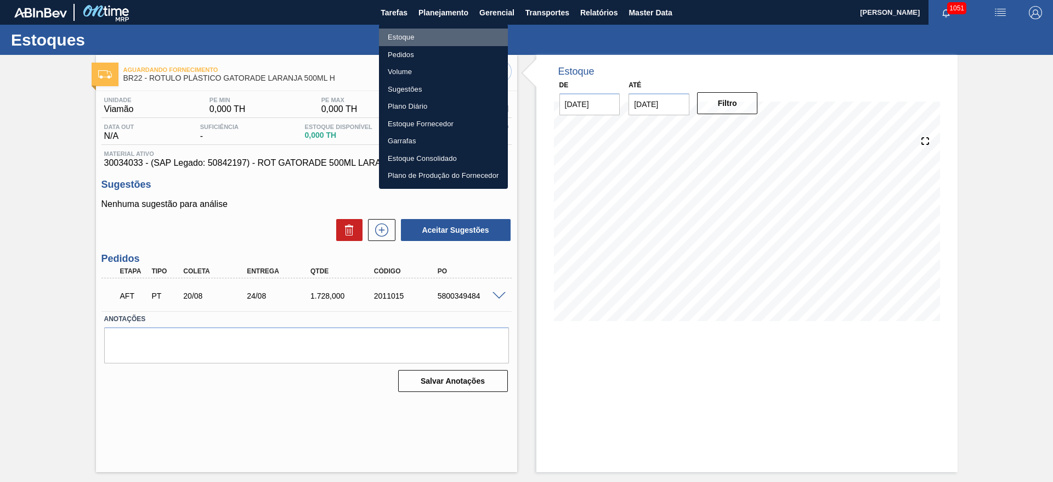
click at [403, 41] on li "Estoque" at bounding box center [443, 38] width 129 height 18
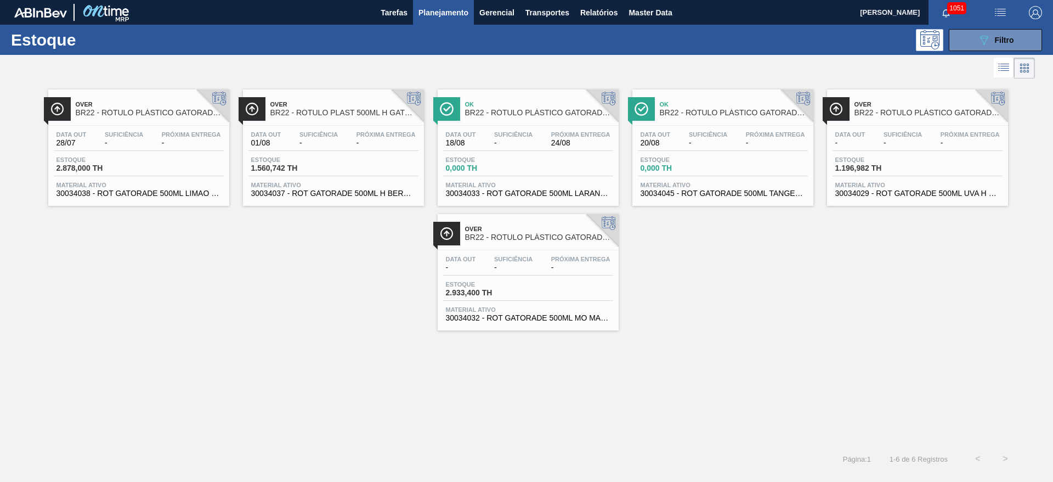
click at [713, 159] on span "Estoque" at bounding box center [679, 159] width 77 height 7
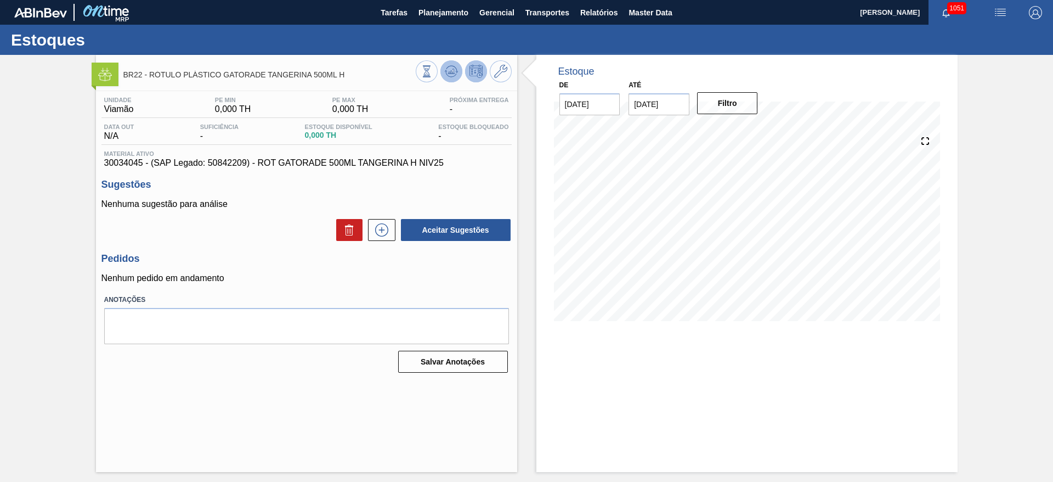
click at [433, 75] on icon at bounding box center [427, 71] width 12 height 12
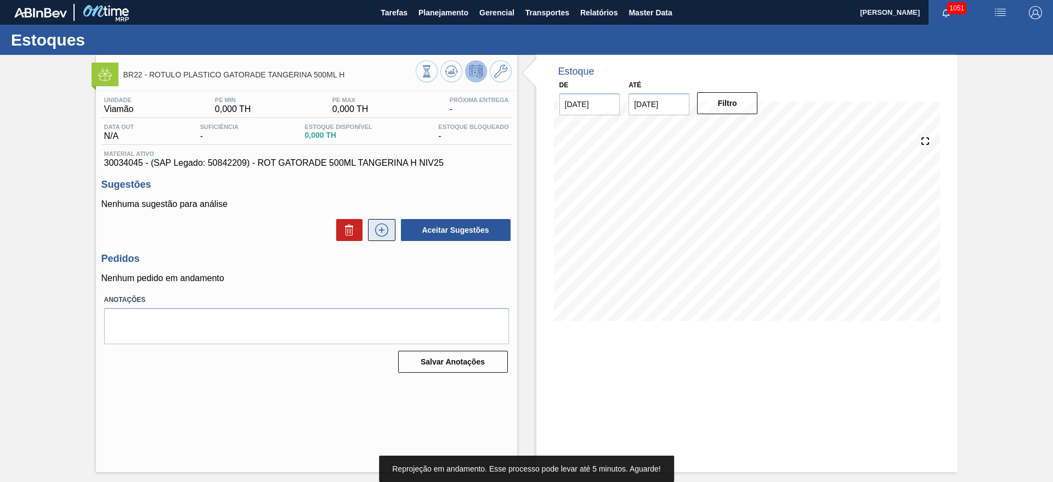
click at [383, 228] on icon at bounding box center [382, 229] width 18 height 13
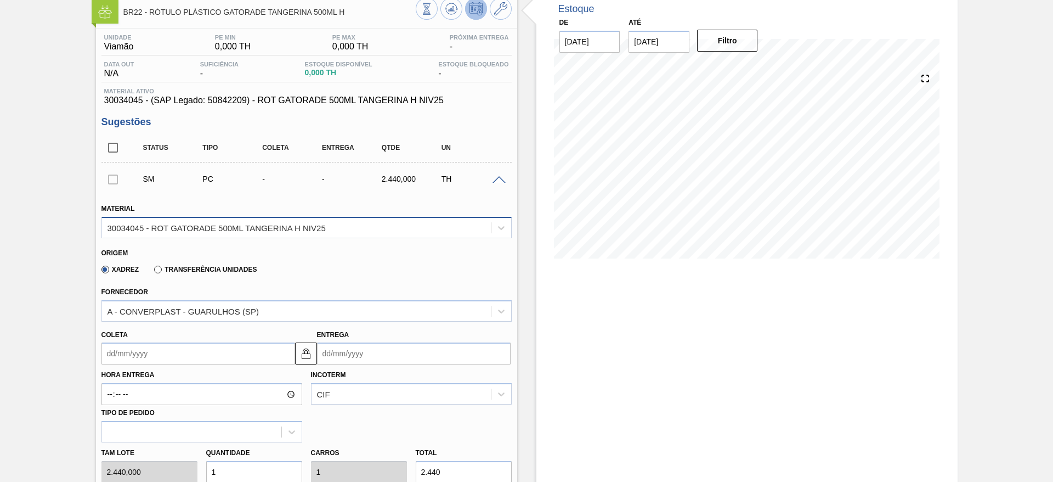
scroll to position [165, 0]
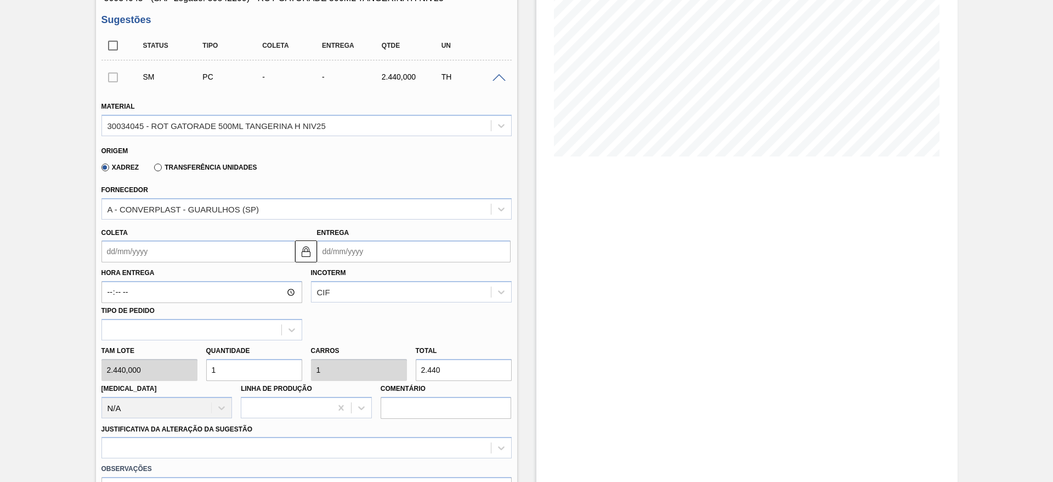
click at [114, 249] on input "Coleta" at bounding box center [198, 251] width 194 height 22
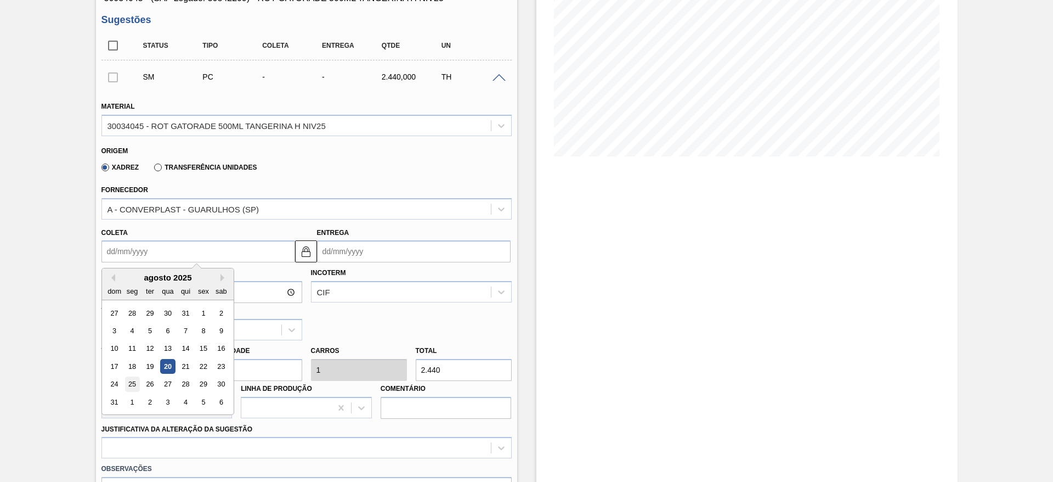
click at [132, 379] on div "25" at bounding box center [131, 384] width 15 height 15
type input "[DATE]"
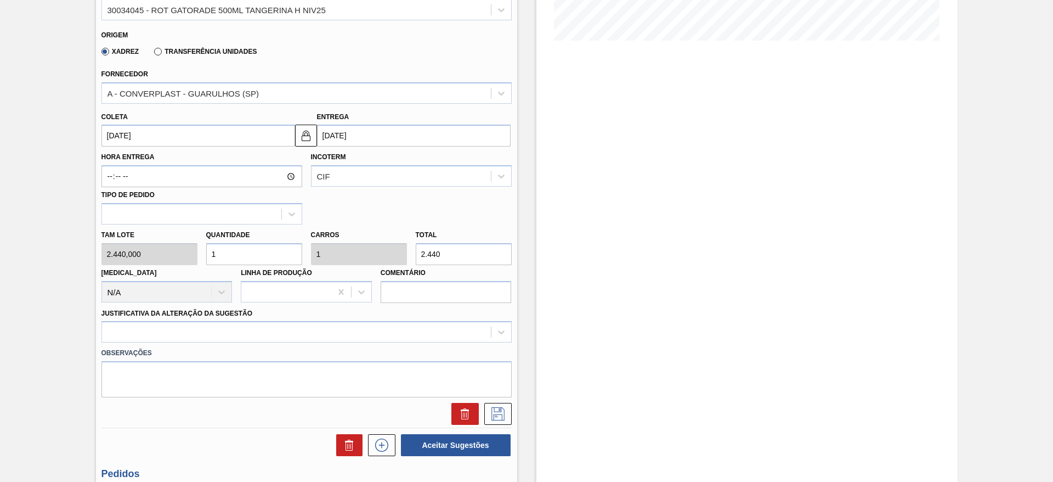
scroll to position [329, 0]
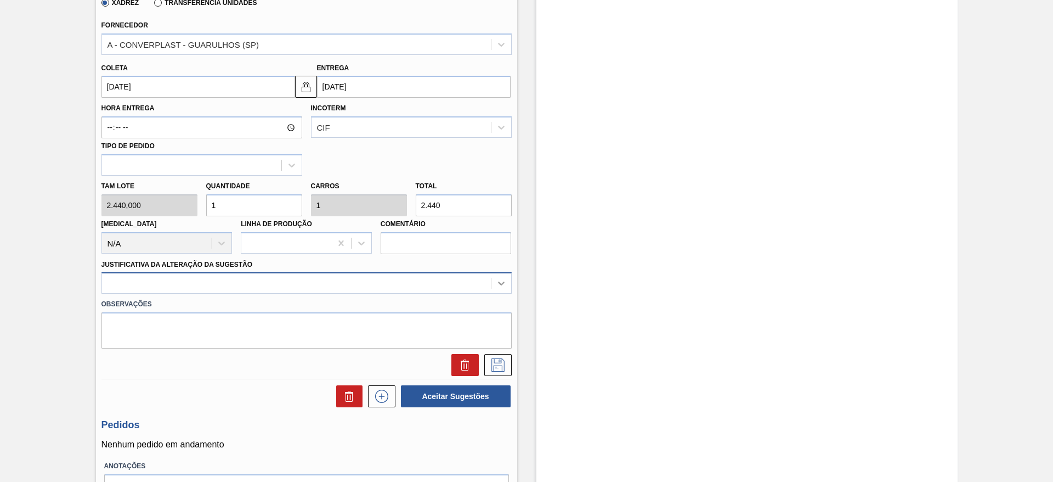
click at [499, 284] on icon at bounding box center [501, 284] width 7 height 4
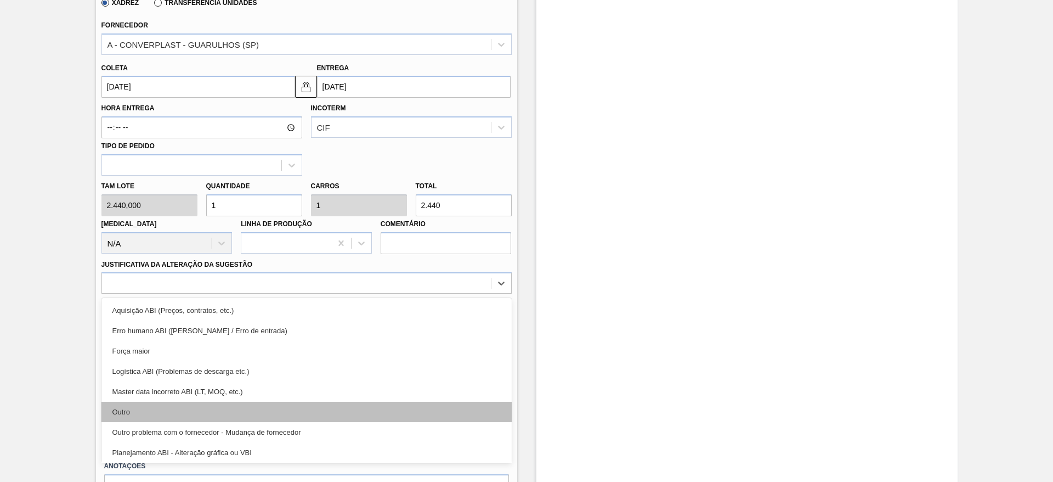
click at [120, 411] on div "Outro" at bounding box center [306, 411] width 410 height 20
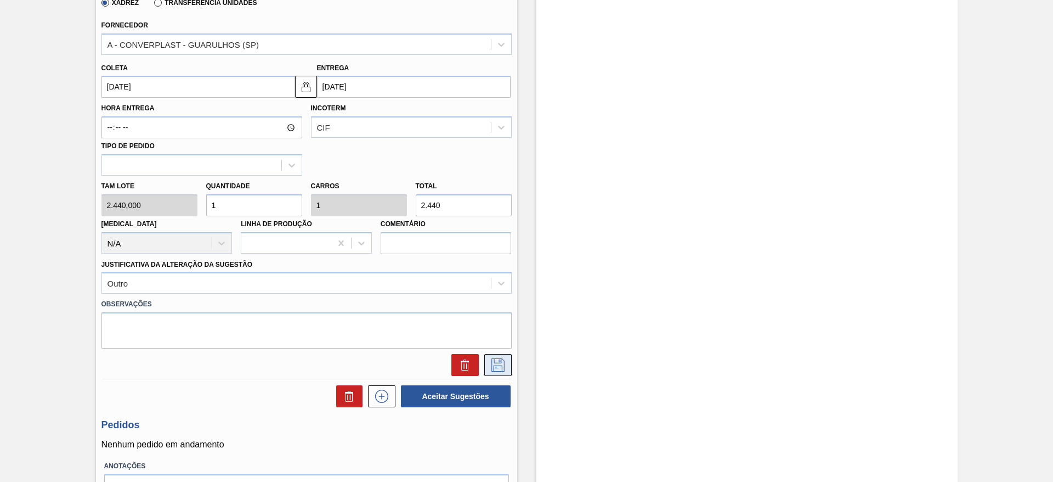
click at [498, 365] on icon at bounding box center [497, 364] width 13 height 13
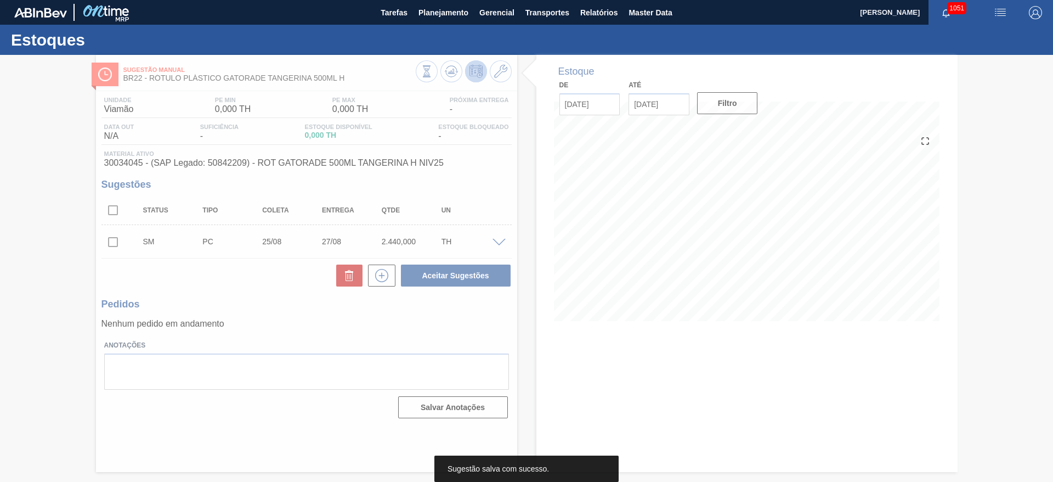
scroll to position [0, 0]
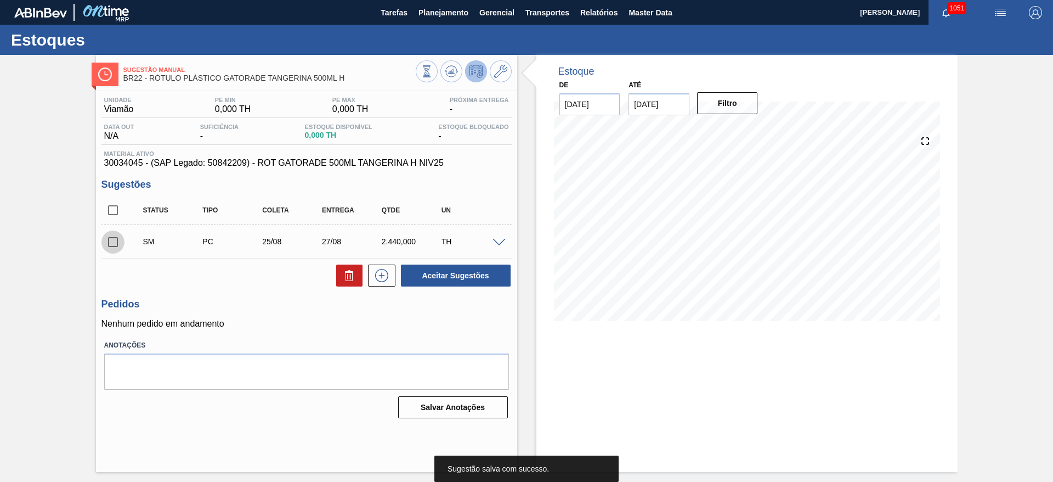
click at [115, 245] on input "checkbox" at bounding box center [112, 241] width 23 height 23
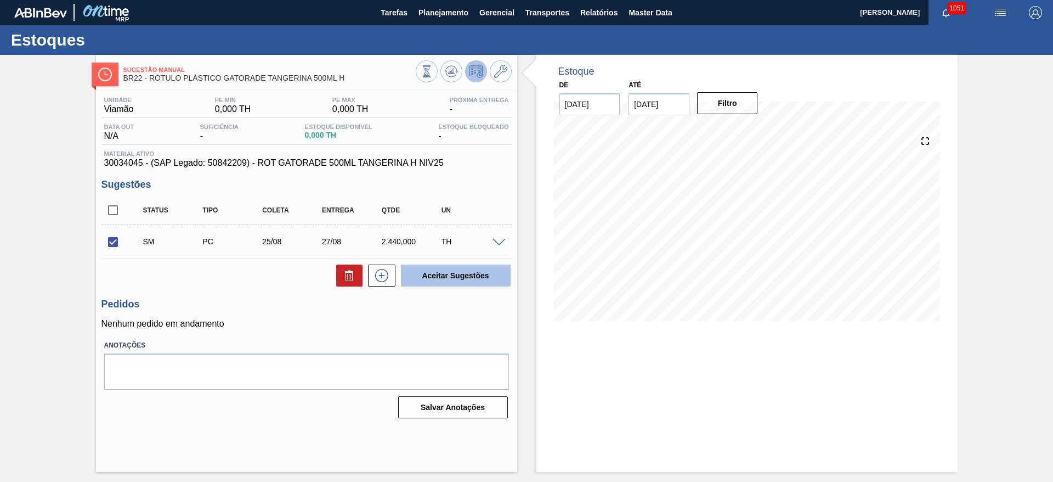
click at [436, 279] on button "Aceitar Sugestões" at bounding box center [456, 275] width 110 height 22
checkbox input "false"
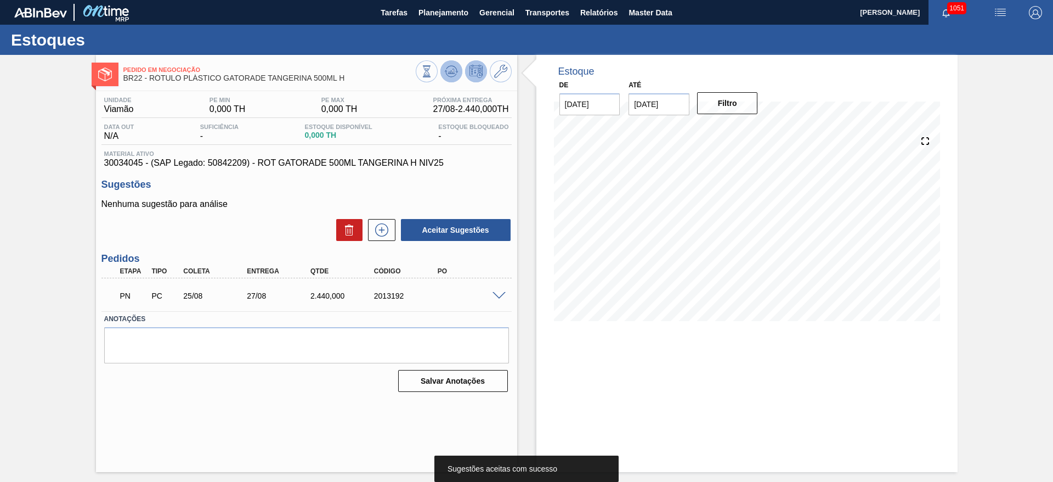
click at [450, 72] on icon at bounding box center [451, 71] width 7 height 5
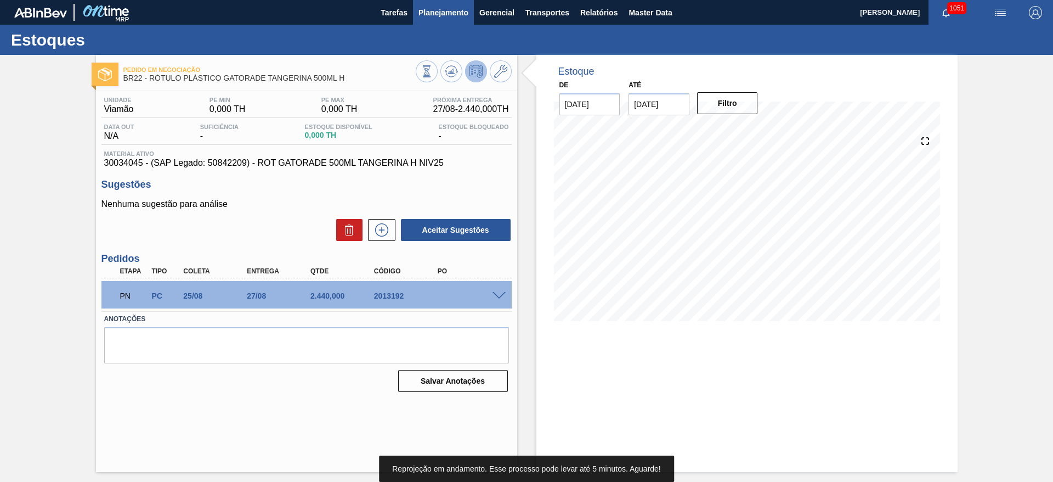
click at [449, 13] on span "Planejamento" at bounding box center [443, 12] width 50 height 13
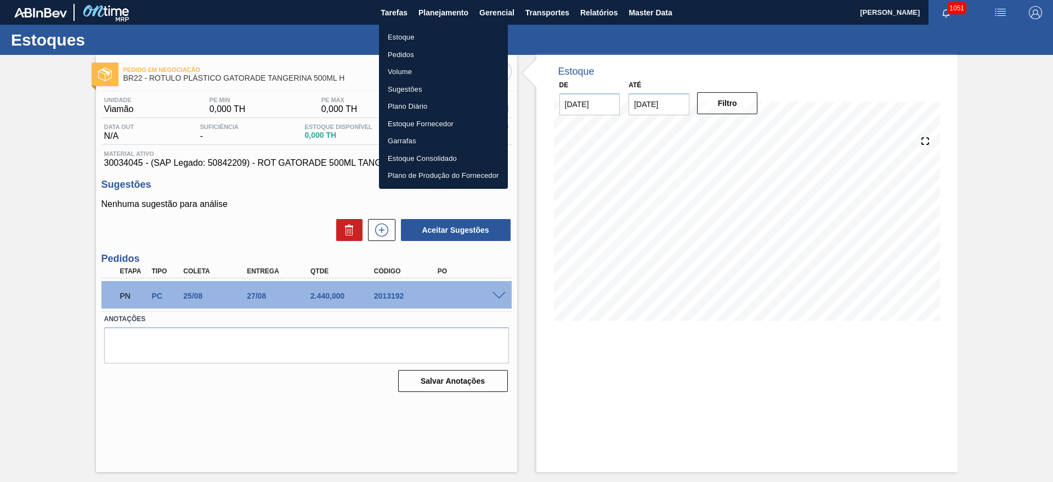
click at [400, 39] on li "Estoque" at bounding box center [443, 38] width 129 height 18
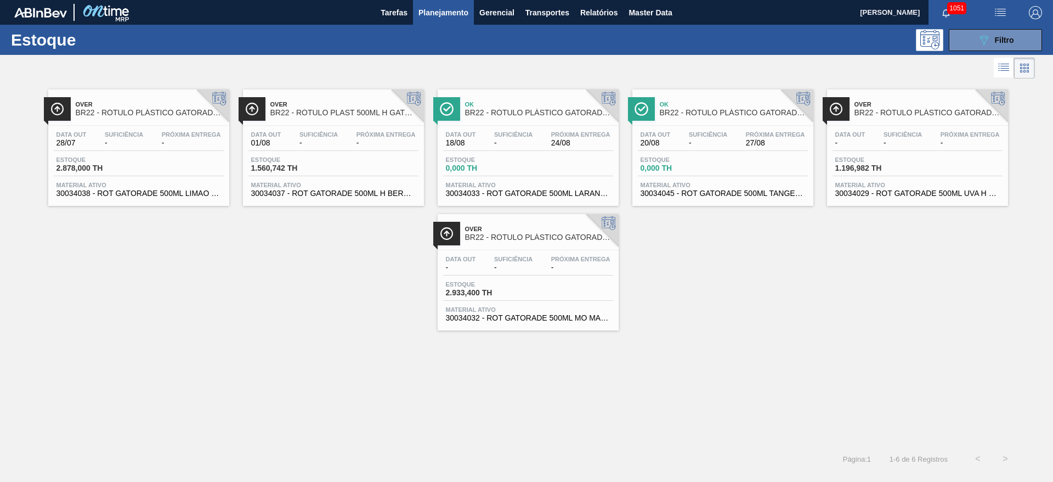
click at [926, 134] on div "Data out - Suficiência - Próxima Entrega -" at bounding box center [918, 141] width 170 height 20
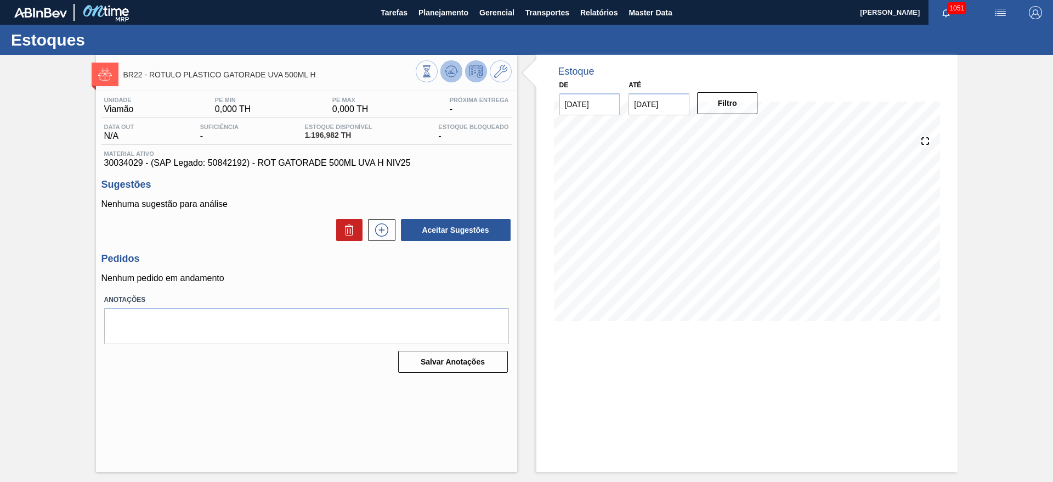
click at [433, 70] on icon at bounding box center [427, 71] width 12 height 12
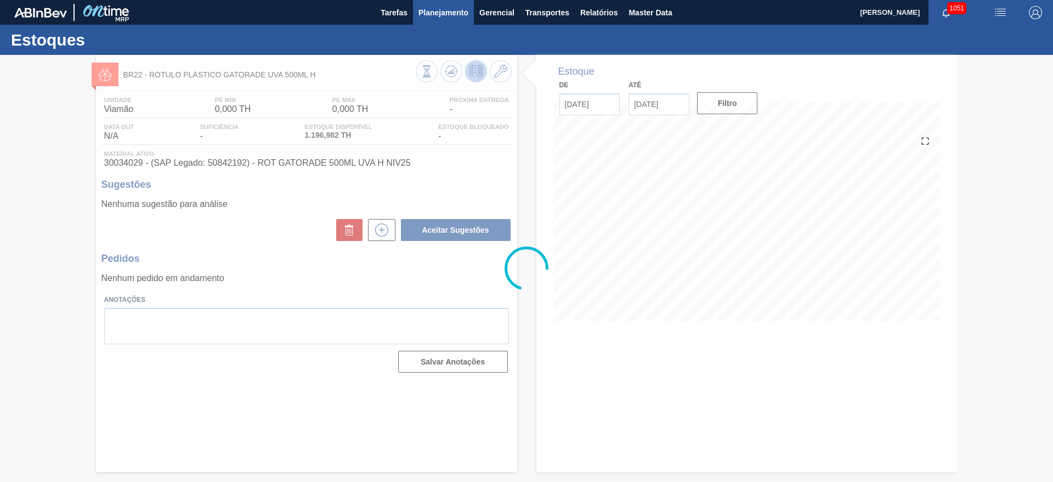
click at [438, 8] on span "Planejamento" at bounding box center [443, 12] width 50 height 13
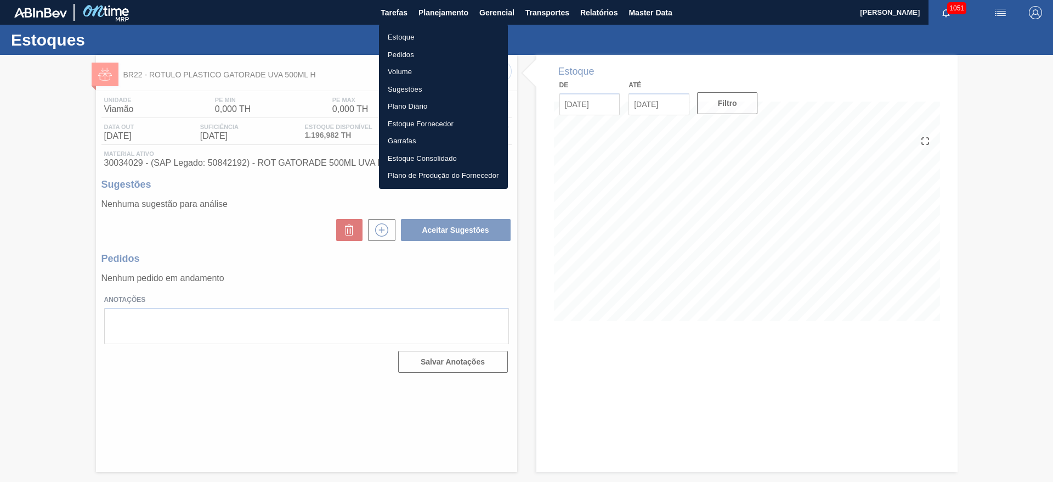
click at [405, 36] on li "Estoque" at bounding box center [443, 38] width 129 height 18
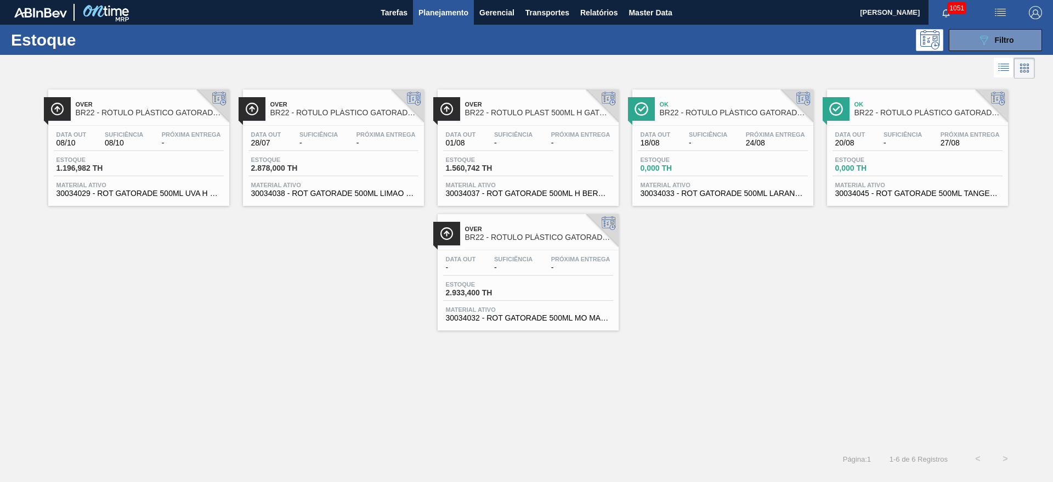
click at [499, 264] on span "-" at bounding box center [513, 267] width 38 height 8
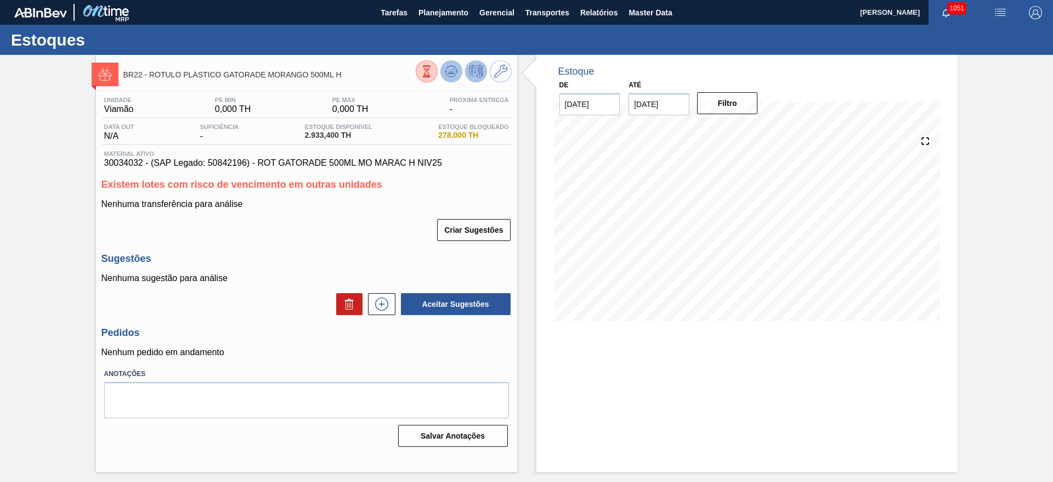
click at [433, 67] on icon at bounding box center [427, 71] width 12 height 12
click at [433, 13] on span "Planejamento" at bounding box center [443, 12] width 50 height 13
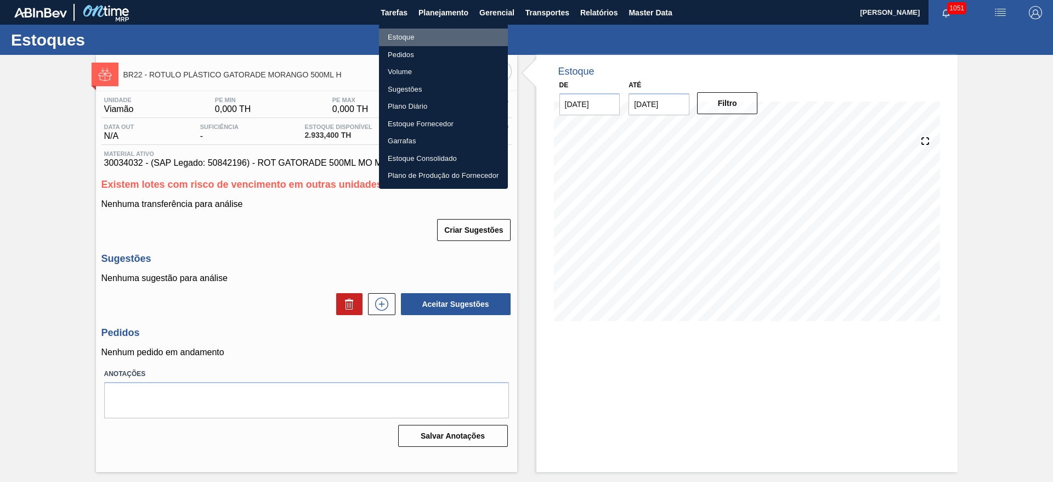
click at [410, 37] on li "Estoque" at bounding box center [443, 38] width 129 height 18
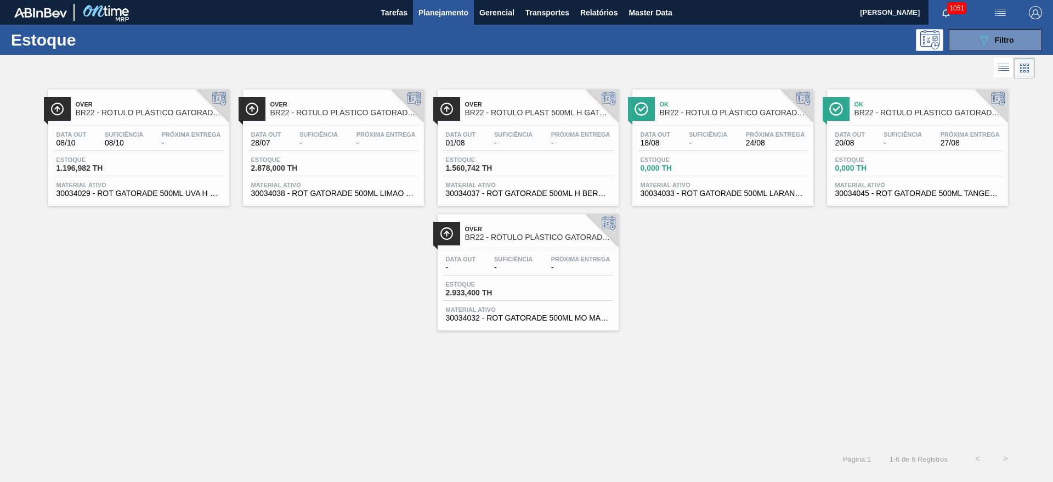
click at [673, 154] on div "Data out 18/08 Suficiência - Próxima Entrega 24/08 Estoque 0,000 TH Material at…" at bounding box center [722, 163] width 181 height 75
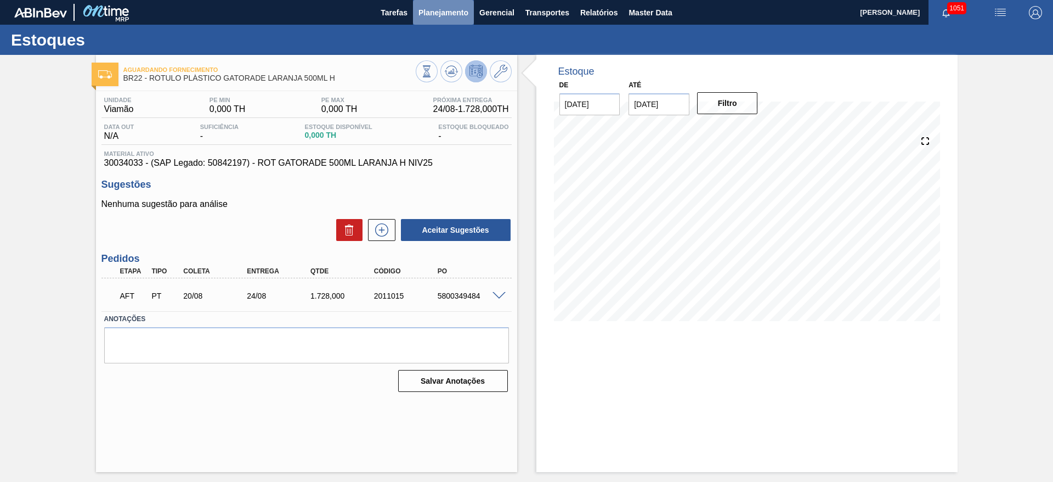
click at [431, 10] on span "Planejamento" at bounding box center [443, 12] width 50 height 13
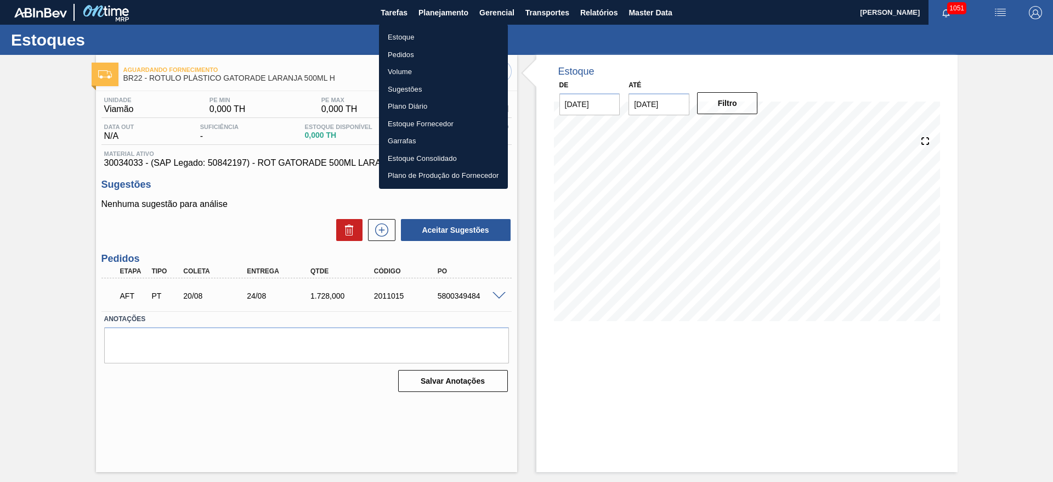
click at [408, 35] on li "Estoque" at bounding box center [443, 38] width 129 height 18
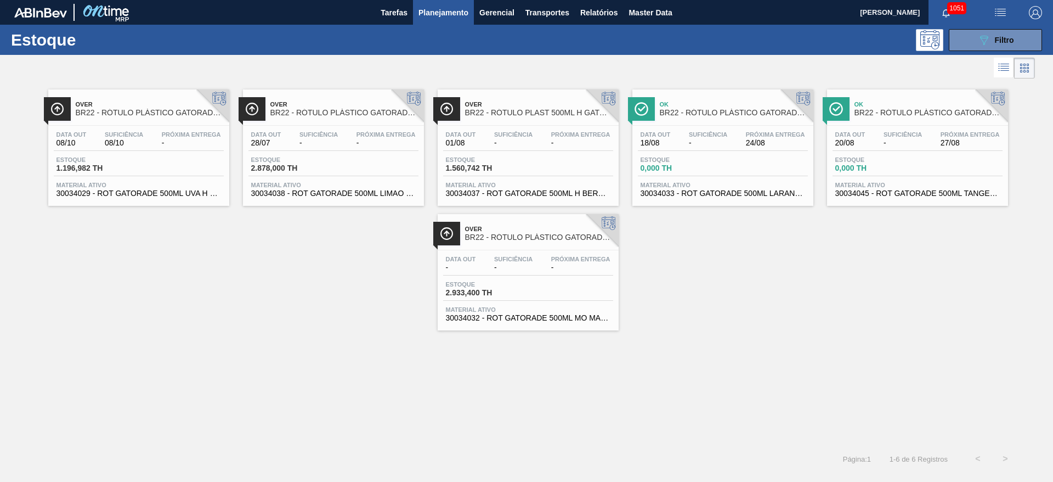
click at [870, 161] on span "Estoque" at bounding box center [873, 159] width 77 height 7
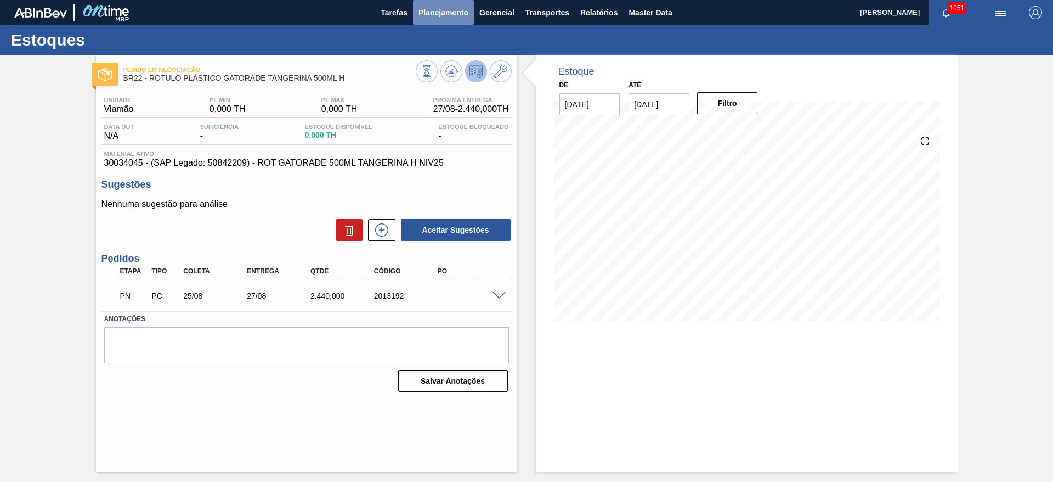
click at [434, 15] on span "Planejamento" at bounding box center [443, 12] width 50 height 13
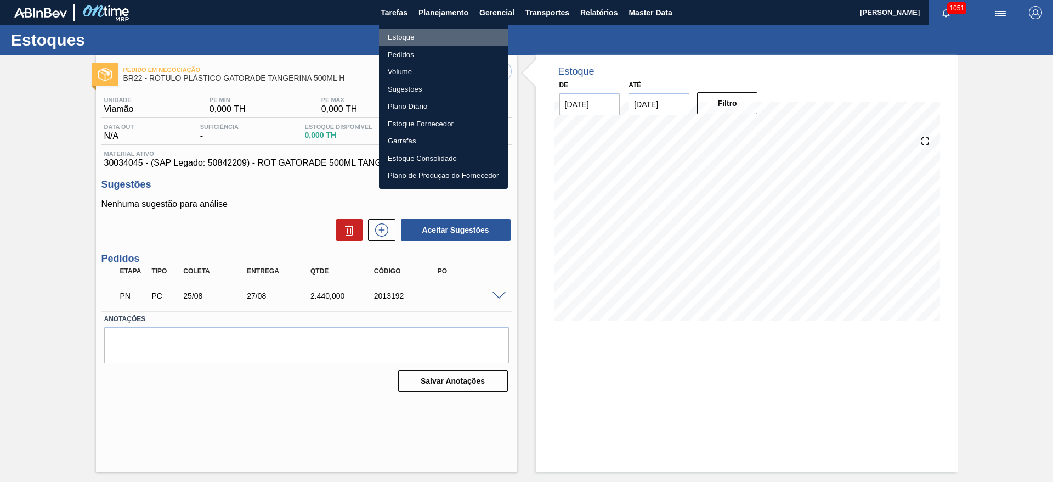
click at [412, 34] on li "Estoque" at bounding box center [443, 38] width 129 height 18
